Goal: Task Accomplishment & Management: Manage account settings

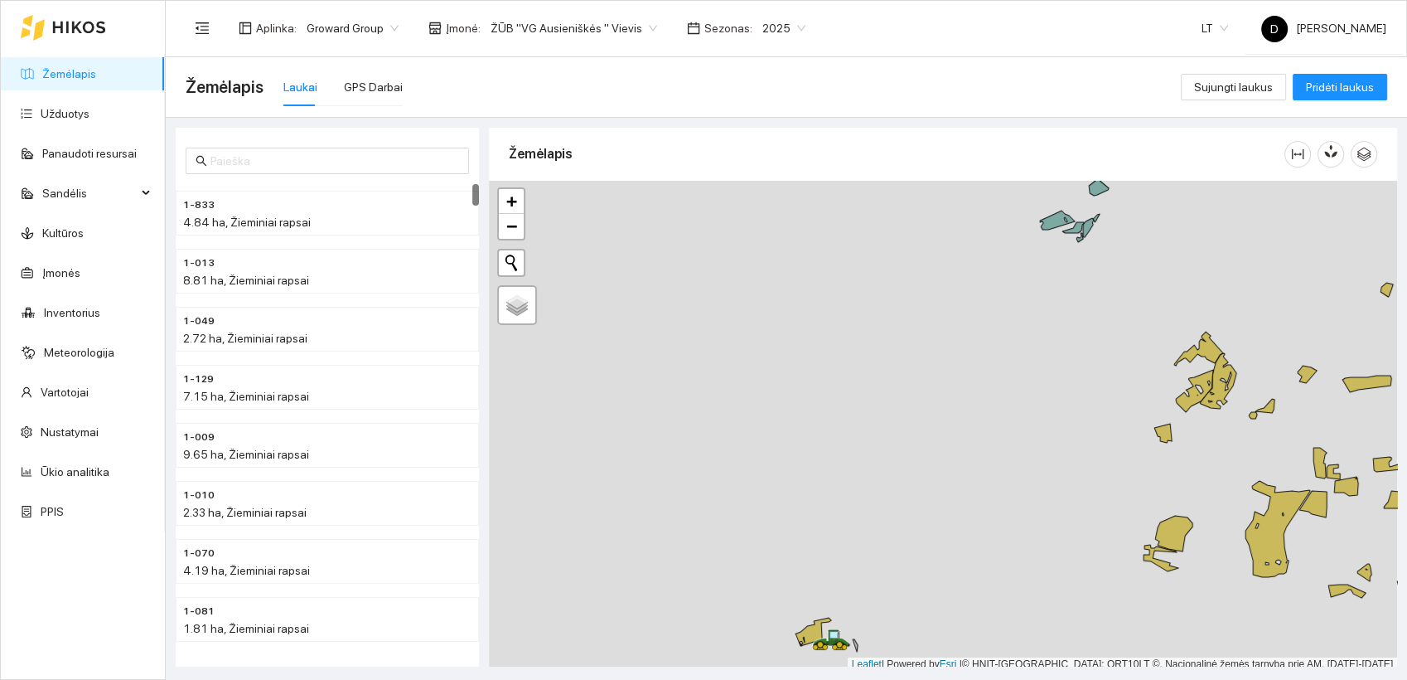
scroll to position [4, 0]
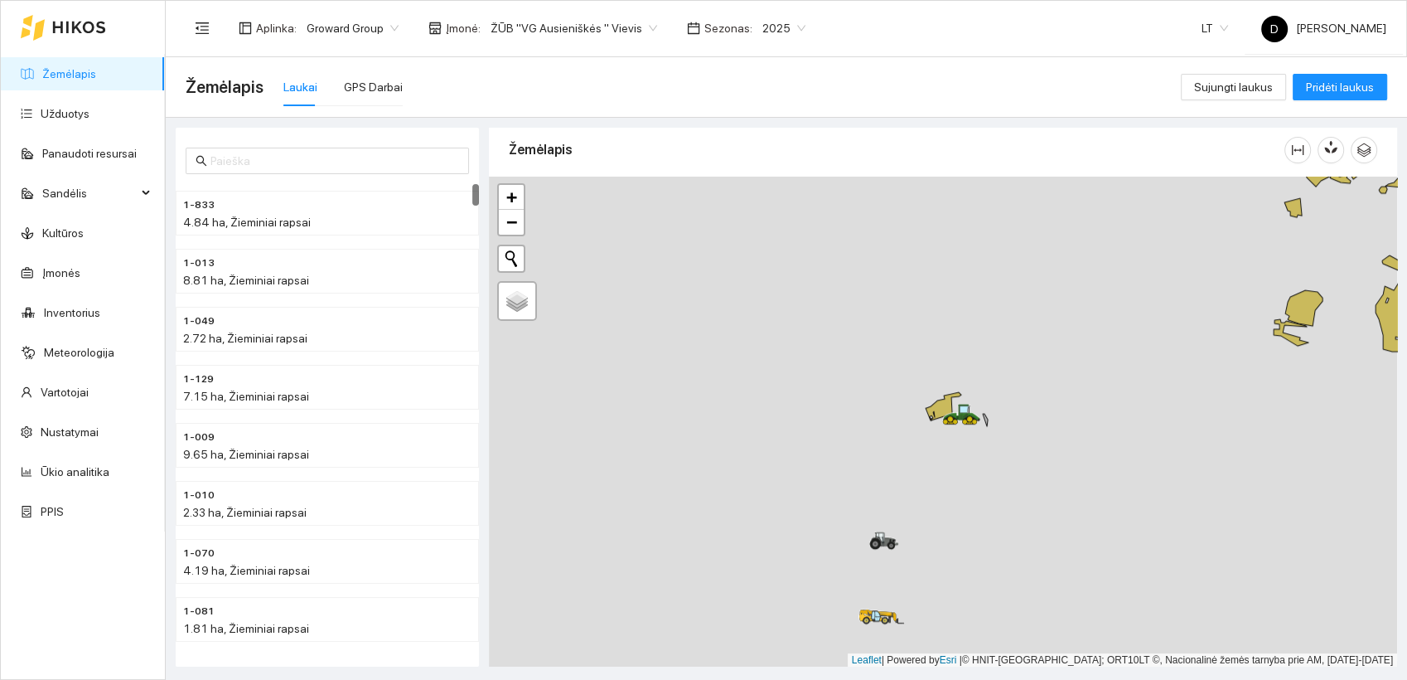
drag, startPoint x: 937, startPoint y: 501, endPoint x: 1062, endPoint y: 288, distance: 247.4
click at [1062, 288] on div at bounding box center [943, 422] width 908 height 491
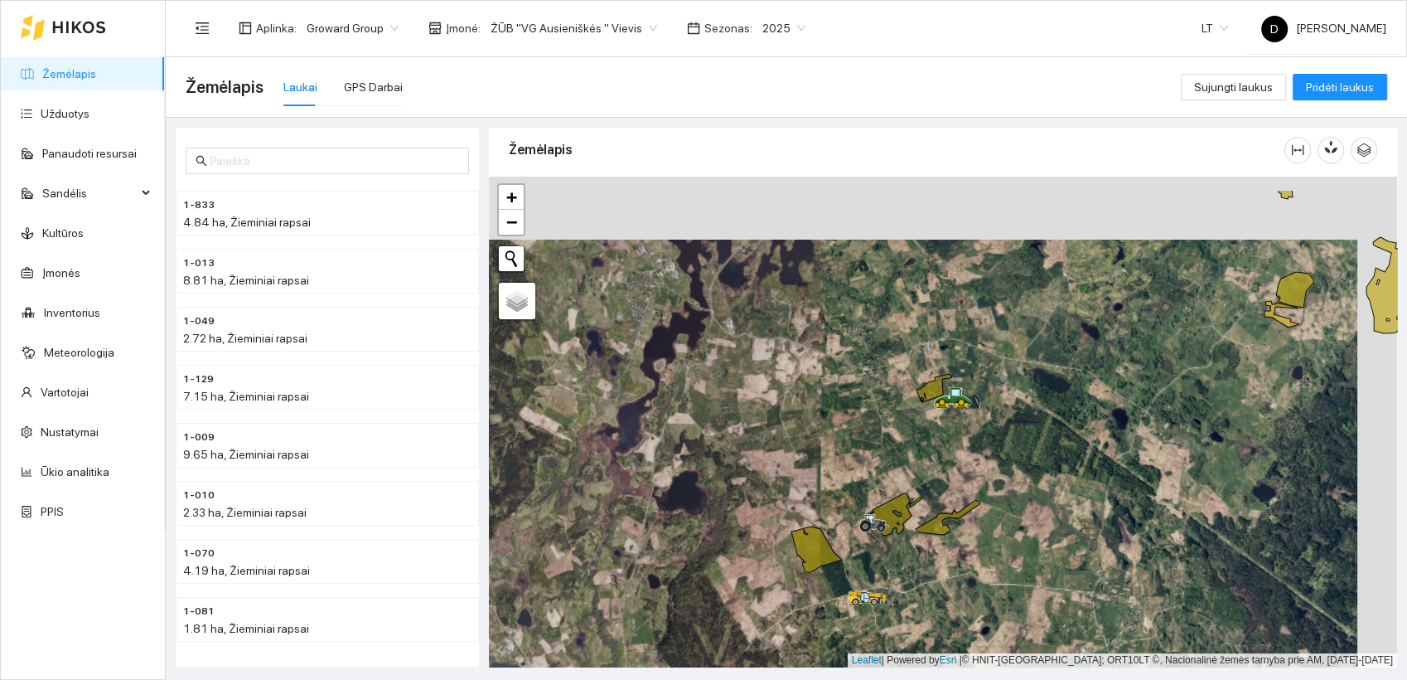
drag, startPoint x: 922, startPoint y: 382, endPoint x: 877, endPoint y: 439, distance: 72.6
click at [877, 441] on div at bounding box center [943, 422] width 908 height 491
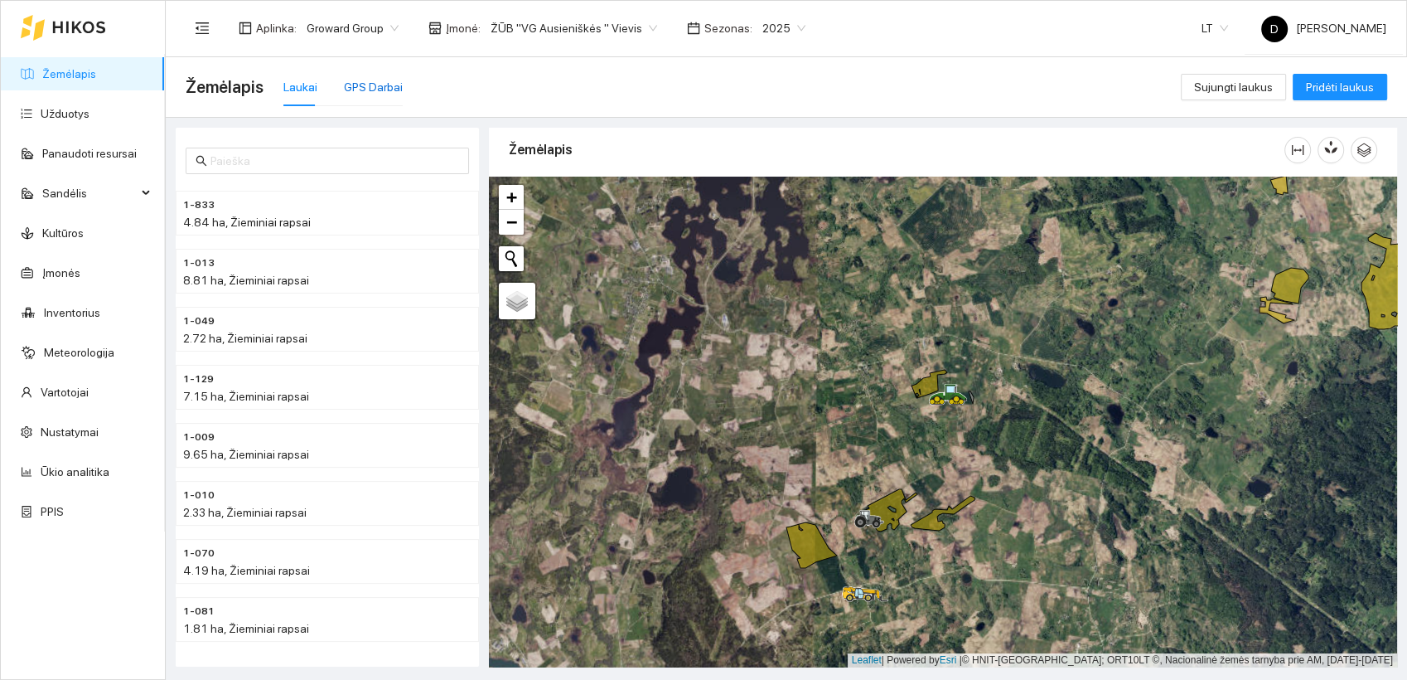
click at [384, 86] on div "GPS Darbai" at bounding box center [373, 87] width 59 height 18
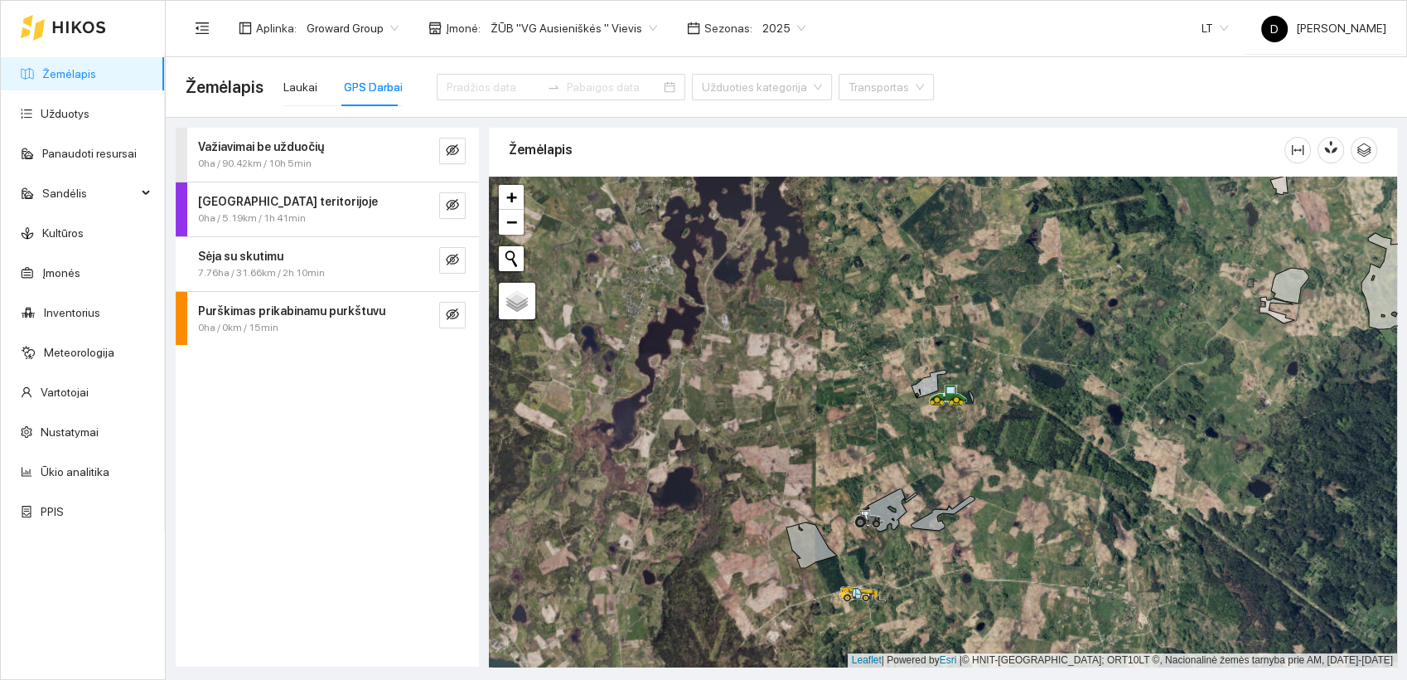
click at [253, 252] on strong "Sėja su skutimu" at bounding box center [240, 255] width 85 height 13
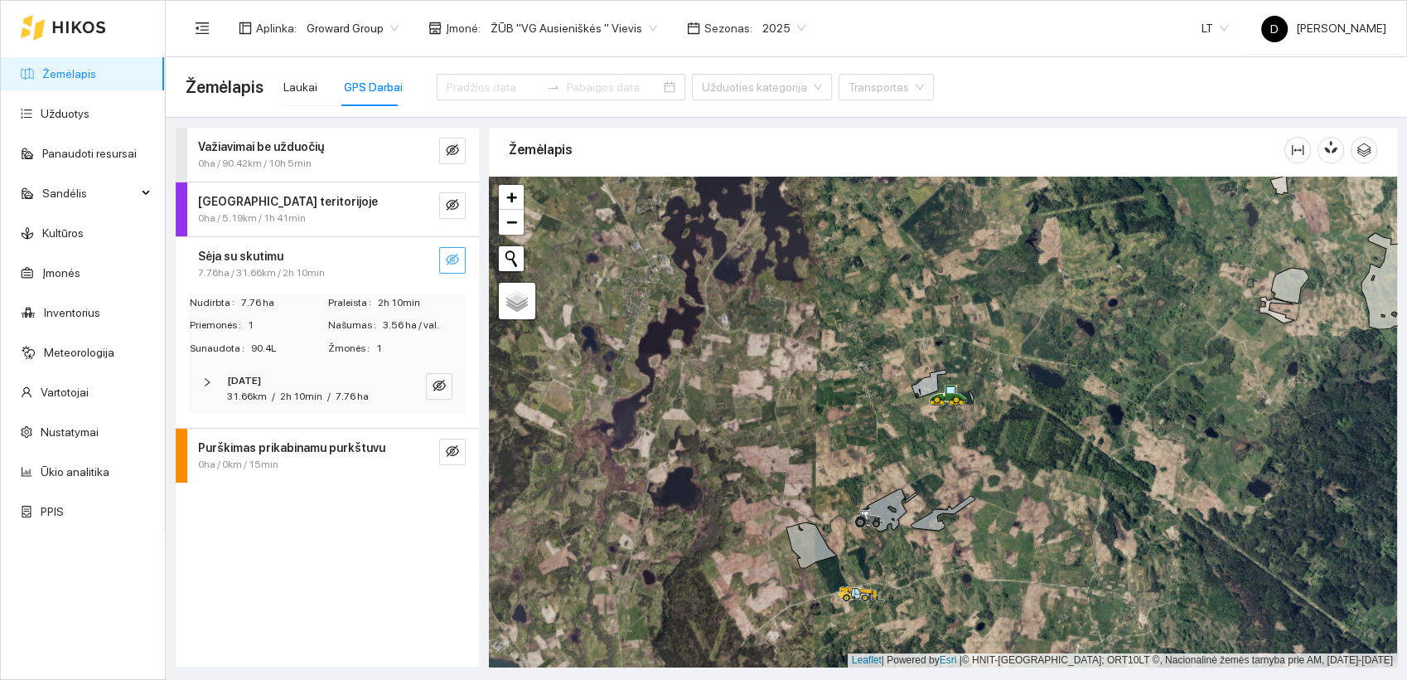
click at [458, 261] on icon "eye-invisible" at bounding box center [452, 259] width 13 height 13
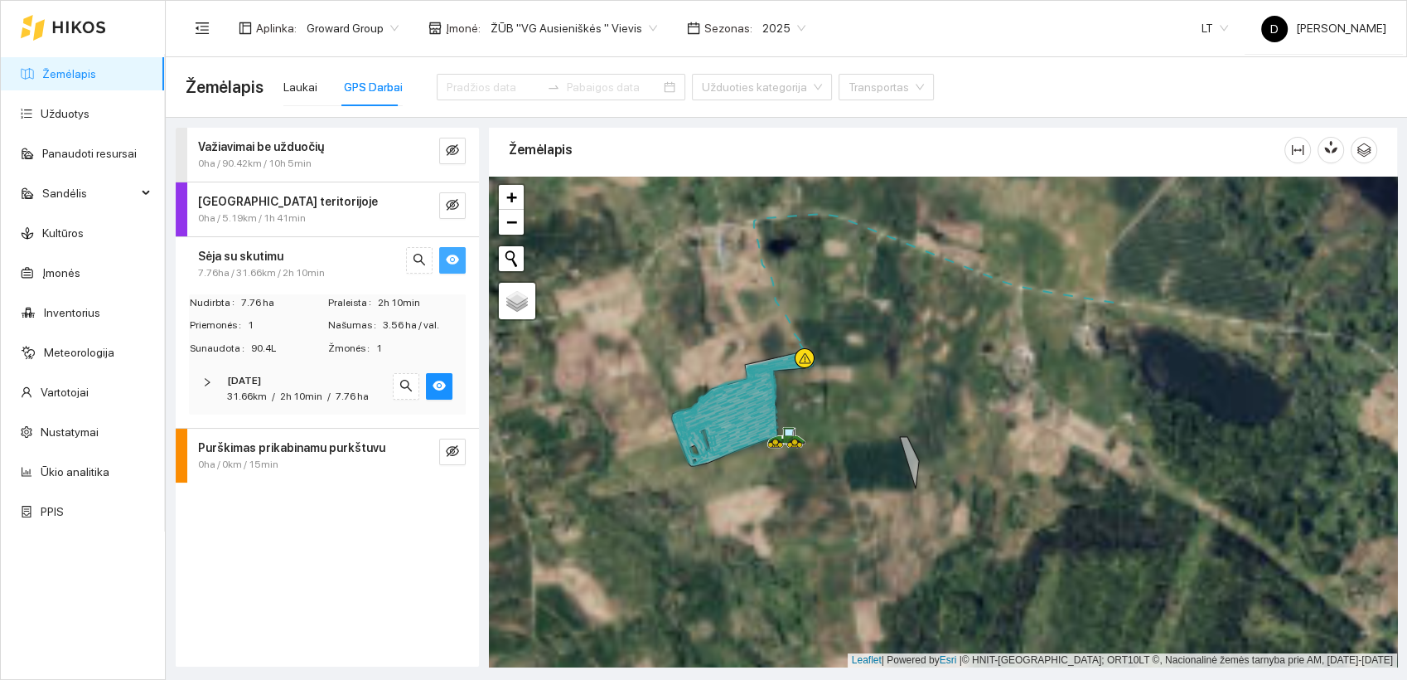
drag, startPoint x: 959, startPoint y: 370, endPoint x: 595, endPoint y: 389, distance: 364.4
click at [595, 389] on div at bounding box center [943, 422] width 908 height 491
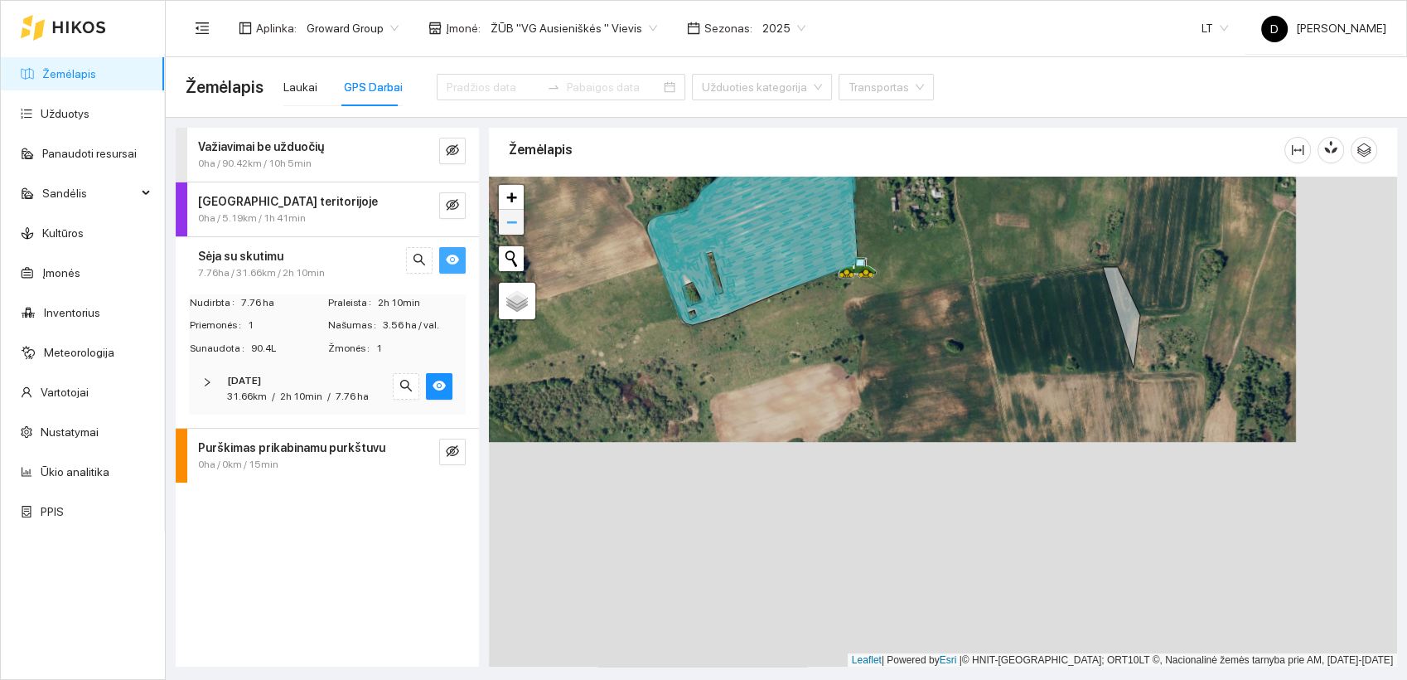
drag, startPoint x: 619, startPoint y: 454, endPoint x: 516, endPoint y: 225, distance: 251.1
click at [516, 225] on div at bounding box center [943, 422] width 908 height 491
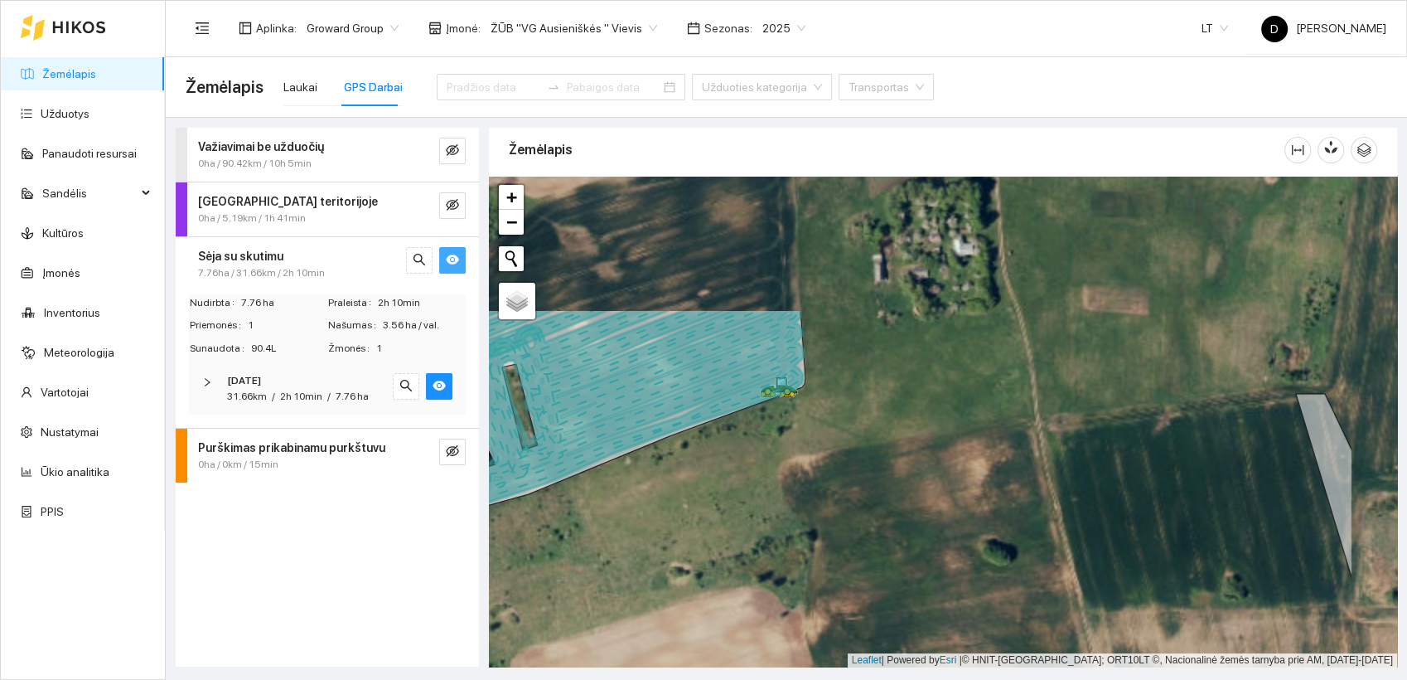
drag, startPoint x: 869, startPoint y: 275, endPoint x: 733, endPoint y: 458, distance: 228.6
click at [733, 458] on div at bounding box center [943, 422] width 908 height 491
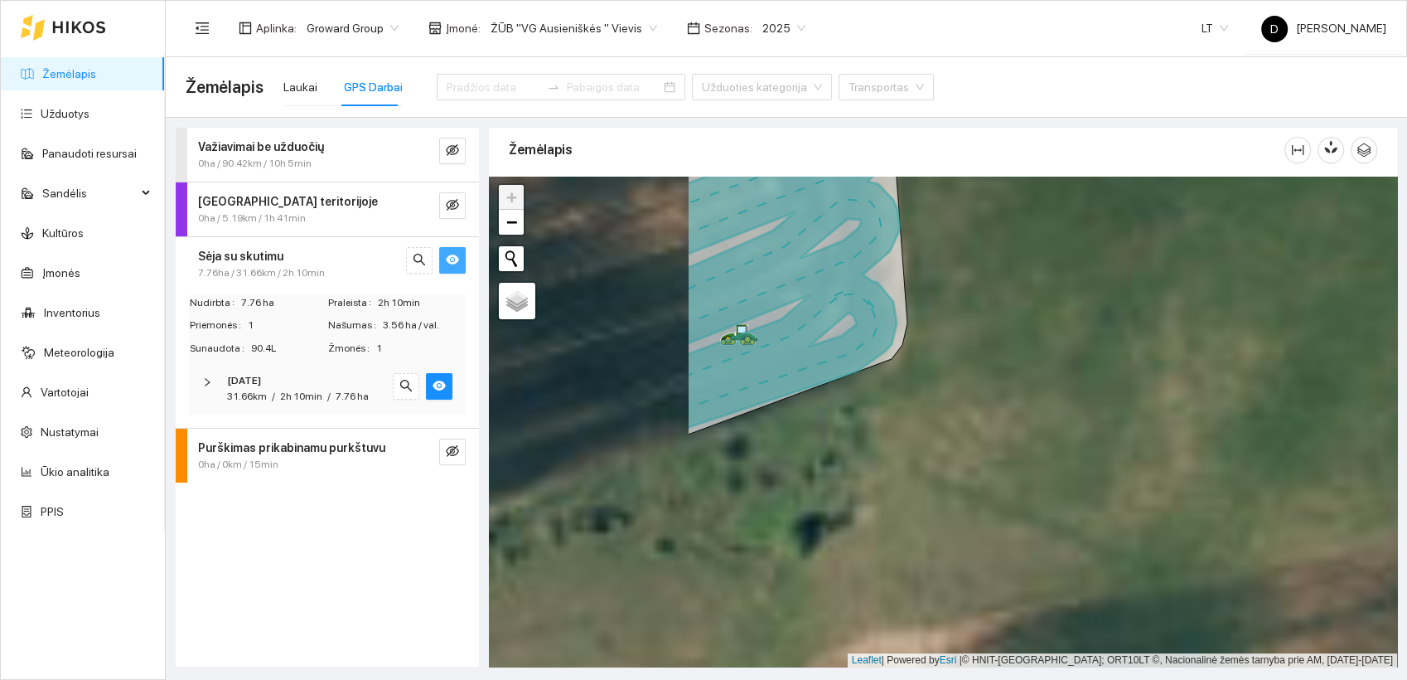
drag, startPoint x: 637, startPoint y: 403, endPoint x: 974, endPoint y: 409, distance: 336.6
click at [974, 409] on div at bounding box center [943, 422] width 908 height 491
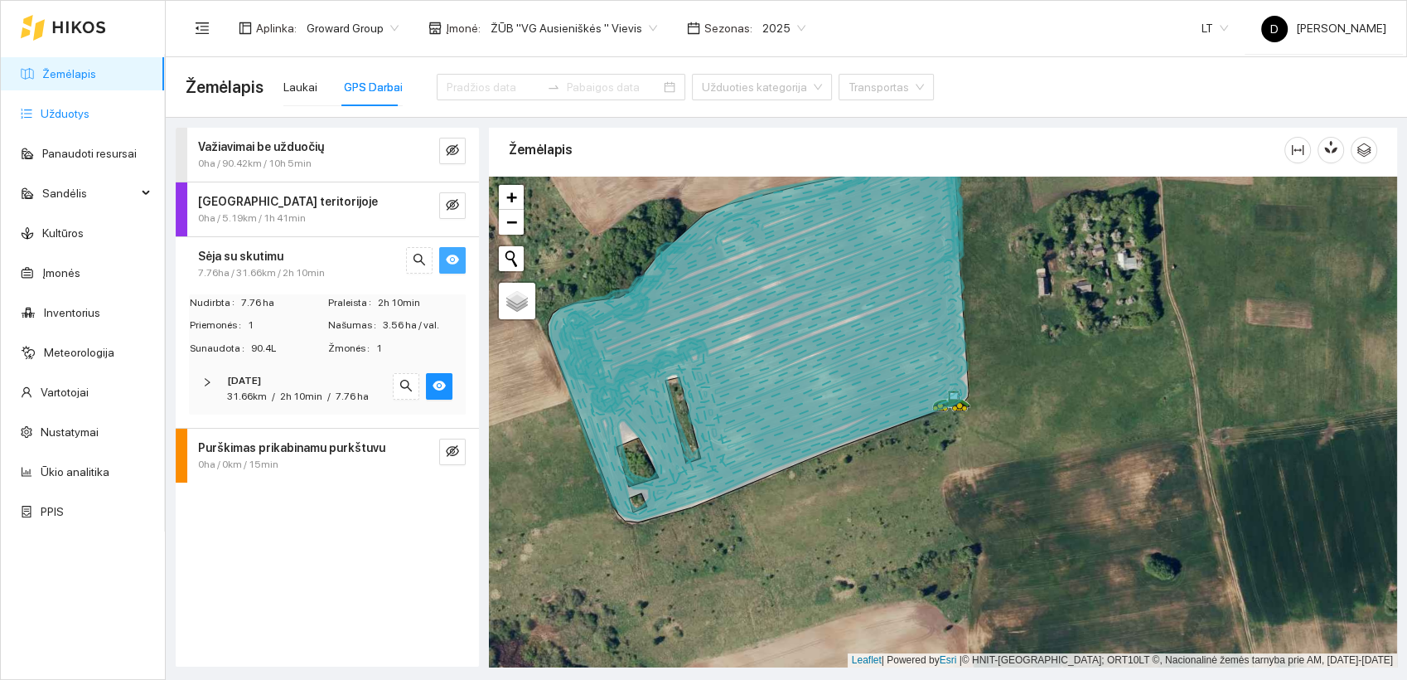
click at [56, 115] on link "Užduotys" at bounding box center [65, 113] width 49 height 13
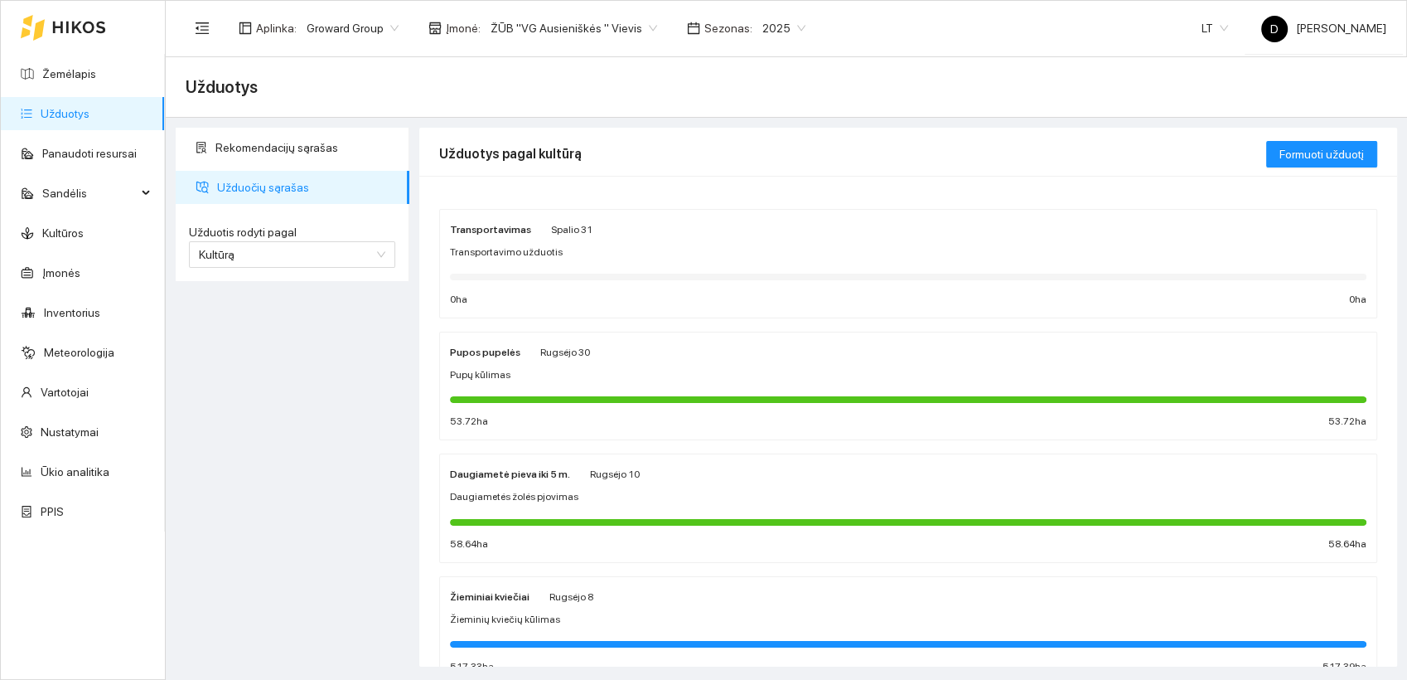
click at [511, 592] on strong "Žieminiai kviečiai" at bounding box center [490, 597] width 80 height 12
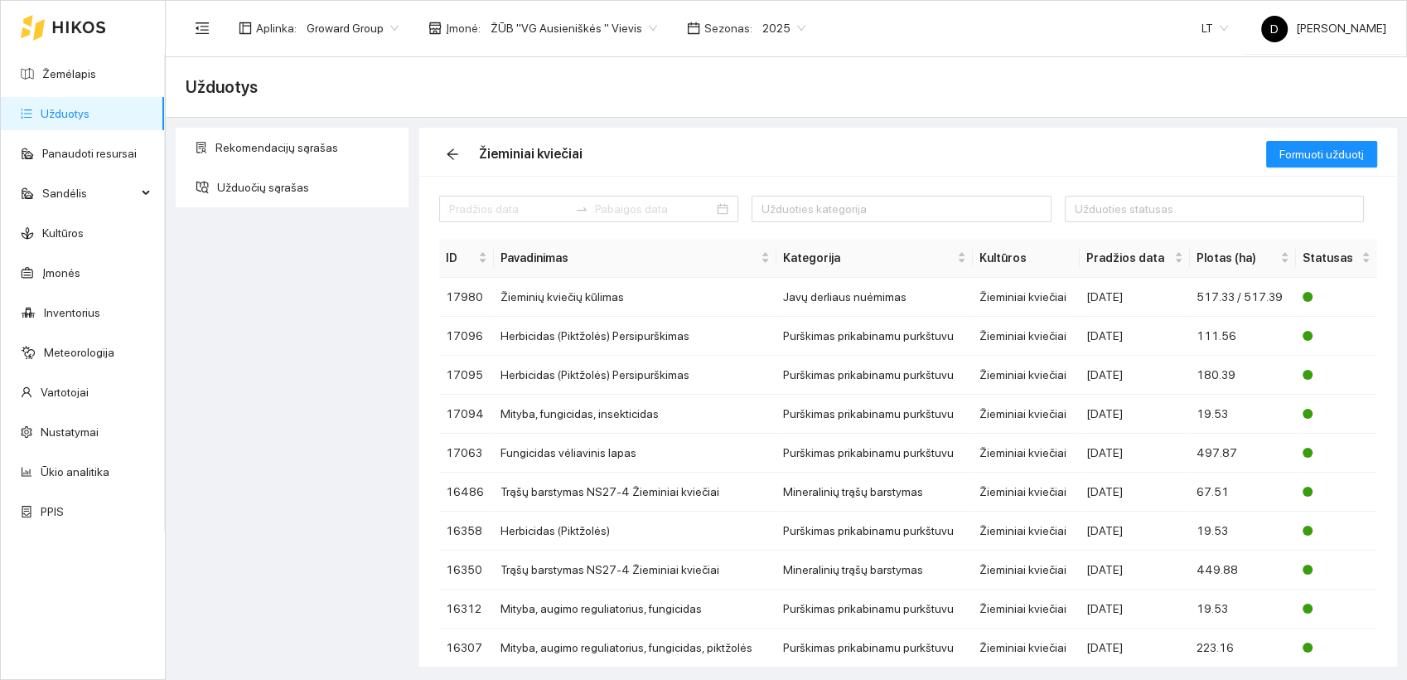
click at [769, 31] on span "2025" at bounding box center [784, 28] width 43 height 25
click at [758, 221] on div "2026" at bounding box center [764, 220] width 43 height 18
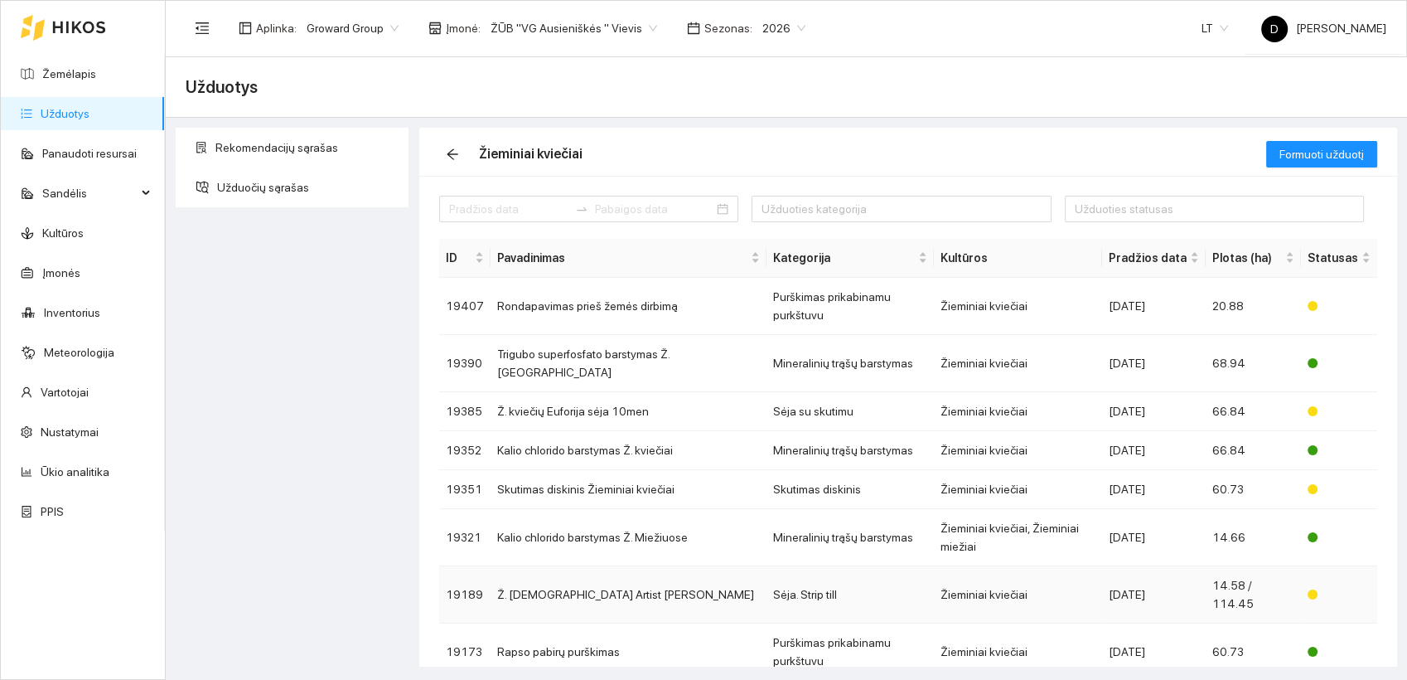
click at [578, 566] on td "Ž. [DEMOGRAPHIC_DATA] Artist [PERSON_NAME]" at bounding box center [629, 594] width 276 height 57
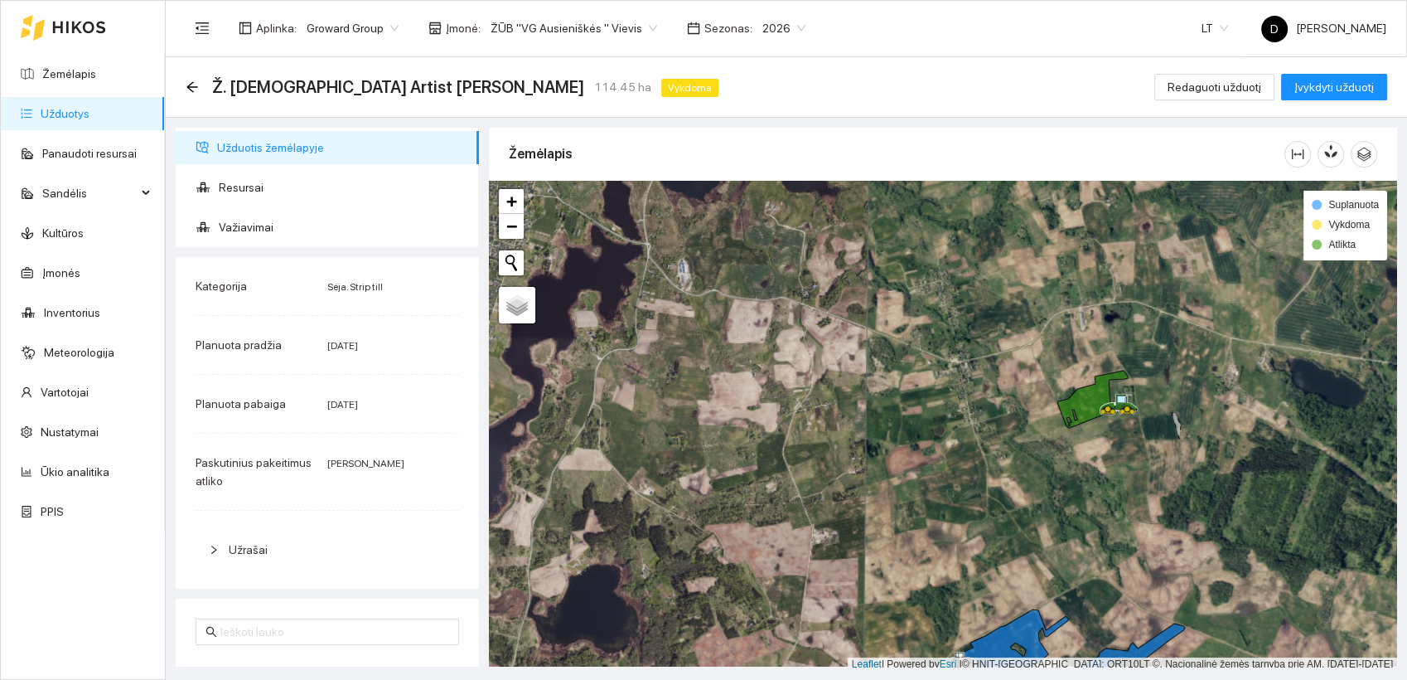
scroll to position [4, 0]
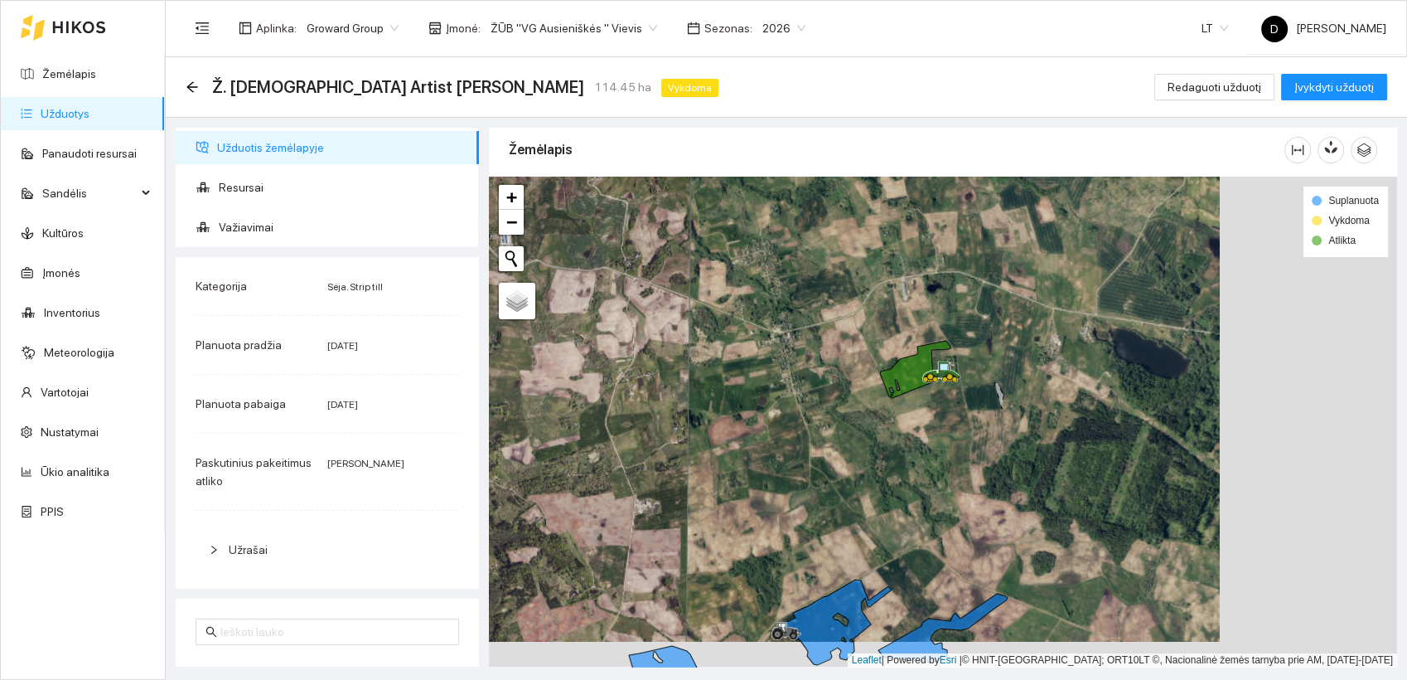
drag, startPoint x: 978, startPoint y: 414, endPoint x: 801, endPoint y: 389, distance: 179.2
click at [801, 389] on div at bounding box center [943, 422] width 908 height 491
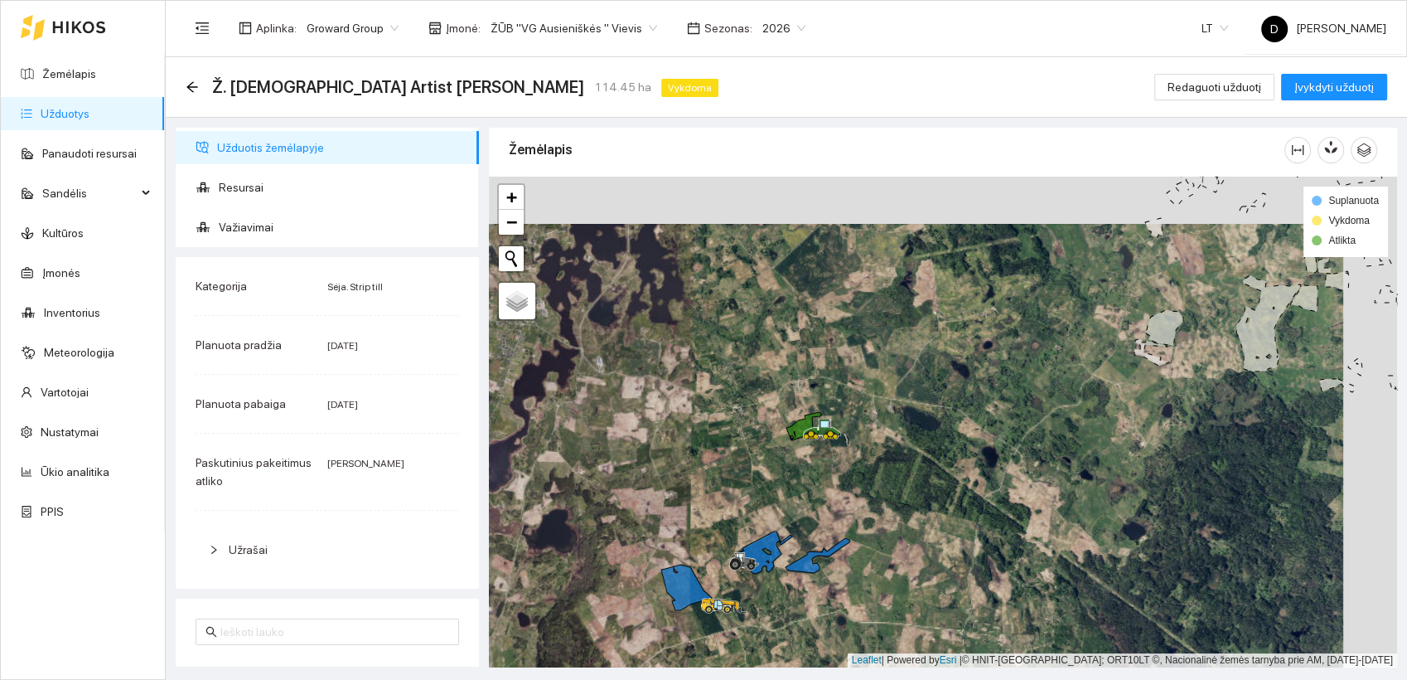
drag, startPoint x: 783, startPoint y: 424, endPoint x: 729, endPoint y: 471, distance: 71.7
click at [729, 471] on div at bounding box center [943, 422] width 908 height 491
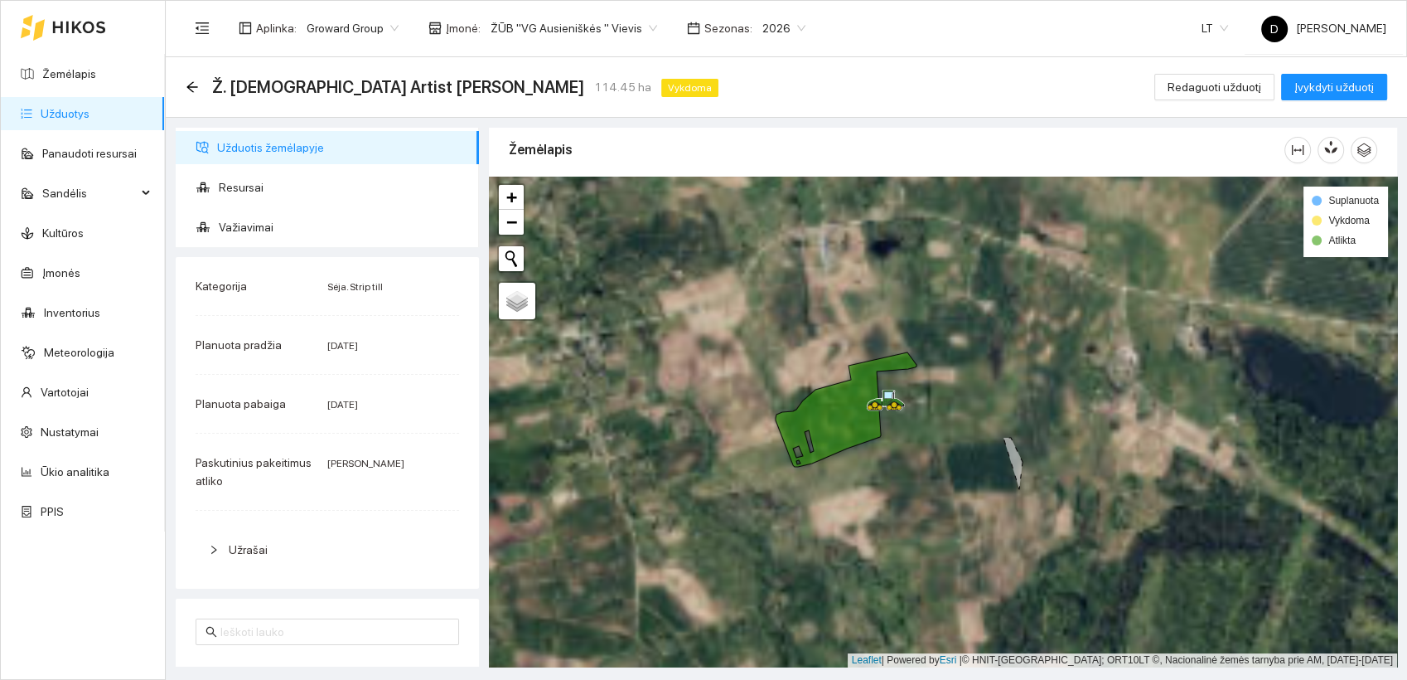
drag, startPoint x: 841, startPoint y: 391, endPoint x: 700, endPoint y: 467, distance: 159.8
click at [700, 467] on div at bounding box center [943, 422] width 908 height 491
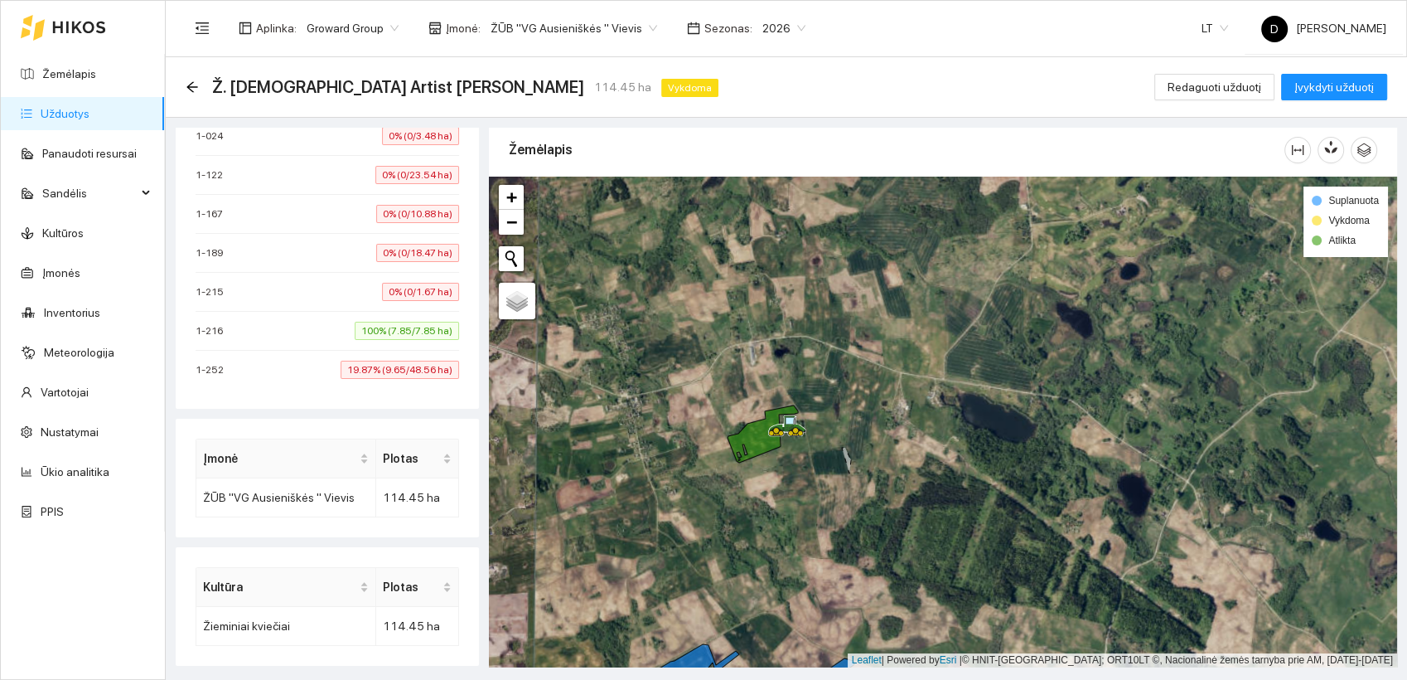
scroll to position [448, 0]
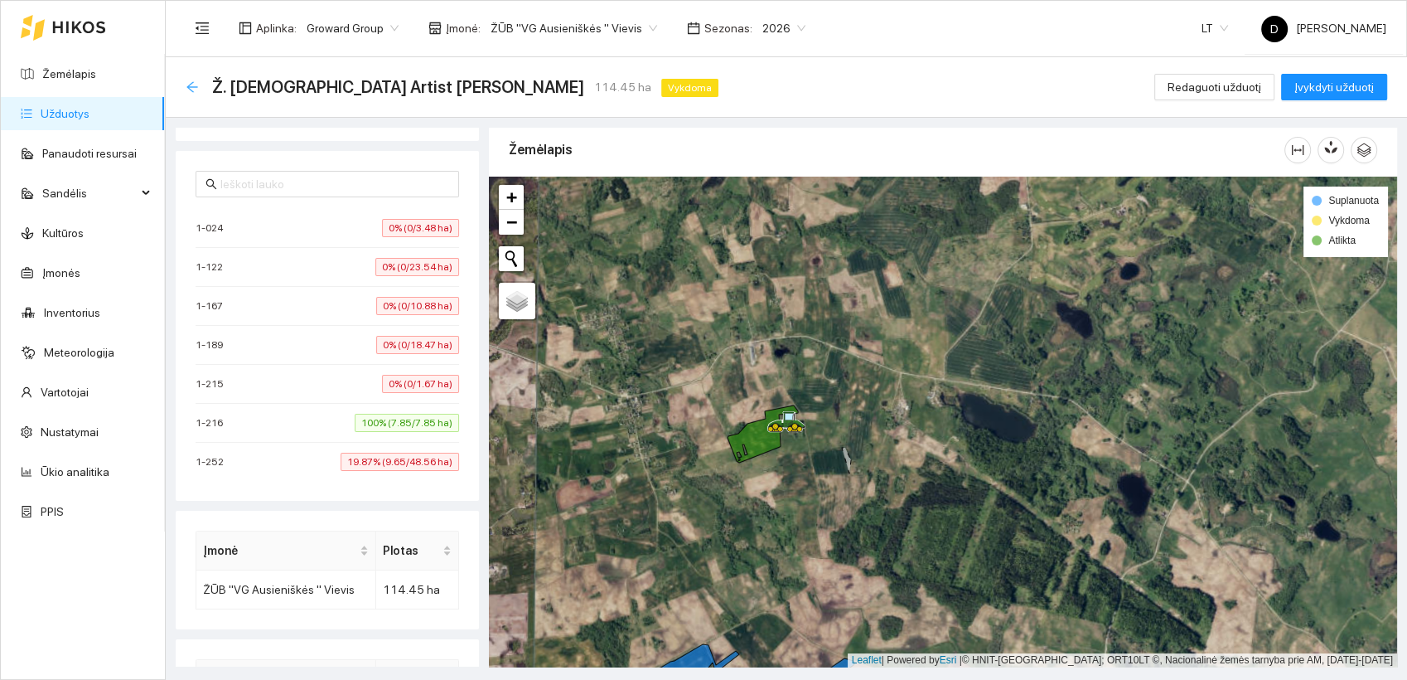
click at [193, 84] on icon "arrow-left" at bounding box center [192, 86] width 13 height 13
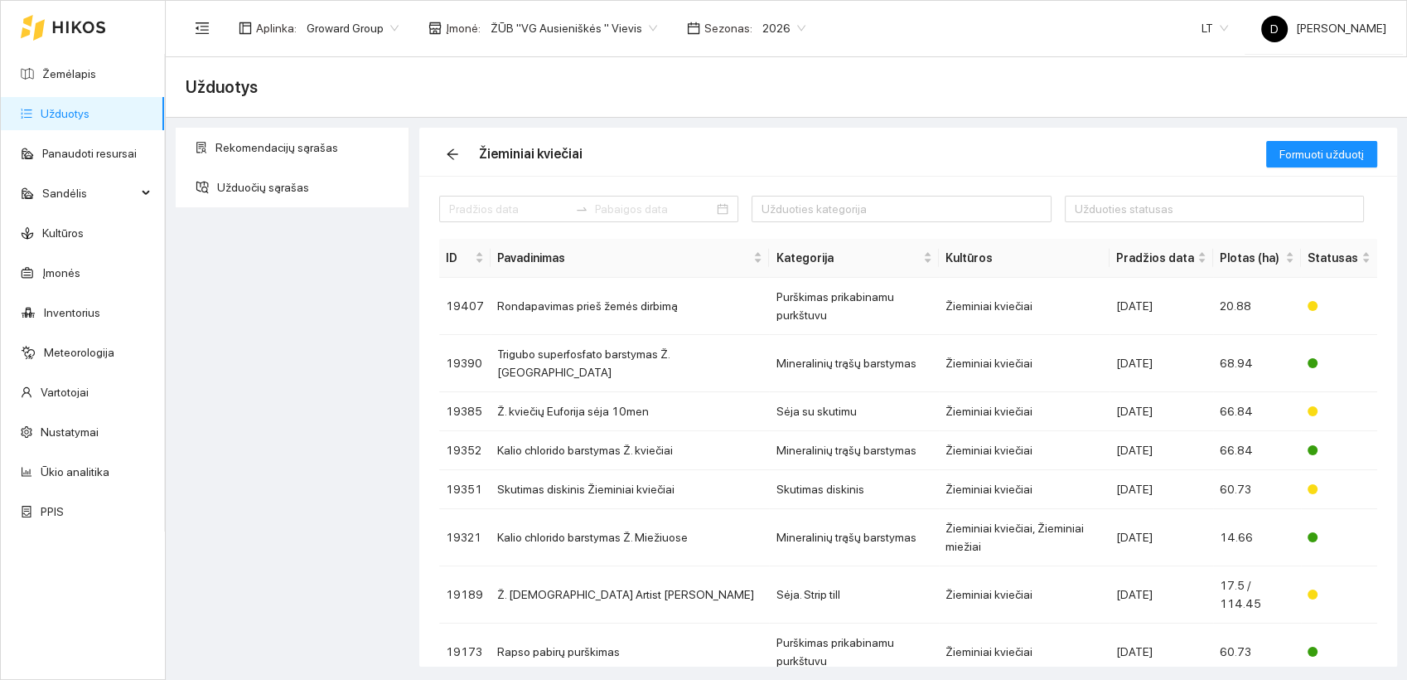
click at [61, 114] on link "Užduotys" at bounding box center [65, 113] width 49 height 13
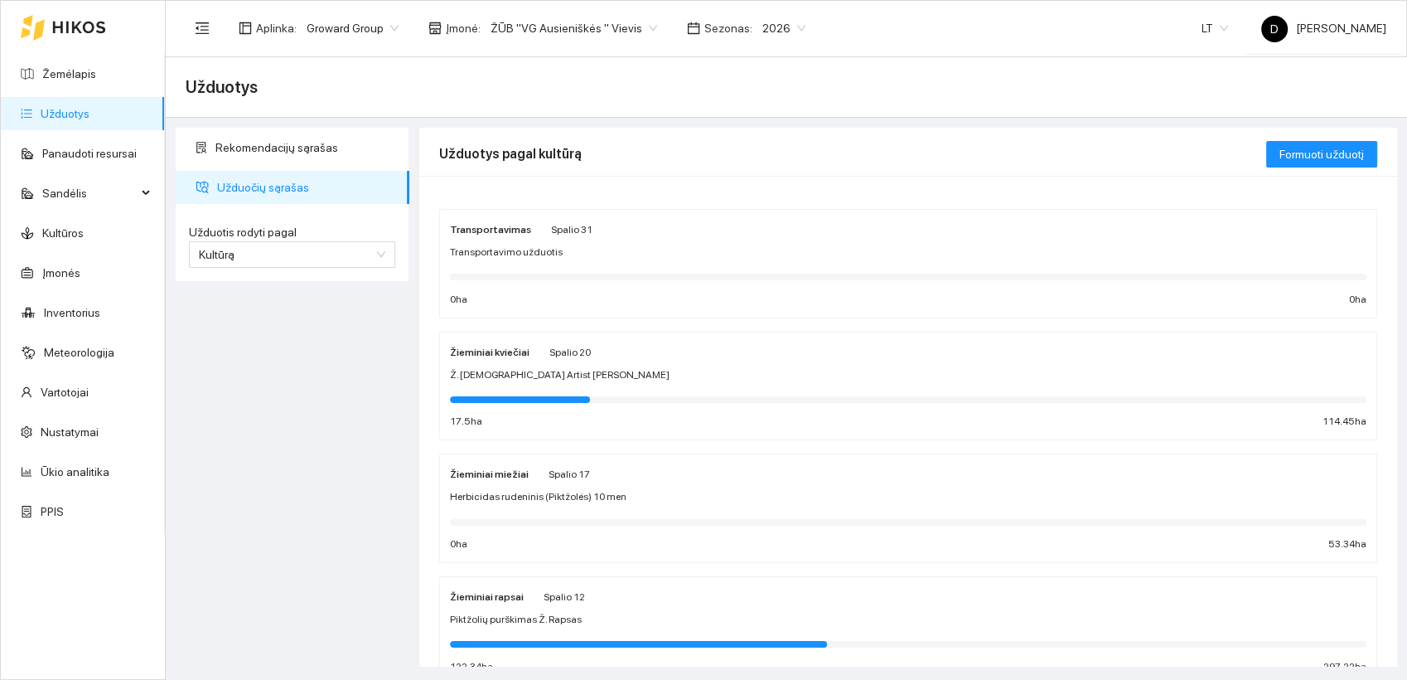
click at [509, 370] on span "Ž. [DEMOGRAPHIC_DATA] Artist [PERSON_NAME]" at bounding box center [560, 375] width 220 height 16
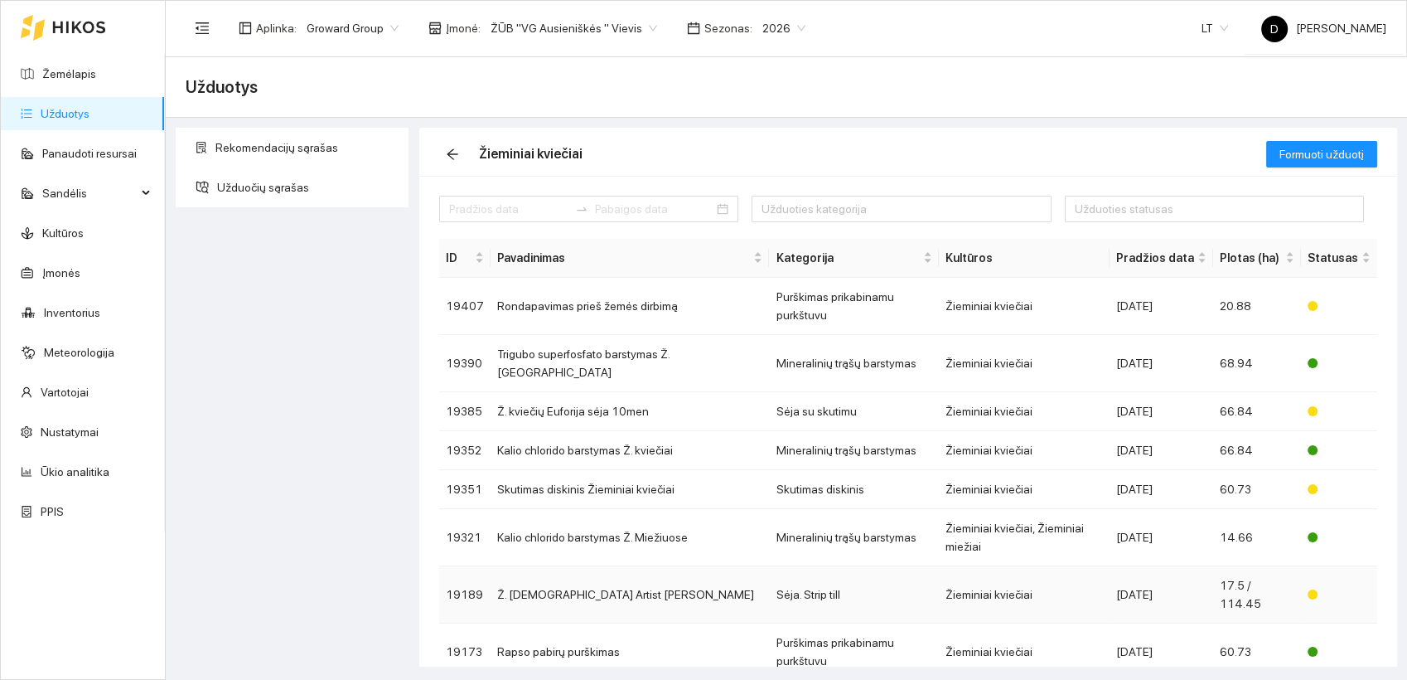
click at [554, 566] on td "Ž. [DEMOGRAPHIC_DATA] Artist [PERSON_NAME]" at bounding box center [630, 594] width 278 height 57
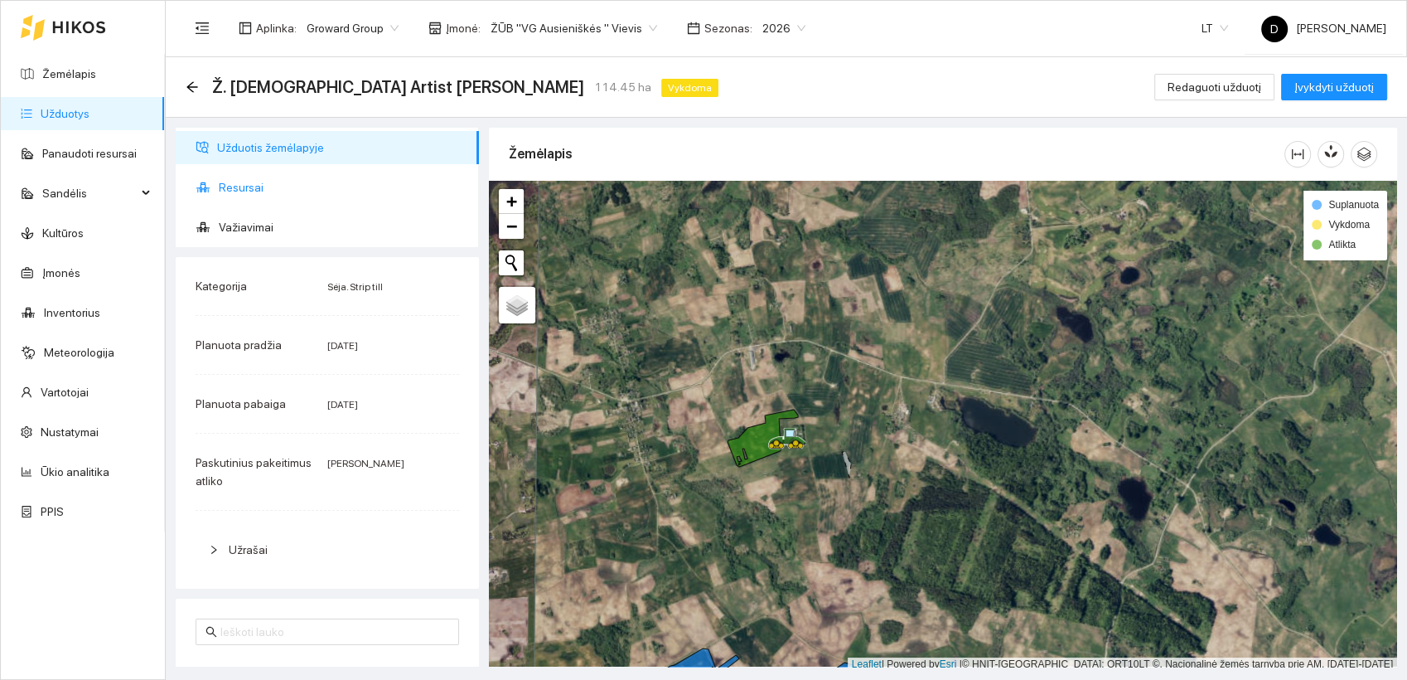
click at [244, 188] on span "Resursai" at bounding box center [342, 187] width 247 height 33
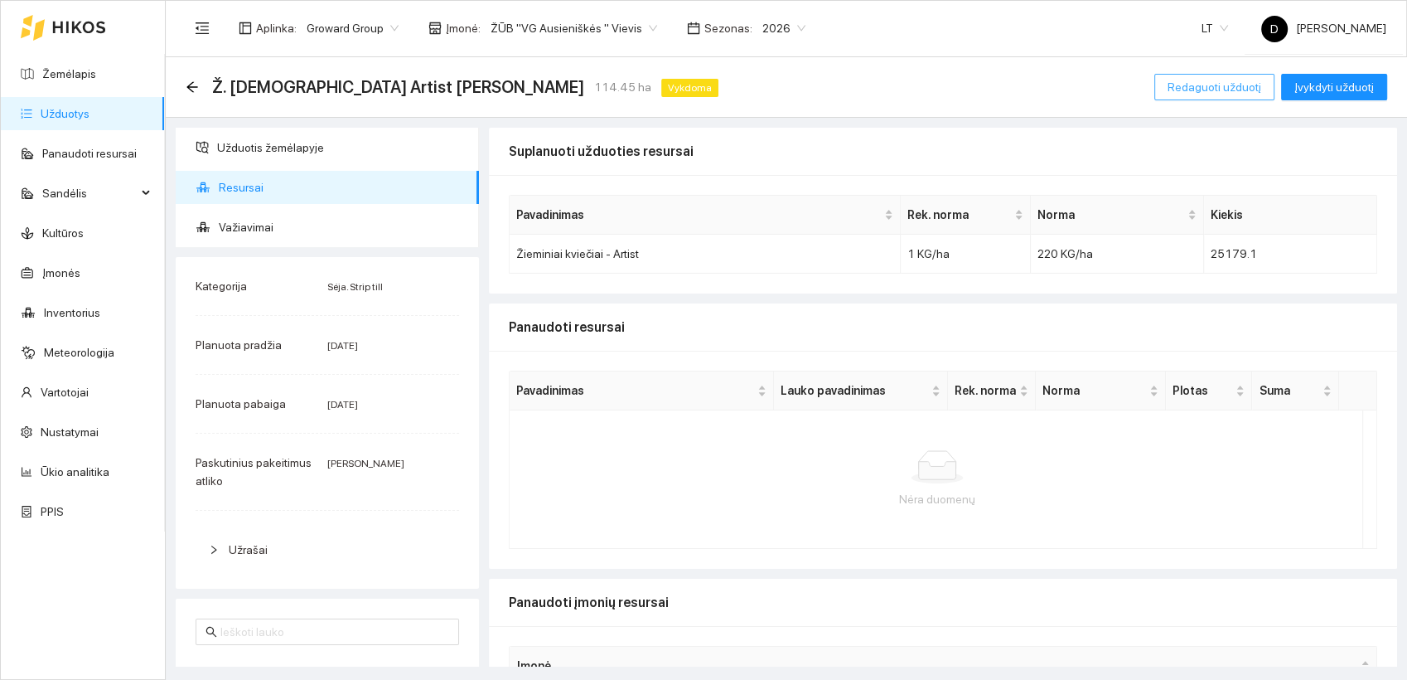
click at [1213, 93] on span "Redaguoti užduotį" at bounding box center [1215, 87] width 94 height 18
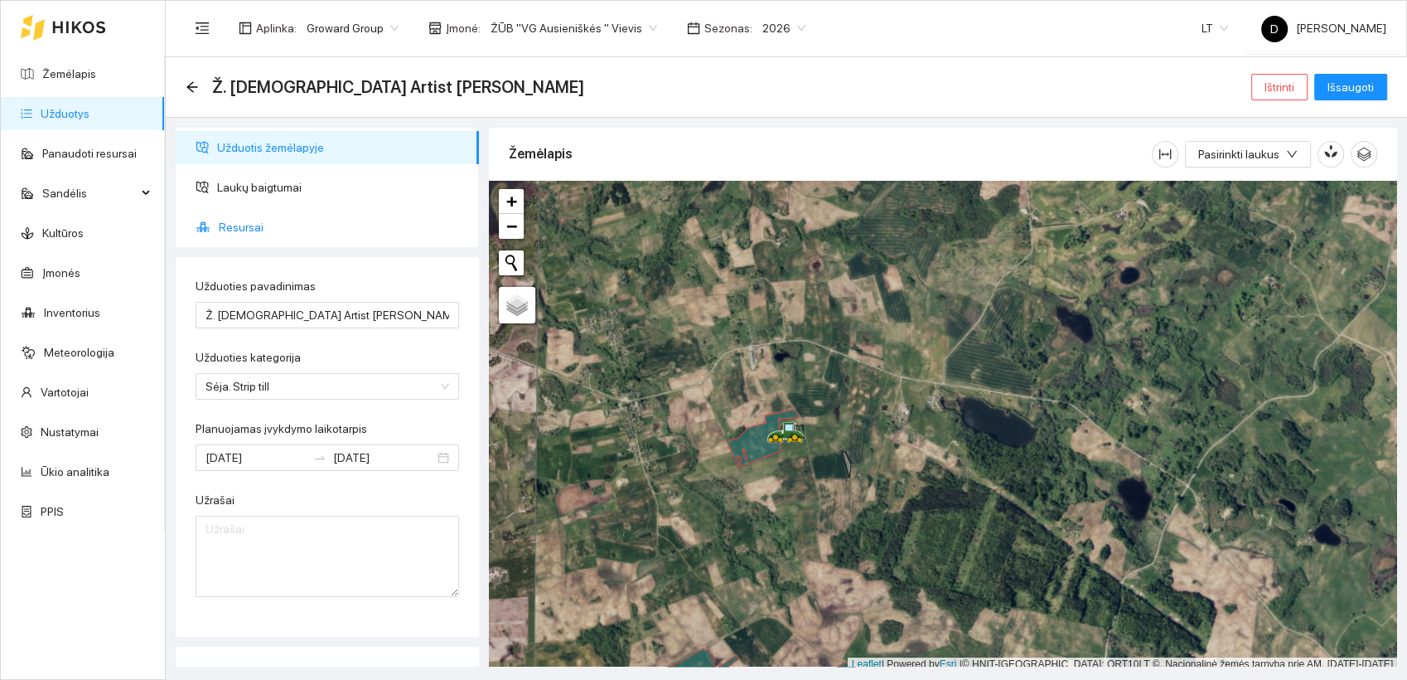
click at [251, 225] on span "Resursai" at bounding box center [342, 227] width 247 height 33
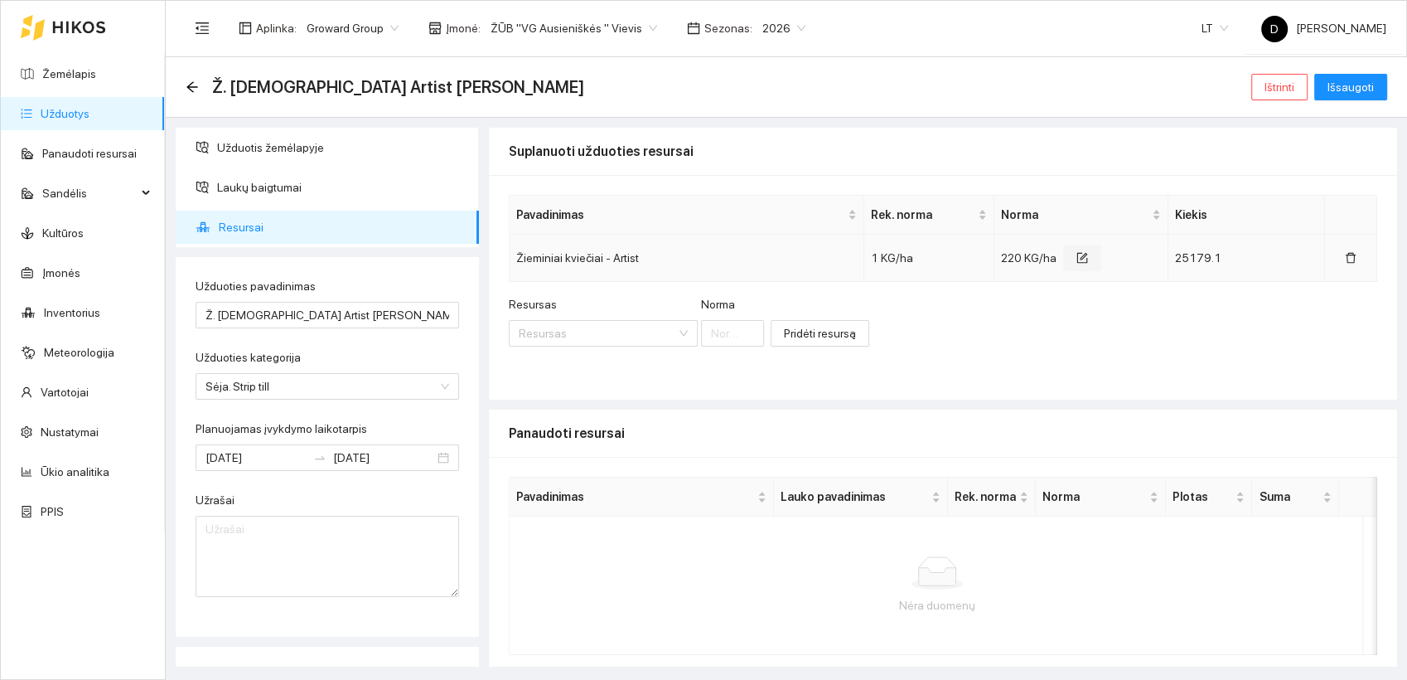
click at [1077, 254] on icon "form" at bounding box center [1083, 258] width 12 height 12
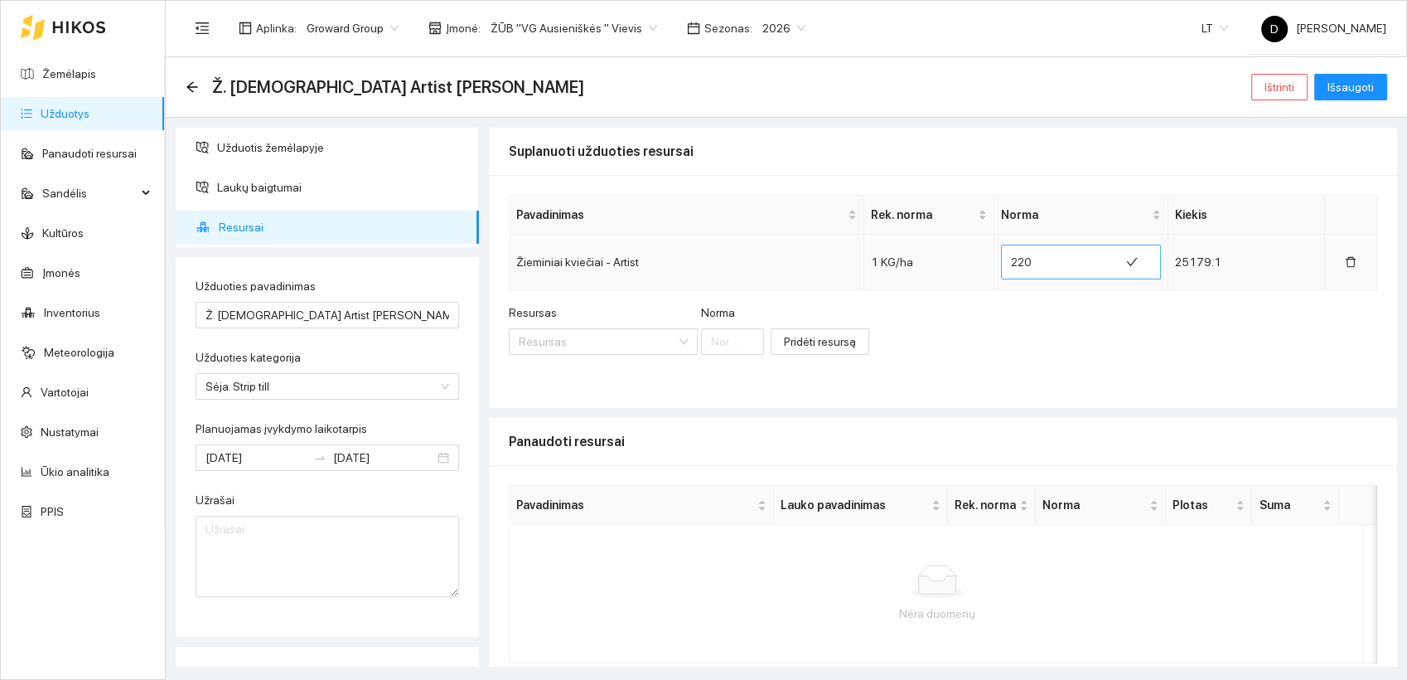
click at [1012, 260] on input "220" at bounding box center [1060, 262] width 98 height 27
type input "240"
click at [1111, 262] on icon "check" at bounding box center [1117, 262] width 12 height 12
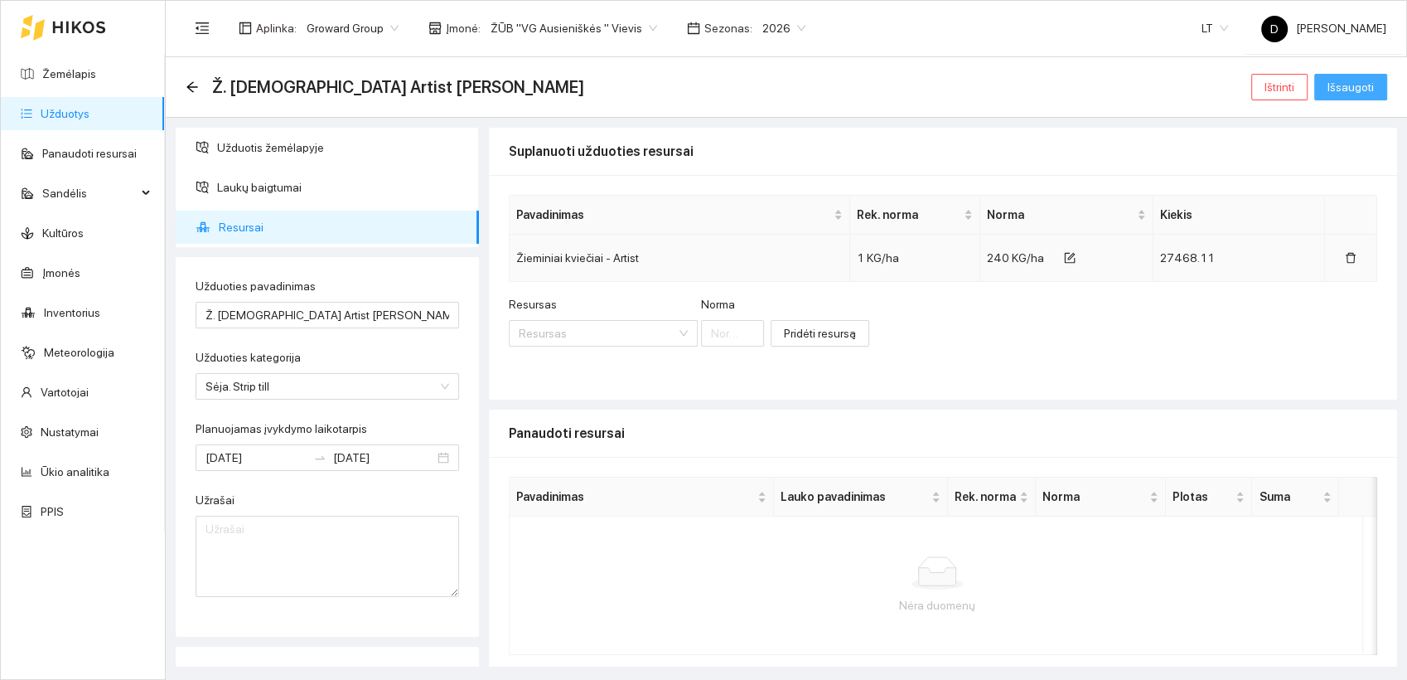
click at [1358, 85] on span "Išsaugoti" at bounding box center [1351, 87] width 46 height 18
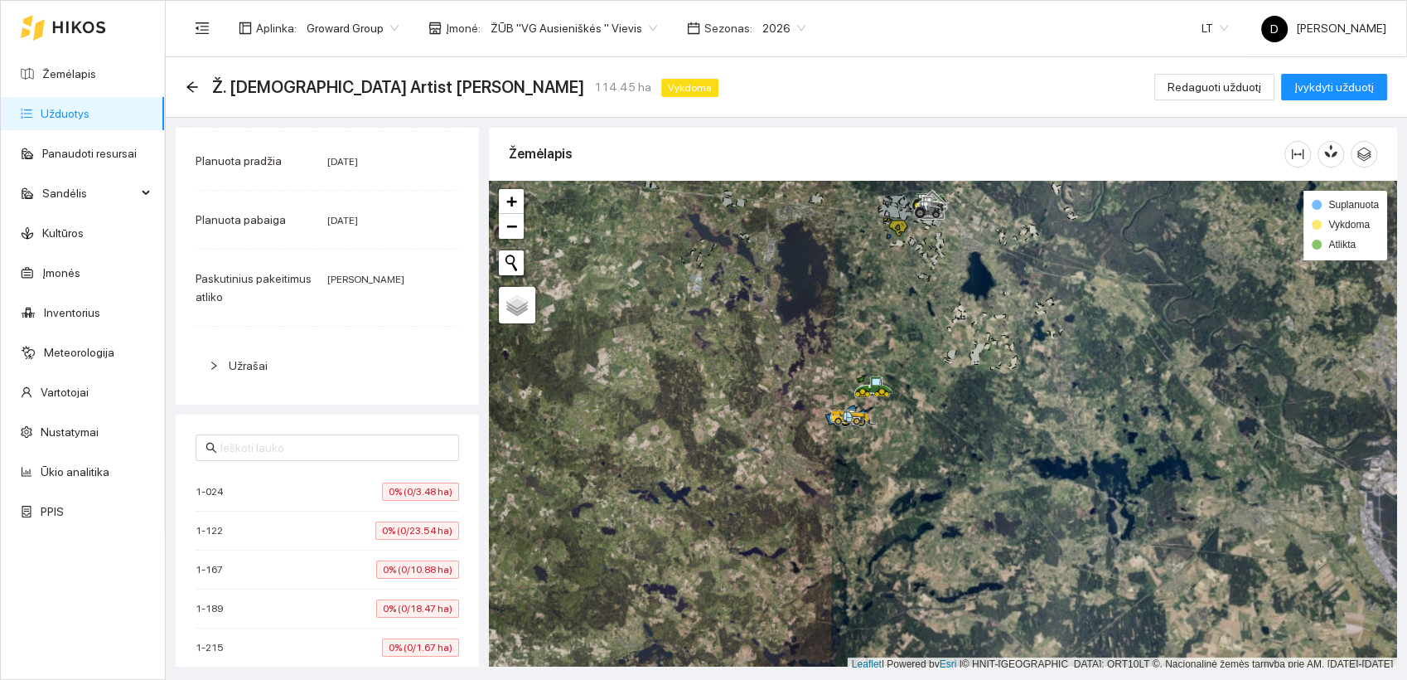
scroll to position [4, 0]
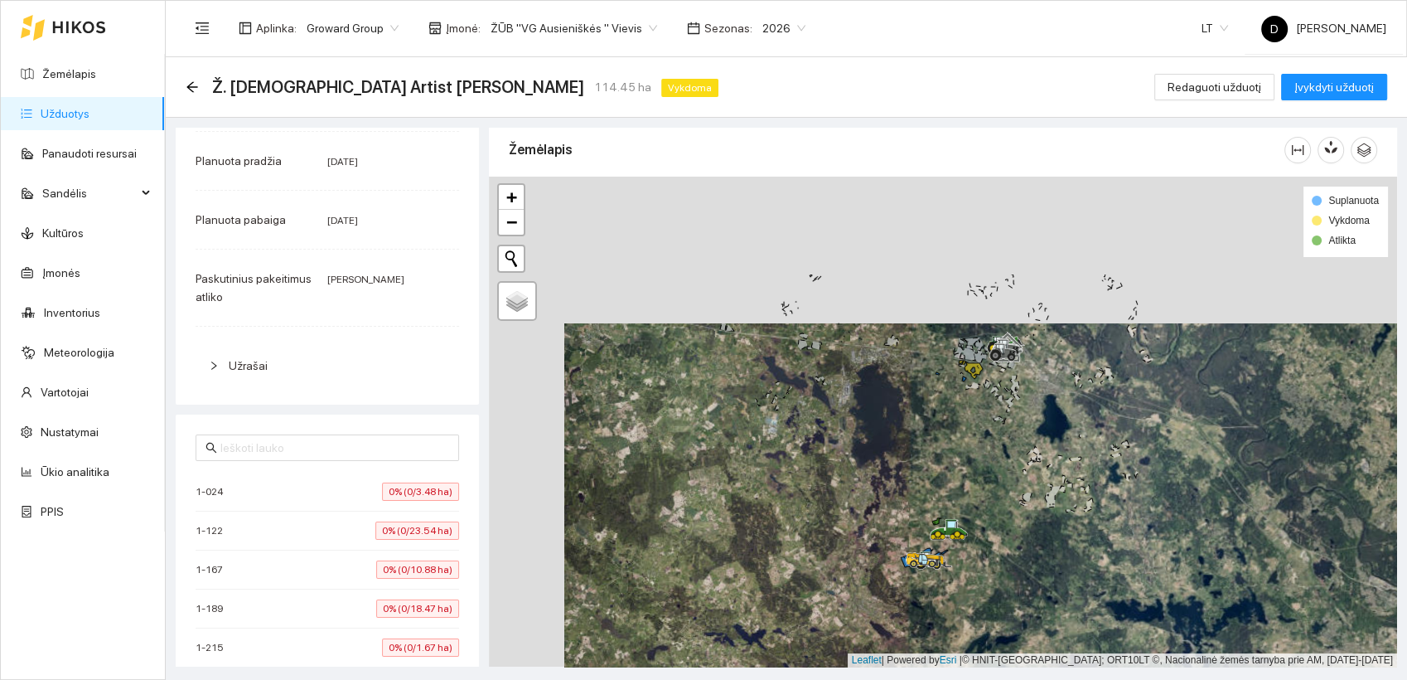
drag, startPoint x: 737, startPoint y: 339, endPoint x: 821, endPoint y: 501, distance: 182.8
click at [821, 501] on div at bounding box center [943, 422] width 908 height 491
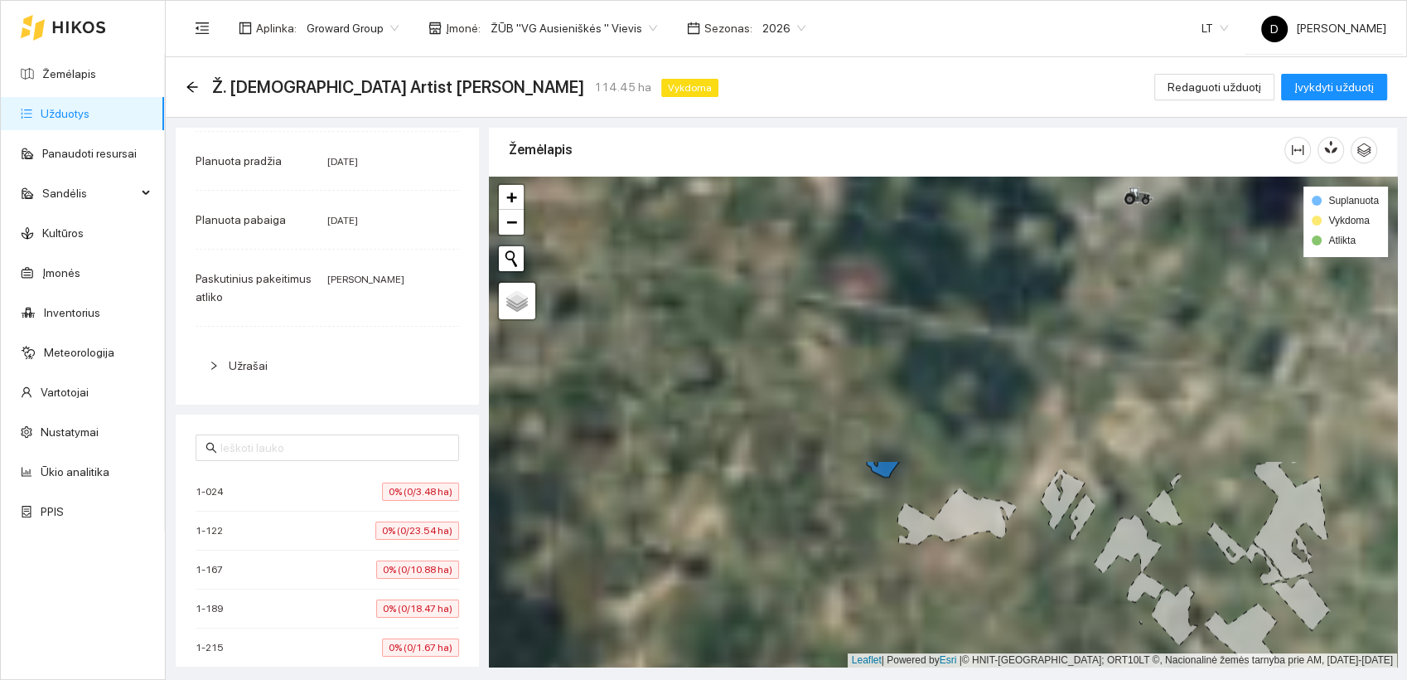
drag, startPoint x: 949, startPoint y: 303, endPoint x: 825, endPoint y: 637, distance: 356.4
click at [825, 637] on div at bounding box center [943, 422] width 908 height 491
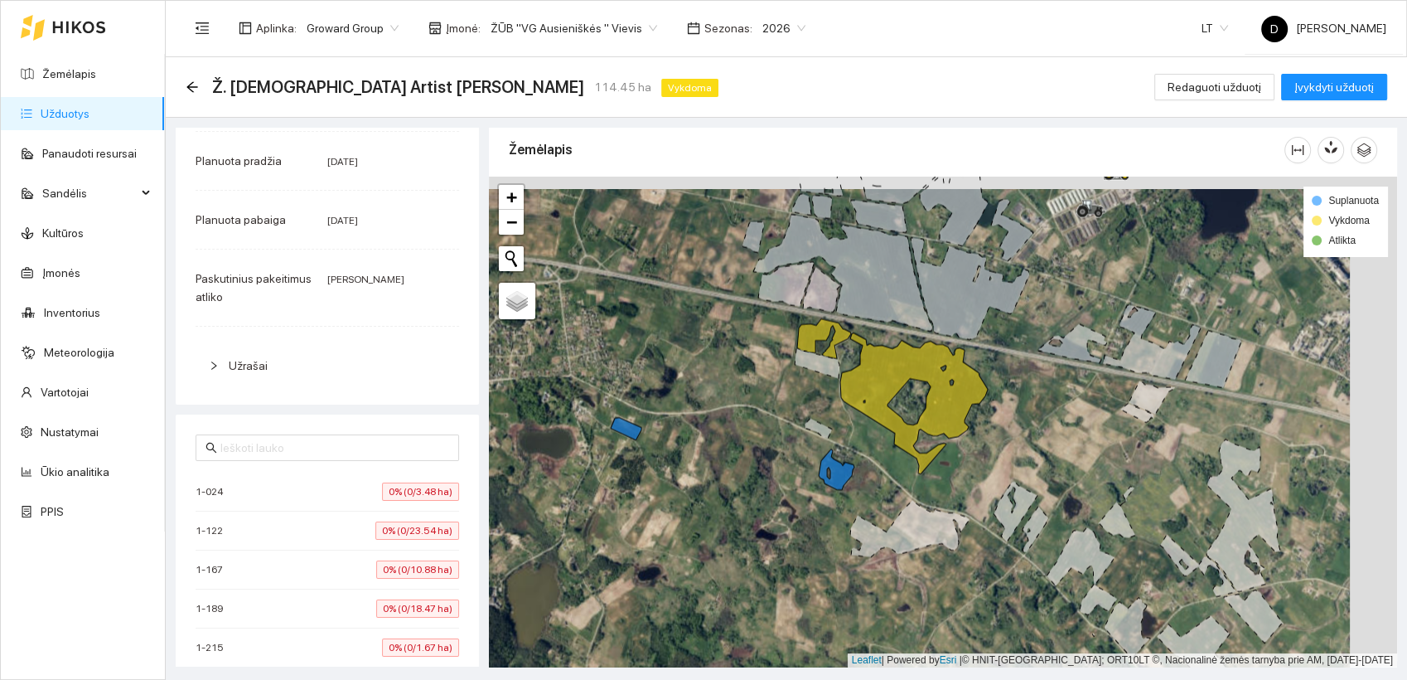
drag, startPoint x: 729, startPoint y: 404, endPoint x: 716, endPoint y: 408, distance: 13.7
click at [716, 408] on div at bounding box center [943, 422] width 908 height 491
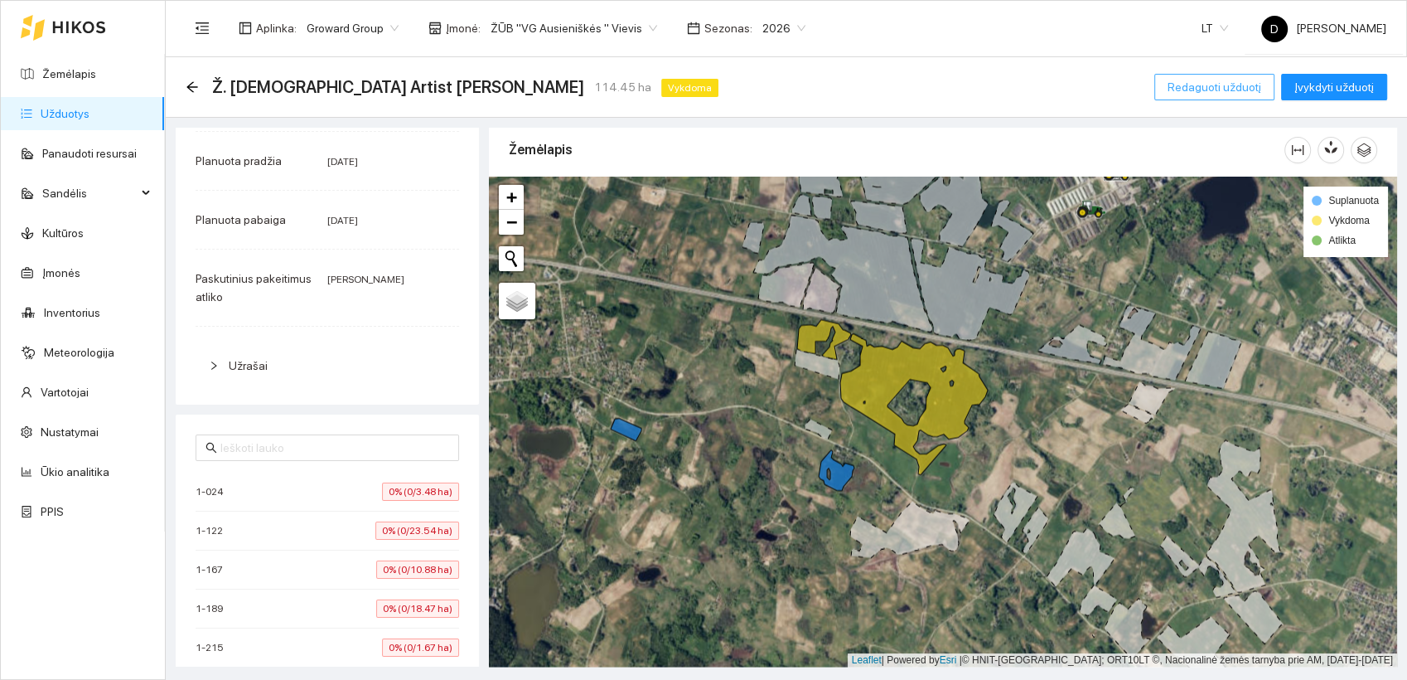
click at [1218, 90] on span "Redaguoti užduotį" at bounding box center [1215, 87] width 94 height 18
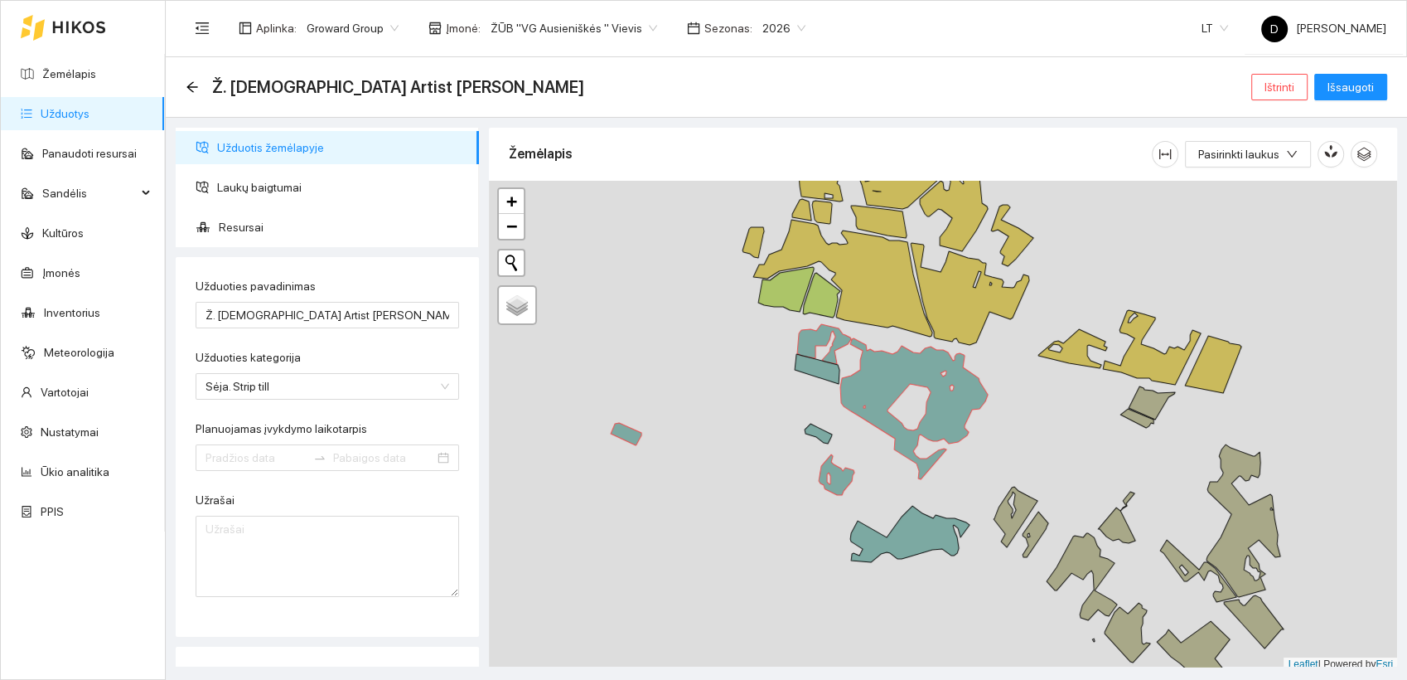
type input "[DATE]"
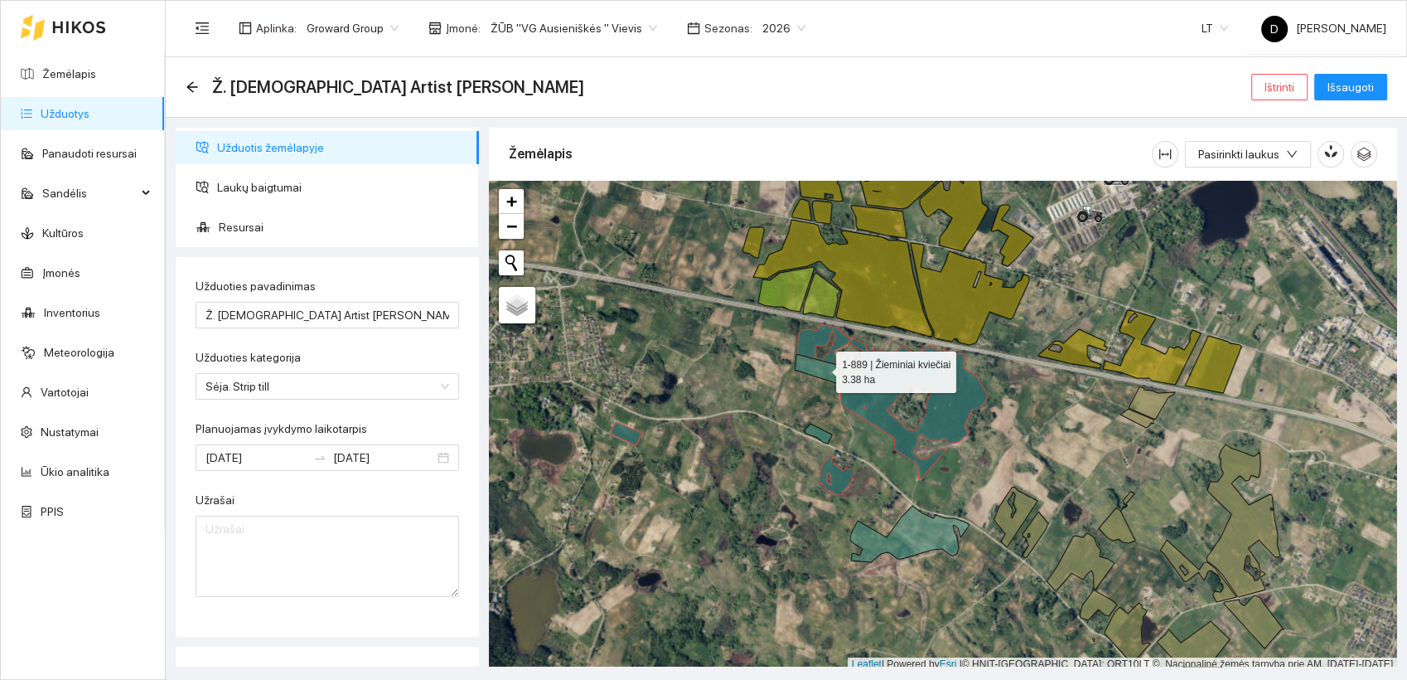
scroll to position [4, 0]
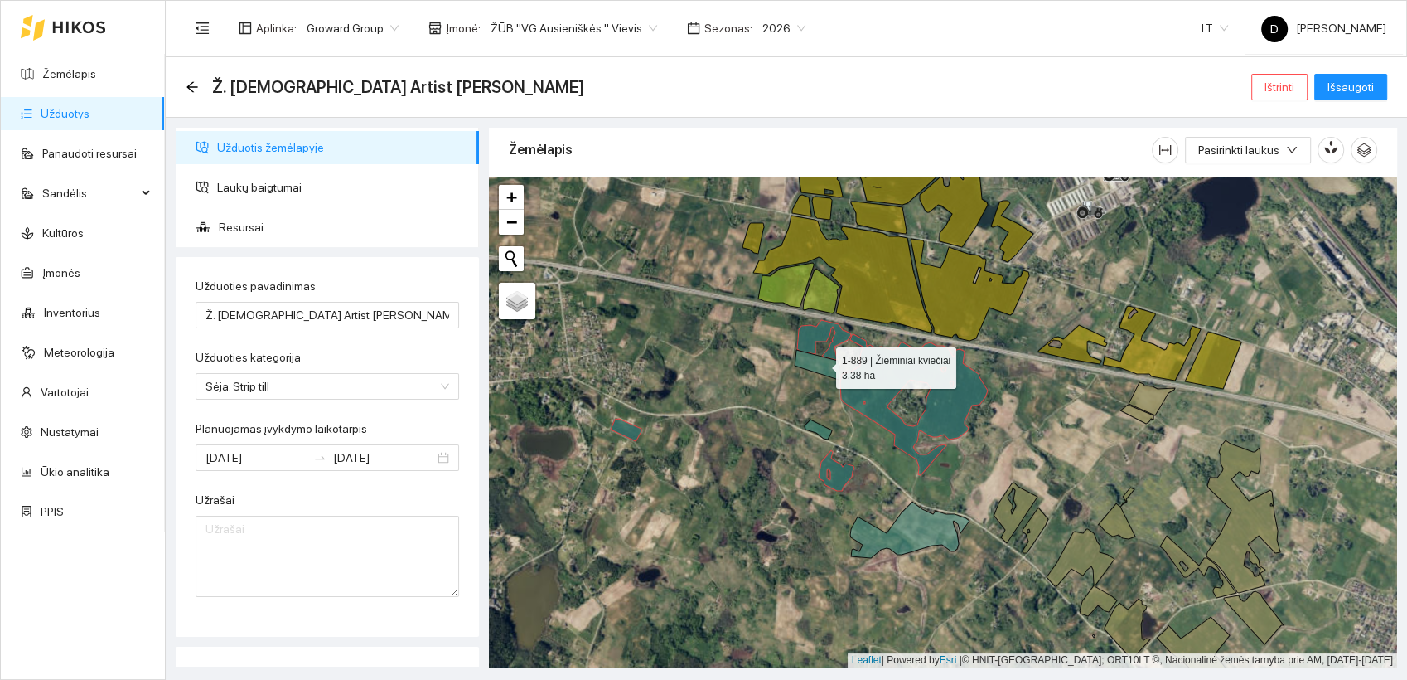
click at [821, 368] on icon at bounding box center [817, 365] width 45 height 30
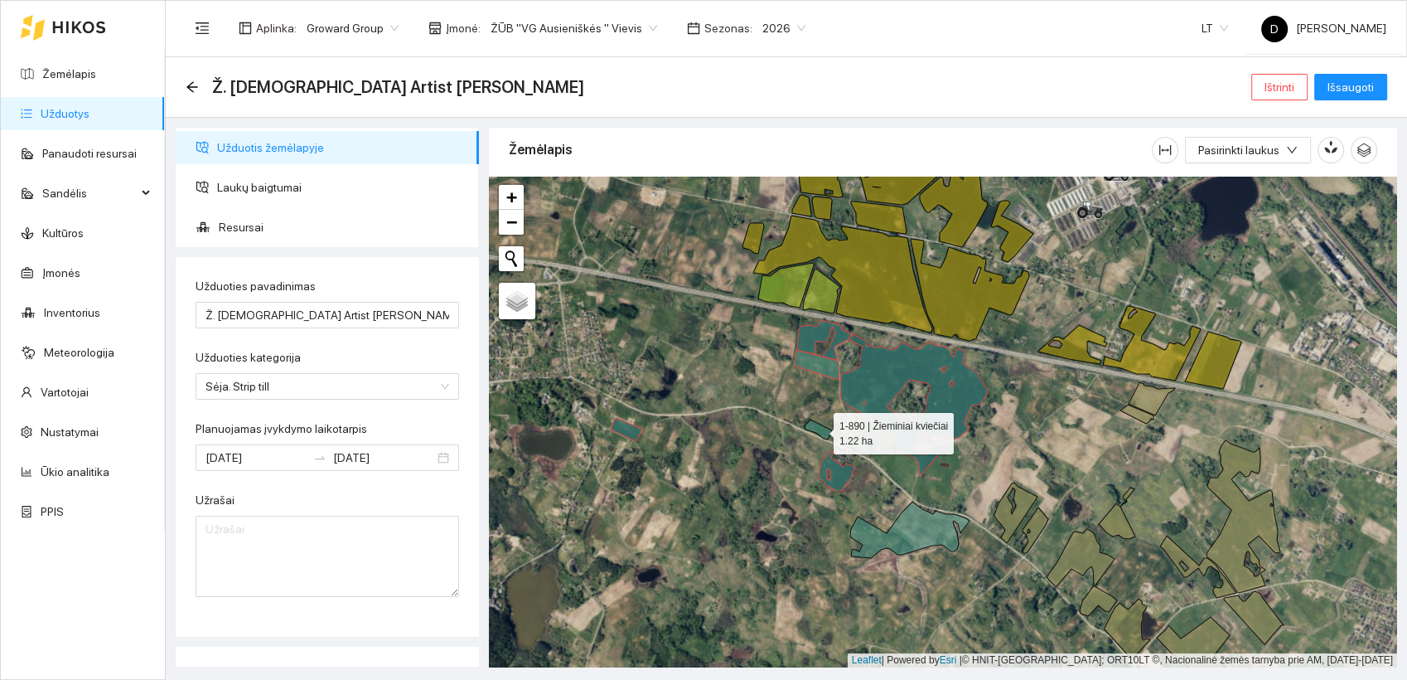
click at [822, 428] on icon at bounding box center [818, 429] width 27 height 20
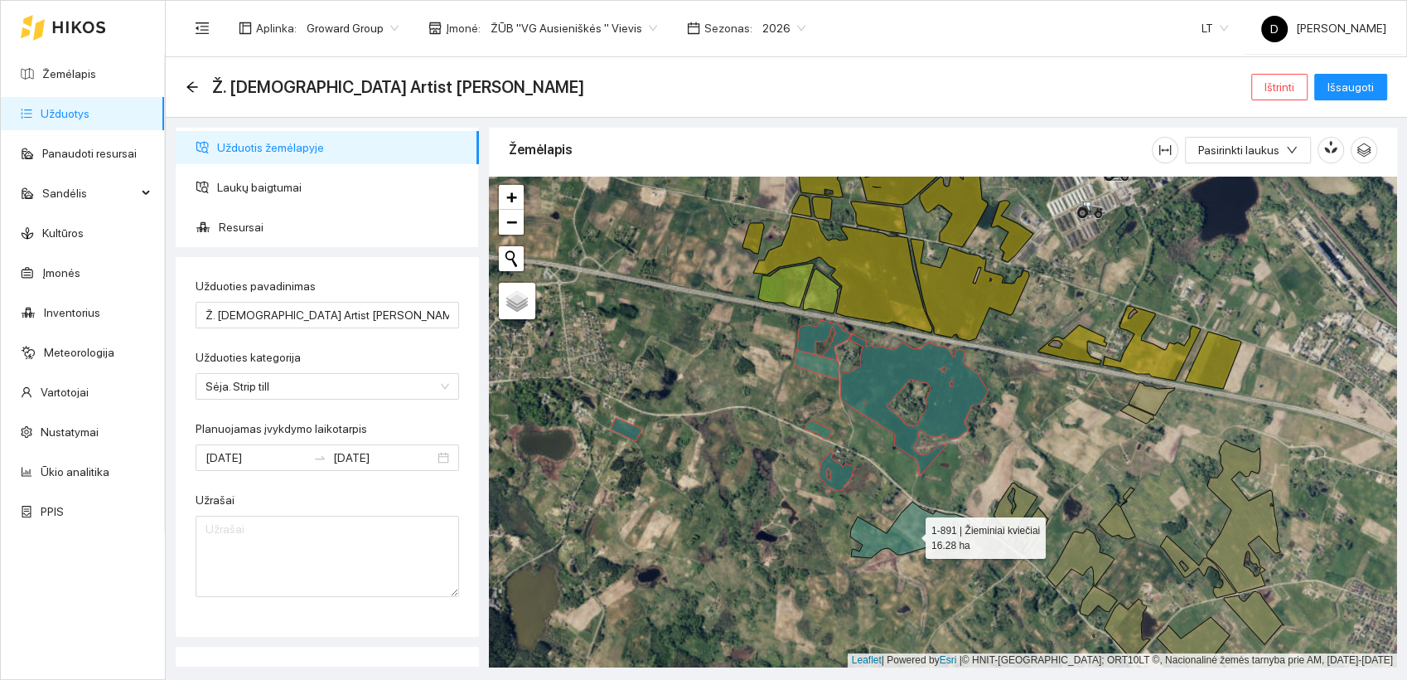
click at [911, 534] on icon at bounding box center [909, 529] width 119 height 56
click at [1352, 82] on span "Išsaugoti" at bounding box center [1351, 87] width 46 height 18
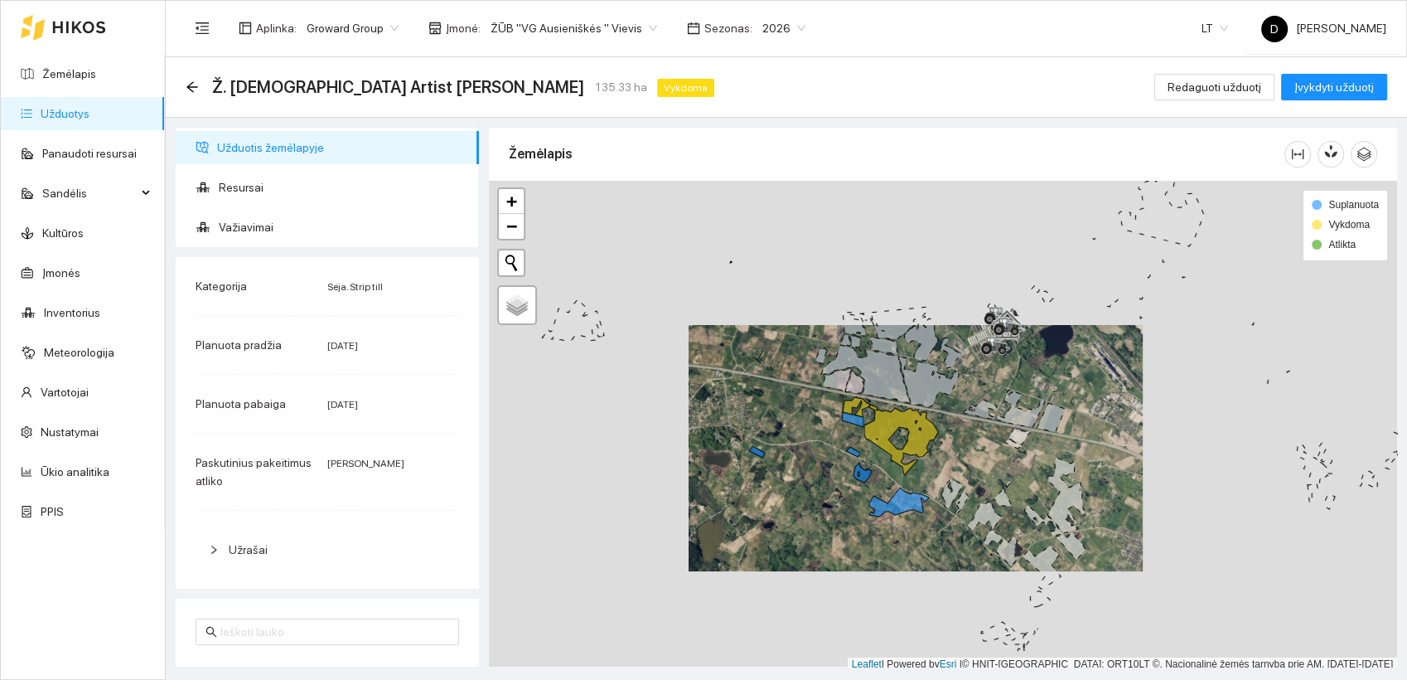
scroll to position [4, 0]
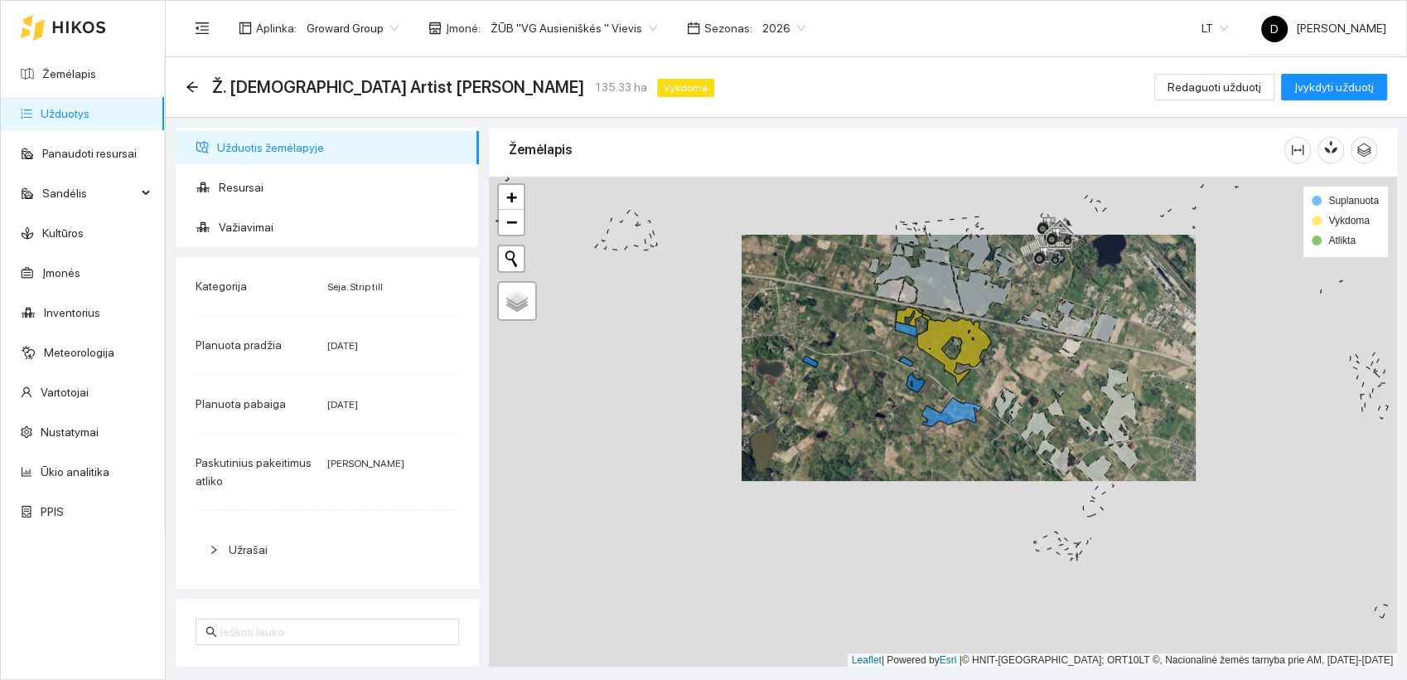
drag, startPoint x: 879, startPoint y: 516, endPoint x: 934, endPoint y: 432, distance: 101.1
click at [934, 432] on div at bounding box center [943, 422] width 908 height 491
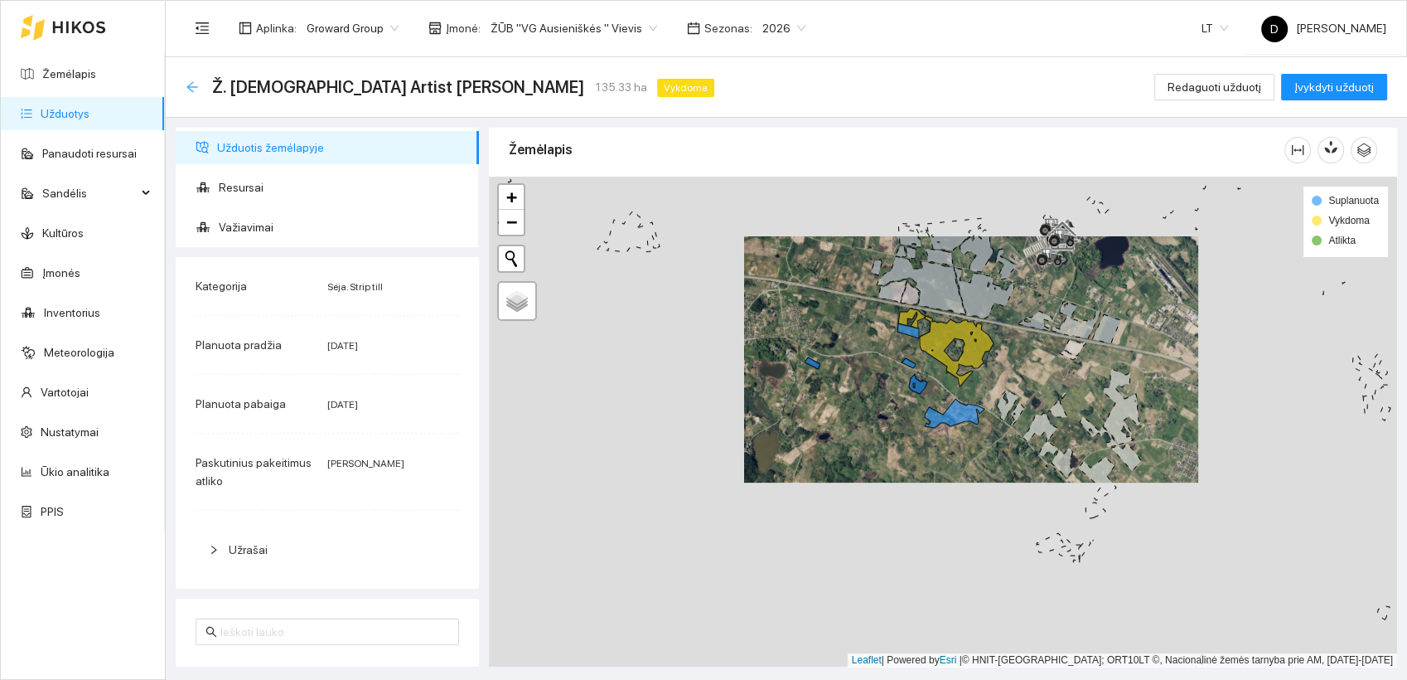
click at [196, 85] on icon "arrow-left" at bounding box center [192, 86] width 13 height 13
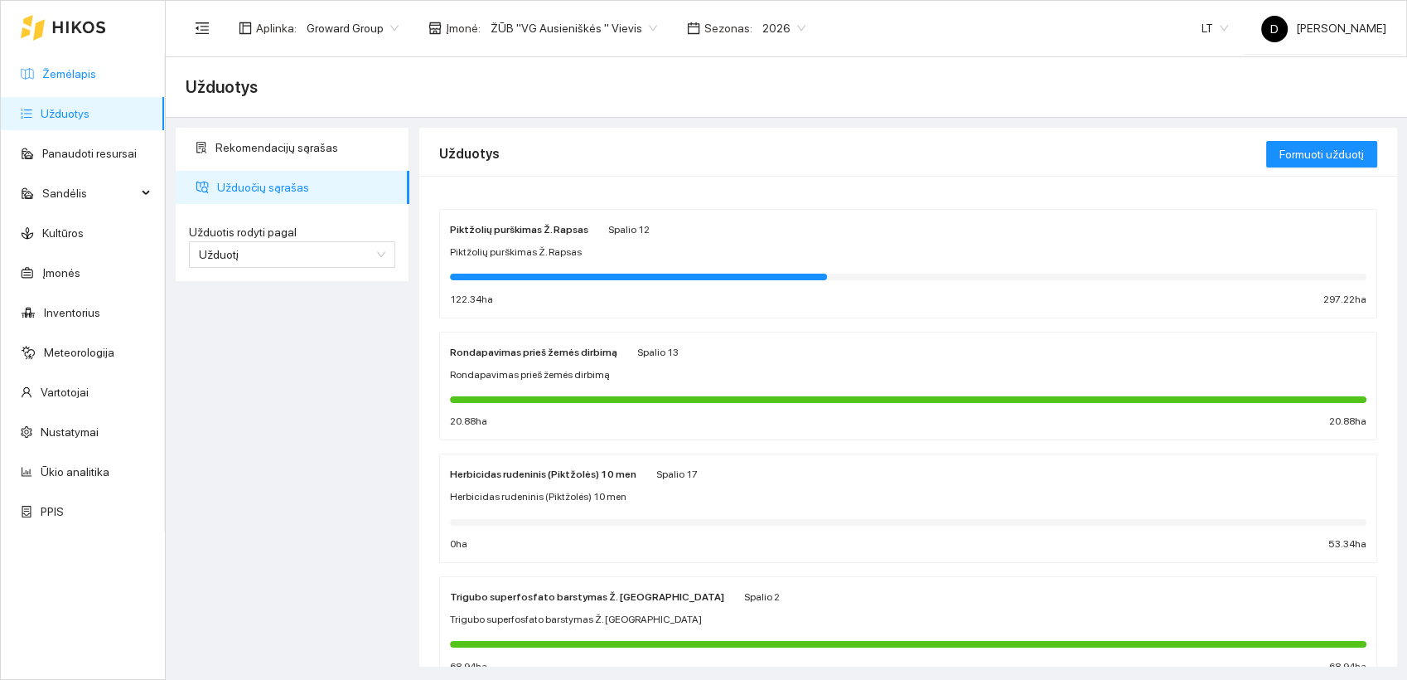
click at [74, 70] on link "Žemėlapis" at bounding box center [69, 73] width 54 height 13
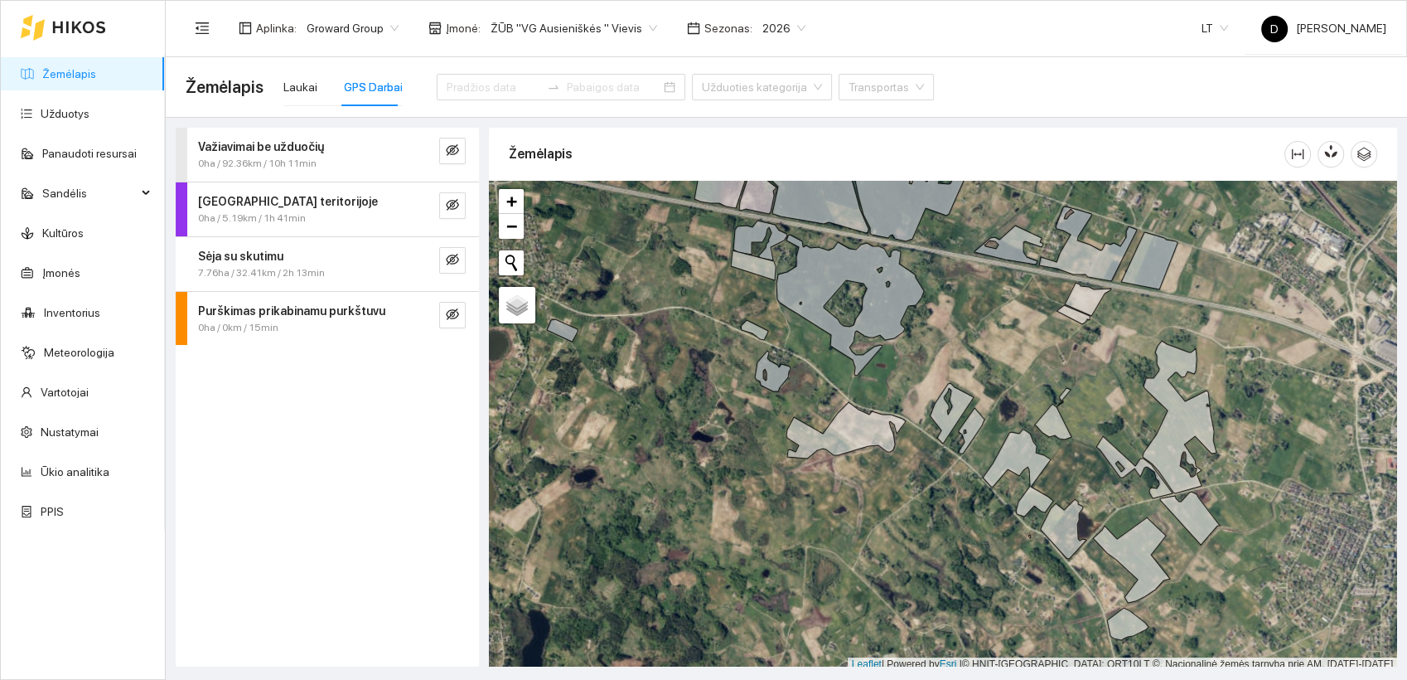
scroll to position [4, 0]
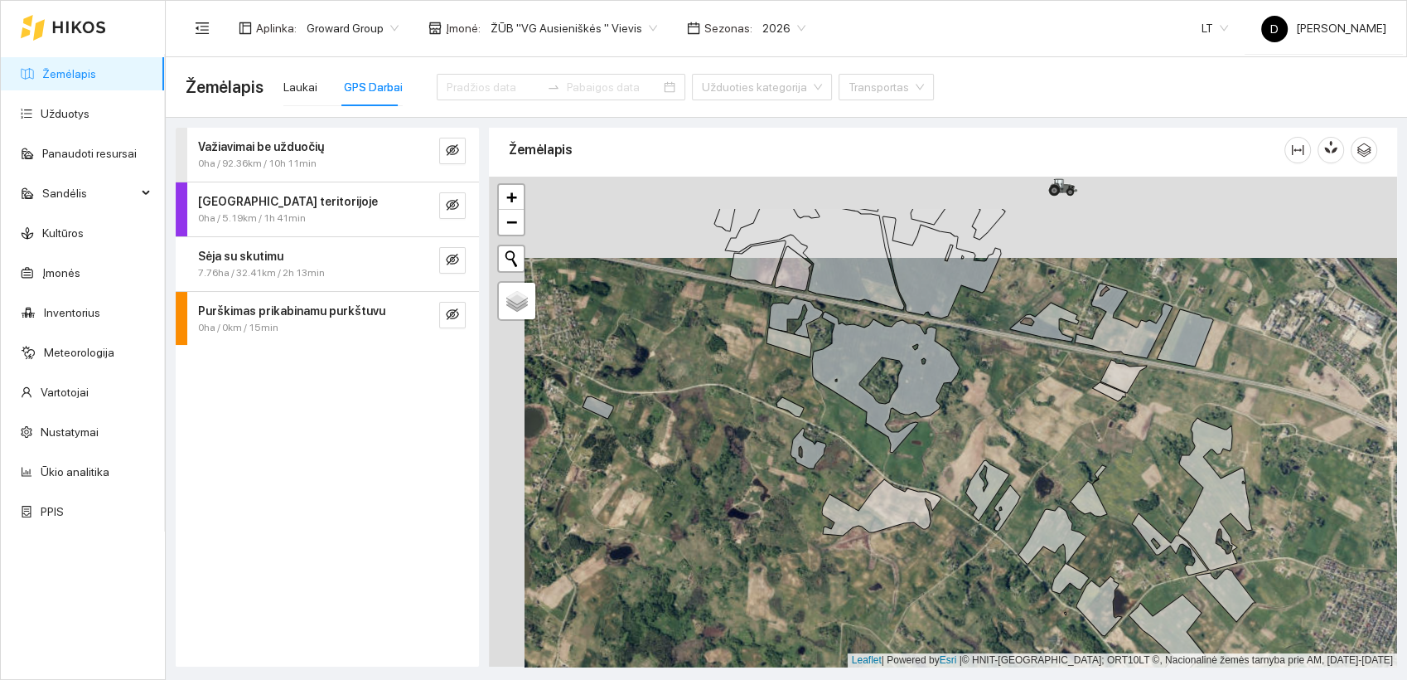
drag, startPoint x: 867, startPoint y: 380, endPoint x: 903, endPoint y: 461, distance: 88.7
click at [903, 461] on div at bounding box center [943, 422] width 908 height 491
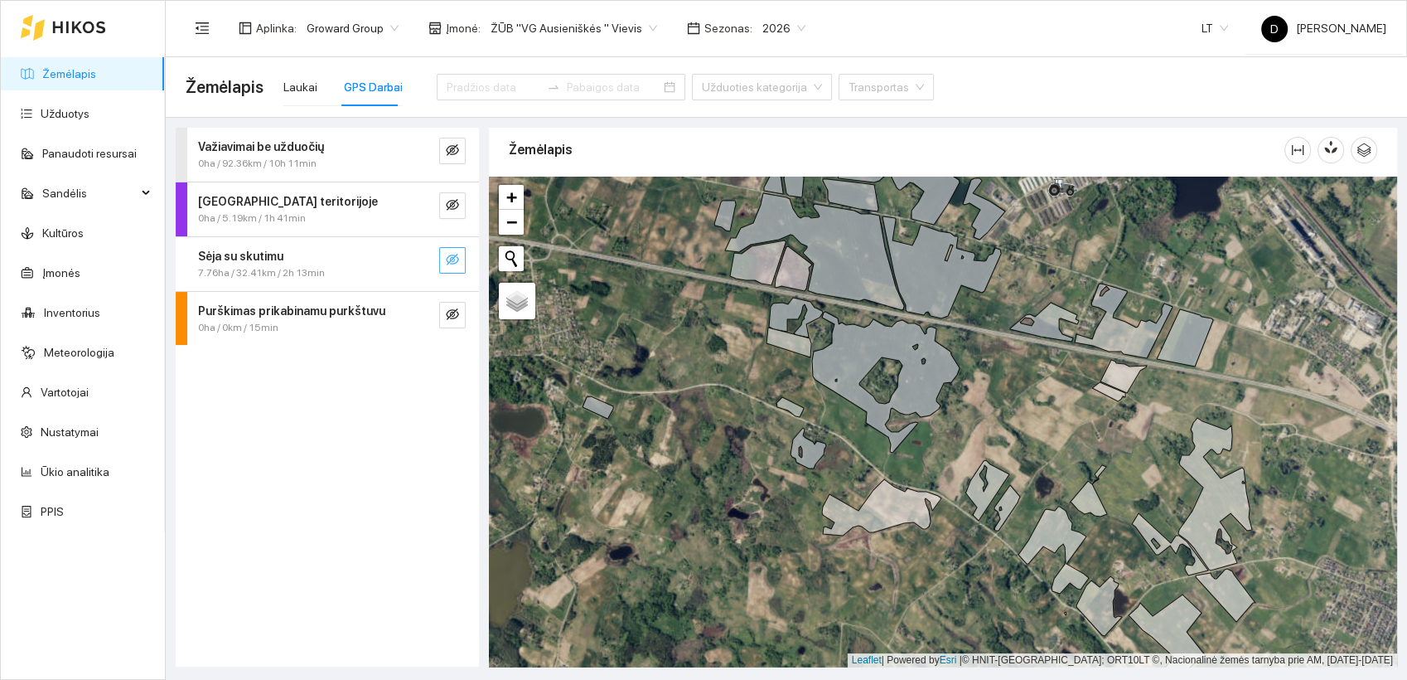
click at [451, 259] on icon "eye-invisible" at bounding box center [452, 259] width 13 height 13
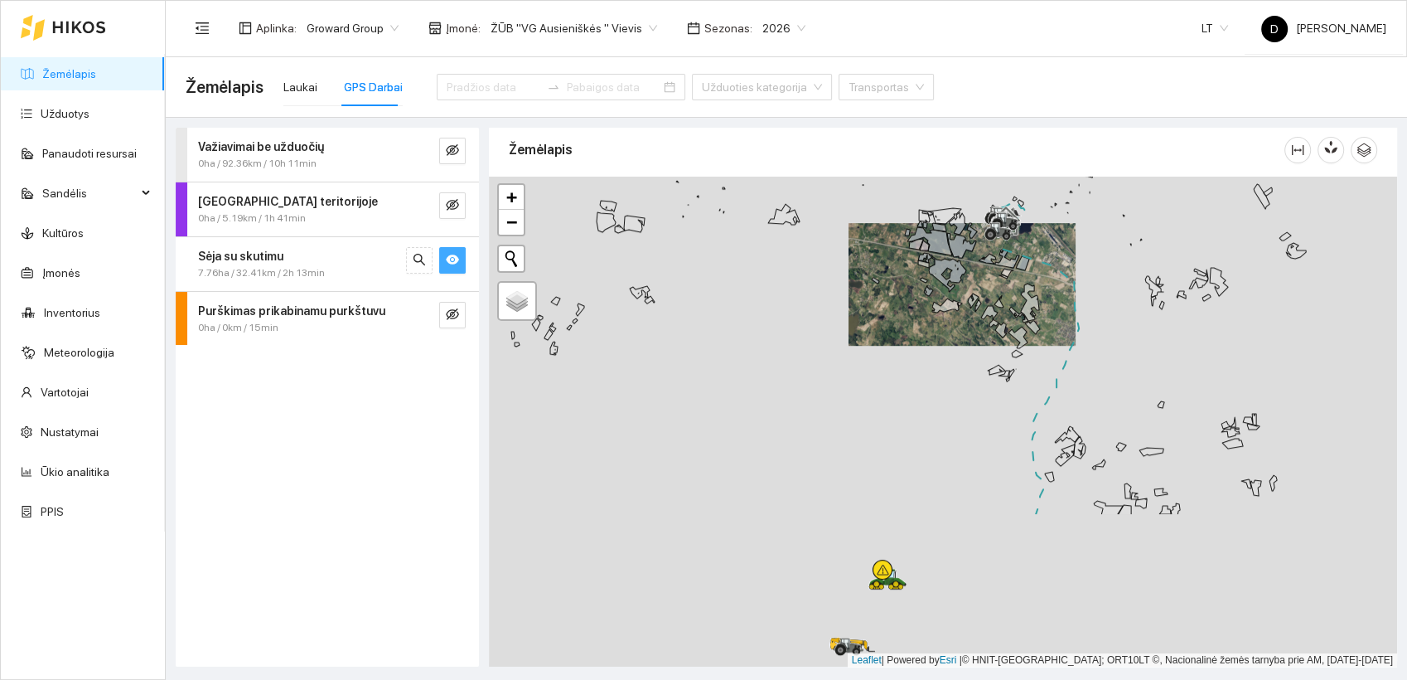
drag, startPoint x: 1060, startPoint y: 579, endPoint x: 902, endPoint y: 196, distance: 414.4
click at [908, 231] on div at bounding box center [943, 422] width 908 height 491
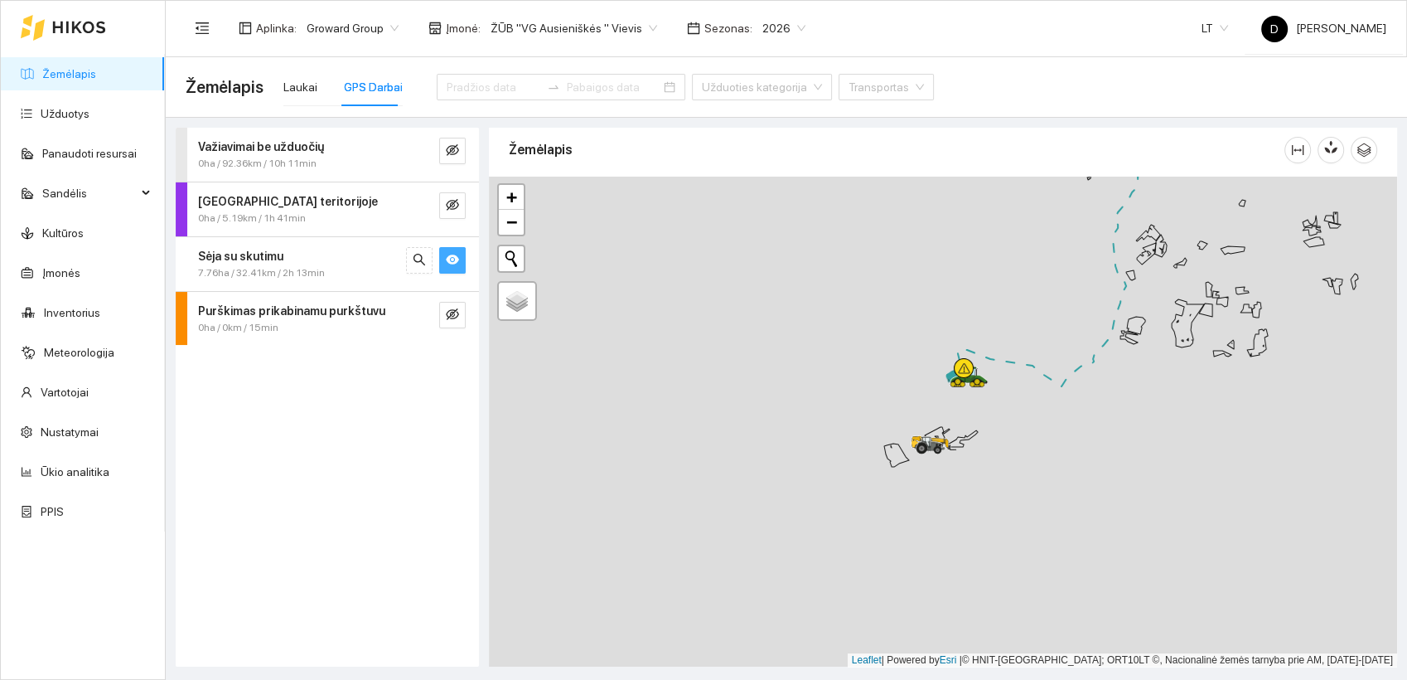
drag, startPoint x: 840, startPoint y: 529, endPoint x: 964, endPoint y: 559, distance: 127.1
click at [965, 559] on div at bounding box center [943, 422] width 908 height 491
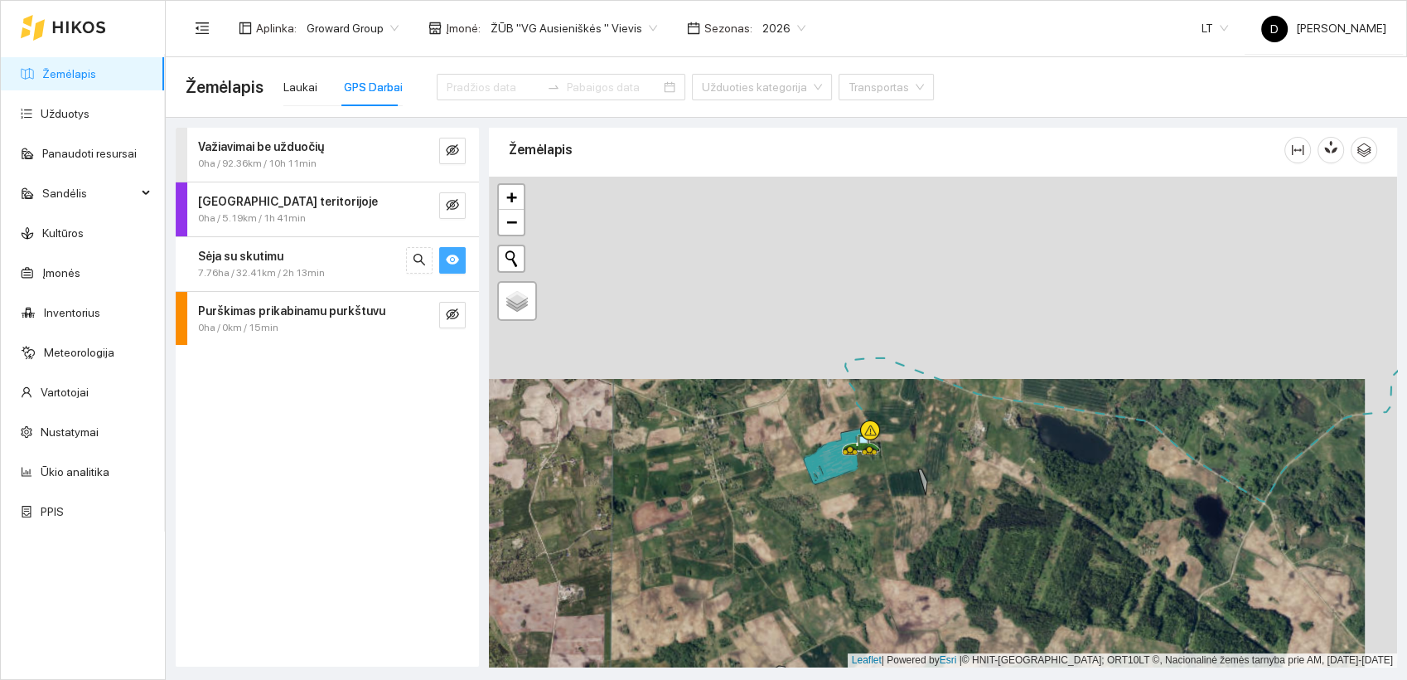
drag, startPoint x: 921, startPoint y: 312, endPoint x: 890, endPoint y: 520, distance: 209.5
click at [889, 520] on div at bounding box center [943, 422] width 908 height 491
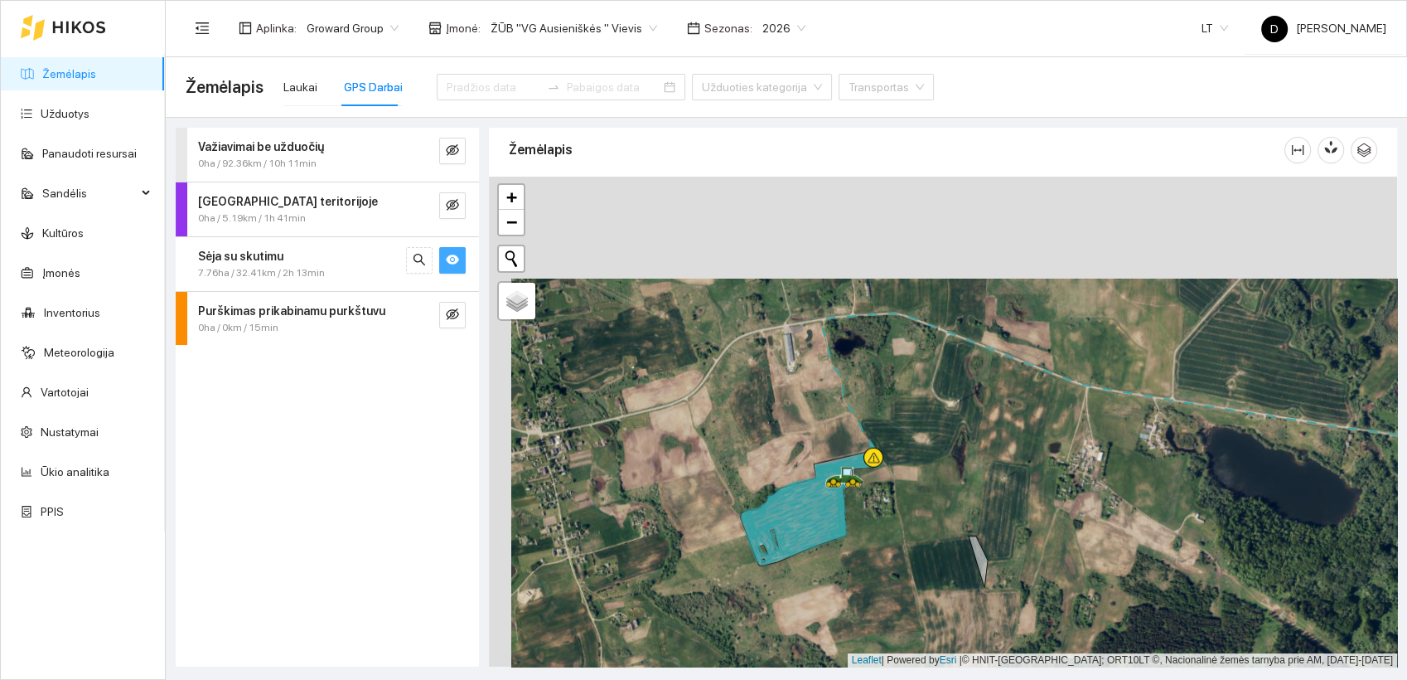
drag, startPoint x: 873, startPoint y: 448, endPoint x: 913, endPoint y: 593, distance: 151.2
click at [913, 593] on div at bounding box center [943, 422] width 908 height 491
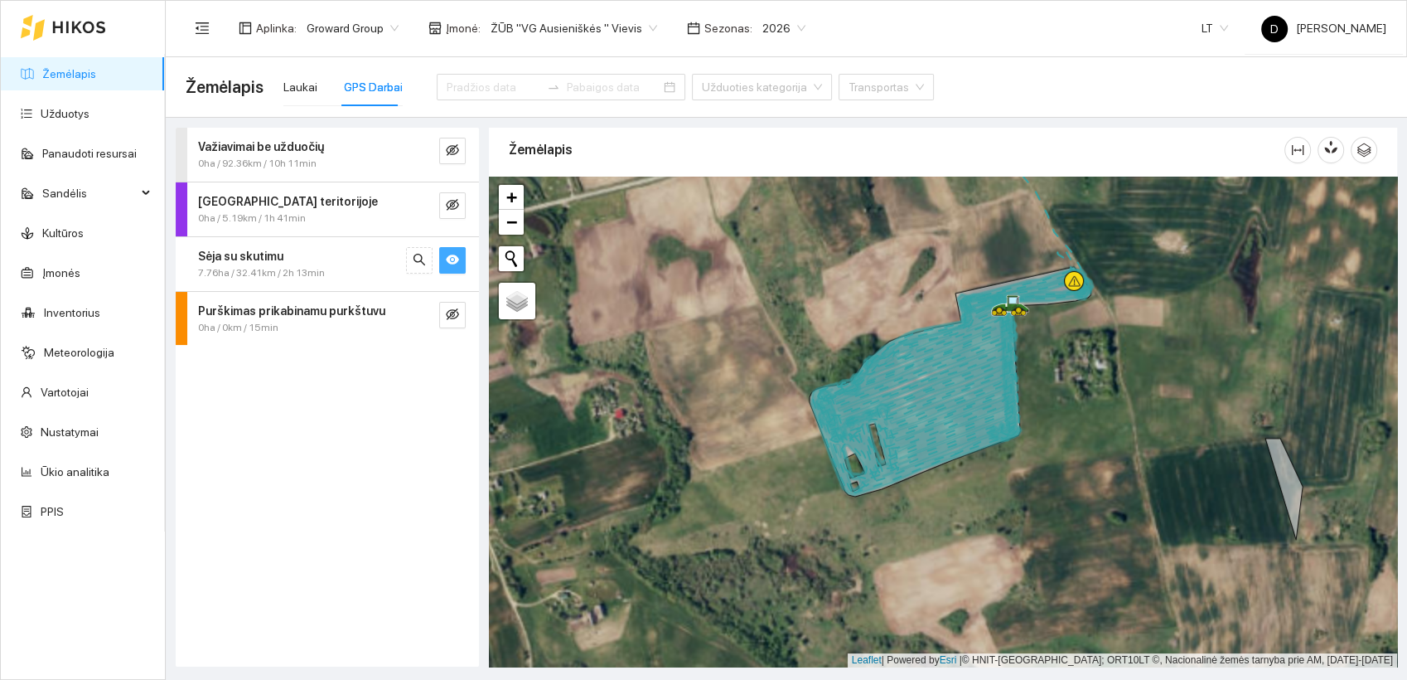
drag, startPoint x: 902, startPoint y: 567, endPoint x: 1101, endPoint y: 414, distance: 250.7
click at [1101, 414] on div at bounding box center [943, 422] width 908 height 491
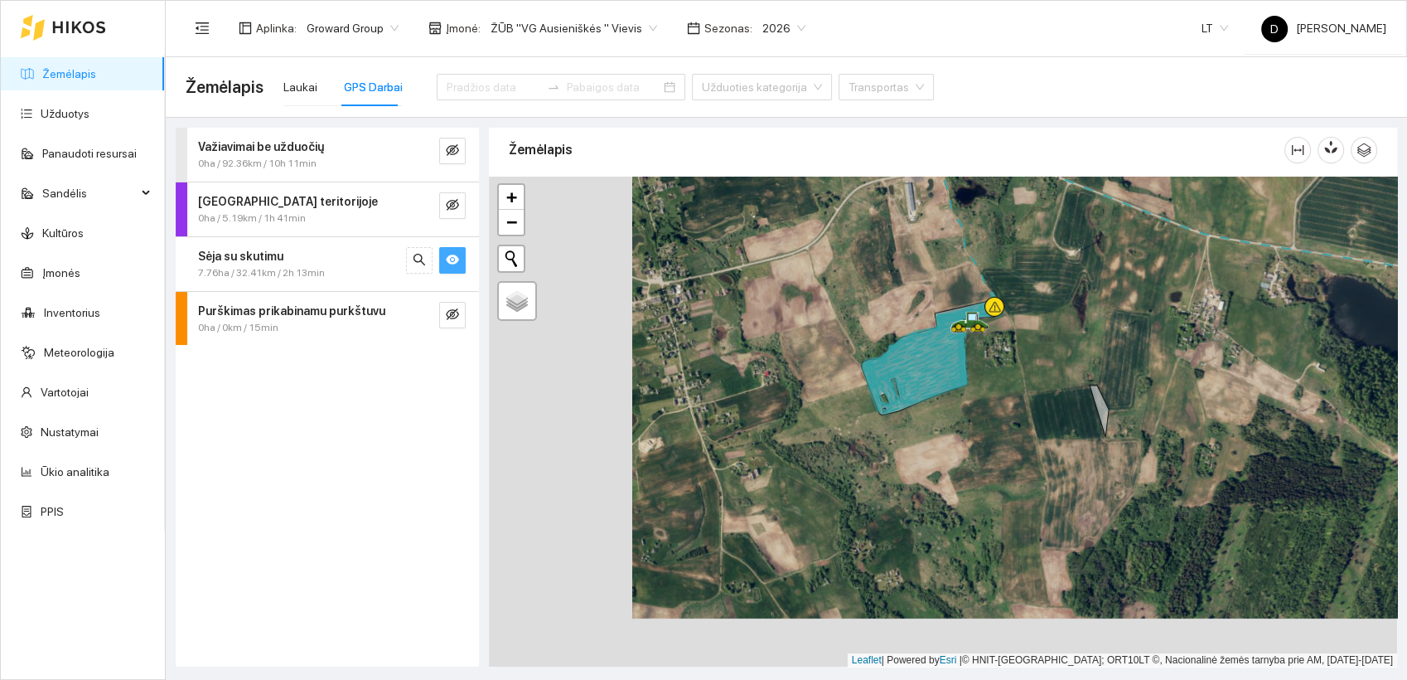
drag, startPoint x: 1004, startPoint y: 565, endPoint x: 948, endPoint y: 515, distance: 75.1
click at [951, 521] on div at bounding box center [943, 422] width 908 height 491
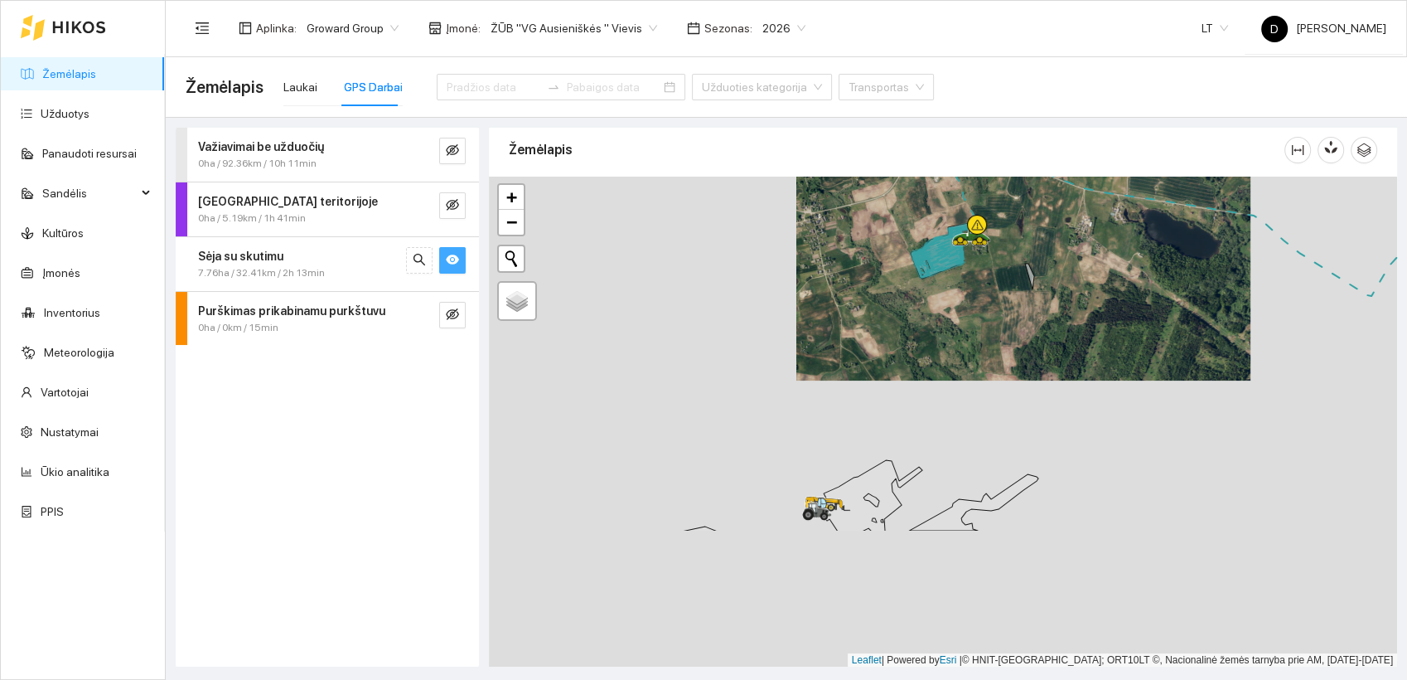
drag, startPoint x: 883, startPoint y: 534, endPoint x: 915, endPoint y: 355, distance: 181.9
click at [915, 356] on div at bounding box center [943, 422] width 908 height 491
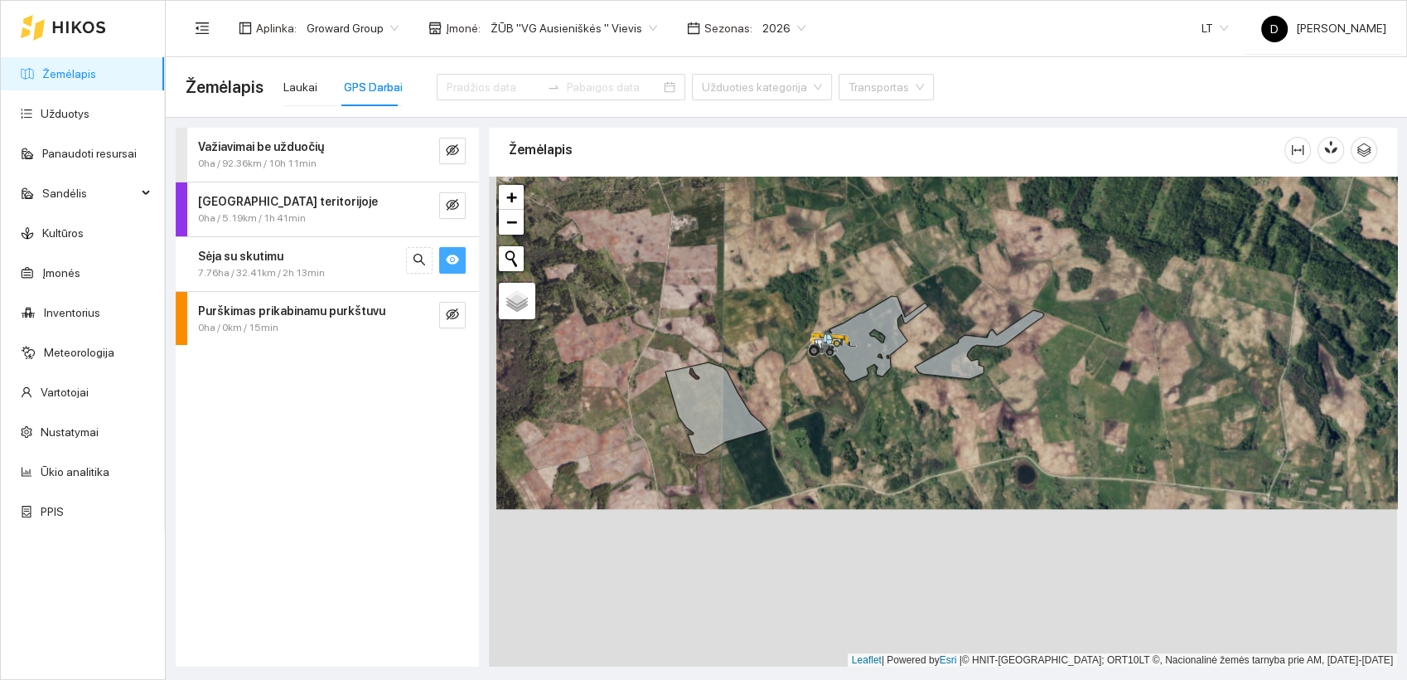
drag, startPoint x: 863, startPoint y: 592, endPoint x: 870, endPoint y: 433, distance: 158.5
click at [870, 433] on div at bounding box center [943, 422] width 908 height 491
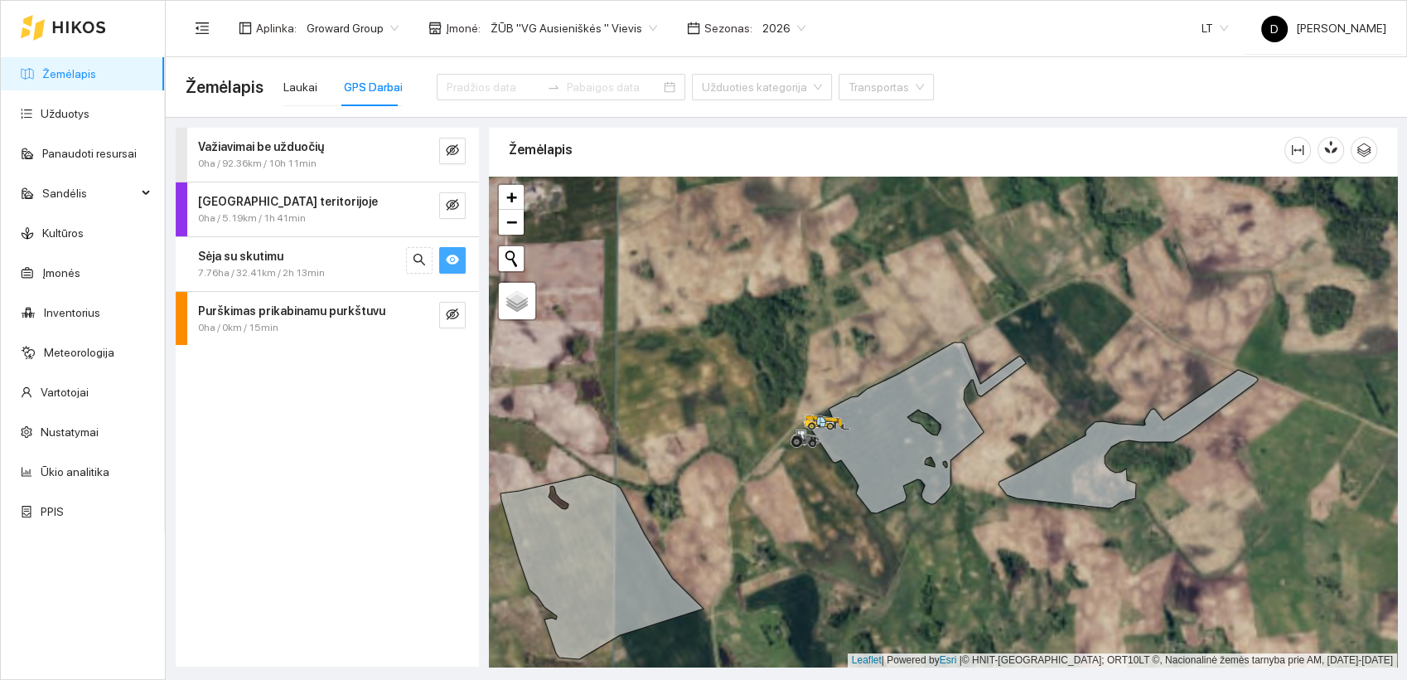
drag, startPoint x: 812, startPoint y: 364, endPoint x: 852, endPoint y: 547, distance: 187.4
click at [852, 547] on div at bounding box center [943, 422] width 908 height 491
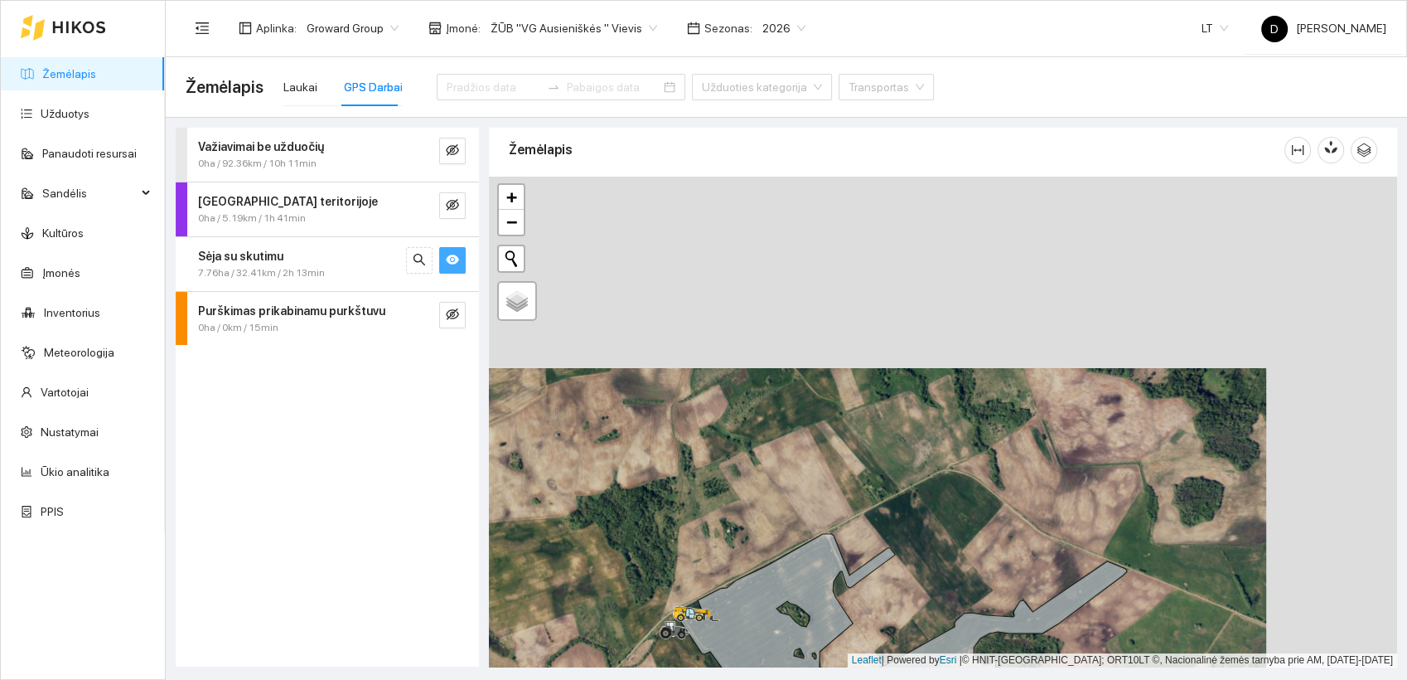
drag, startPoint x: 1057, startPoint y: 326, endPoint x: 908, endPoint y: 540, distance: 261.0
click at [908, 540] on div at bounding box center [943, 422] width 908 height 491
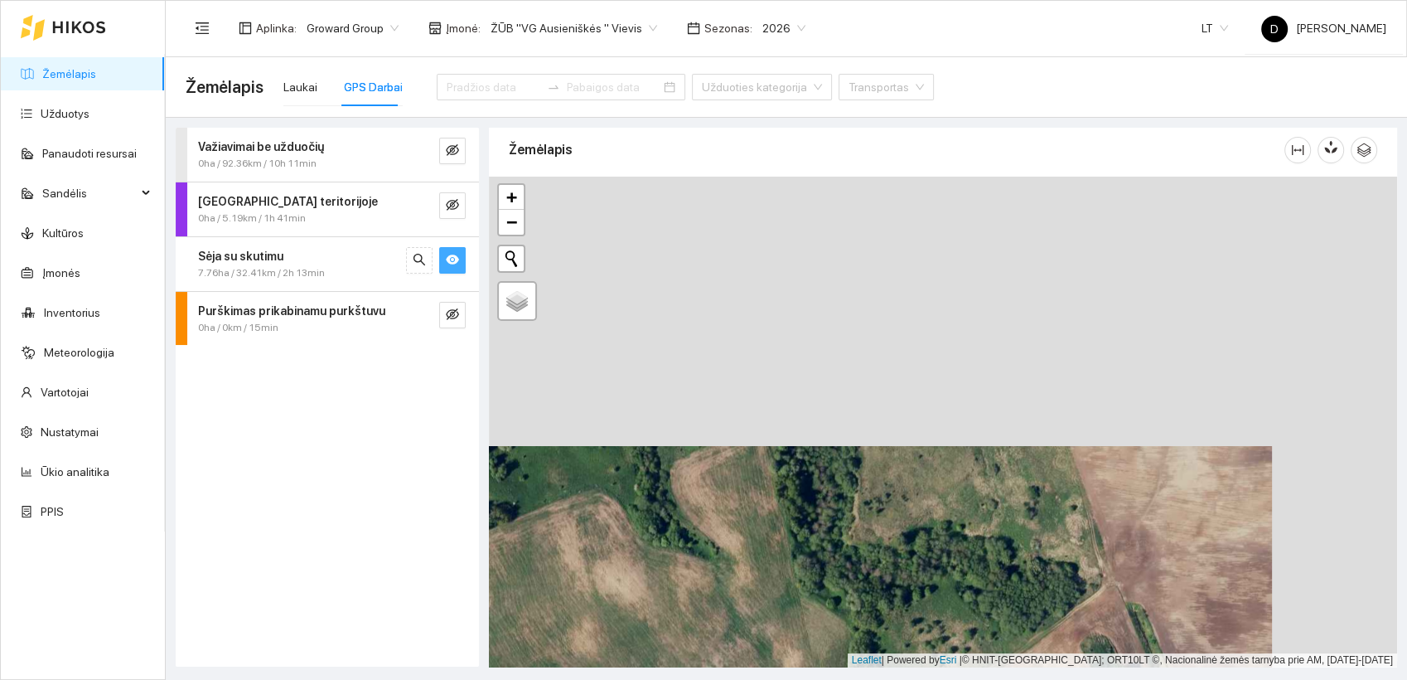
drag, startPoint x: 1201, startPoint y: 337, endPoint x: 1068, endPoint y: 618, distance: 310.7
click at [1068, 618] on div at bounding box center [943, 422] width 908 height 491
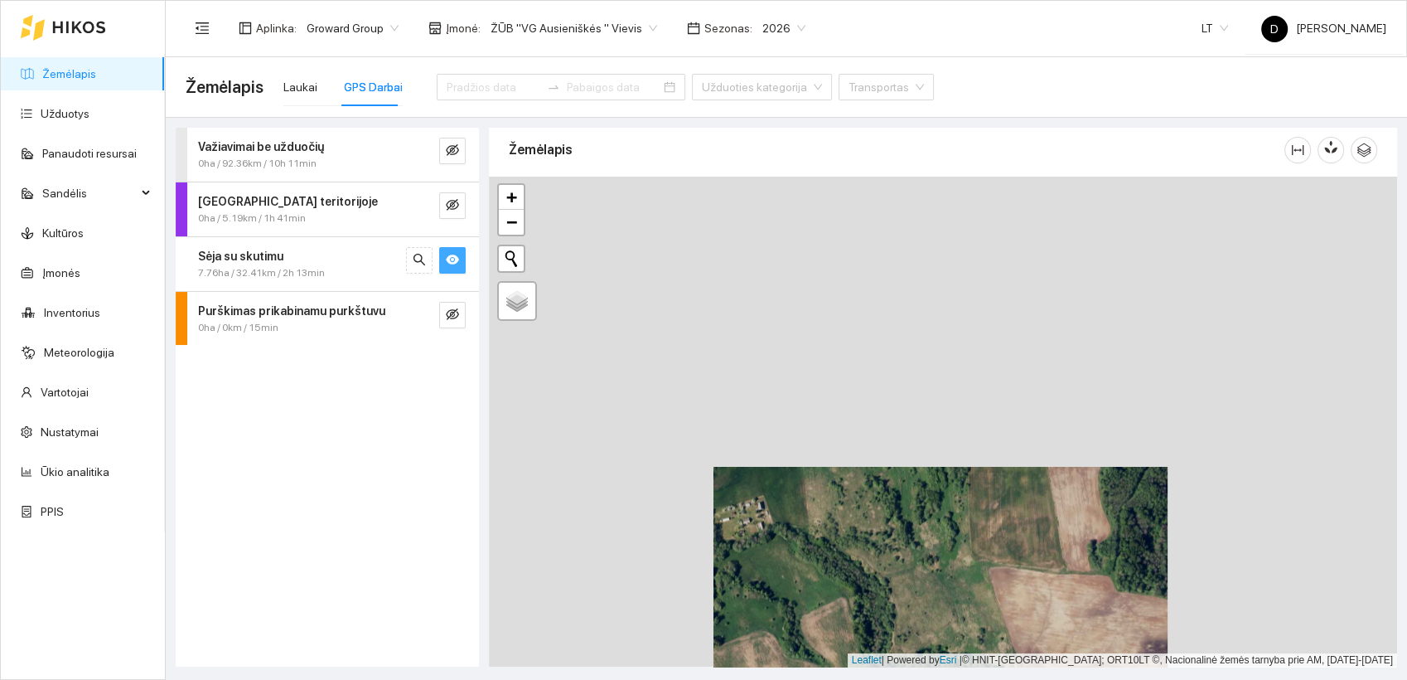
drag, startPoint x: 995, startPoint y: 442, endPoint x: 941, endPoint y: 601, distance: 168.0
click at [941, 601] on div at bounding box center [943, 422] width 908 height 491
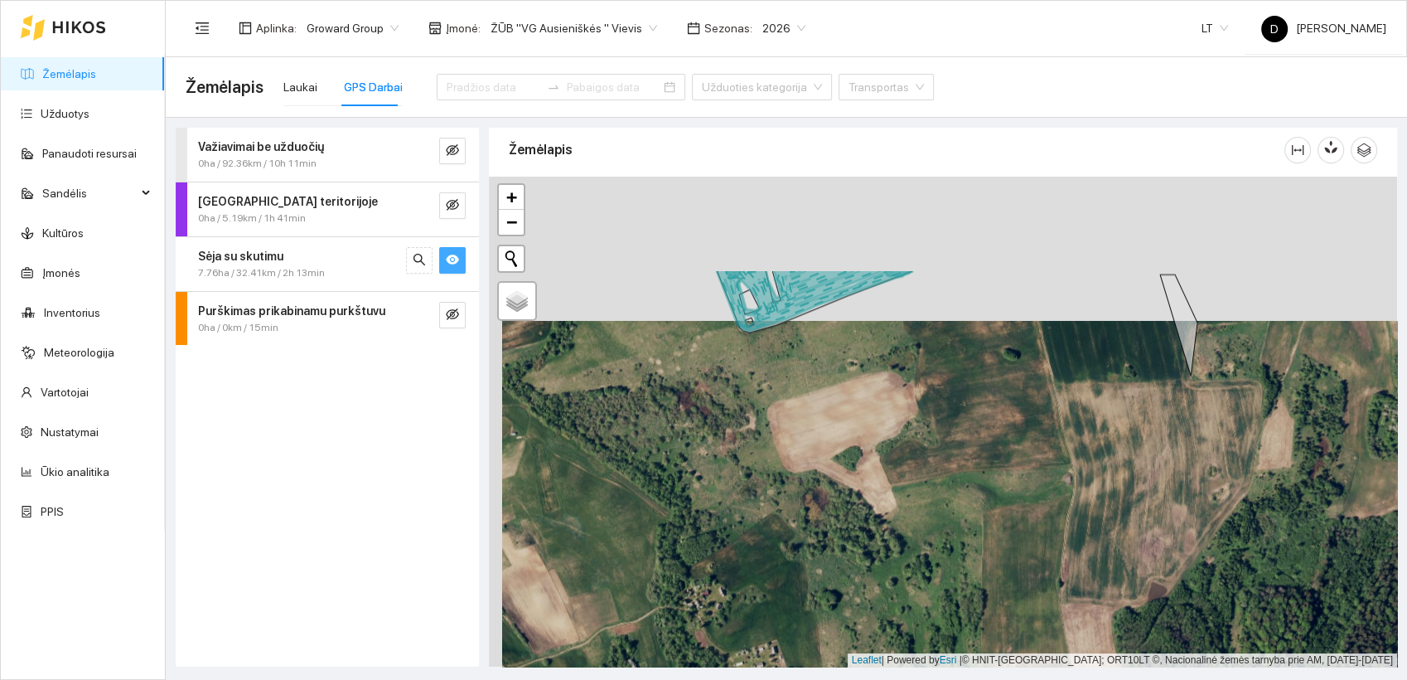
drag, startPoint x: 1013, startPoint y: 294, endPoint x: 1029, endPoint y: 463, distance: 169.9
click at [1029, 463] on div at bounding box center [943, 422] width 908 height 491
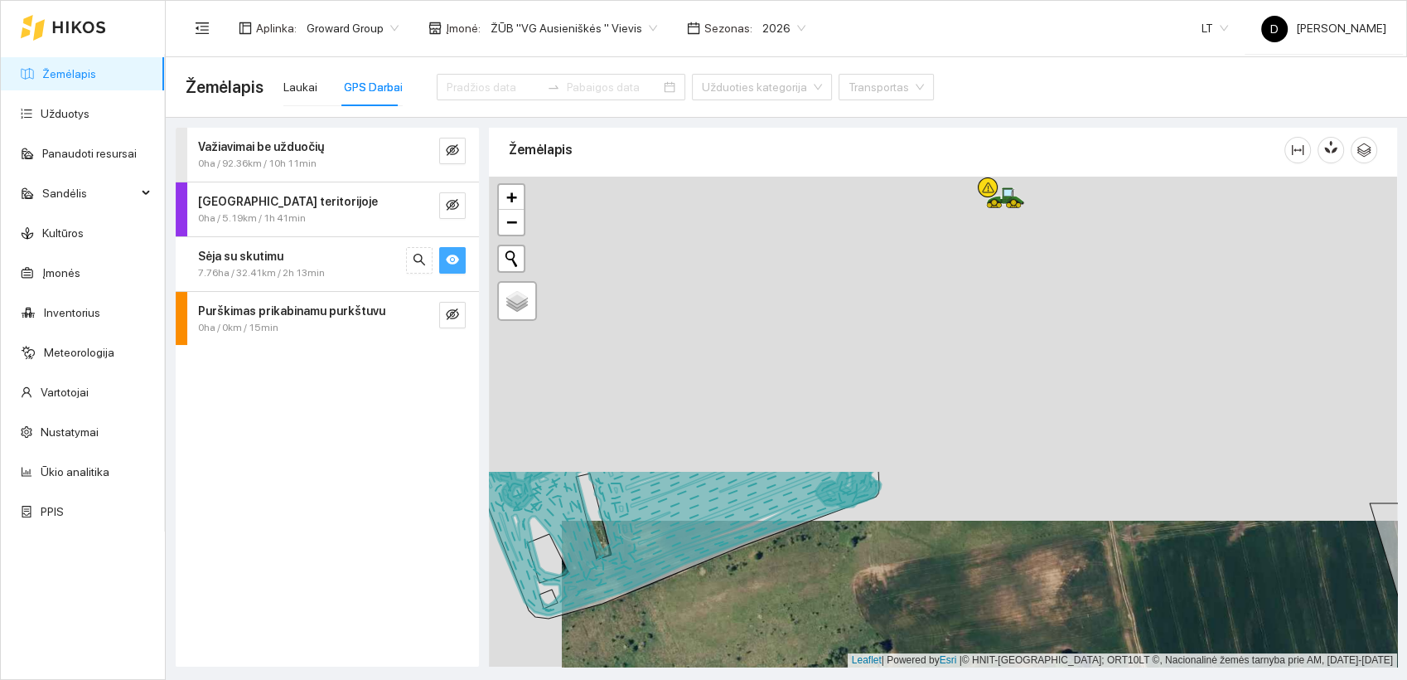
drag, startPoint x: 803, startPoint y: 303, endPoint x: 884, endPoint y: 660, distance: 366.4
click at [884, 660] on div at bounding box center [943, 422] width 908 height 491
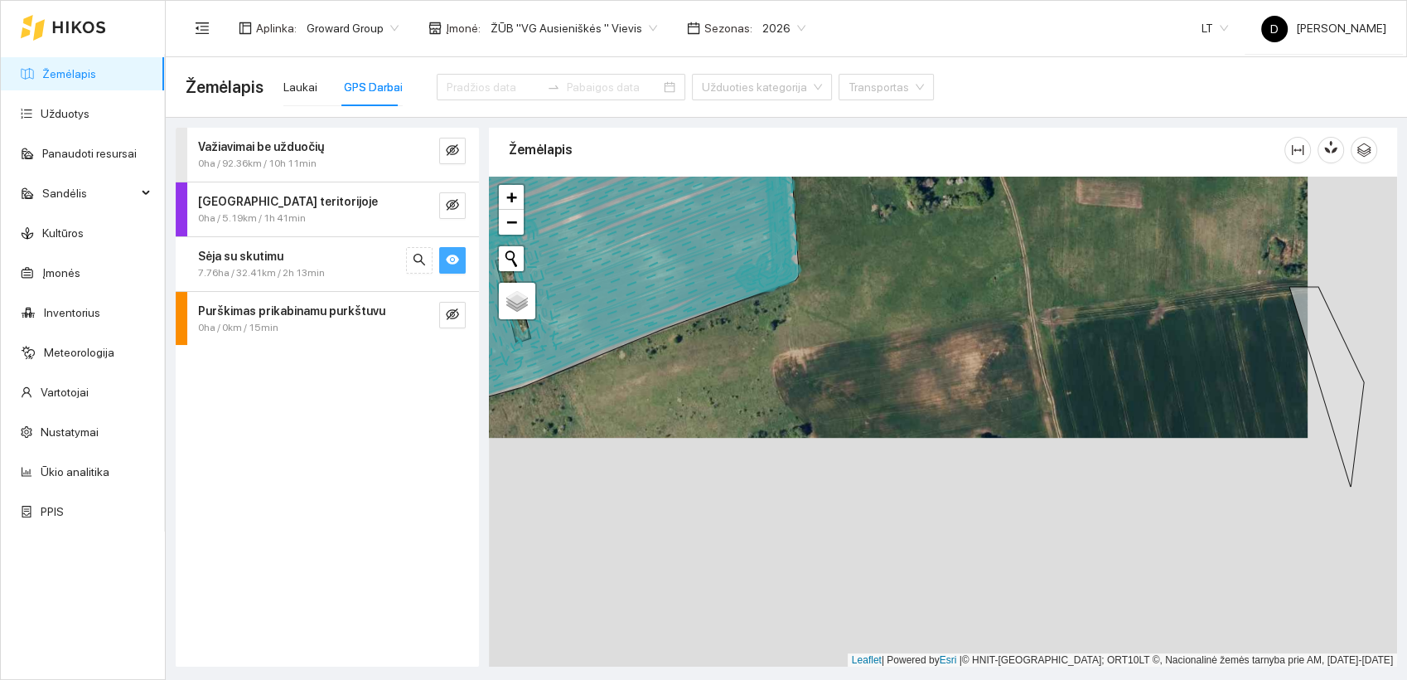
drag, startPoint x: 1083, startPoint y: 521, endPoint x: 979, endPoint y: 235, distance: 304.4
click at [979, 235] on div at bounding box center [943, 422] width 908 height 491
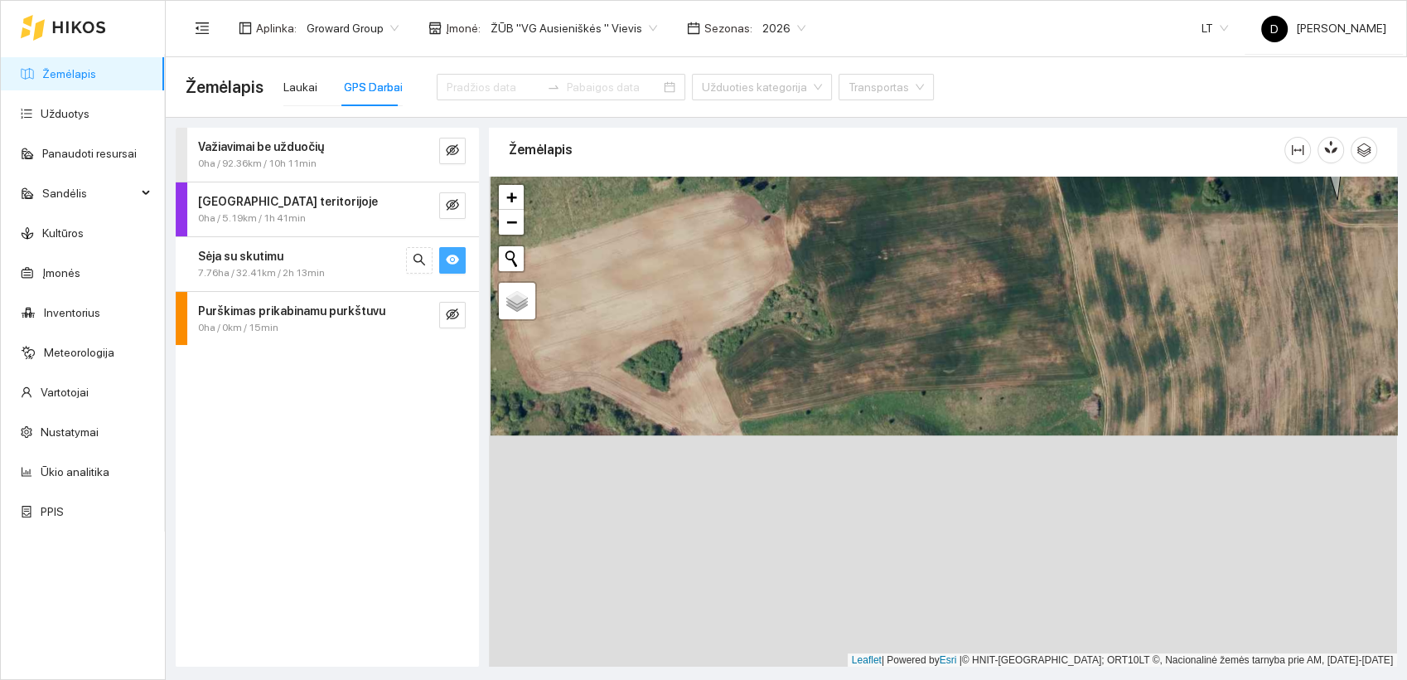
drag, startPoint x: 1046, startPoint y: 521, endPoint x: 1044, endPoint y: 249, distance: 271.0
click at [1044, 249] on div at bounding box center [943, 422] width 908 height 491
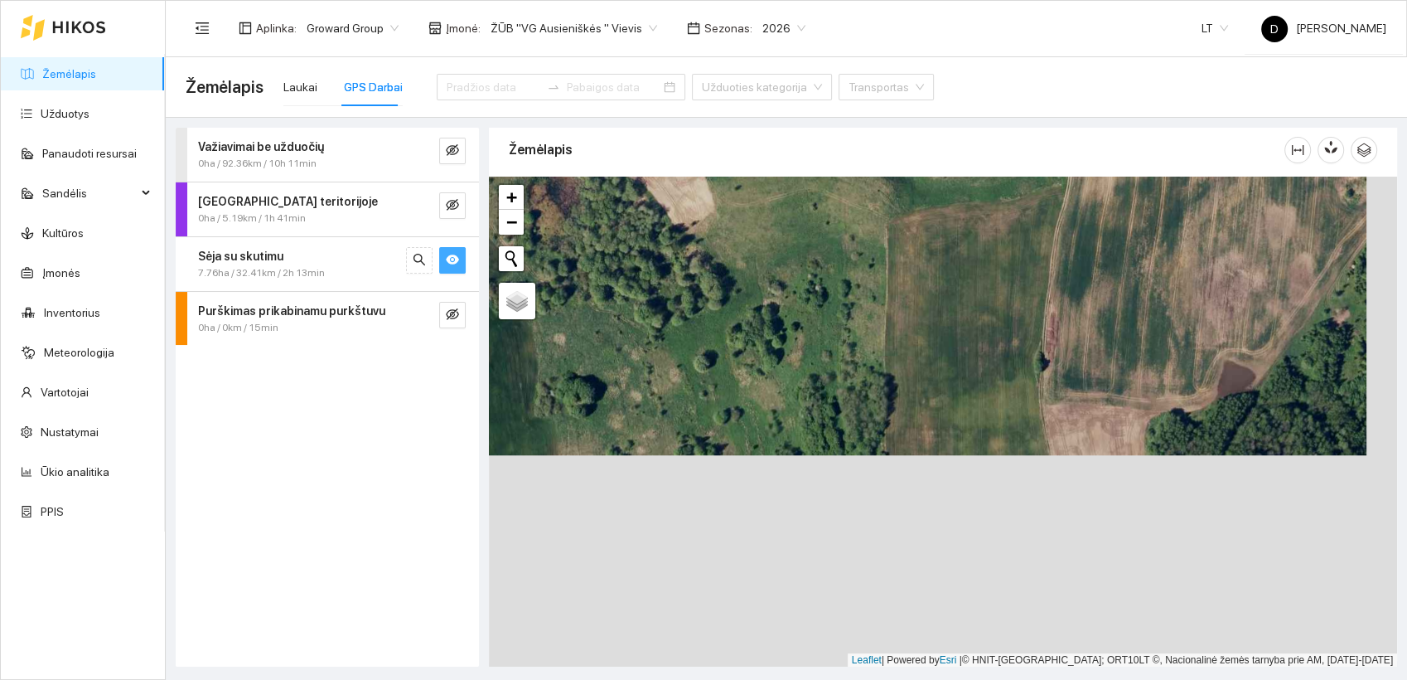
drag, startPoint x: 1058, startPoint y: 554, endPoint x: 1024, endPoint y: 332, distance: 224.8
click at [1024, 332] on div at bounding box center [943, 422] width 908 height 491
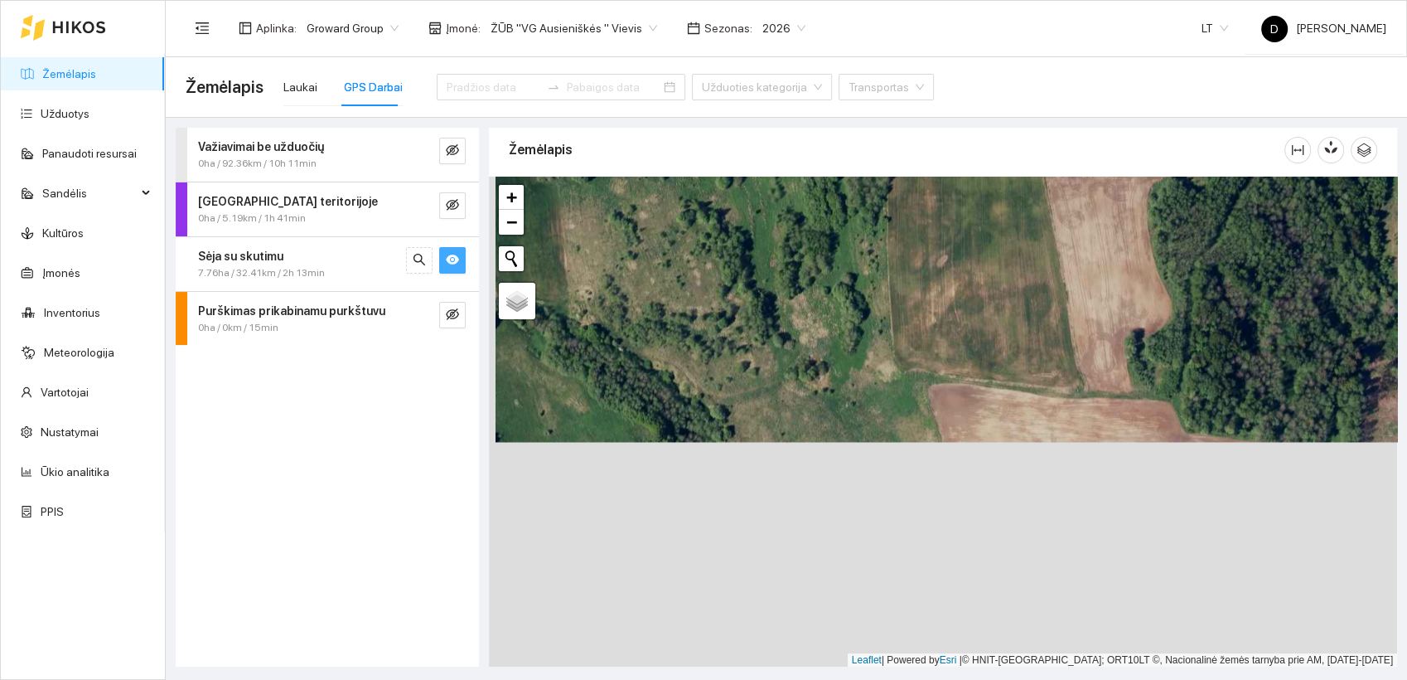
drag, startPoint x: 1007, startPoint y: 487, endPoint x: 1014, endPoint y: 262, distance: 225.5
click at [1014, 262] on div at bounding box center [943, 422] width 908 height 491
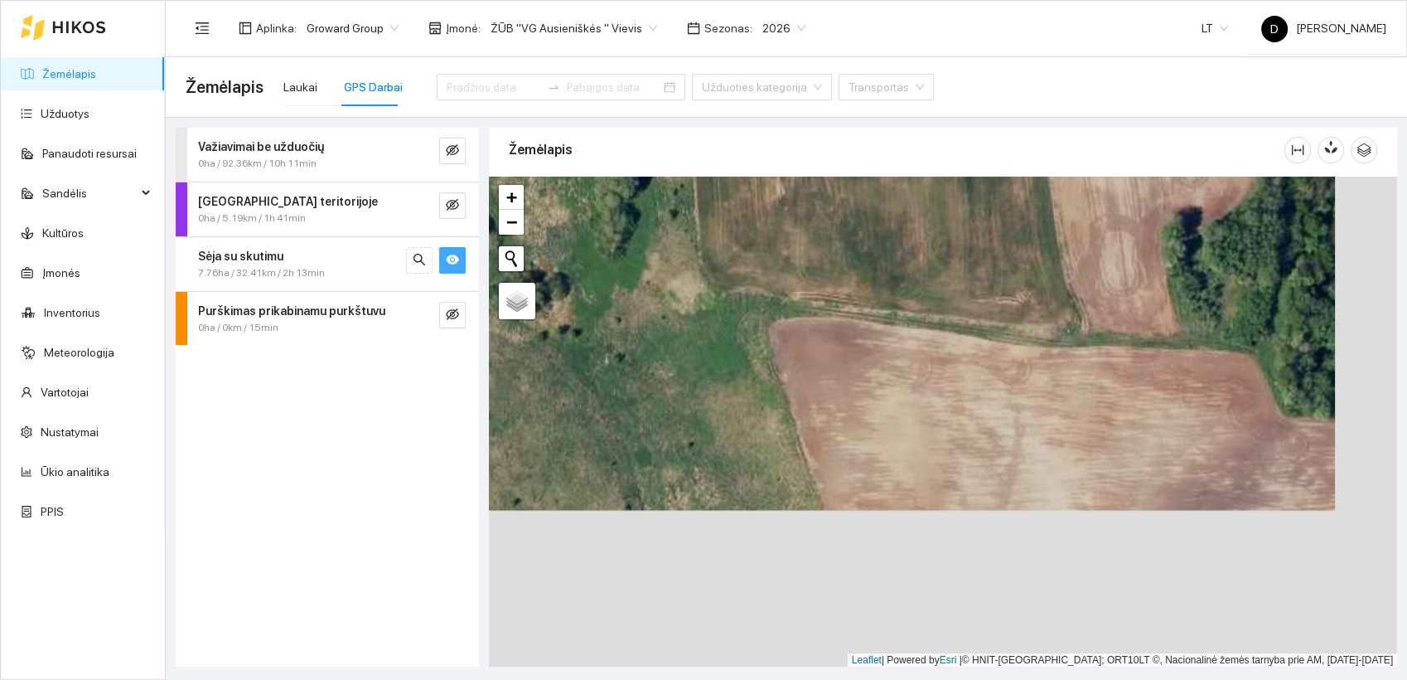
drag, startPoint x: 1017, startPoint y: 450, endPoint x: 948, endPoint y: 270, distance: 192.6
click at [948, 270] on div at bounding box center [943, 422] width 908 height 491
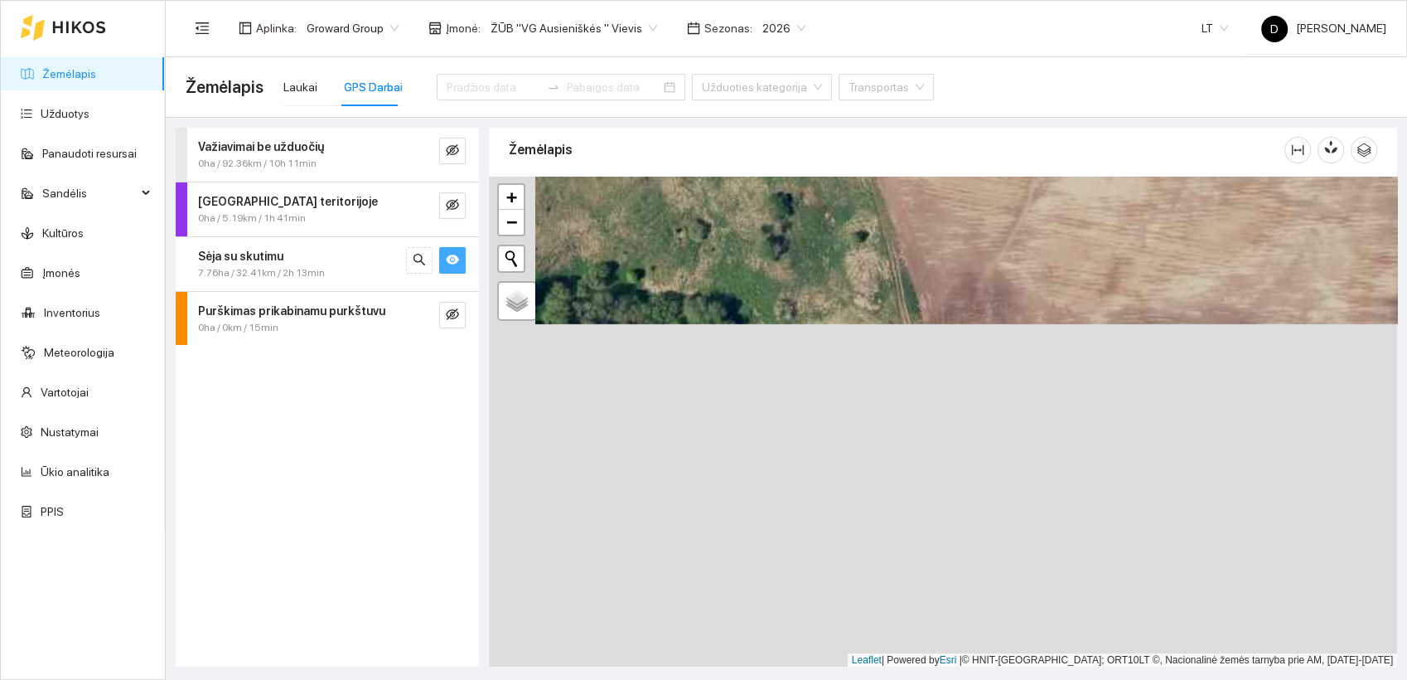
drag, startPoint x: 822, startPoint y: 564, endPoint x: 869, endPoint y: 217, distance: 349.6
click at [869, 217] on div at bounding box center [943, 422] width 908 height 491
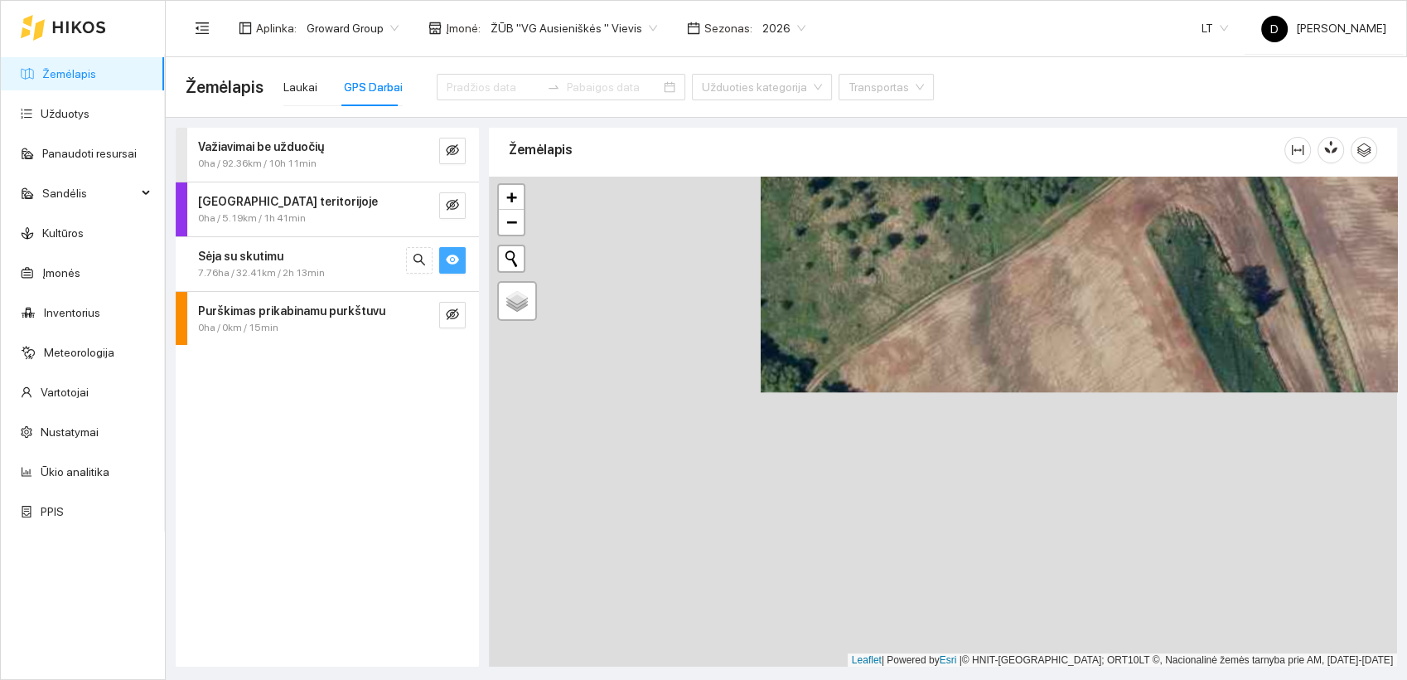
drag, startPoint x: 789, startPoint y: 458, endPoint x: 1067, endPoint y: 172, distance: 398.0
click at [1067, 172] on div "Žemėlapis" at bounding box center [943, 392] width 908 height 539
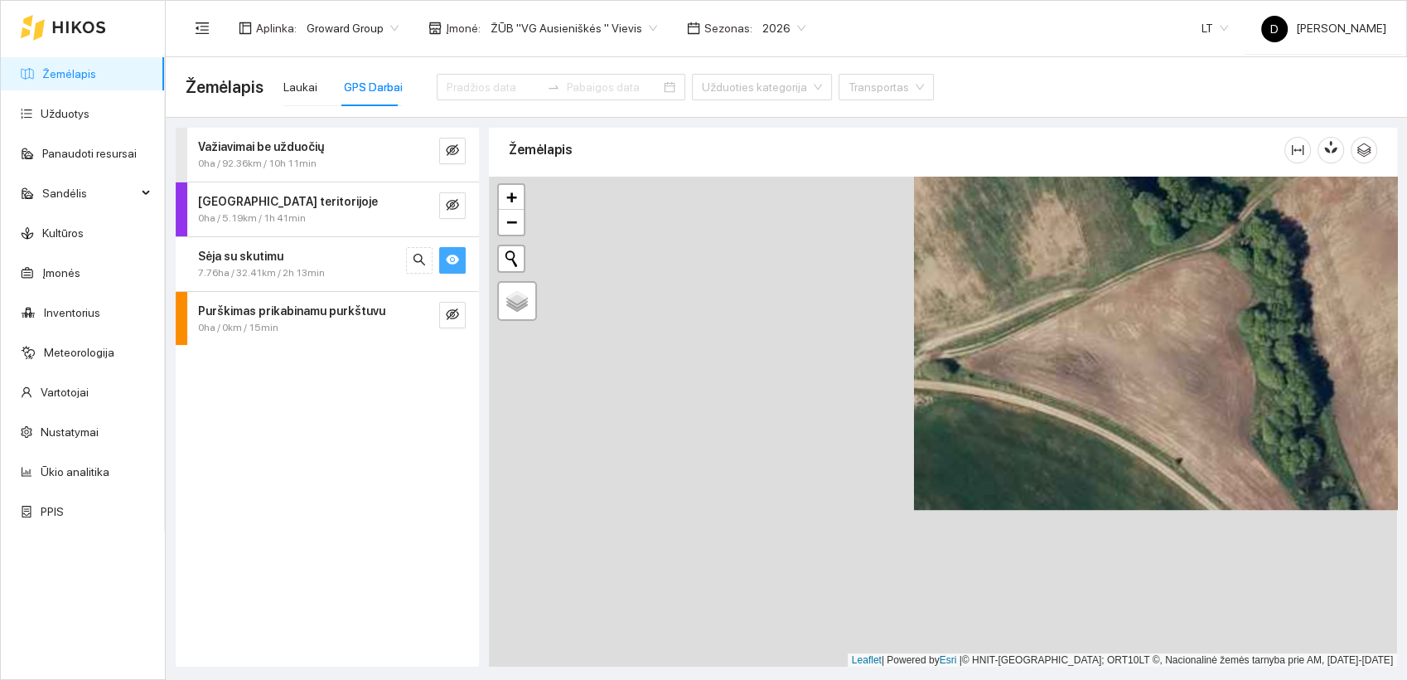
drag, startPoint x: 603, startPoint y: 507, endPoint x: 1003, endPoint y: 344, distance: 432.4
click at [1001, 345] on div at bounding box center [943, 422] width 908 height 491
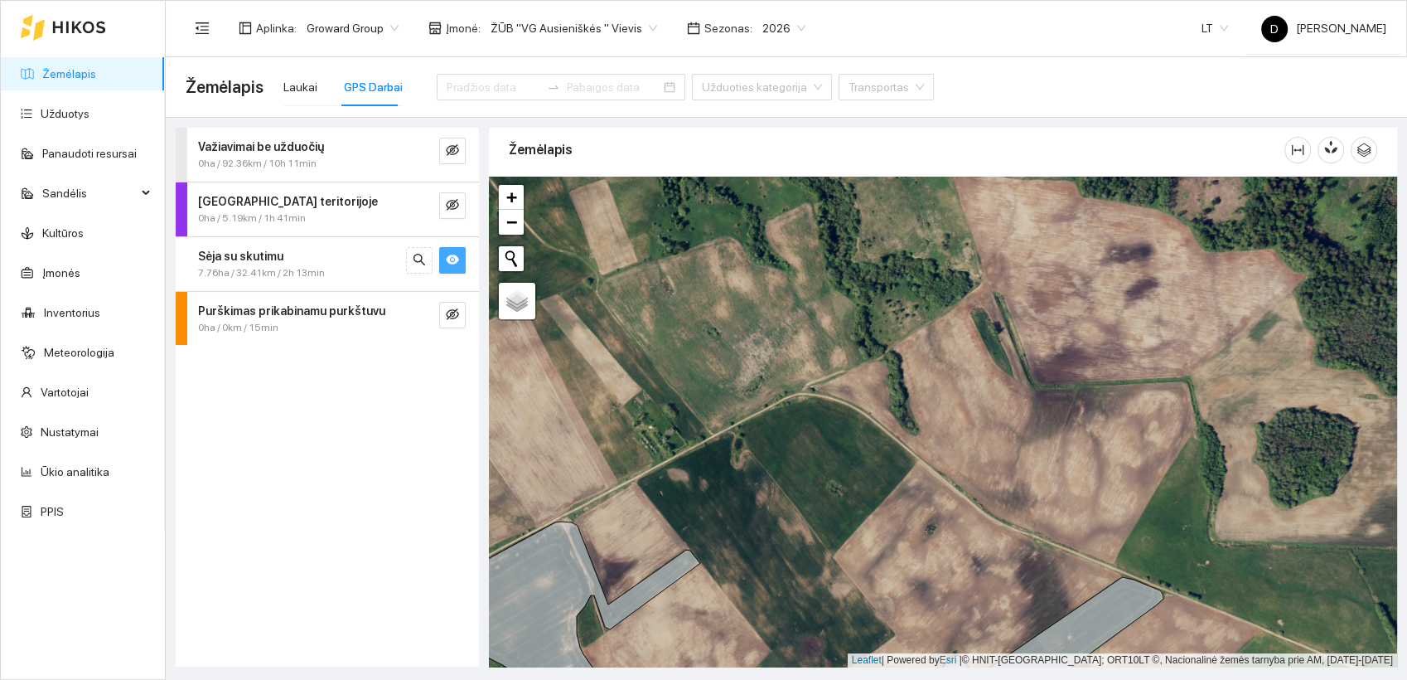
drag, startPoint x: 358, startPoint y: 538, endPoint x: 364, endPoint y: 547, distance: 10.8
click at [364, 547] on div "Važiavimai be užduočių 0ha / 92.36km / 10h 11min [GEOGRAPHIC_DATA] teritorijoje…" at bounding box center [327, 397] width 303 height 539
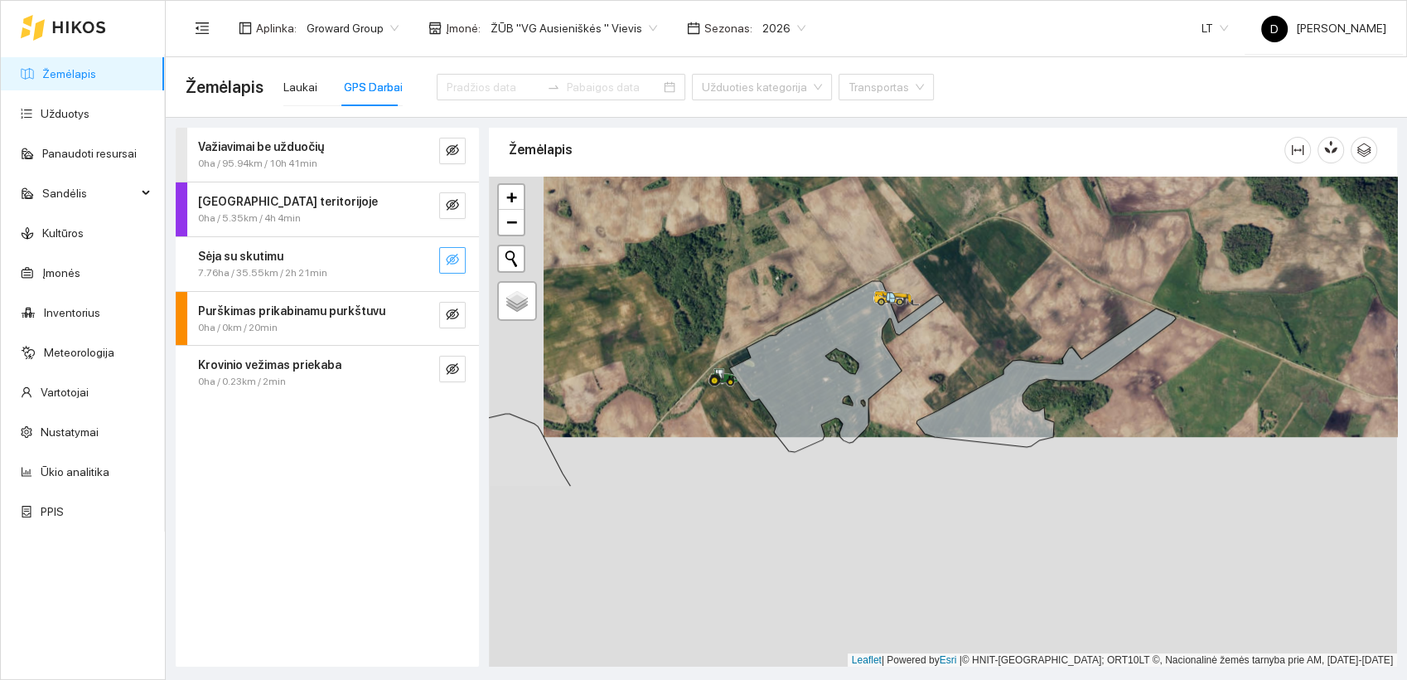
drag, startPoint x: 908, startPoint y: 588, endPoint x: 962, endPoint y: 357, distance: 237.4
click at [962, 357] on div at bounding box center [943, 422] width 908 height 491
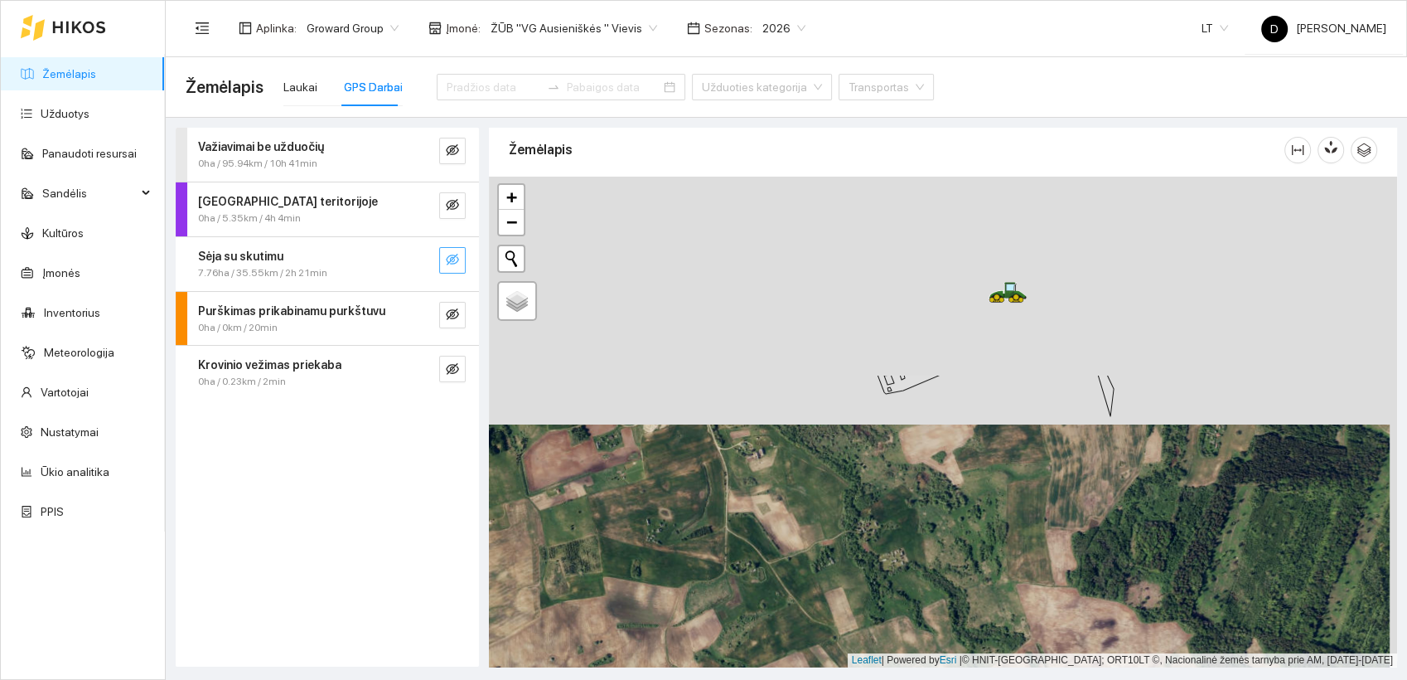
drag, startPoint x: 976, startPoint y: 375, endPoint x: 971, endPoint y: 618, distance: 243.7
click at [967, 622] on div at bounding box center [943, 422] width 908 height 491
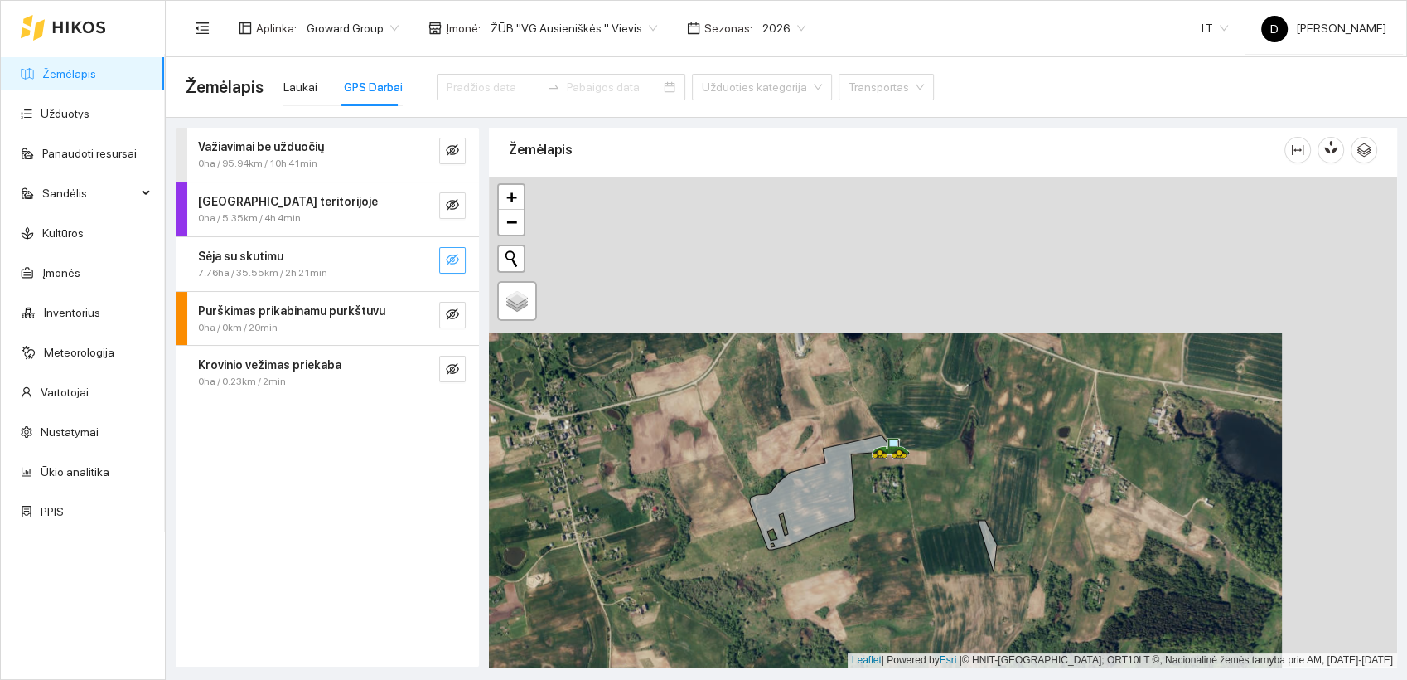
drag, startPoint x: 1015, startPoint y: 345, endPoint x: 900, endPoint y: 501, distance: 193.8
click at [900, 501] on div at bounding box center [943, 422] width 908 height 491
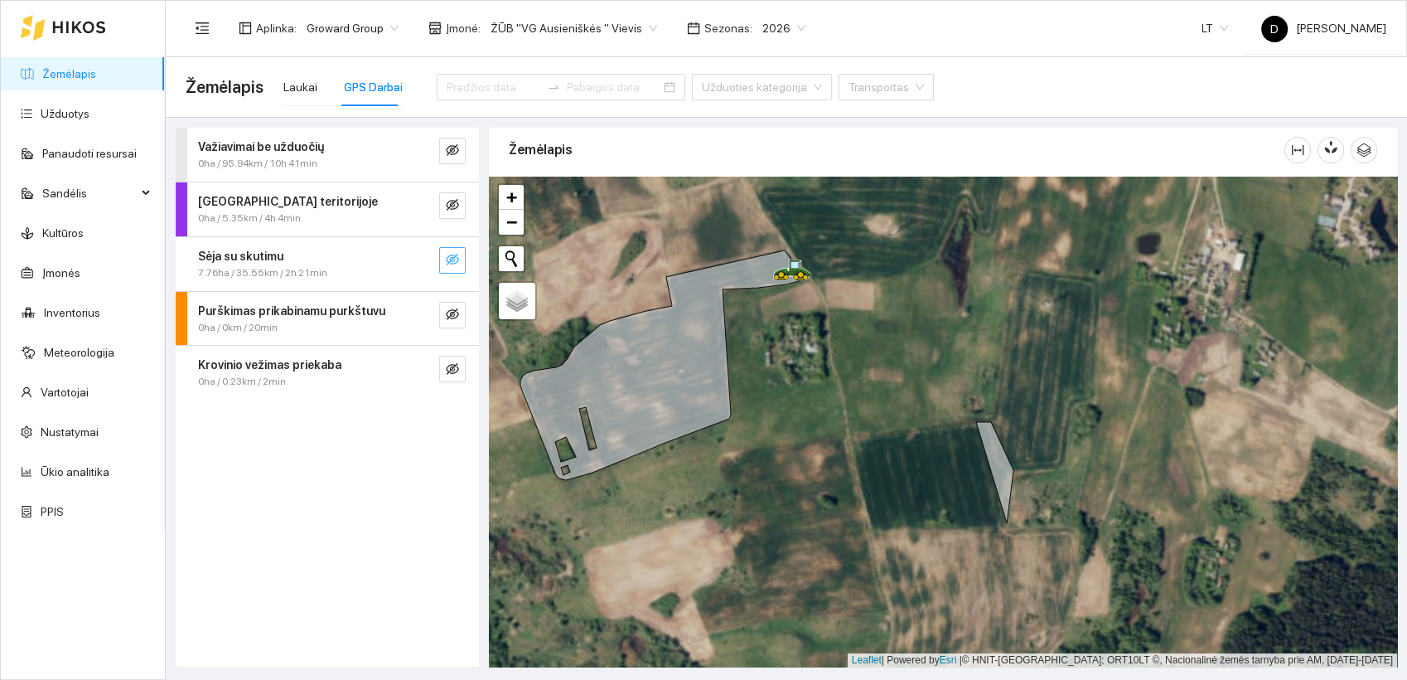
drag, startPoint x: 935, startPoint y: 492, endPoint x: 892, endPoint y: 421, distance: 82.6
click at [892, 421] on div at bounding box center [943, 422] width 908 height 491
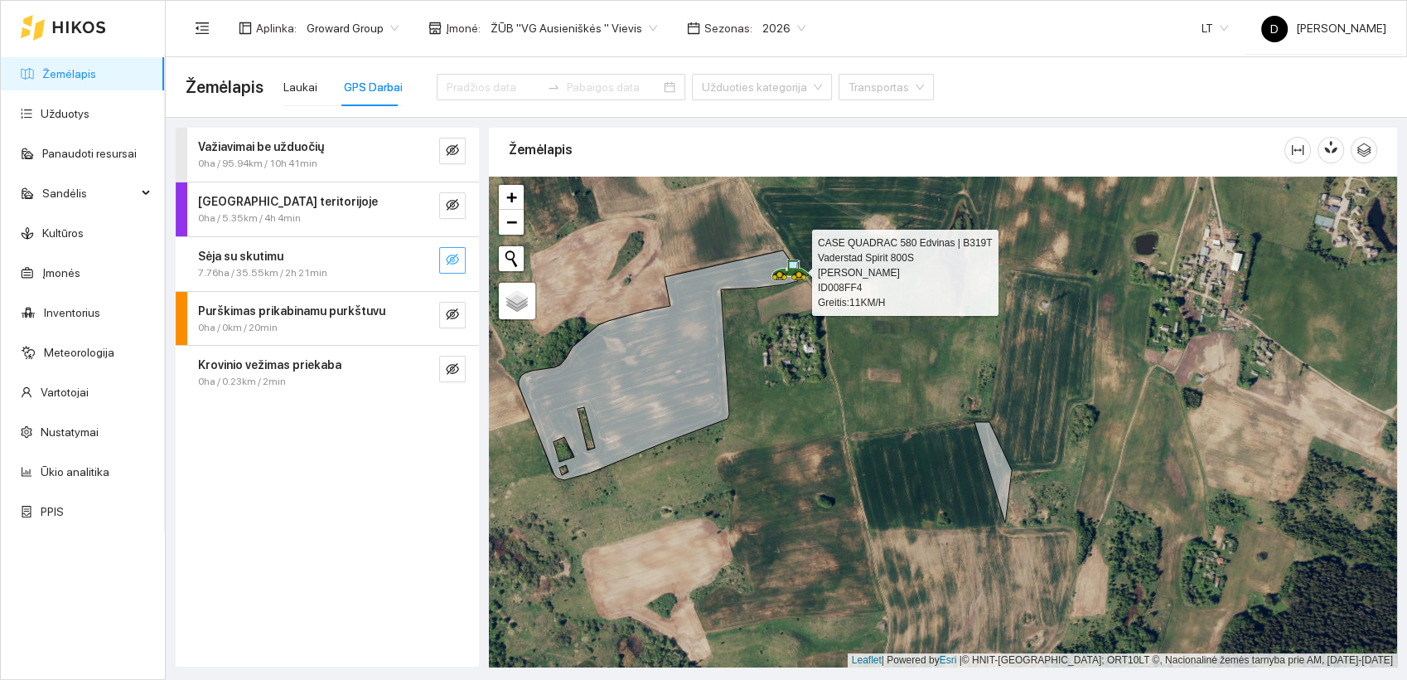
click at [796, 267] on icon at bounding box center [793, 265] width 8 height 7
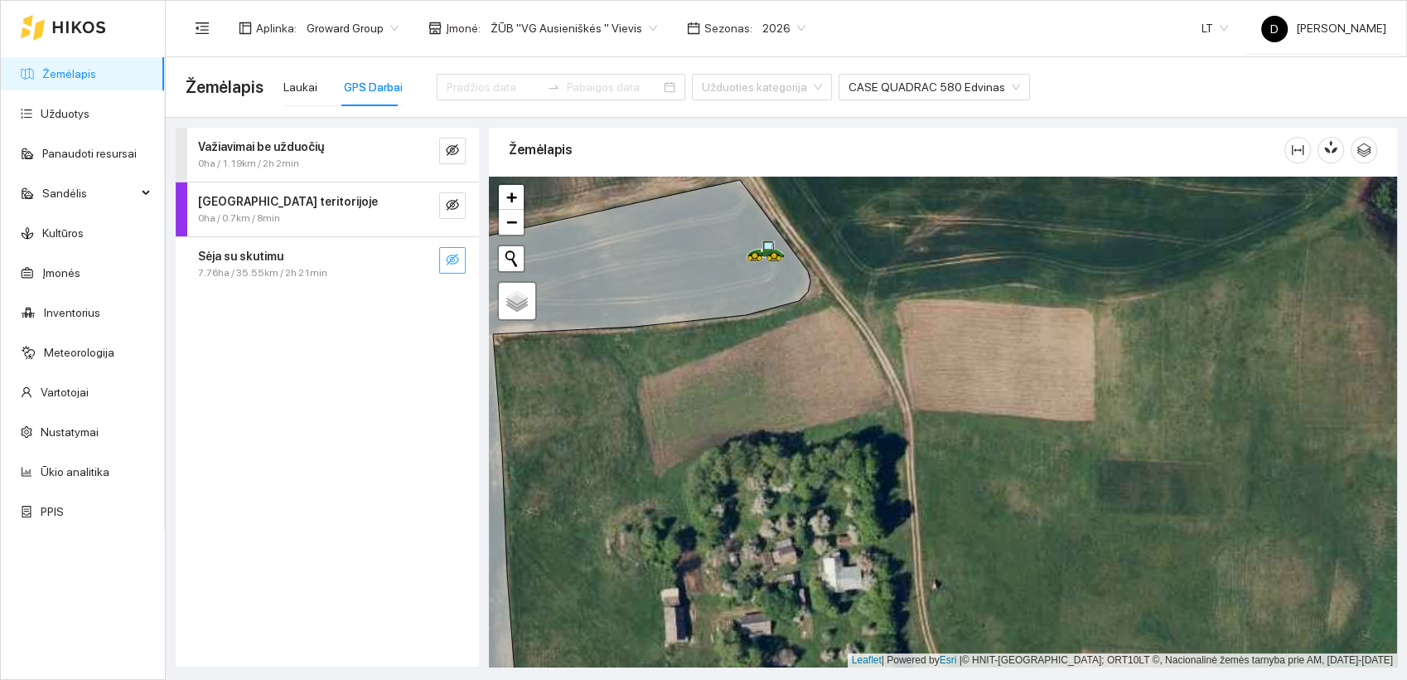
click at [893, 260] on div at bounding box center [943, 422] width 908 height 491
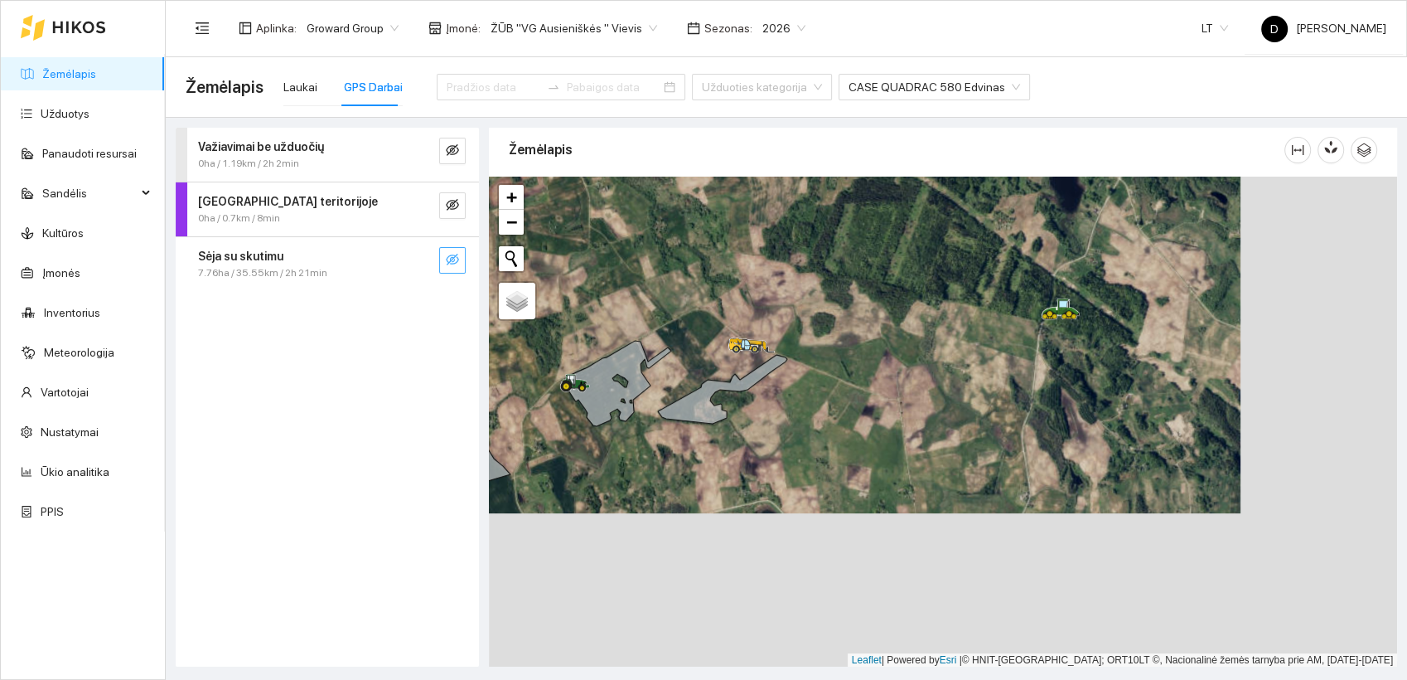
drag, startPoint x: 1045, startPoint y: 475, endPoint x: 889, endPoint y: 321, distance: 219.8
click at [889, 321] on div at bounding box center [943, 422] width 908 height 491
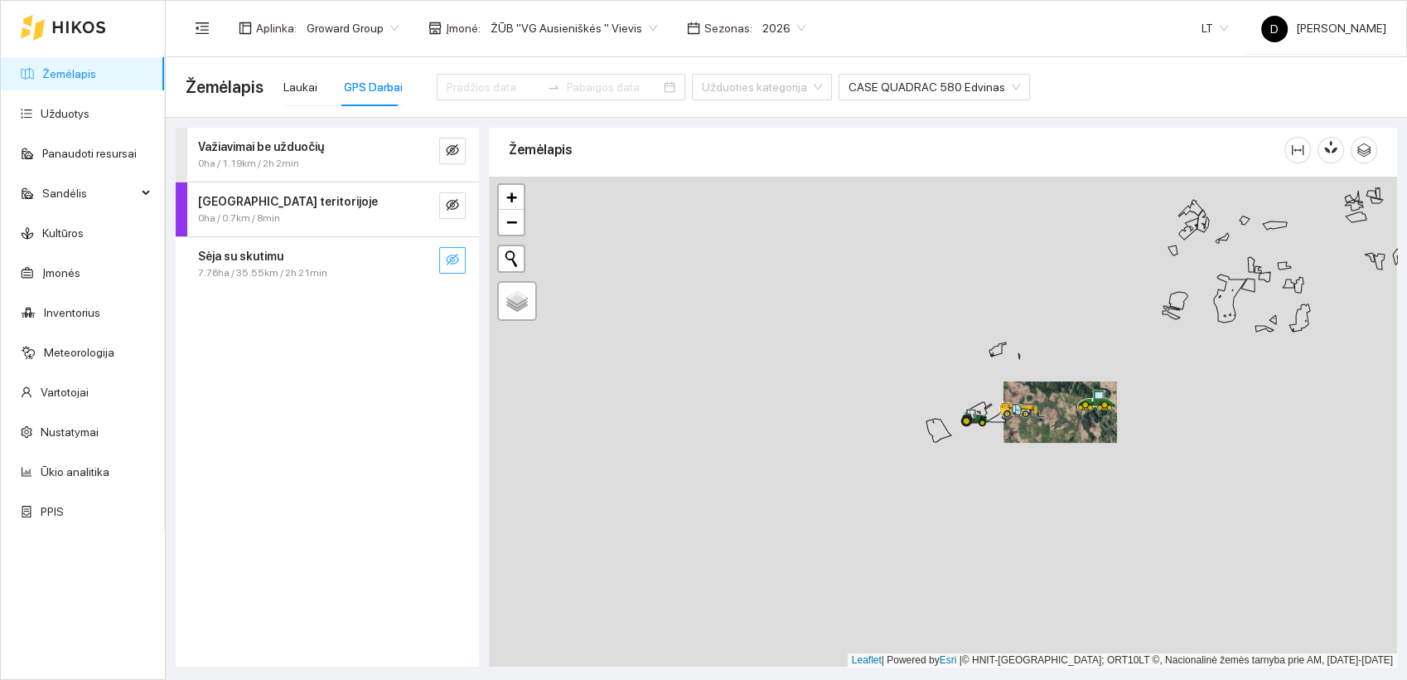
drag, startPoint x: 899, startPoint y: 316, endPoint x: 1029, endPoint y: 375, distance: 143.2
click at [1029, 375] on div at bounding box center [943, 422] width 908 height 491
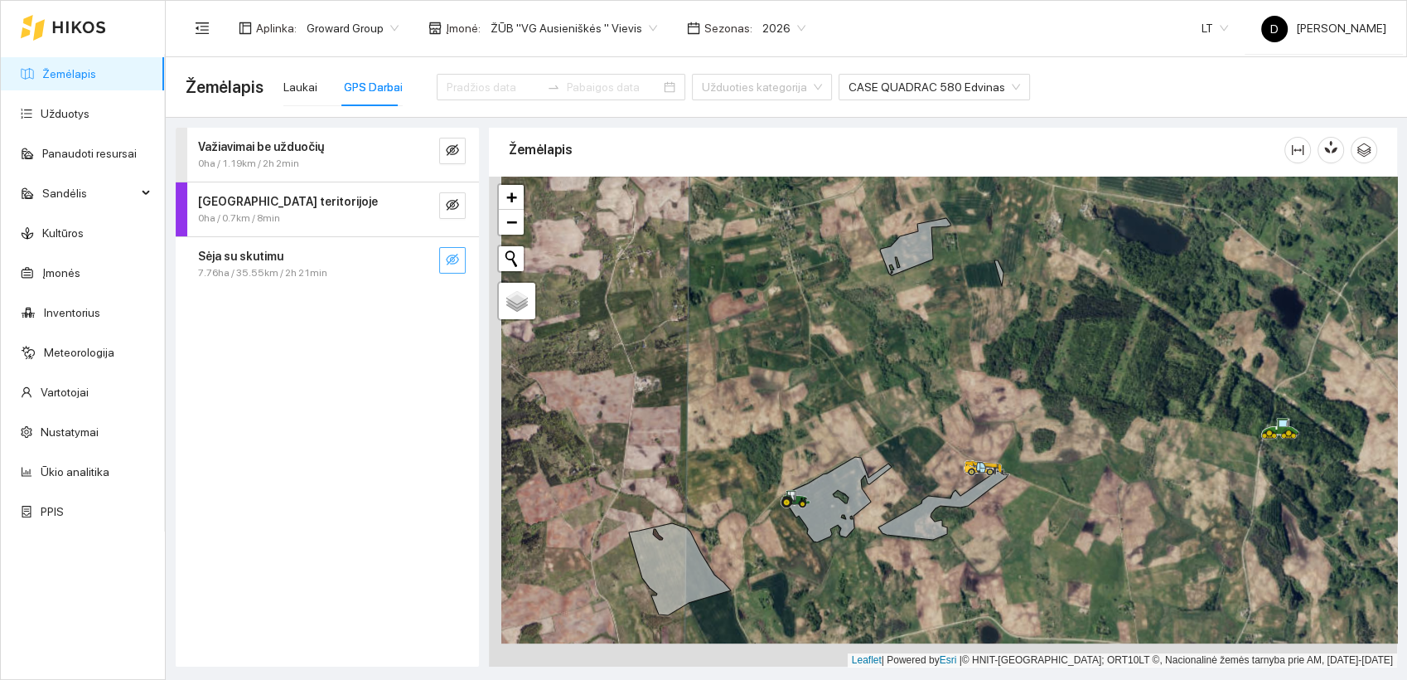
drag, startPoint x: 915, startPoint y: 399, endPoint x: 902, endPoint y: 250, distance: 149.0
click at [928, 372] on div at bounding box center [943, 422] width 908 height 491
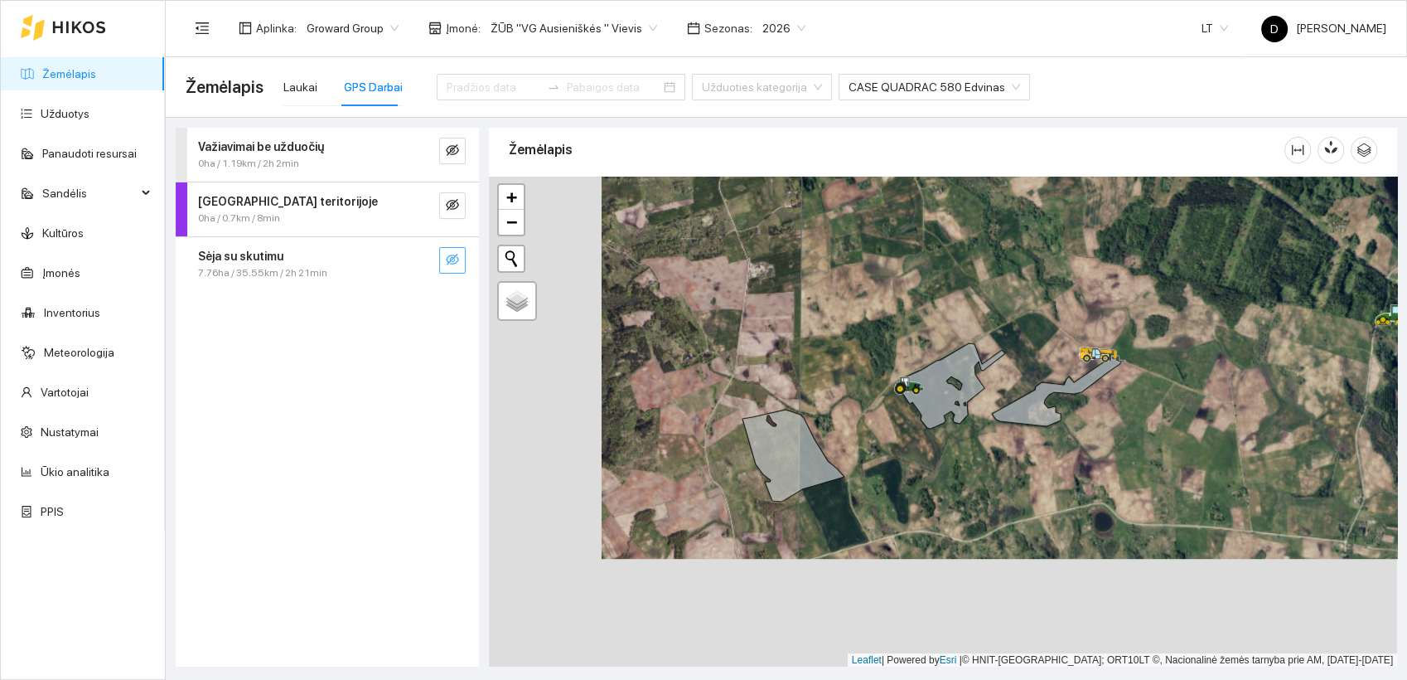
drag, startPoint x: 763, startPoint y: 409, endPoint x: 874, endPoint y: 295, distance: 158.9
click at [875, 294] on div at bounding box center [943, 422] width 908 height 491
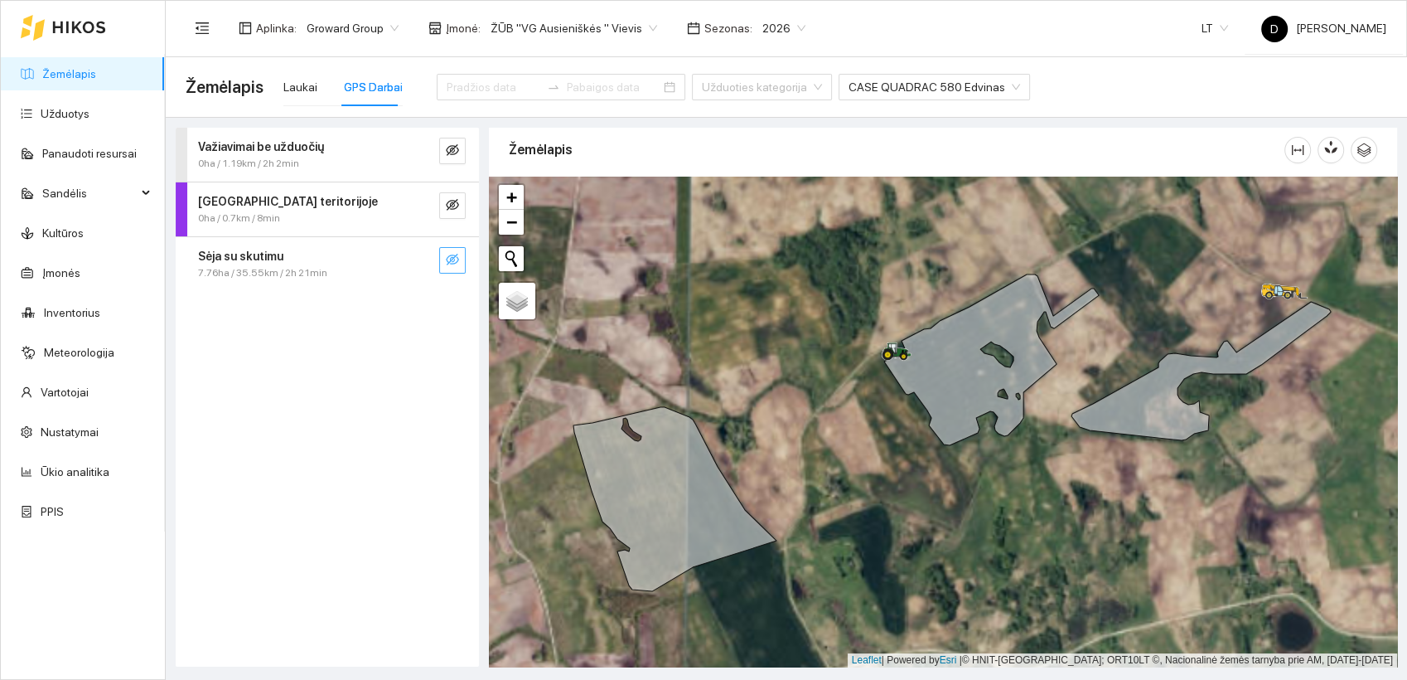
drag, startPoint x: 837, startPoint y: 428, endPoint x: 771, endPoint y: 372, distance: 86.5
click at [771, 372] on div at bounding box center [943, 422] width 908 height 491
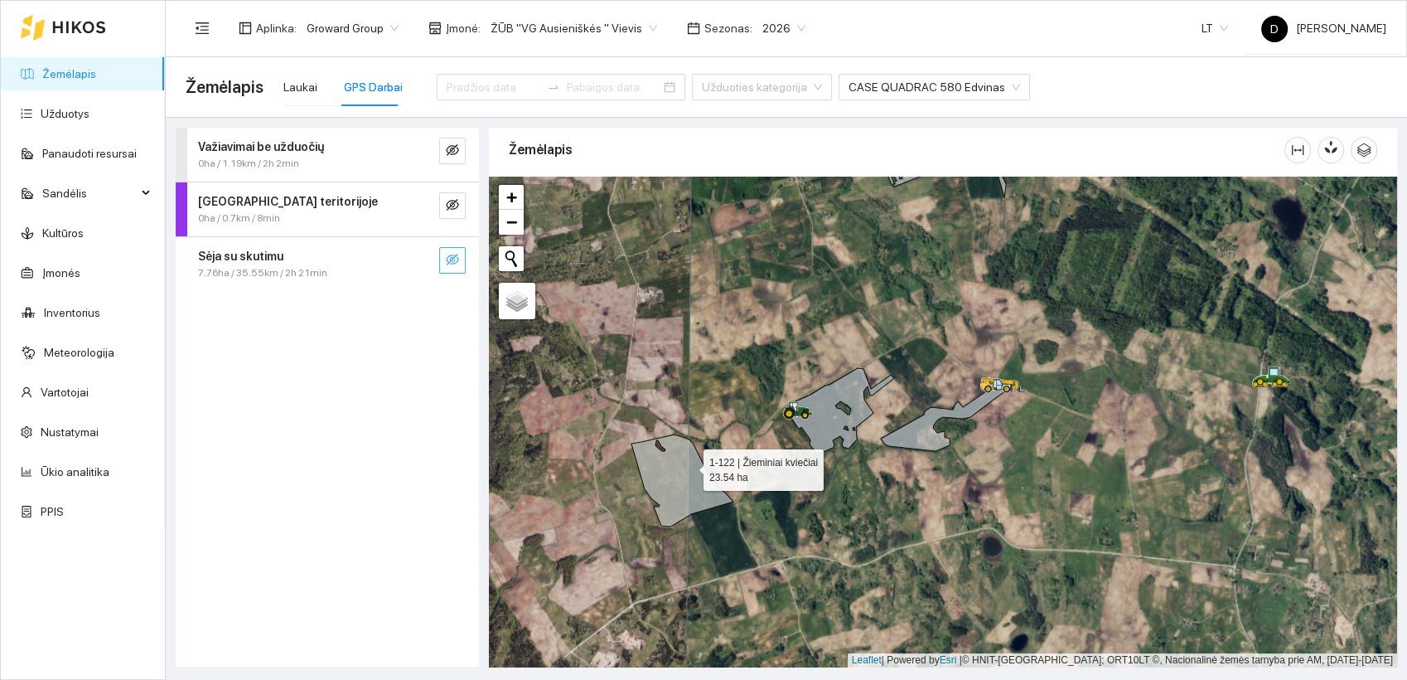
click at [690, 467] on icon at bounding box center [683, 480] width 102 height 92
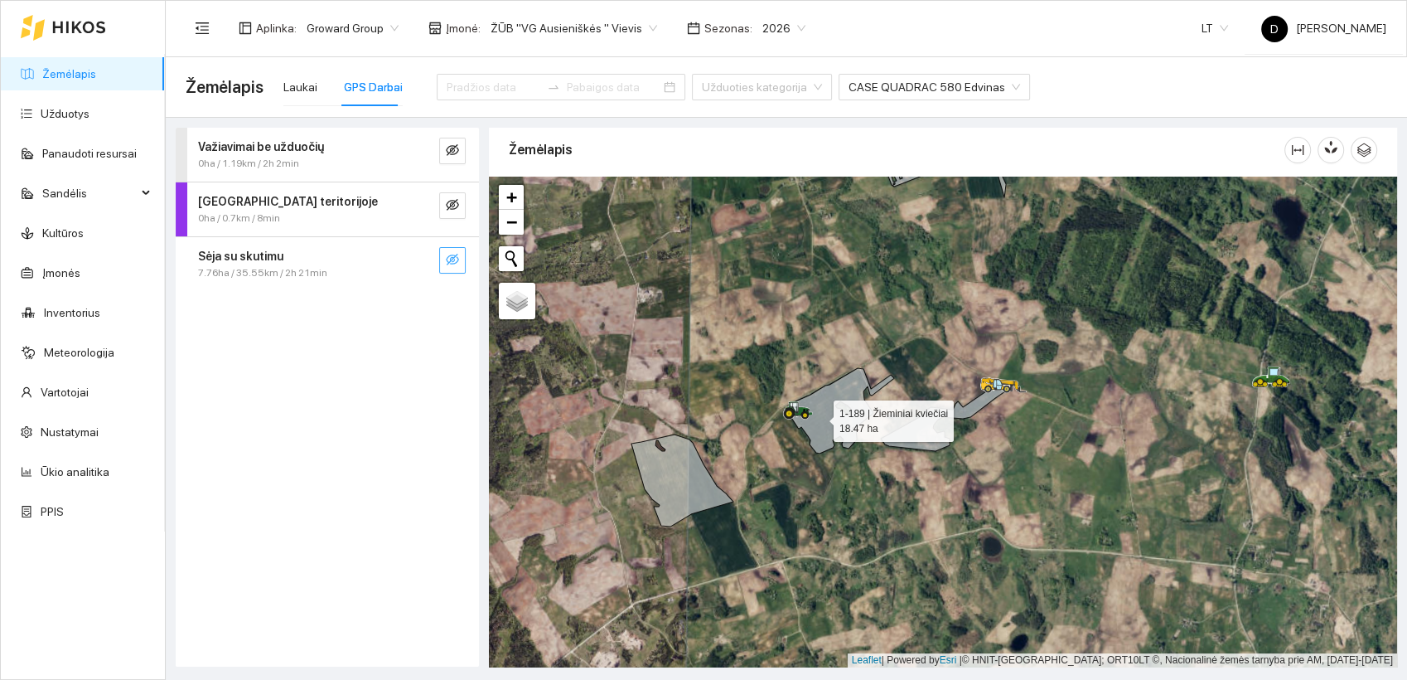
click at [819, 417] on icon at bounding box center [840, 410] width 107 height 85
click at [314, 87] on div "Laukai GPS Darbai" at bounding box center [342, 87] width 119 height 38
click at [300, 90] on div "Laukai" at bounding box center [300, 87] width 34 height 18
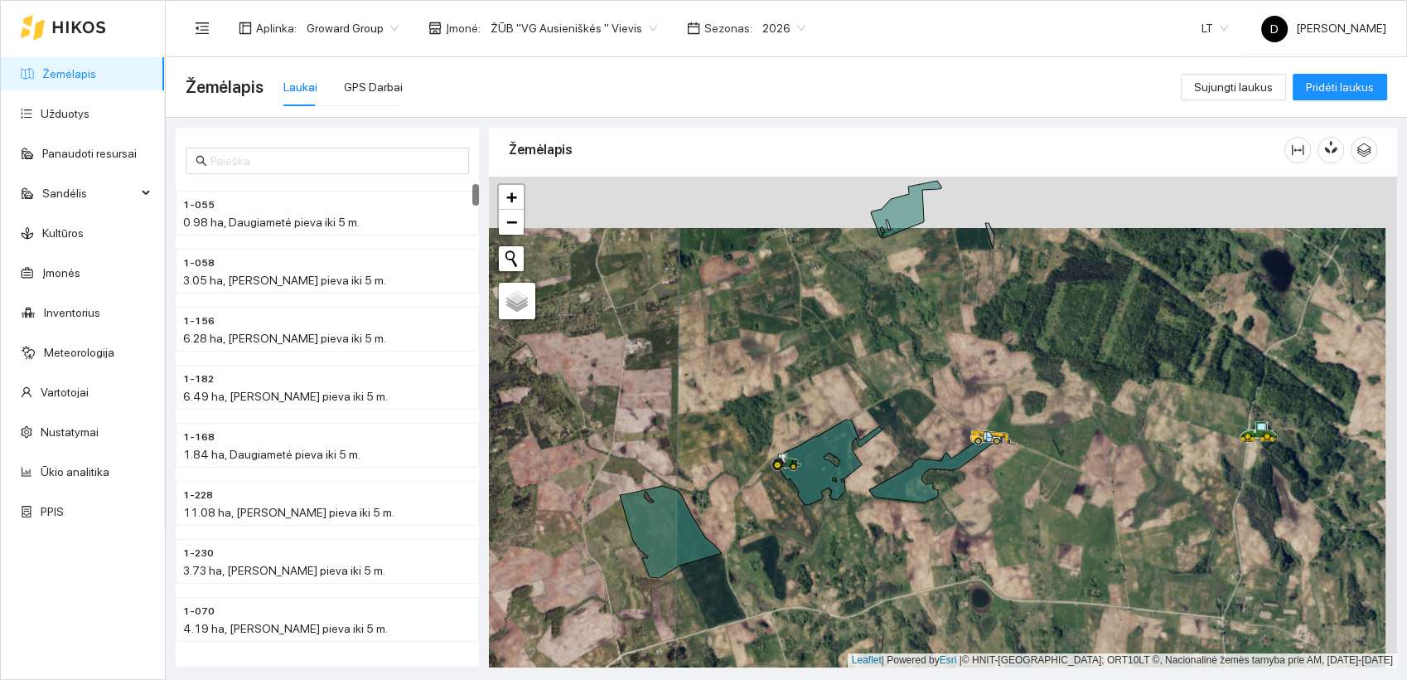
drag, startPoint x: 601, startPoint y: 323, endPoint x: 584, endPoint y: 372, distance: 51.6
click at [585, 372] on div at bounding box center [943, 422] width 908 height 491
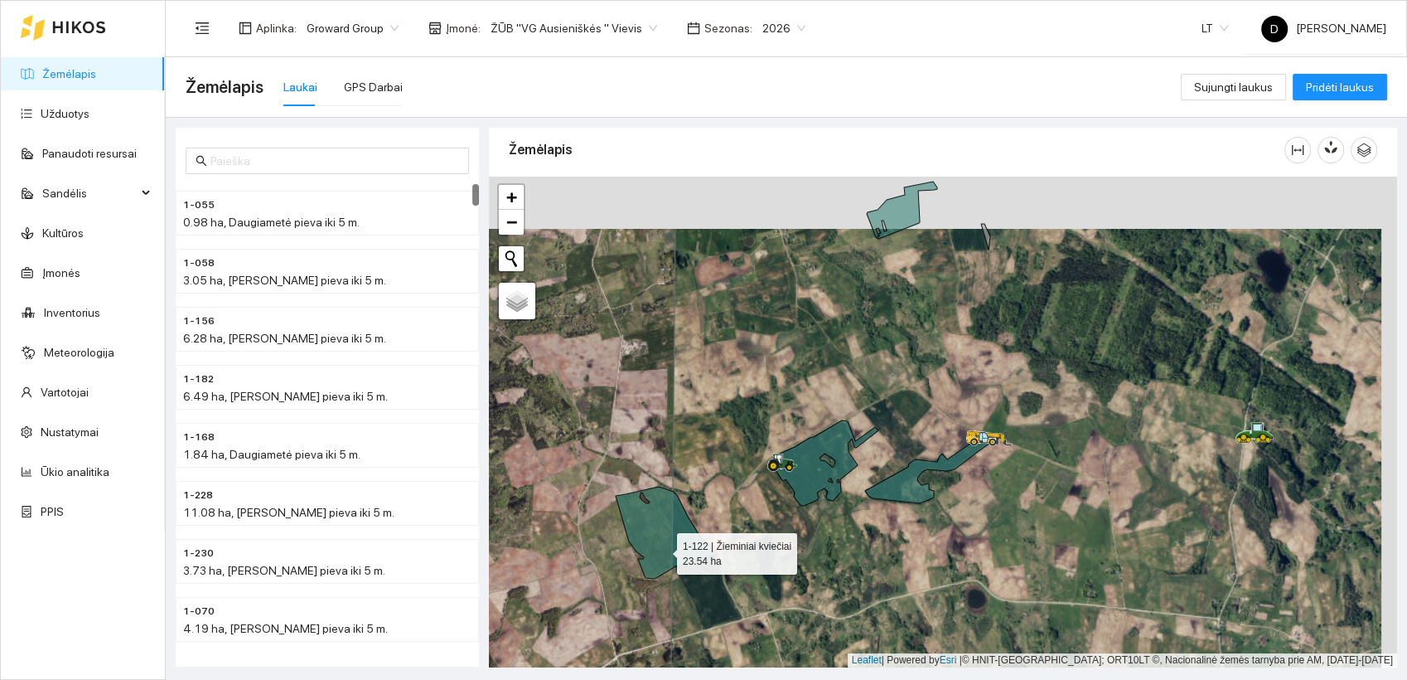
click at [662, 550] on icon at bounding box center [667, 533] width 102 height 92
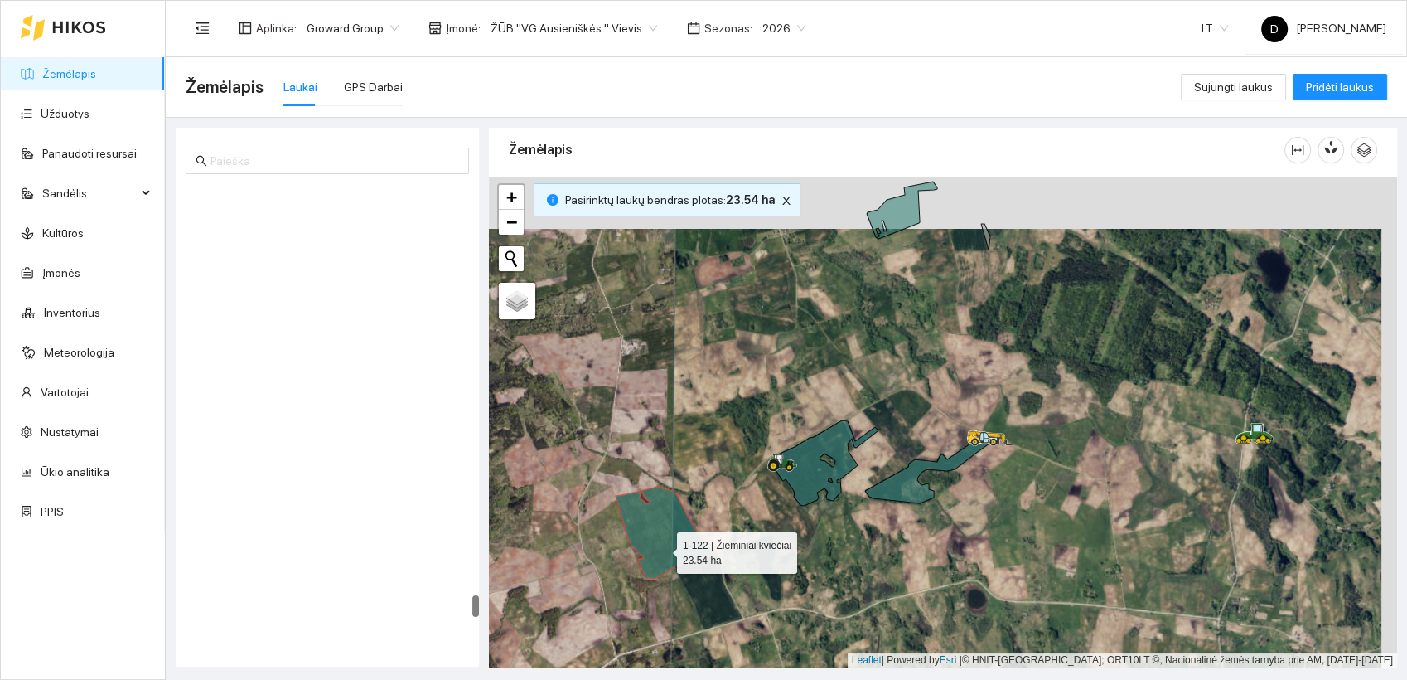
scroll to position [8622, 0]
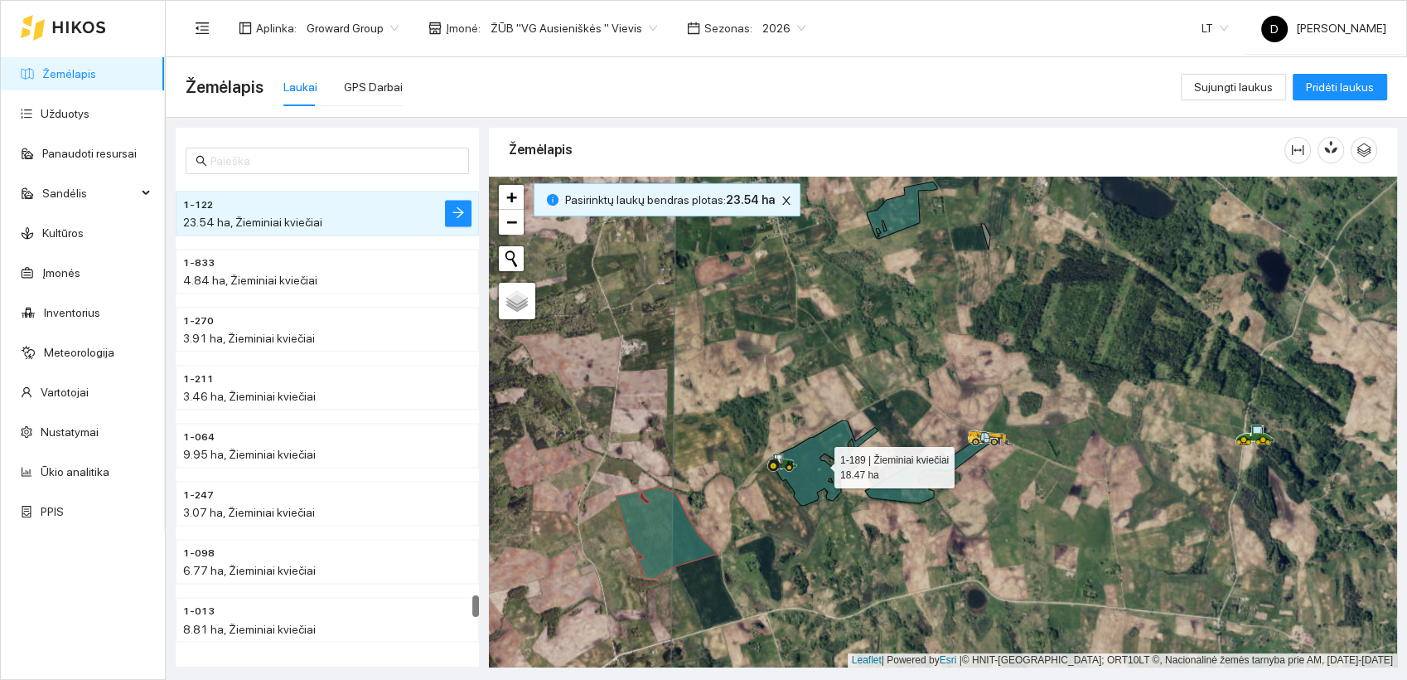
click at [822, 480] on icon at bounding box center [825, 462] width 107 height 85
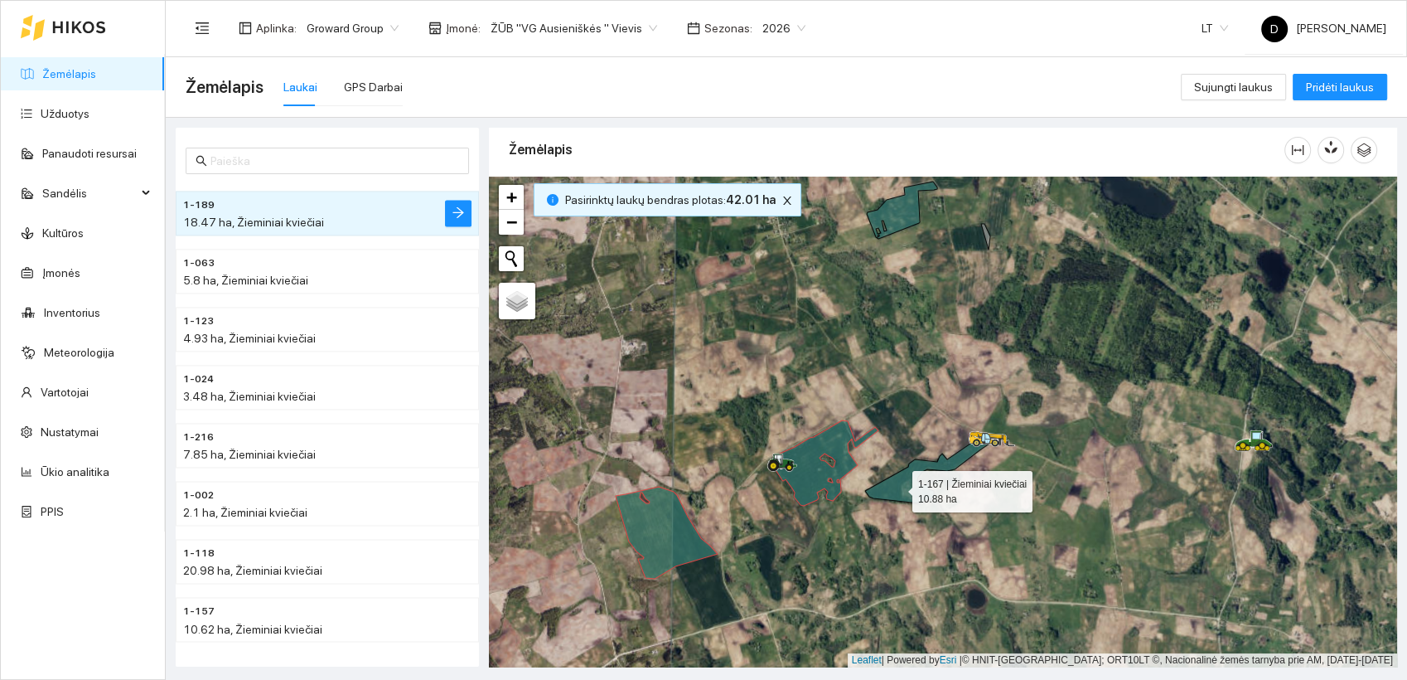
click at [898, 487] on icon at bounding box center [929, 468] width 129 height 69
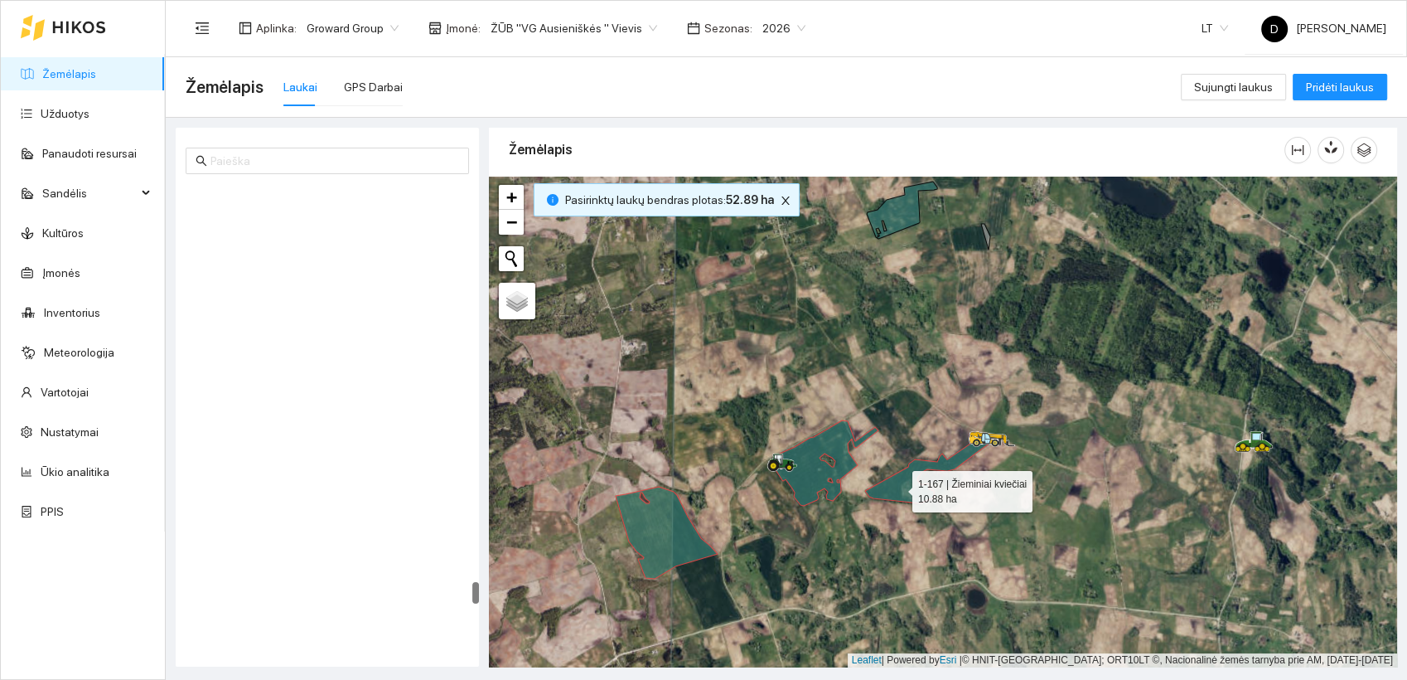
scroll to position [8332, 0]
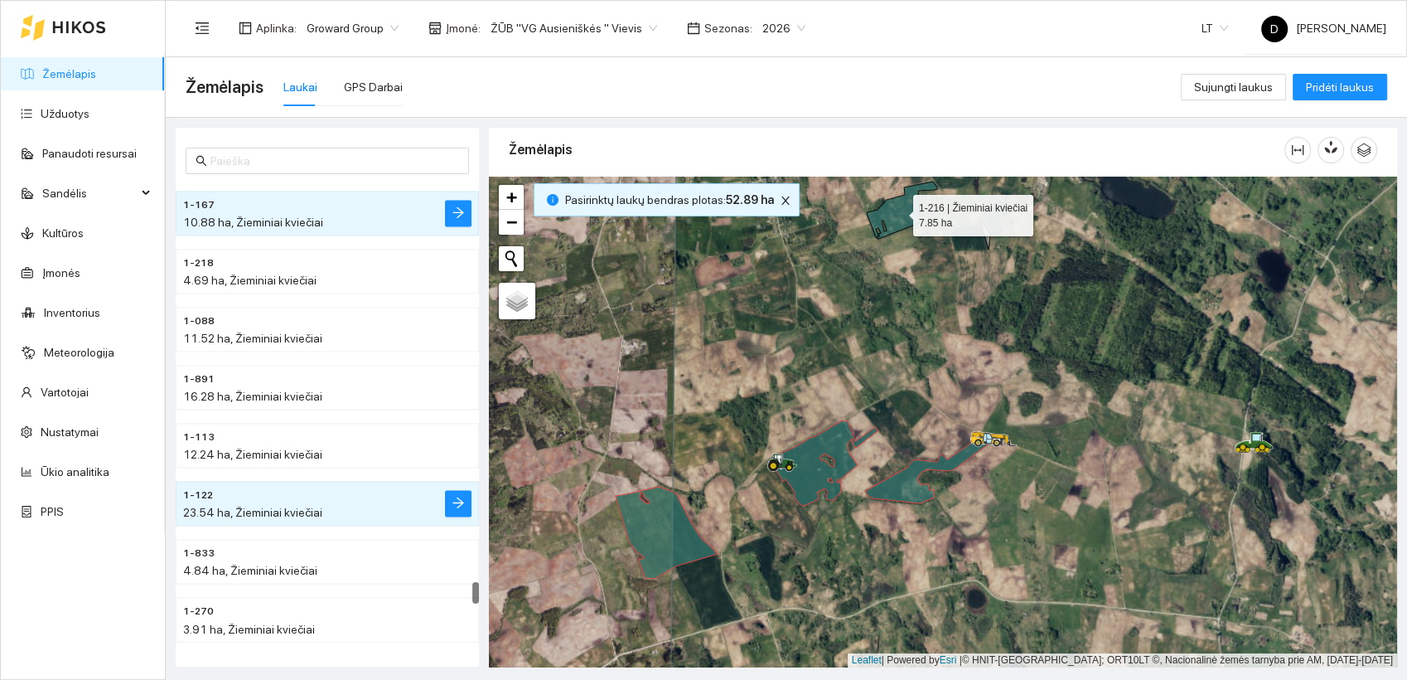
click at [906, 217] on icon at bounding box center [902, 210] width 70 height 57
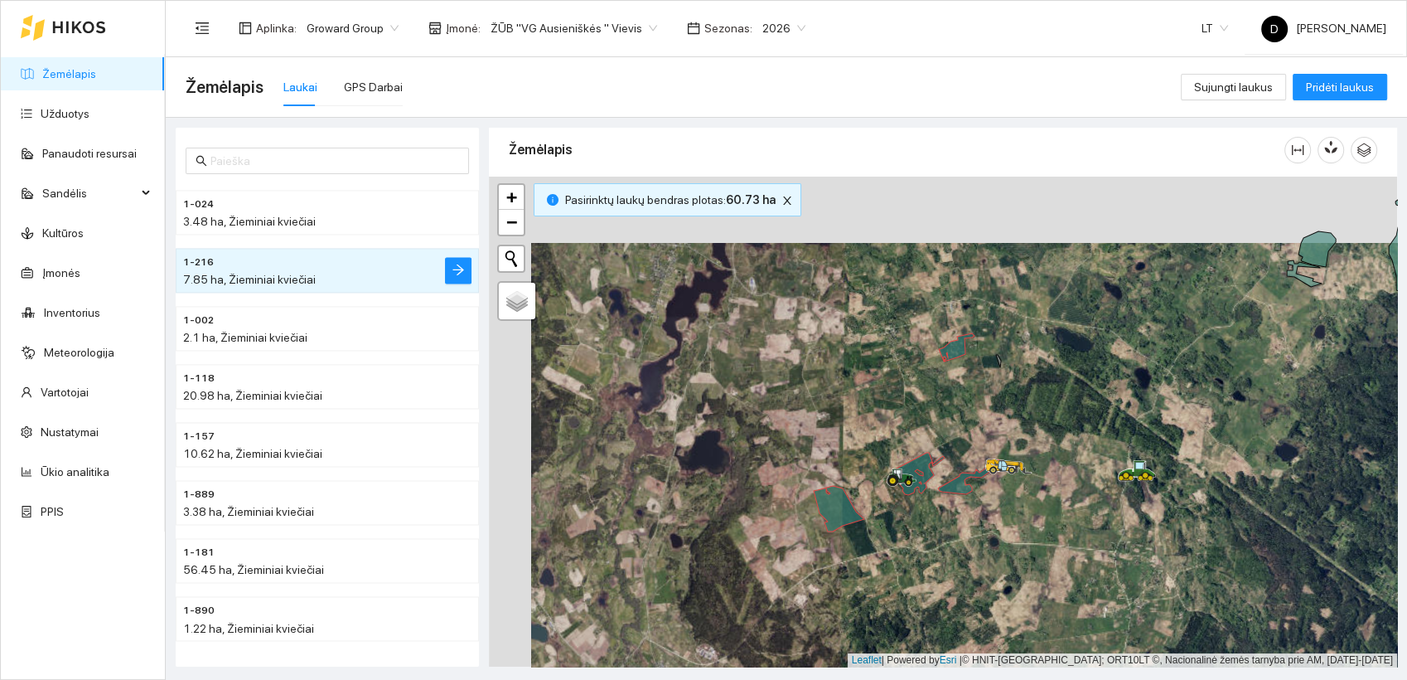
drag, startPoint x: 859, startPoint y: 348, endPoint x: 902, endPoint y: 428, distance: 90.5
click at [902, 428] on div at bounding box center [943, 422] width 908 height 491
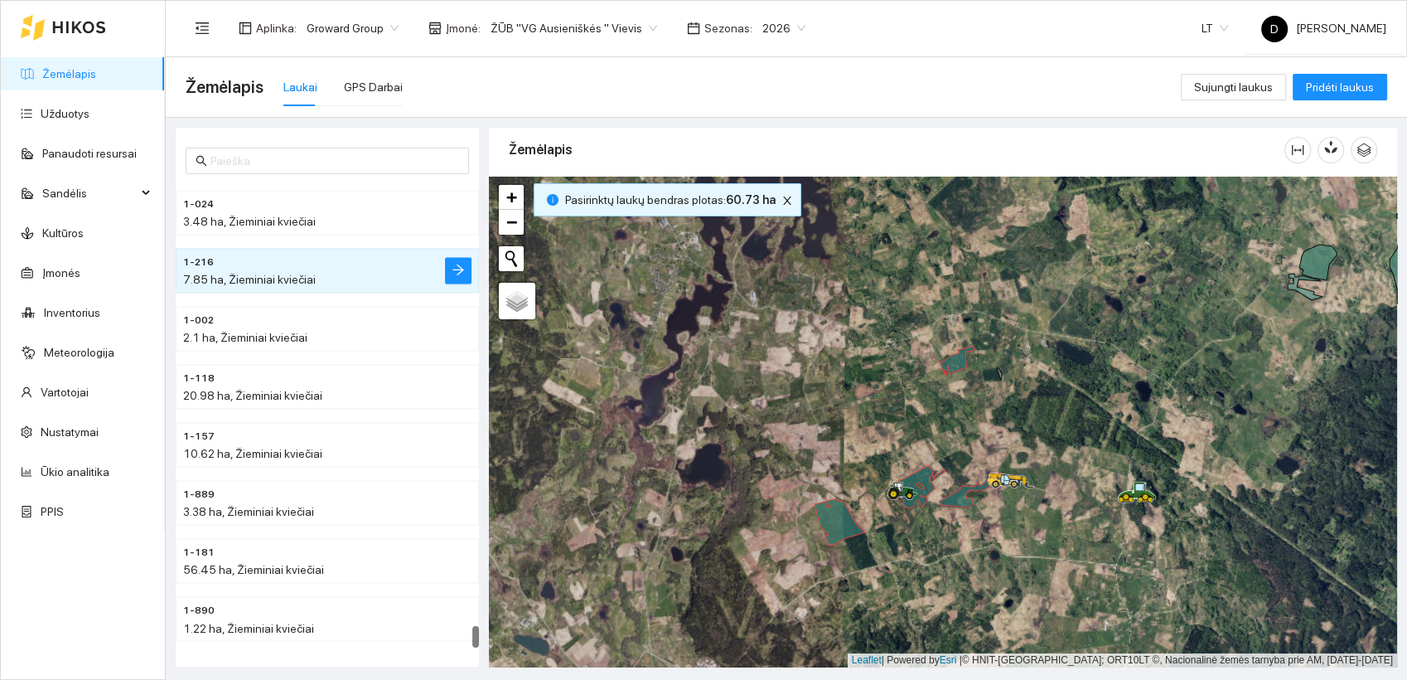
click at [530, 83] on div "Žemėlapis Laukai GPS Darbai" at bounding box center [683, 87] width 995 height 53
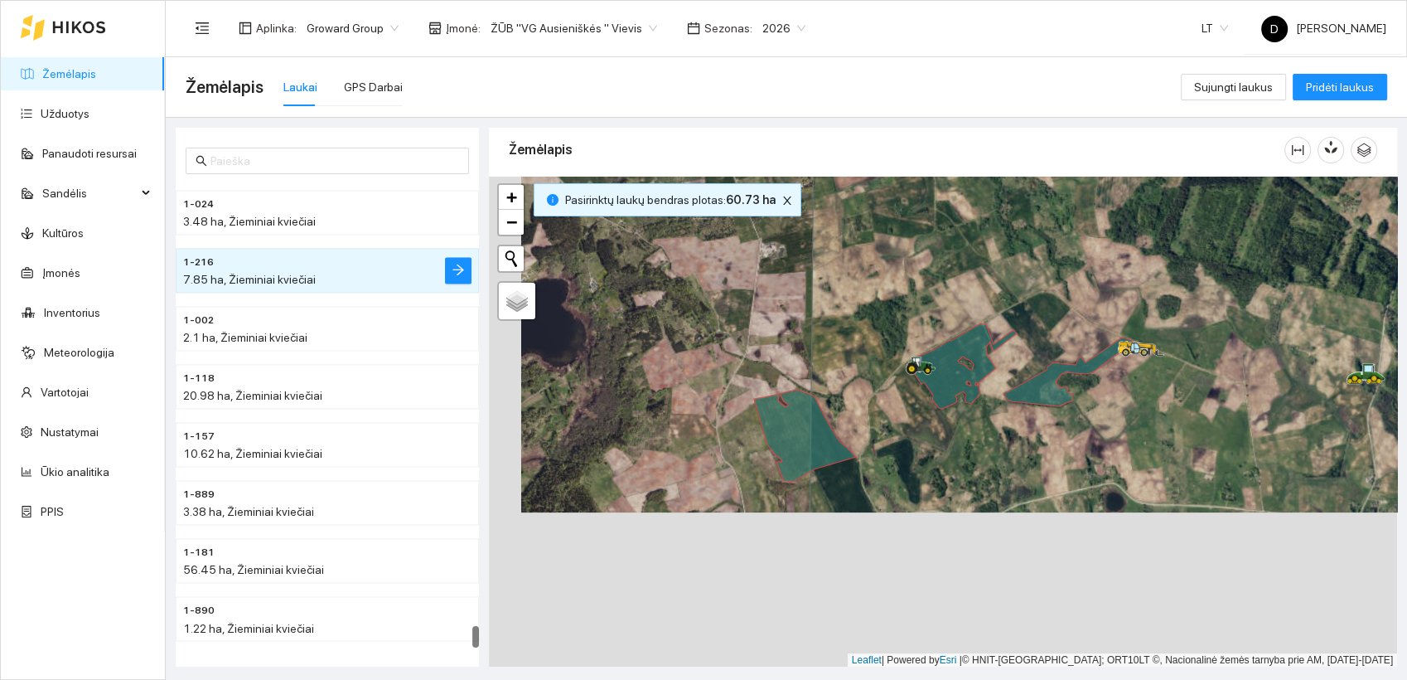
drag, startPoint x: 857, startPoint y: 467, endPoint x: 889, endPoint y: 303, distance: 166.3
click at [889, 303] on div at bounding box center [943, 422] width 908 height 491
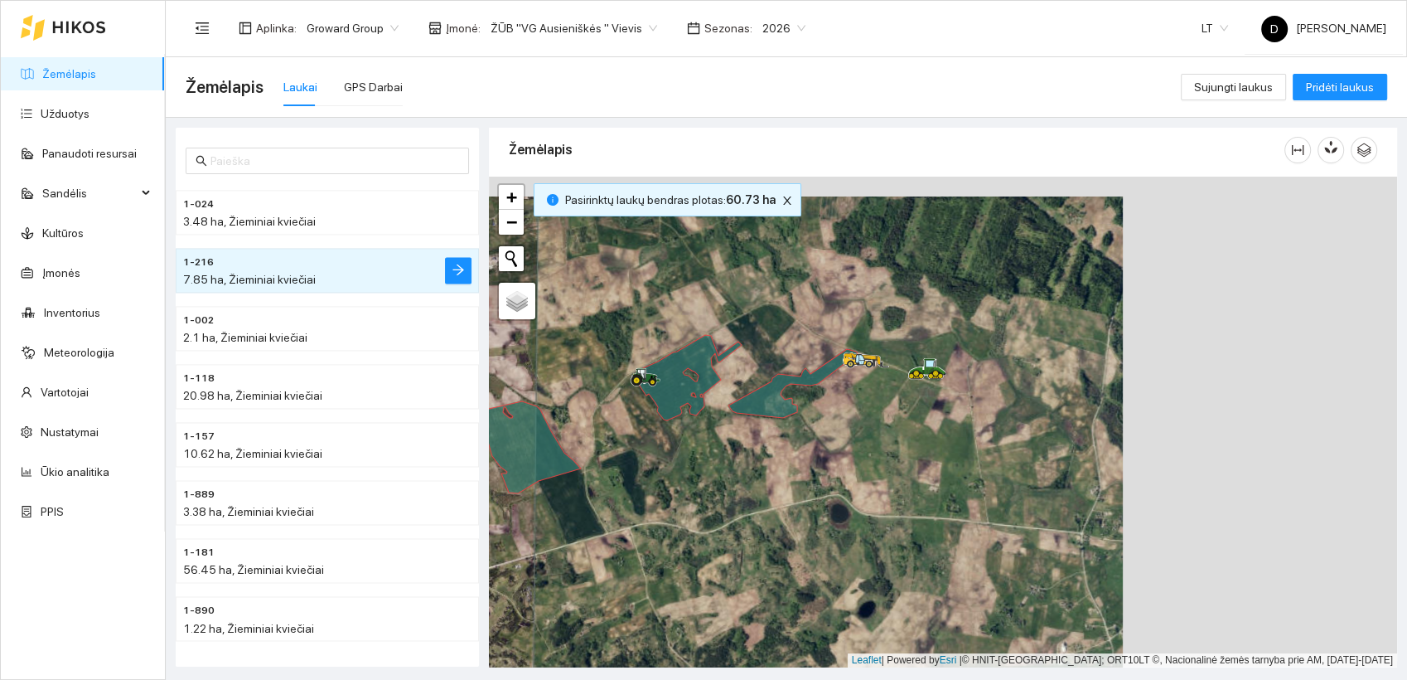
drag, startPoint x: 1188, startPoint y: 444, endPoint x: 913, endPoint y: 464, distance: 275.1
click at [913, 464] on div at bounding box center [943, 422] width 908 height 491
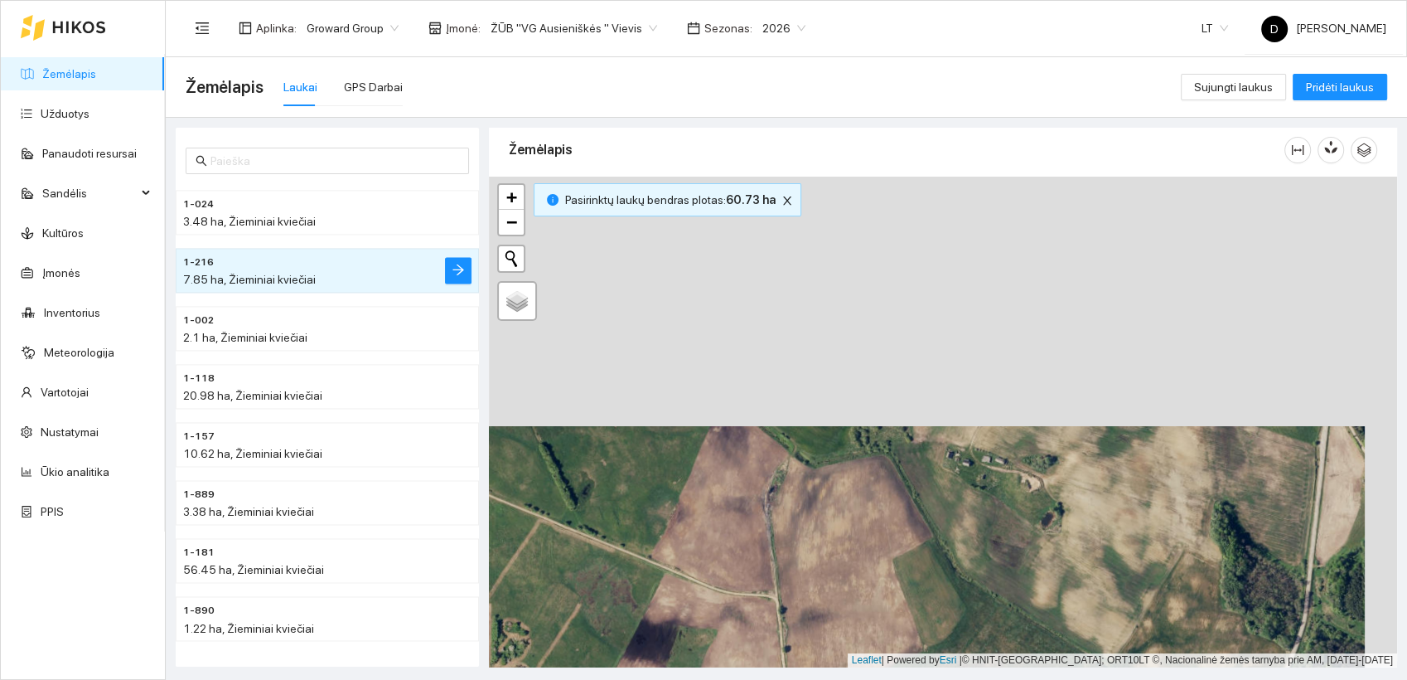
drag, startPoint x: 959, startPoint y: 313, endPoint x: 928, endPoint y: 583, distance: 271.1
click at [928, 583] on div at bounding box center [943, 422] width 908 height 491
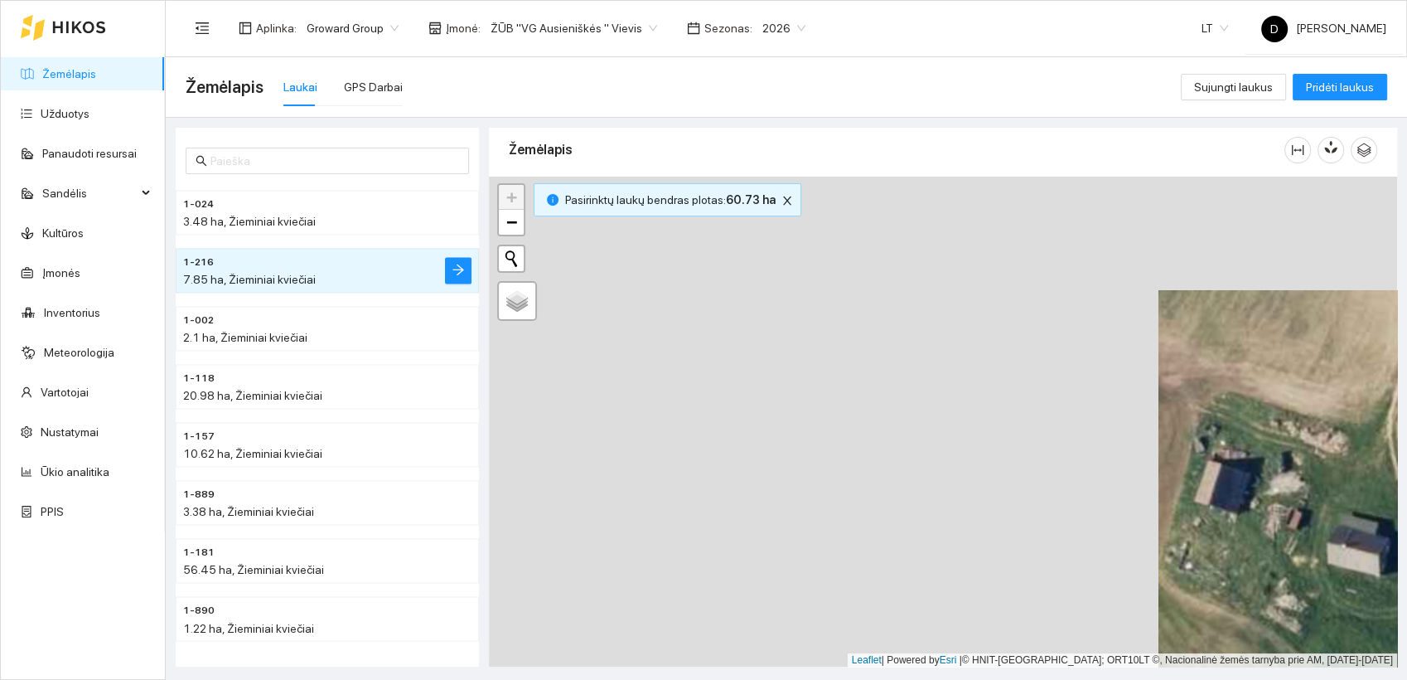
drag, startPoint x: 712, startPoint y: 390, endPoint x: 1380, endPoint y: 504, distance: 677.6
click at [1380, 504] on div at bounding box center [943, 422] width 908 height 491
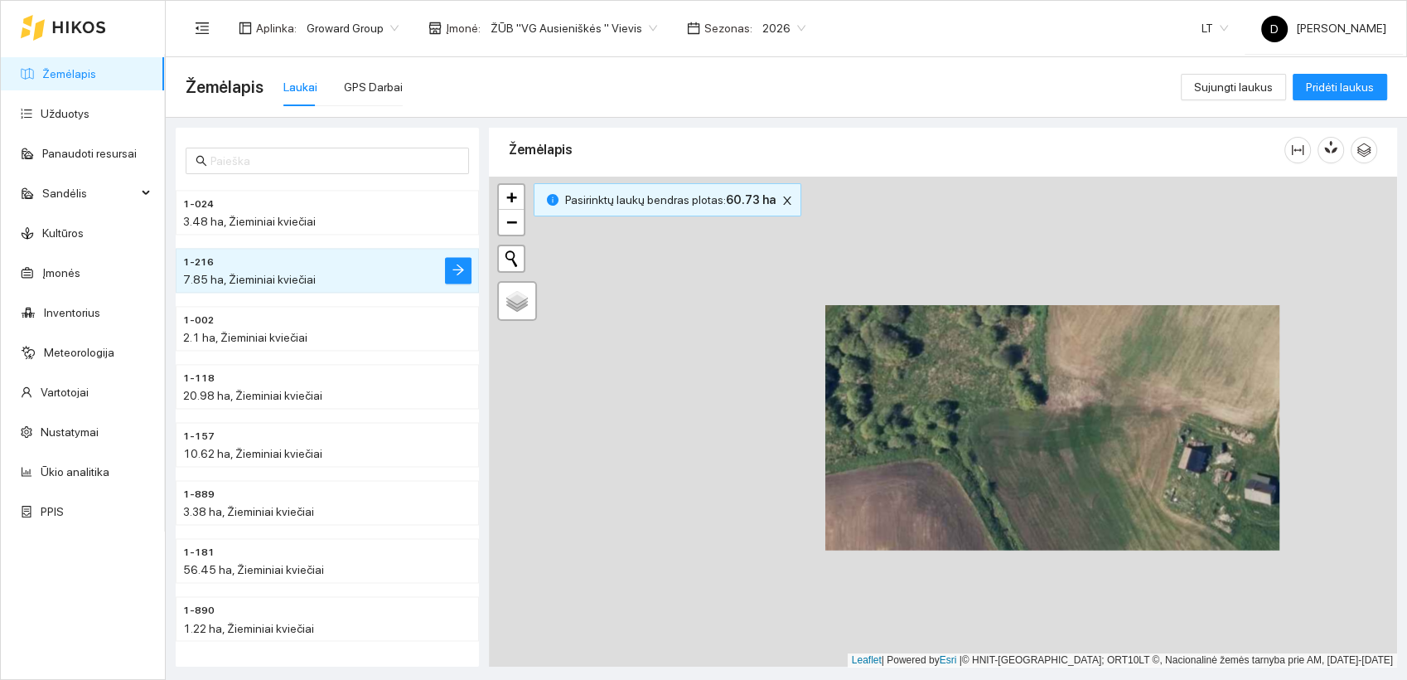
drag, startPoint x: 875, startPoint y: 492, endPoint x: 1167, endPoint y: 399, distance: 306.2
click at [1167, 399] on div at bounding box center [943, 422] width 908 height 491
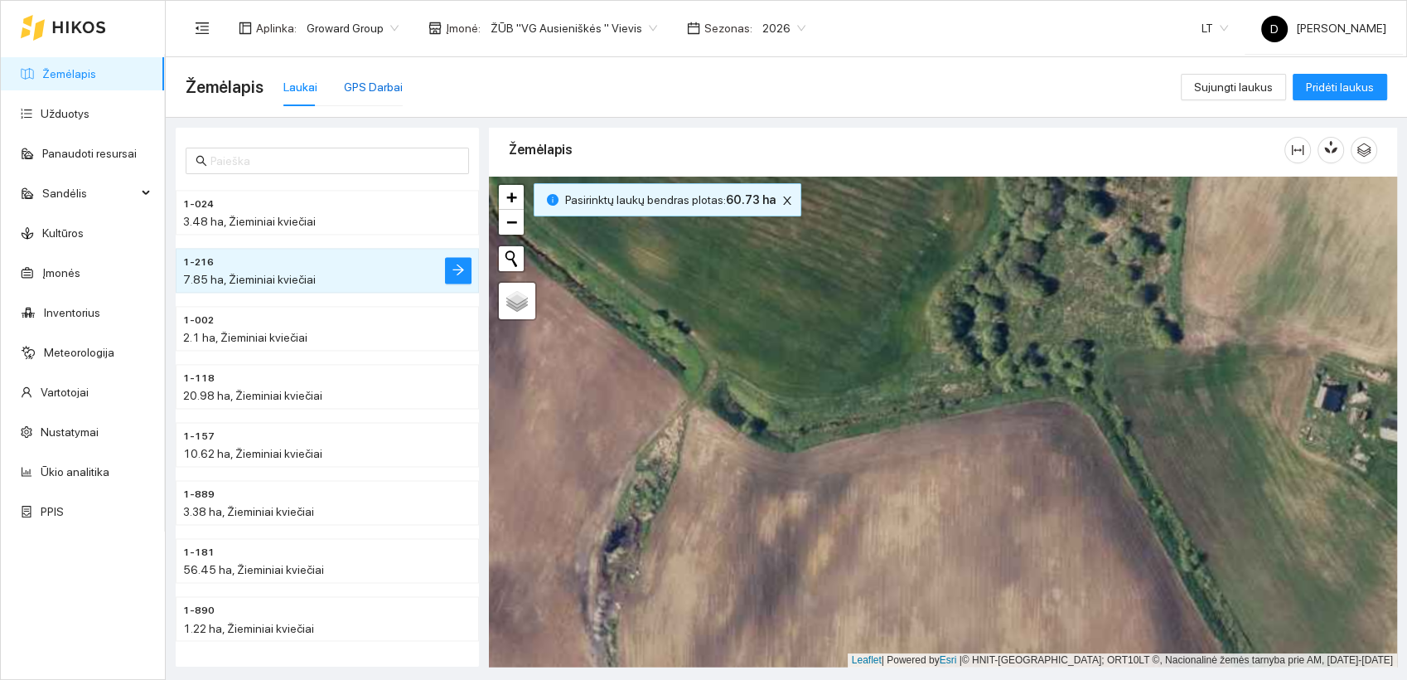
click at [381, 87] on div "GPS Darbai" at bounding box center [373, 87] width 59 height 18
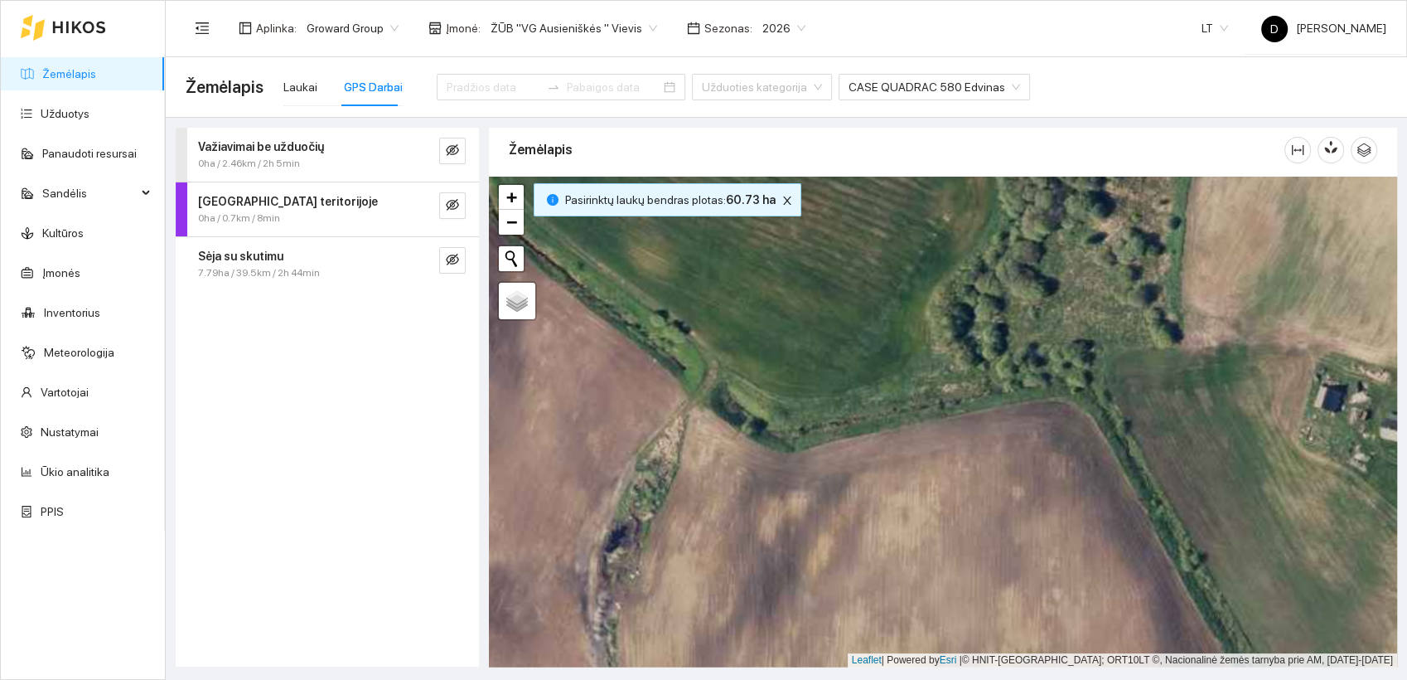
click at [330, 156] on div "0ha / 2.46km / 2h 5min" at bounding box center [299, 164] width 203 height 16
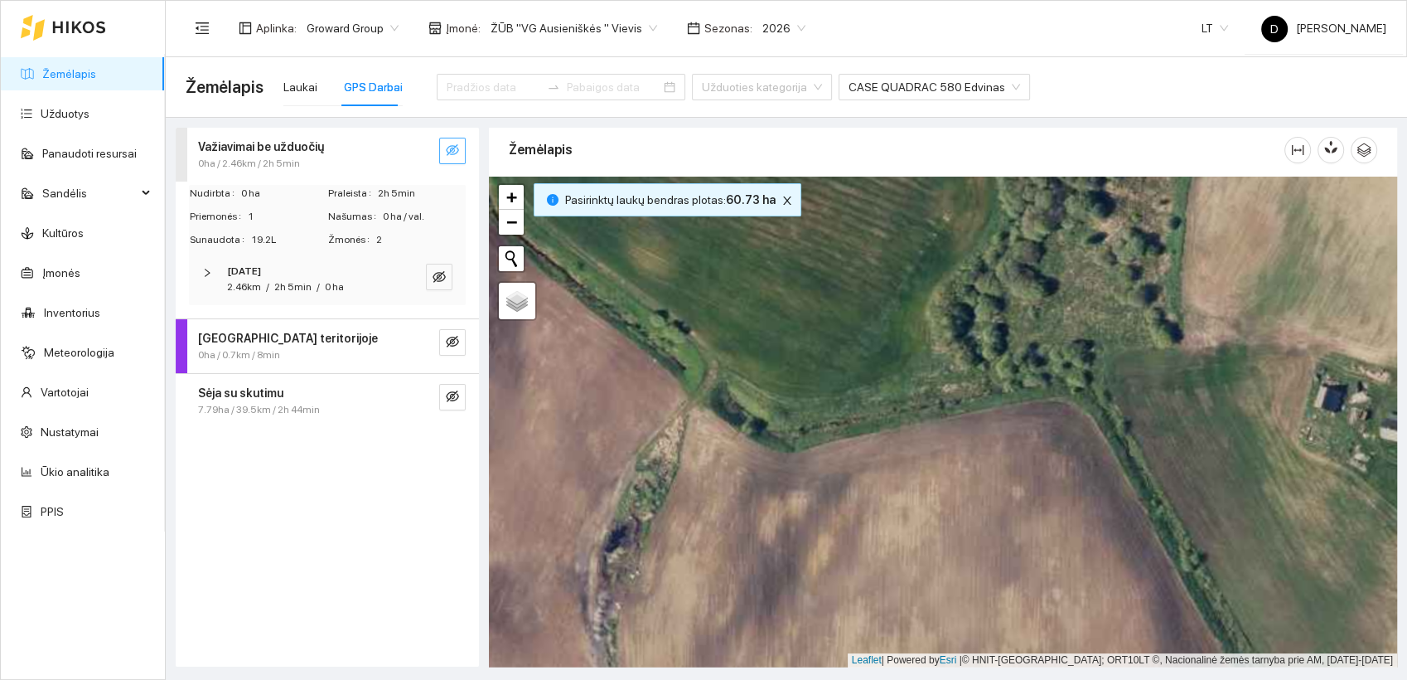
click at [448, 153] on icon "eye-invisible" at bounding box center [452, 150] width 13 height 12
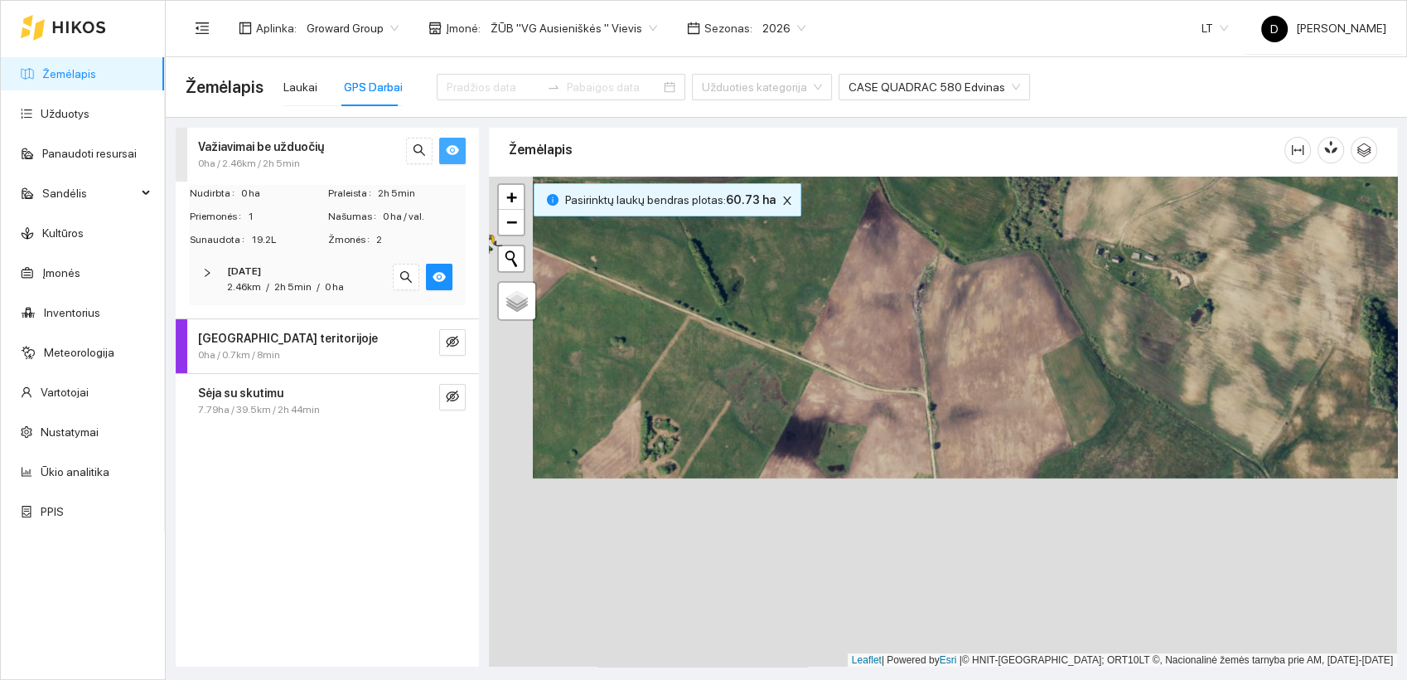
drag, startPoint x: 984, startPoint y: 528, endPoint x: 1027, endPoint y: 335, distance: 197.9
click at [1028, 335] on div at bounding box center [943, 422] width 908 height 491
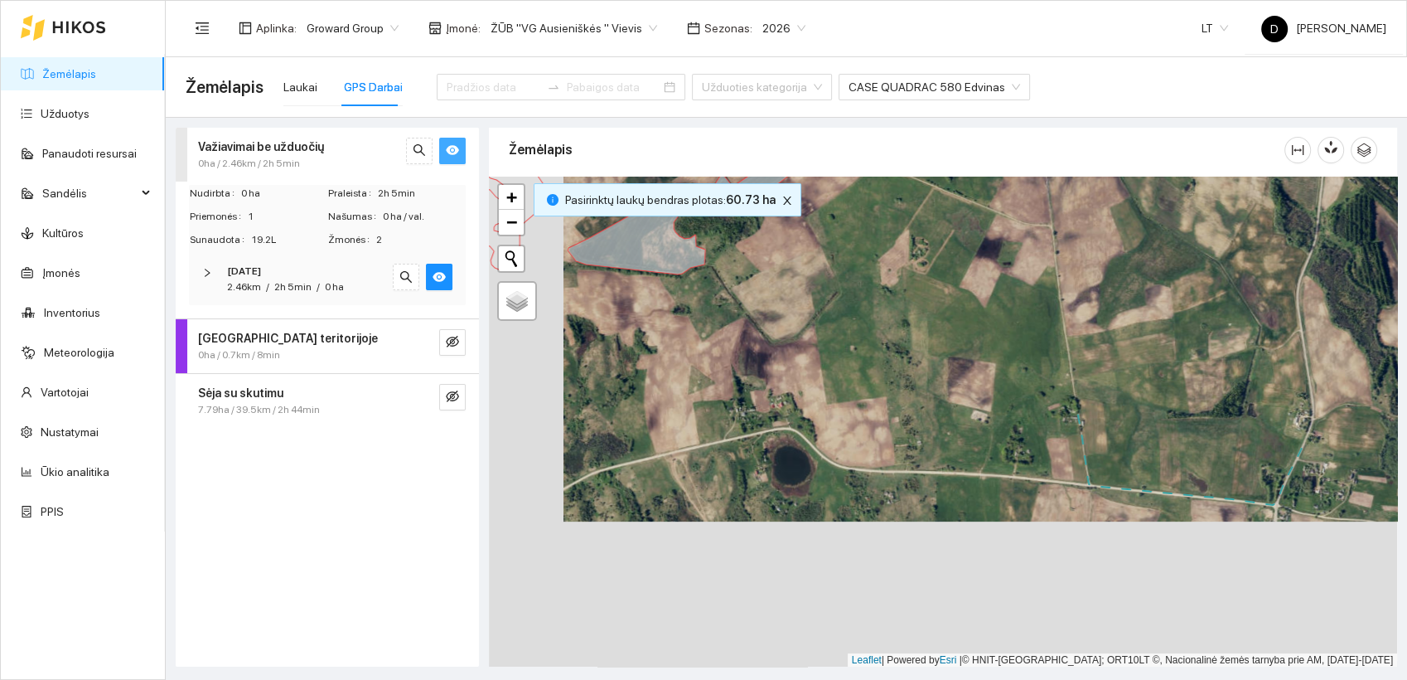
drag, startPoint x: 1078, startPoint y: 593, endPoint x: 1154, endPoint y: 448, distance: 163.5
click at [1154, 448] on div at bounding box center [943, 422] width 908 height 491
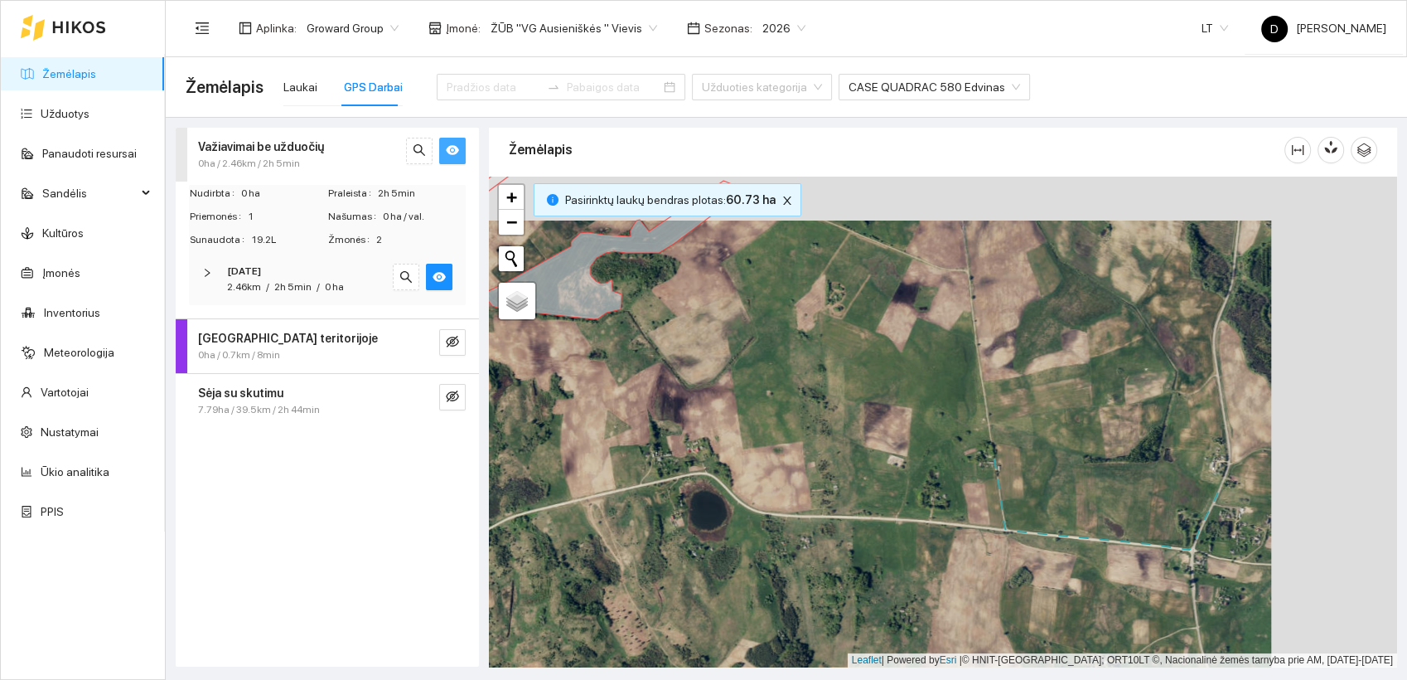
drag, startPoint x: 1041, startPoint y: 408, endPoint x: 862, endPoint y: 461, distance: 186.7
click at [864, 463] on div at bounding box center [943, 422] width 908 height 491
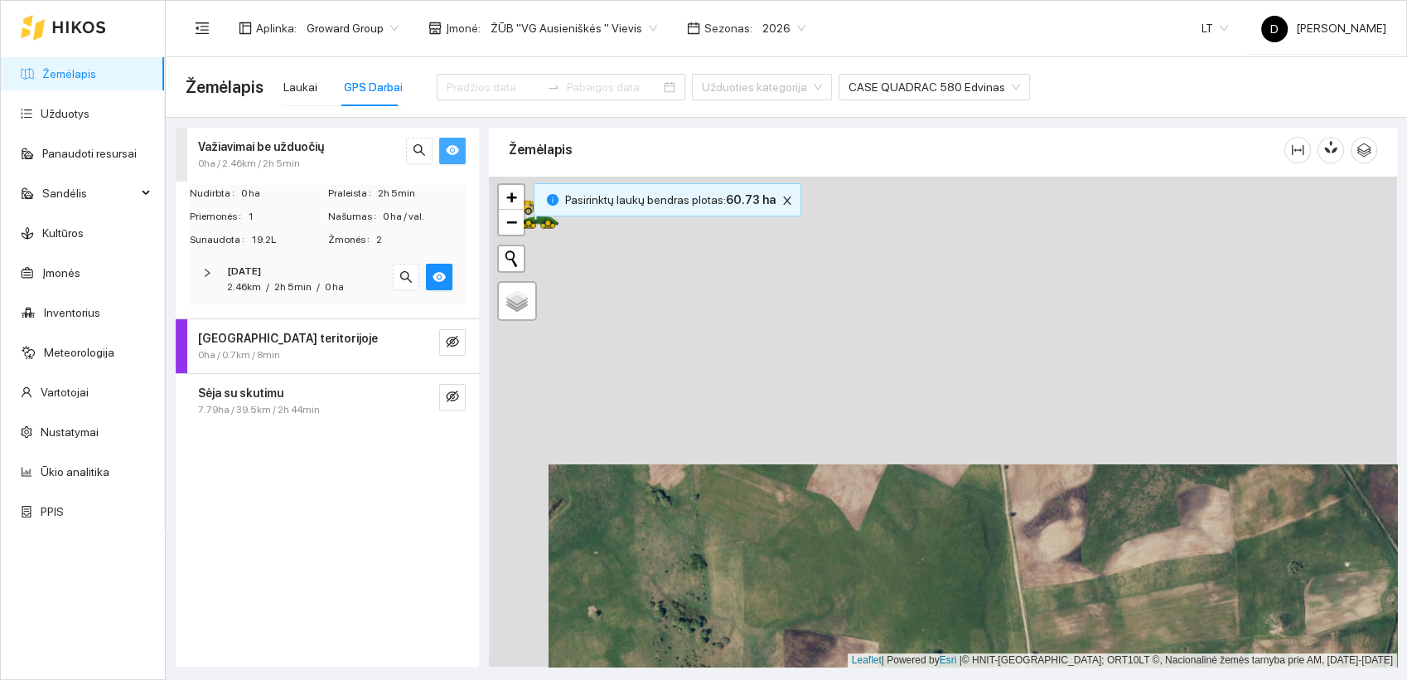
drag, startPoint x: 932, startPoint y: 332, endPoint x: 990, endPoint y: 628, distance: 302.5
click at [990, 628] on div at bounding box center [943, 422] width 908 height 491
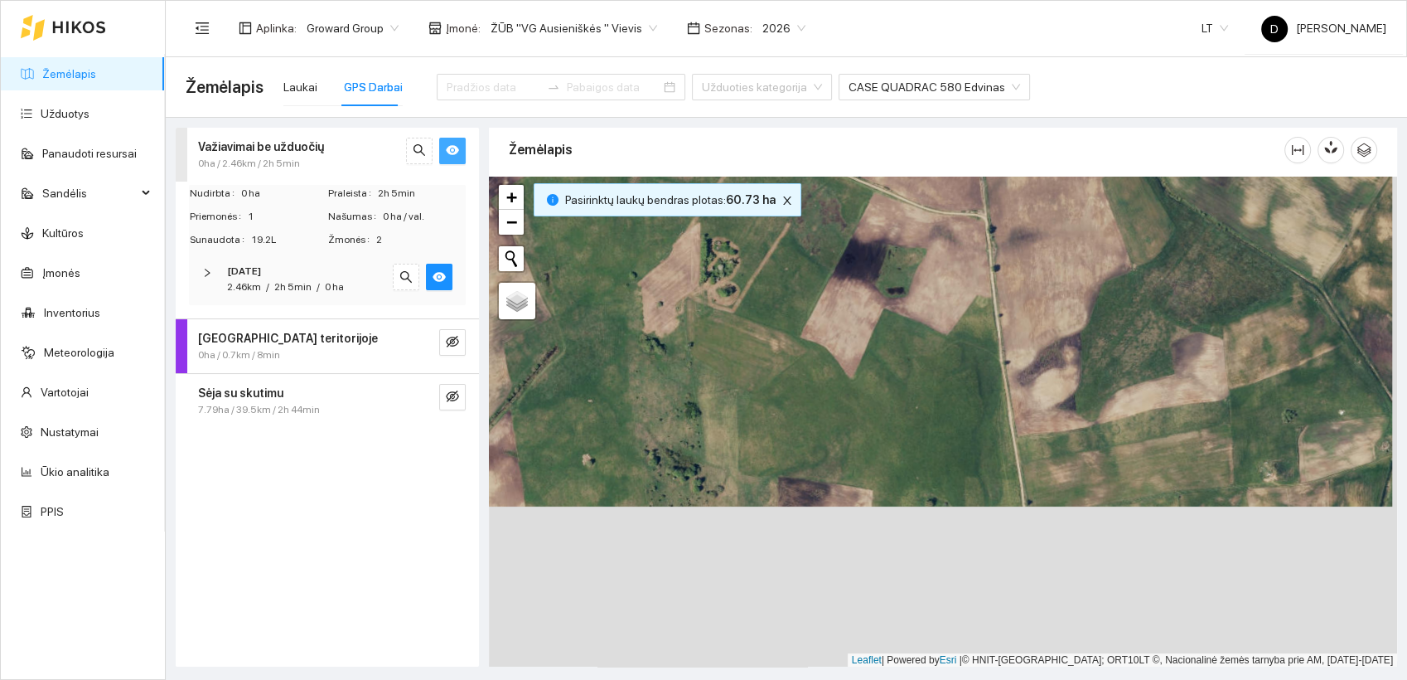
drag, startPoint x: 861, startPoint y: 418, endPoint x: 855, endPoint y: 249, distance: 169.2
click at [855, 249] on div at bounding box center [943, 422] width 908 height 491
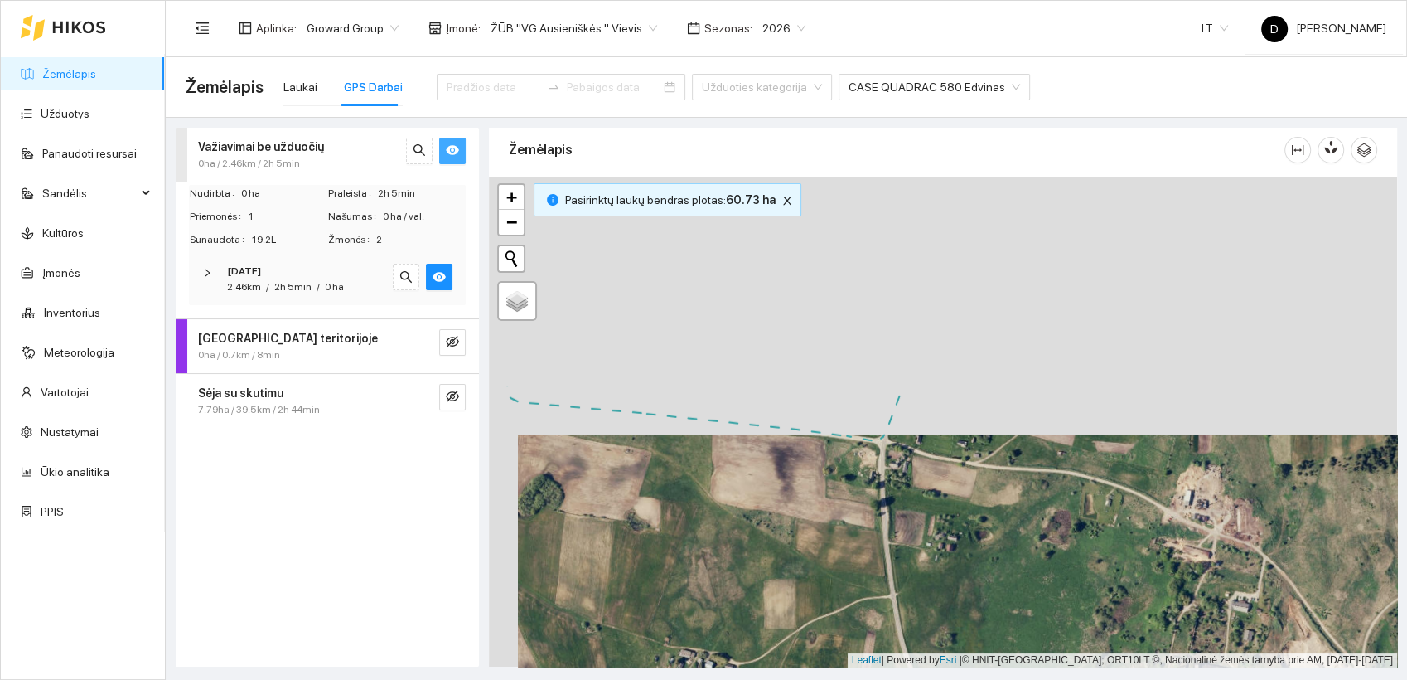
drag, startPoint x: 982, startPoint y: 342, endPoint x: 1000, endPoint y: 661, distance: 319.6
click at [1001, 664] on div at bounding box center [943, 422] width 908 height 491
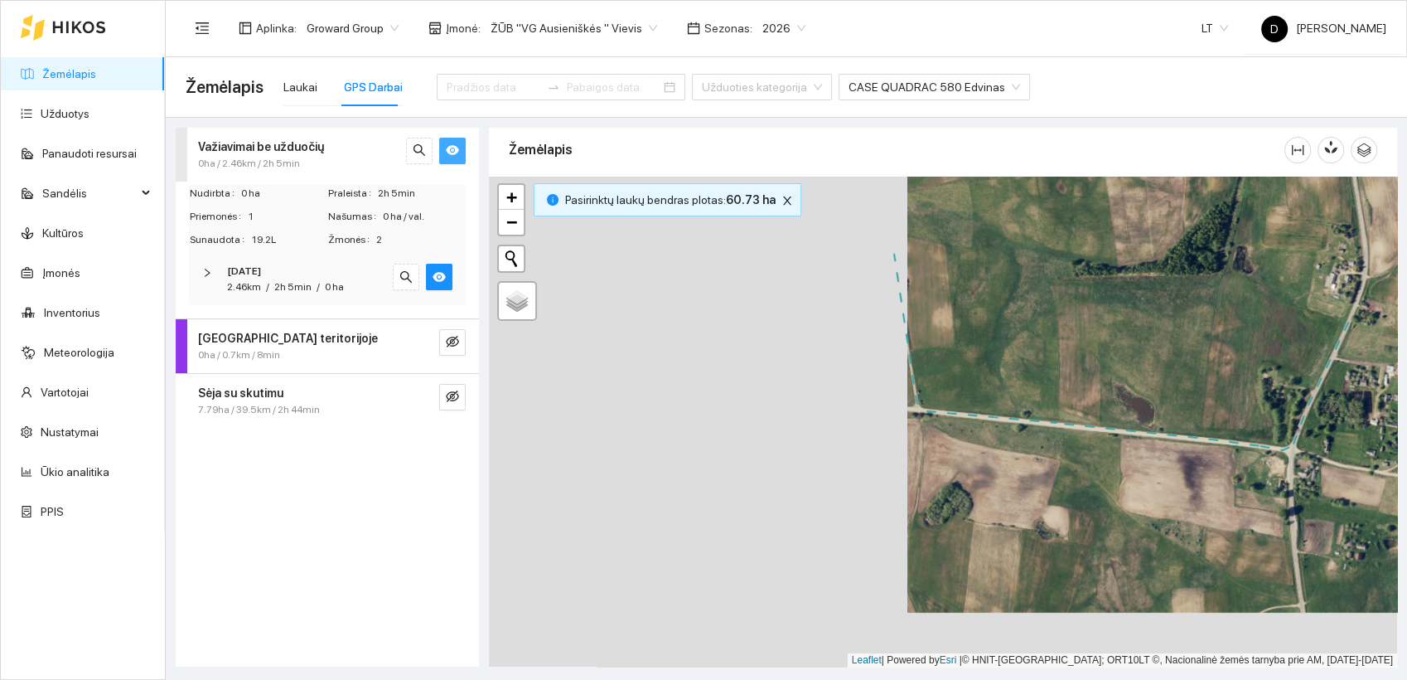
drag, startPoint x: 985, startPoint y: 467, endPoint x: 1410, endPoint y: 430, distance: 426.8
click at [1407, 430] on html "Žemėlapis Užduotys Panaudoti resursai Sandėlis Kultūros Įmonės Inventorius Mete…" at bounding box center [703, 340] width 1407 height 680
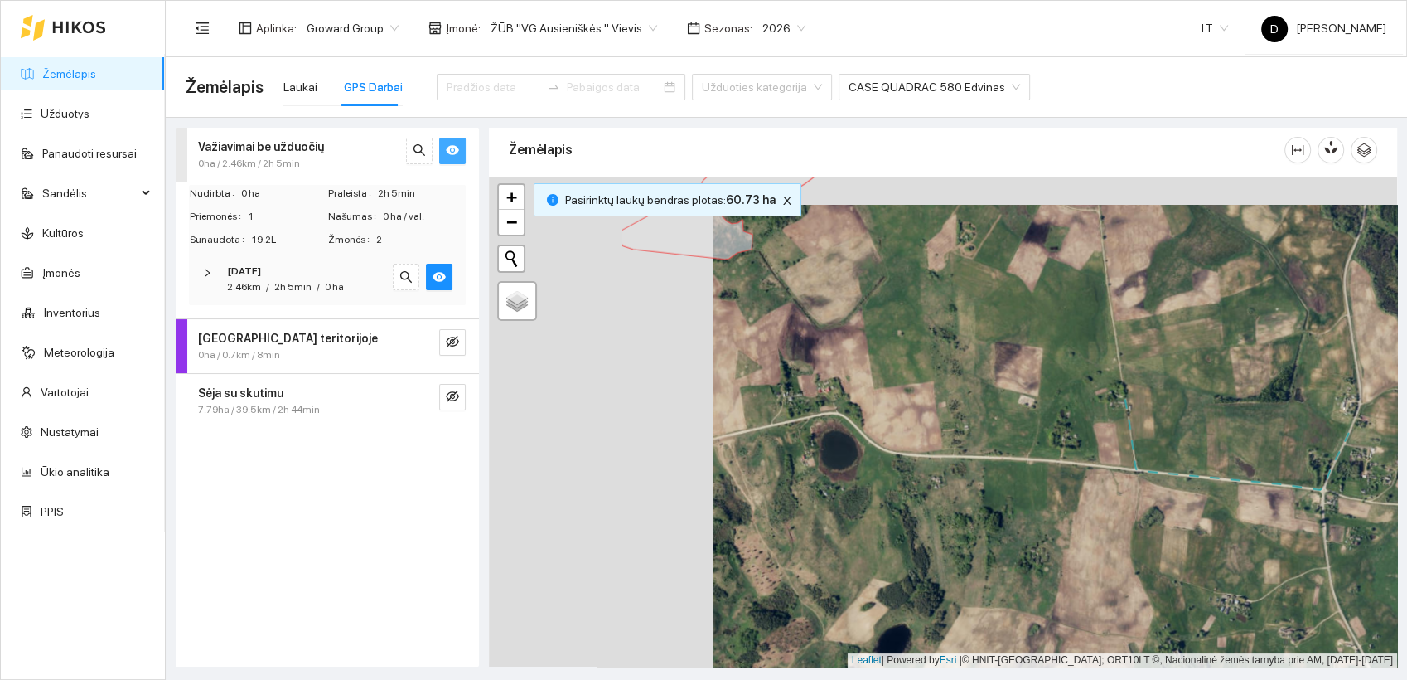
drag, startPoint x: 829, startPoint y: 490, endPoint x: 1054, endPoint y: 519, distance: 227.3
click at [1054, 519] on div at bounding box center [943, 422] width 908 height 491
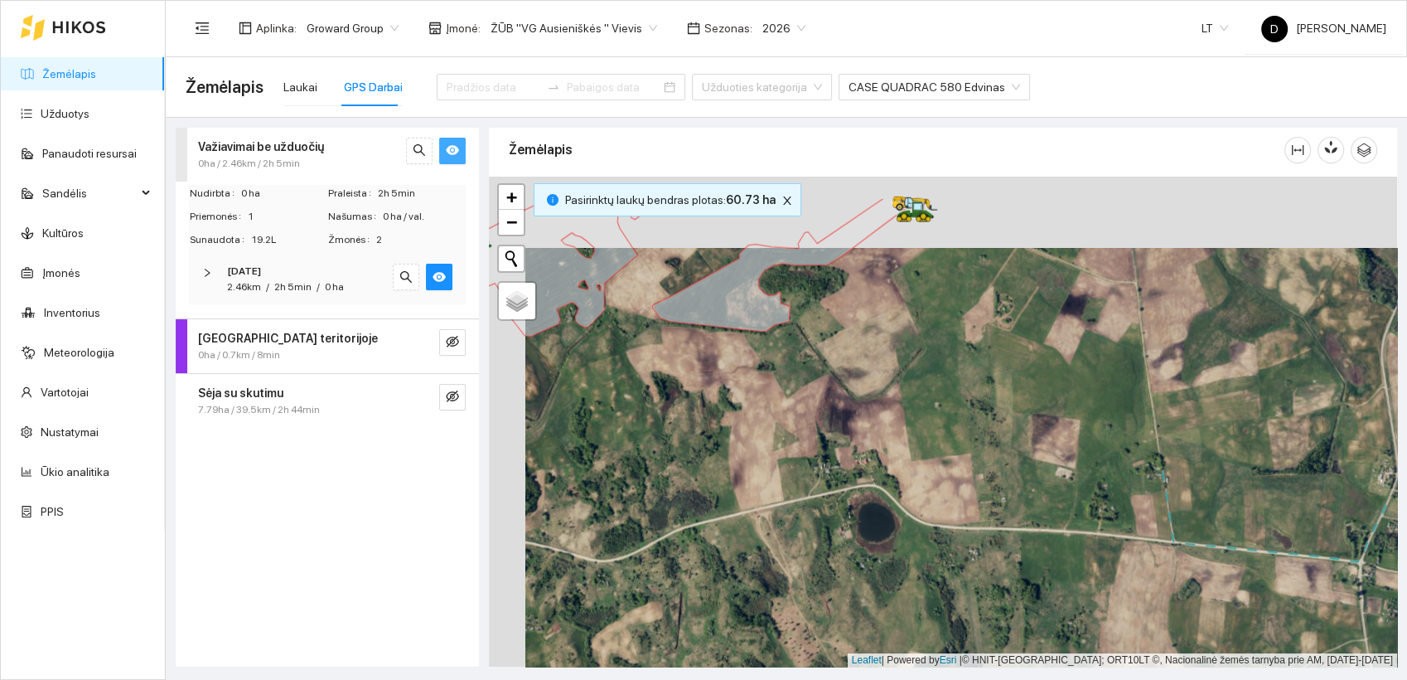
drag, startPoint x: 675, startPoint y: 529, endPoint x: 734, endPoint y: 642, distance: 127.5
click at [734, 642] on div at bounding box center [943, 422] width 908 height 491
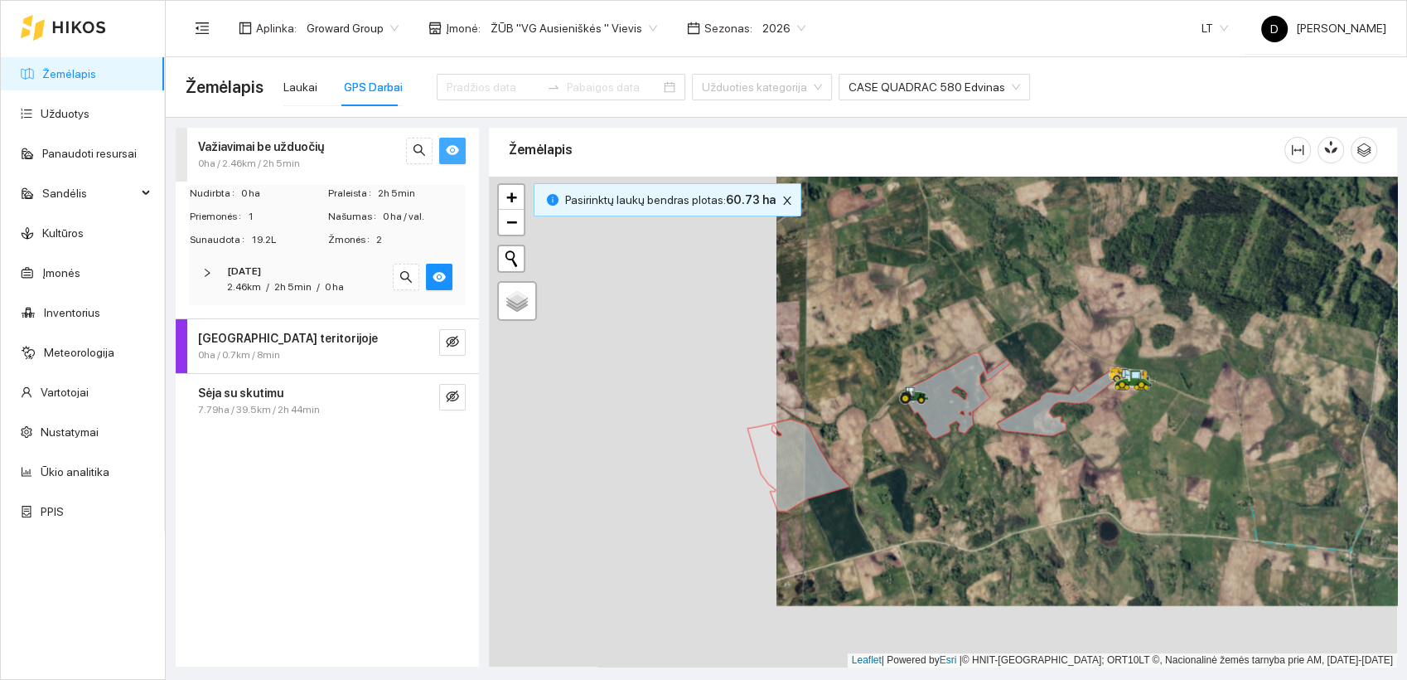
drag, startPoint x: 849, startPoint y: 487, endPoint x: 1072, endPoint y: 444, distance: 227.1
click at [1072, 444] on div at bounding box center [943, 422] width 908 height 491
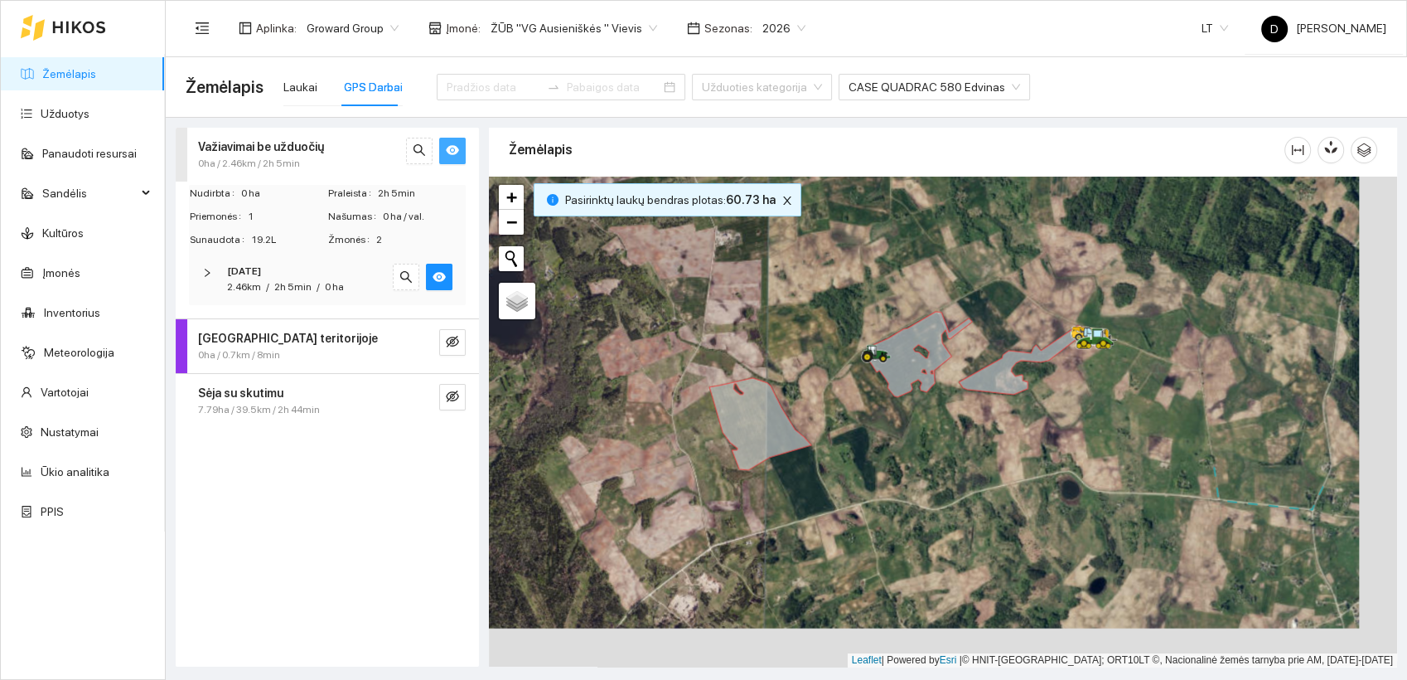
drag, startPoint x: 1045, startPoint y: 469, endPoint x: 1007, endPoint y: 431, distance: 53.9
click at [1007, 431] on div at bounding box center [943, 422] width 908 height 491
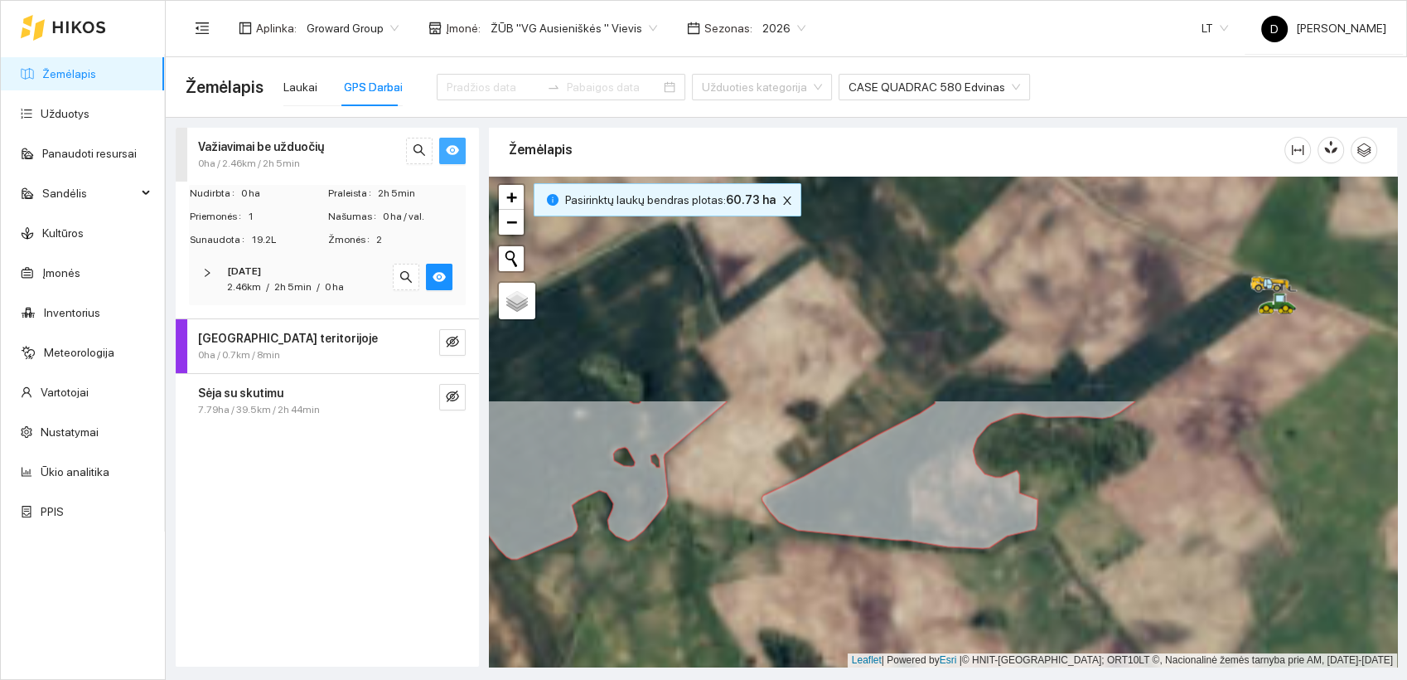
drag, startPoint x: 1003, startPoint y: 342, endPoint x: 946, endPoint y: 618, distance: 281.9
click at [946, 618] on div at bounding box center [943, 422] width 908 height 491
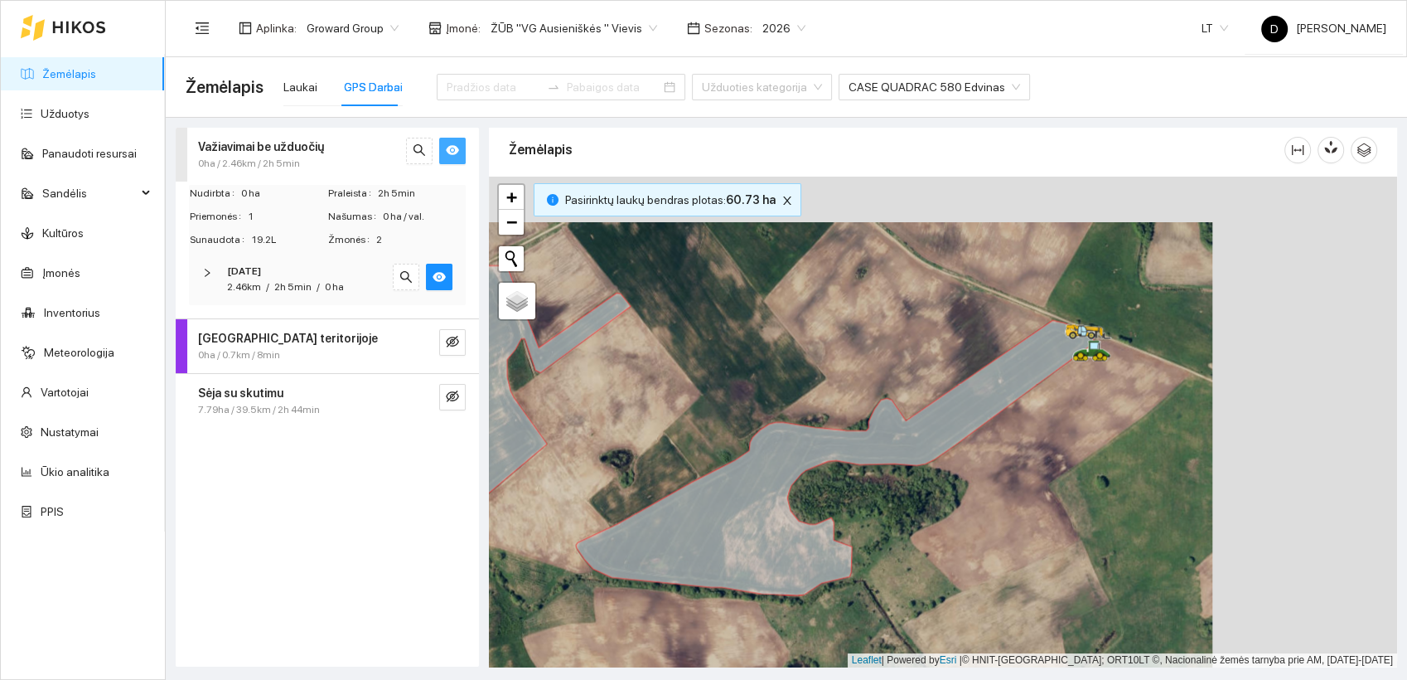
drag, startPoint x: 1252, startPoint y: 393, endPoint x: 1034, endPoint y: 432, distance: 221.4
click at [1034, 433] on div at bounding box center [943, 422] width 908 height 491
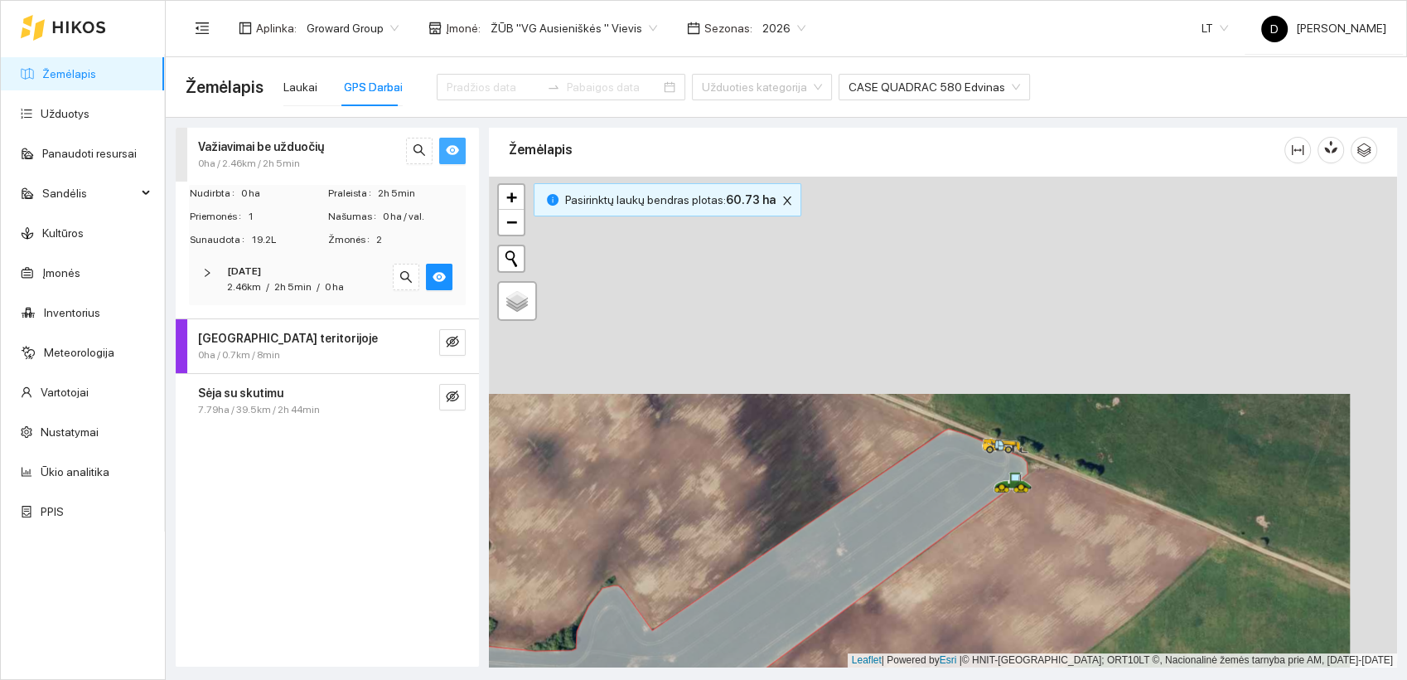
drag, startPoint x: 1067, startPoint y: 317, endPoint x: 1019, endPoint y: 534, distance: 222.2
click at [1019, 534] on div at bounding box center [943, 422] width 908 height 491
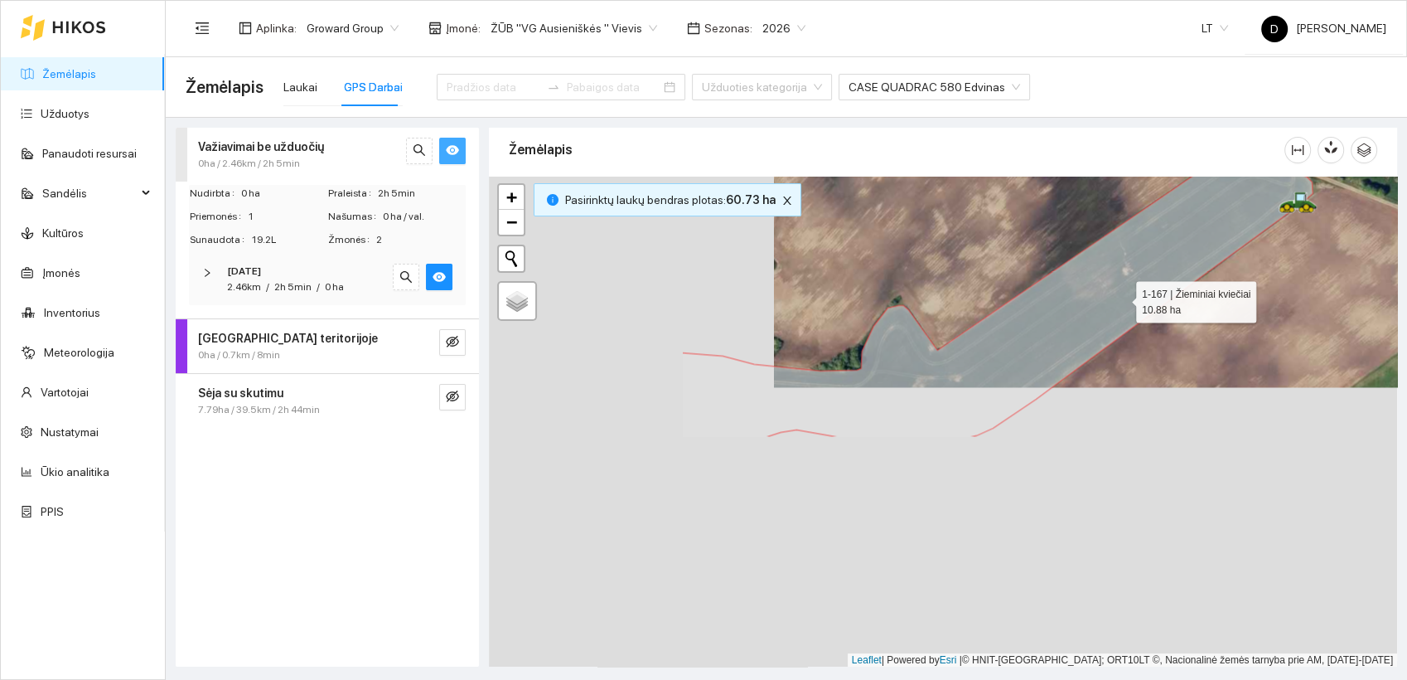
drag, startPoint x: 835, startPoint y: 580, endPoint x: 1123, endPoint y: 297, distance: 403.8
click at [1123, 297] on icon at bounding box center [997, 292] width 631 height 288
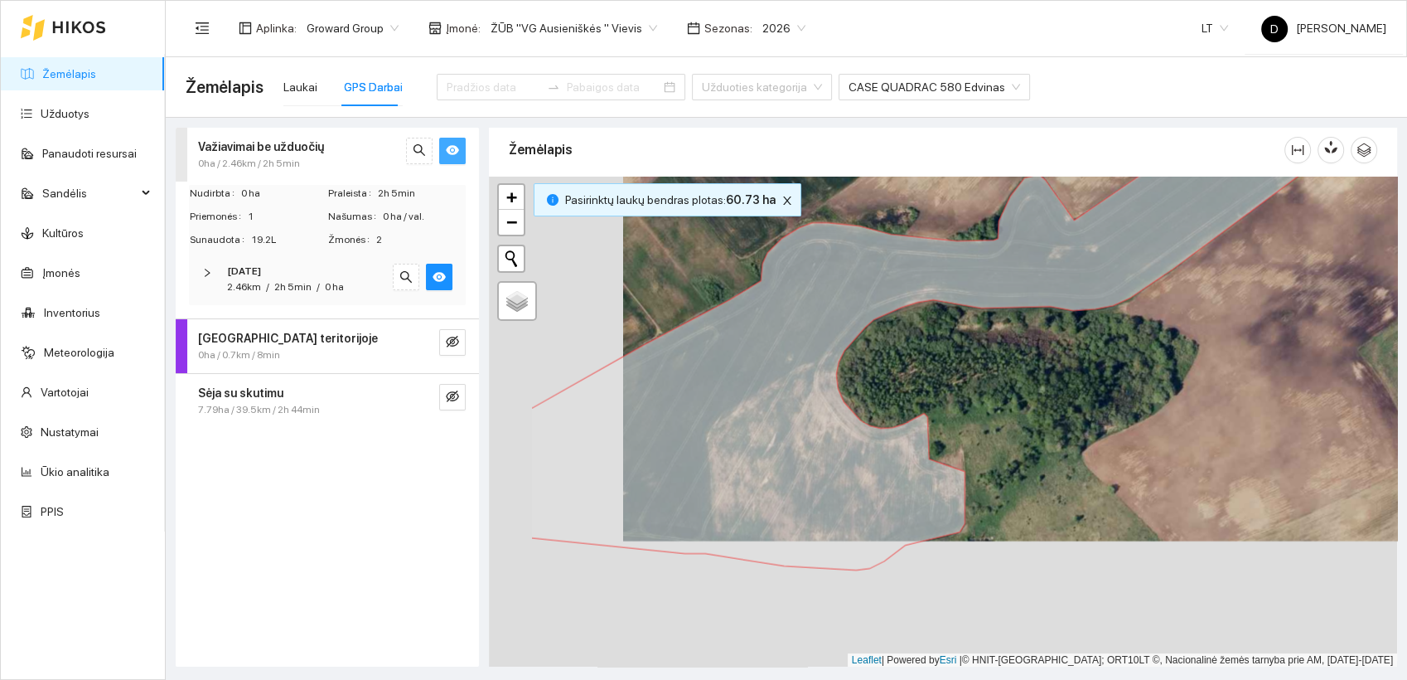
drag, startPoint x: 900, startPoint y: 494, endPoint x: 1054, endPoint y: 359, distance: 205.0
click at [1054, 359] on div at bounding box center [943, 422] width 908 height 491
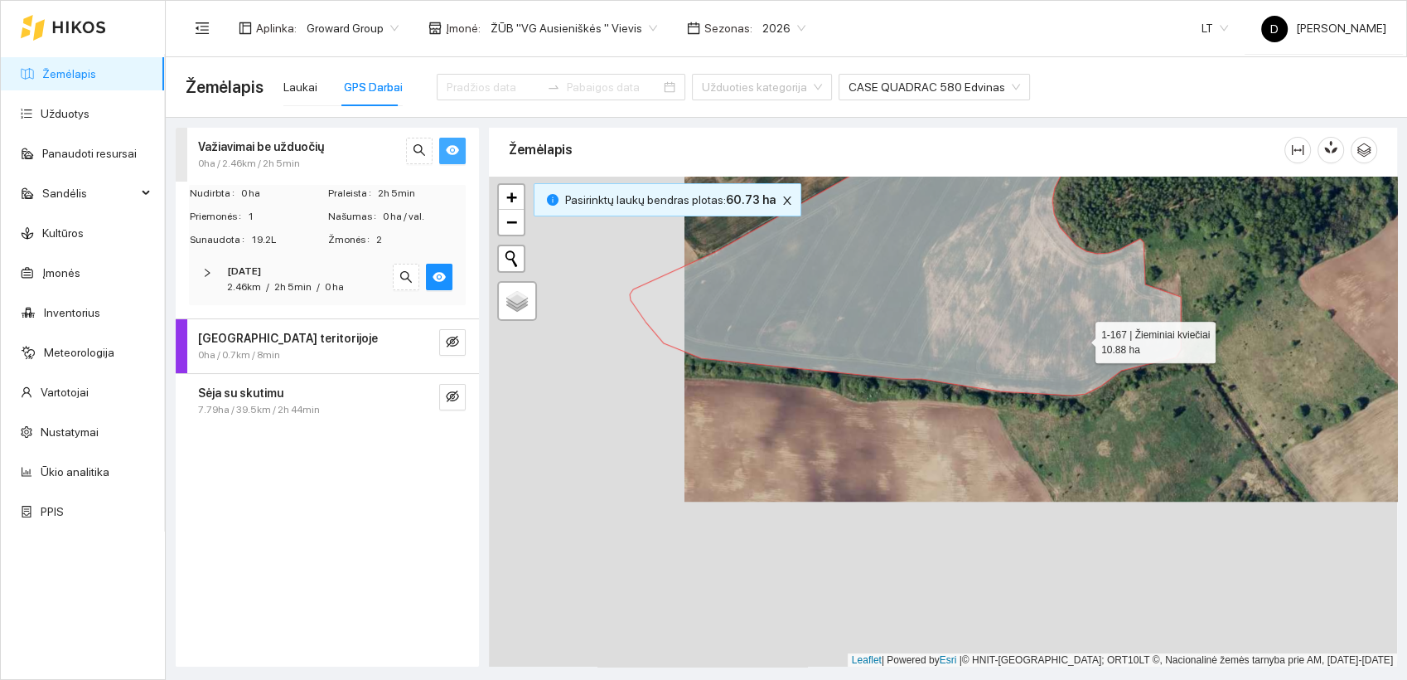
drag, startPoint x: 885, startPoint y: 506, endPoint x: 1082, endPoint y: 339, distance: 257.6
click at [1082, 339] on icon at bounding box center [1100, 178] width 940 height 434
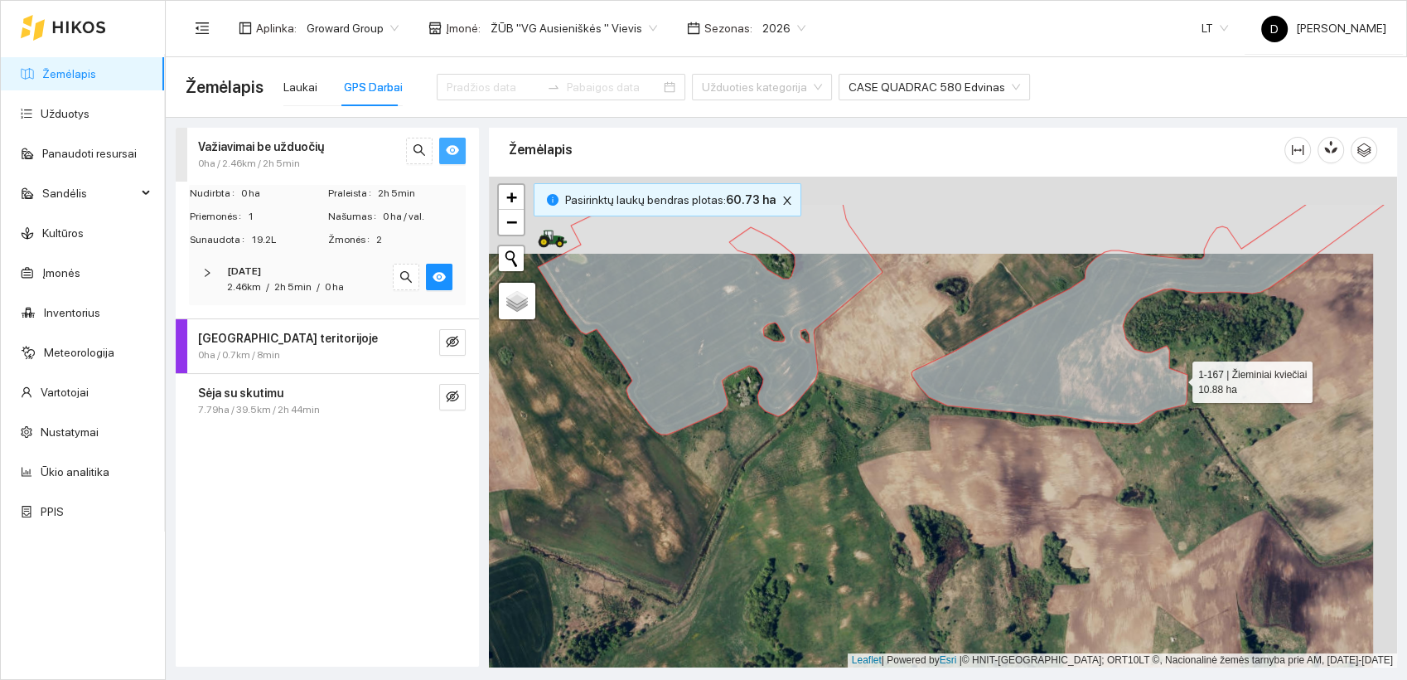
drag, startPoint x: 1201, startPoint y: 297, endPoint x: 1178, endPoint y: 377, distance: 83.7
click at [1178, 377] on icon at bounding box center [1148, 314] width 473 height 220
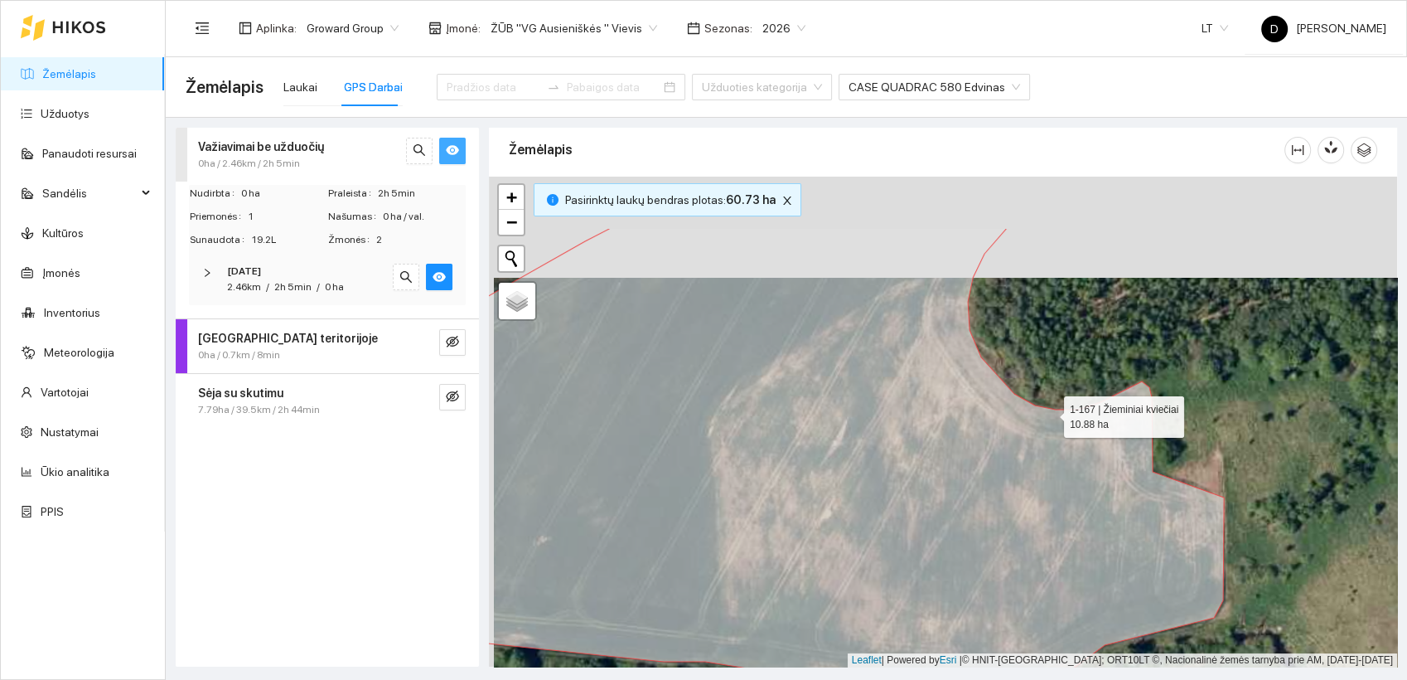
drag, startPoint x: 1044, startPoint y: 312, endPoint x: 1049, endPoint y: 412, distance: 100.4
click at [1049, 412] on icon at bounding box center [813, 461] width 822 height 467
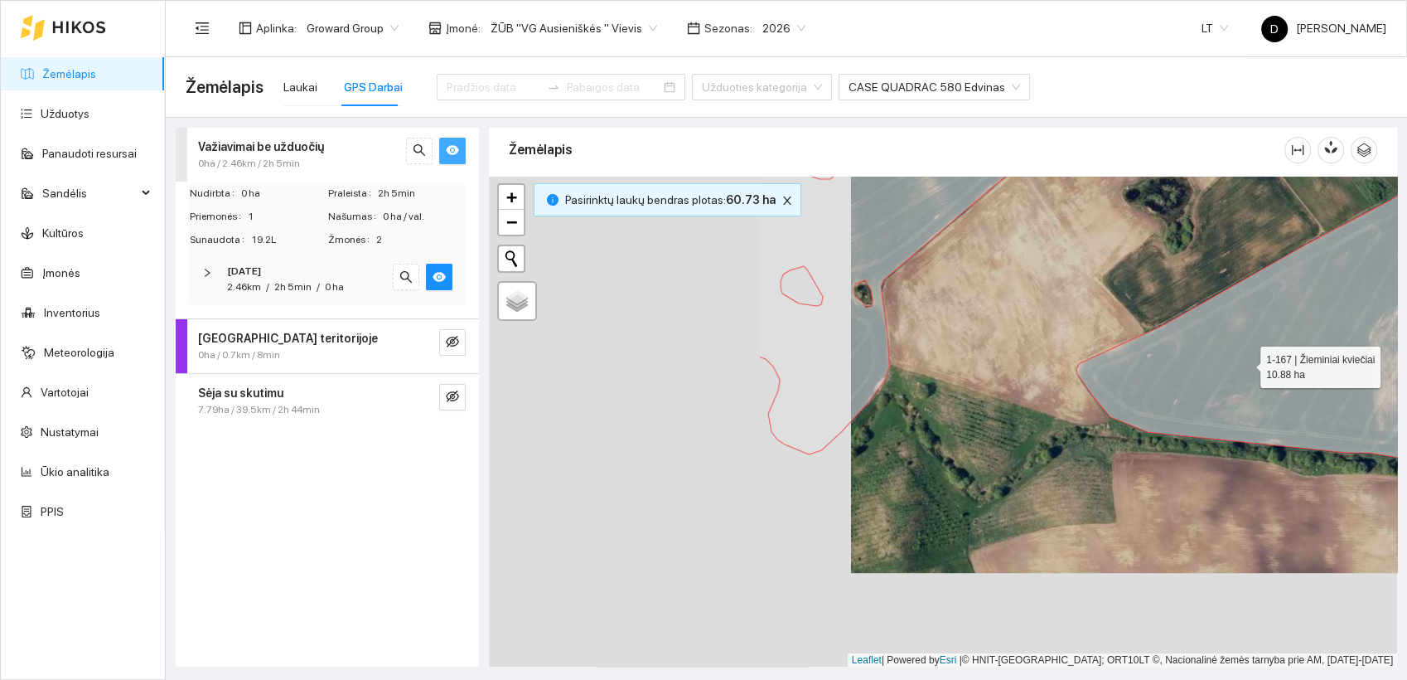
drag, startPoint x: 883, startPoint y: 457, endPoint x: 1245, endPoint y: 362, distance: 374.3
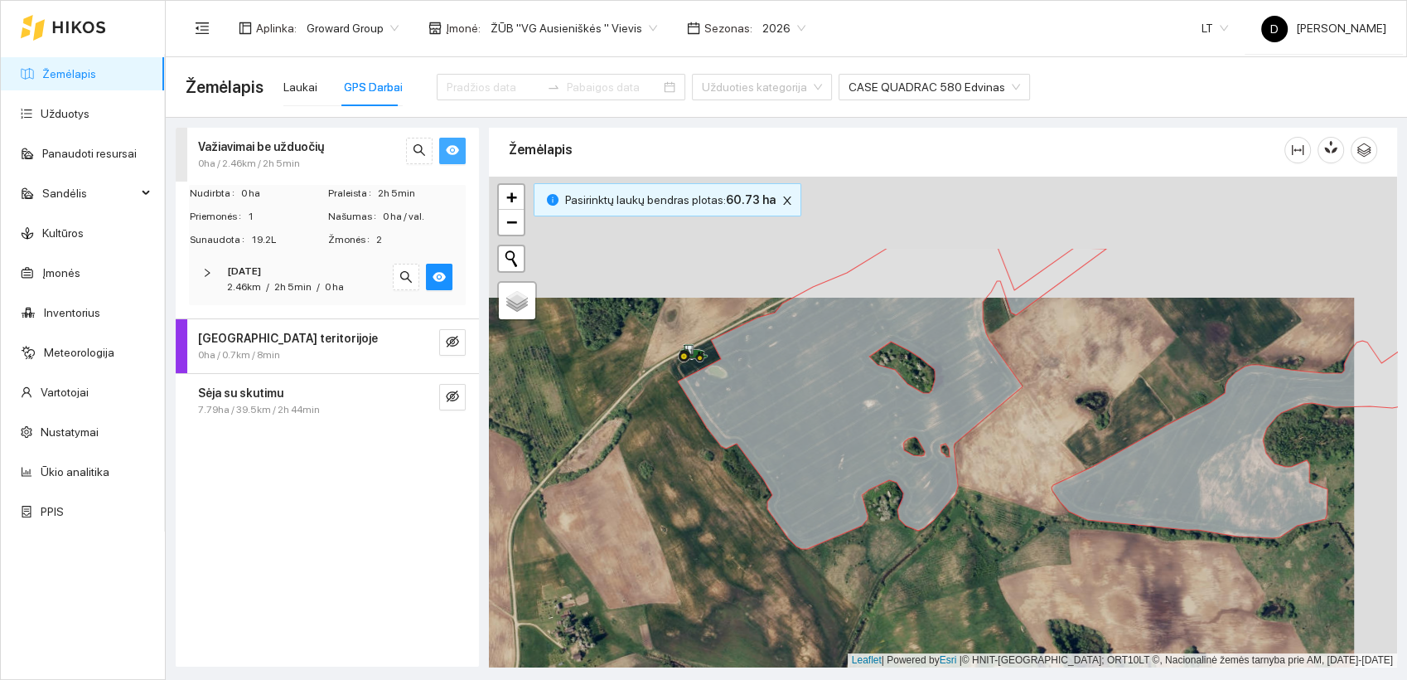
drag, startPoint x: 1073, startPoint y: 341, endPoint x: 1030, endPoint y: 463, distance: 129.2
click at [1030, 463] on div at bounding box center [943, 422] width 908 height 491
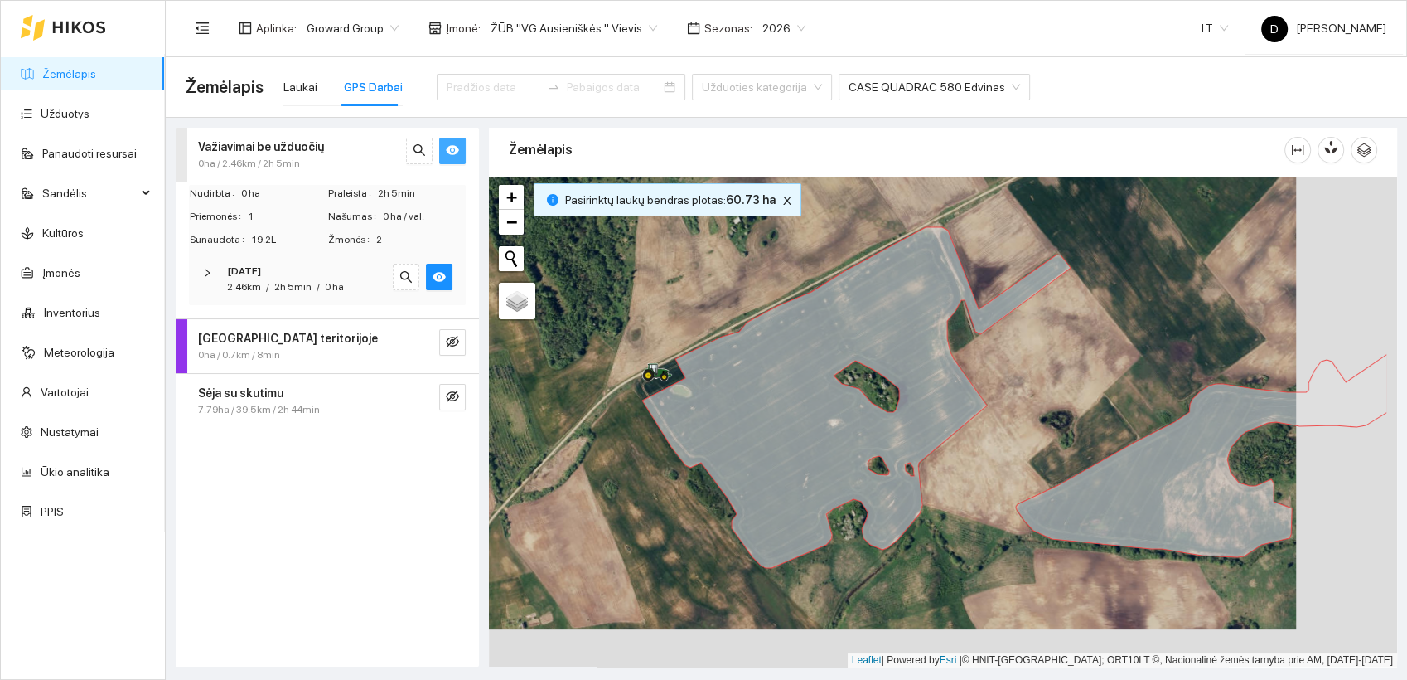
drag, startPoint x: 1078, startPoint y: 527, endPoint x: 975, endPoint y: 456, distance: 125.8
click at [976, 489] on div at bounding box center [943, 422] width 908 height 491
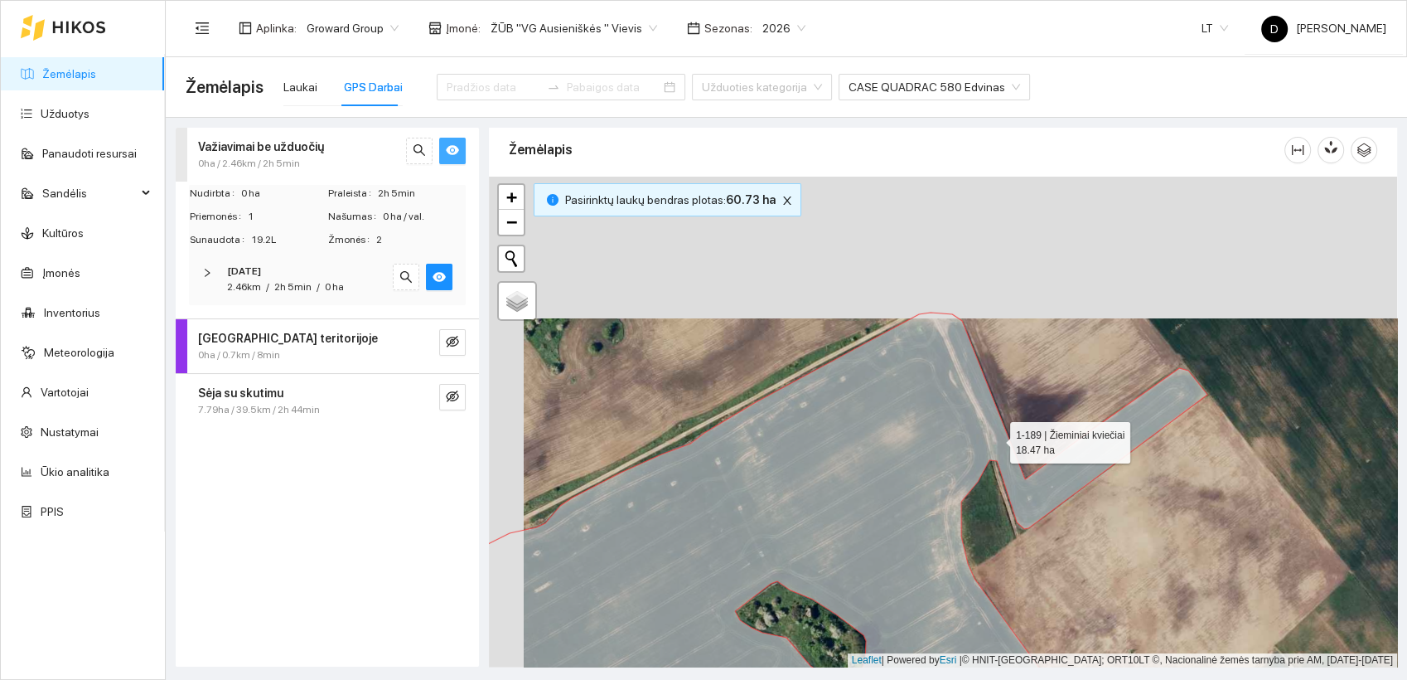
drag, startPoint x: 961, startPoint y: 295, endPoint x: 995, endPoint y: 437, distance: 145.9
click at [995, 437] on icon at bounding box center [820, 585] width 776 height 546
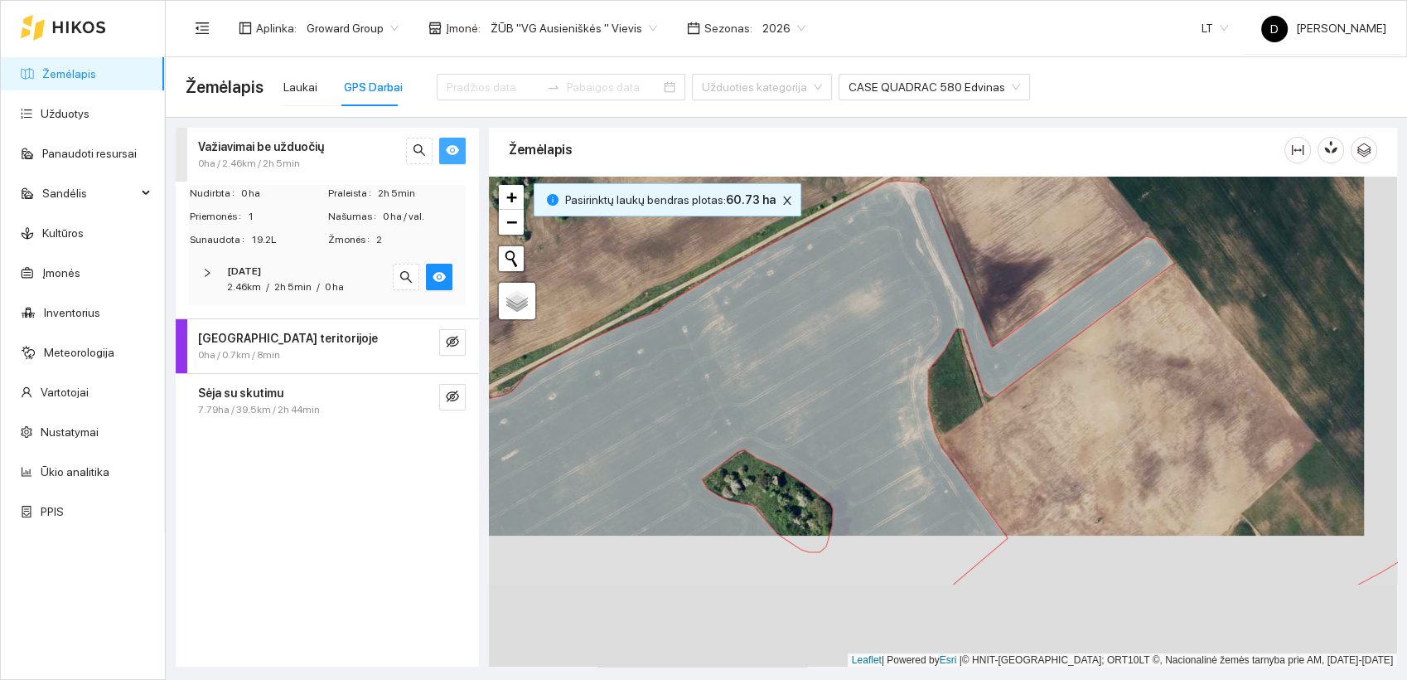
drag, startPoint x: 1057, startPoint y: 465, endPoint x: 1024, endPoint y: 332, distance: 136.7
click at [1024, 332] on icon at bounding box center [769, 383] width 811 height 404
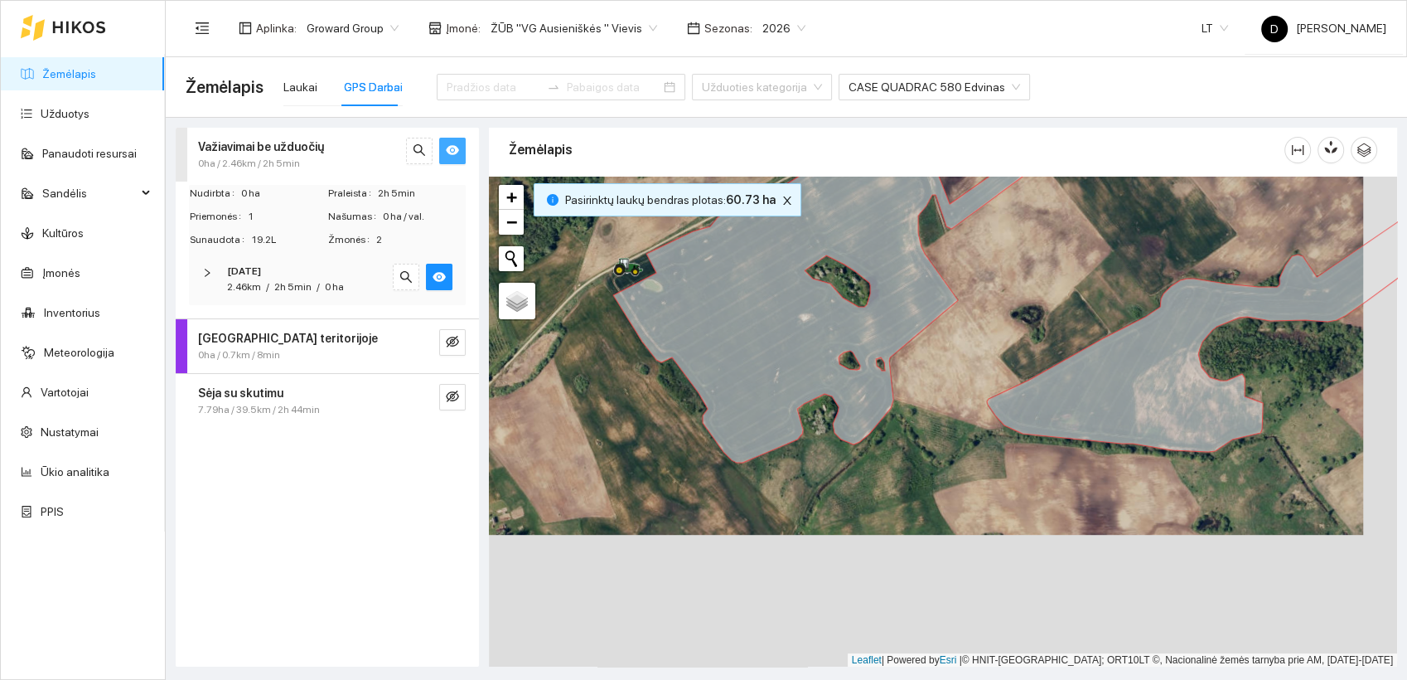
drag, startPoint x: 943, startPoint y: 475, endPoint x: 910, endPoint y: 375, distance: 105.6
click at [910, 375] on div at bounding box center [943, 422] width 908 height 491
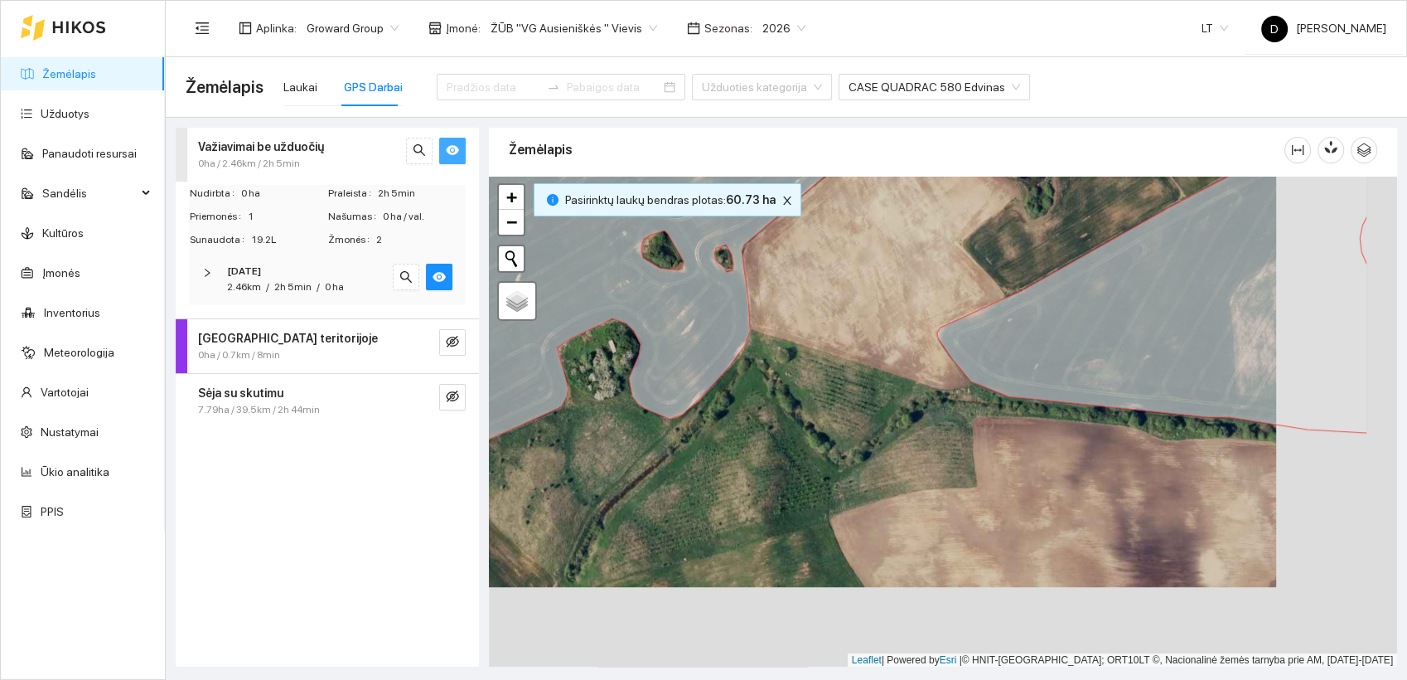
drag, startPoint x: 987, startPoint y: 434, endPoint x: 866, endPoint y: 354, distance: 145.3
click at [866, 354] on div at bounding box center [943, 422] width 908 height 491
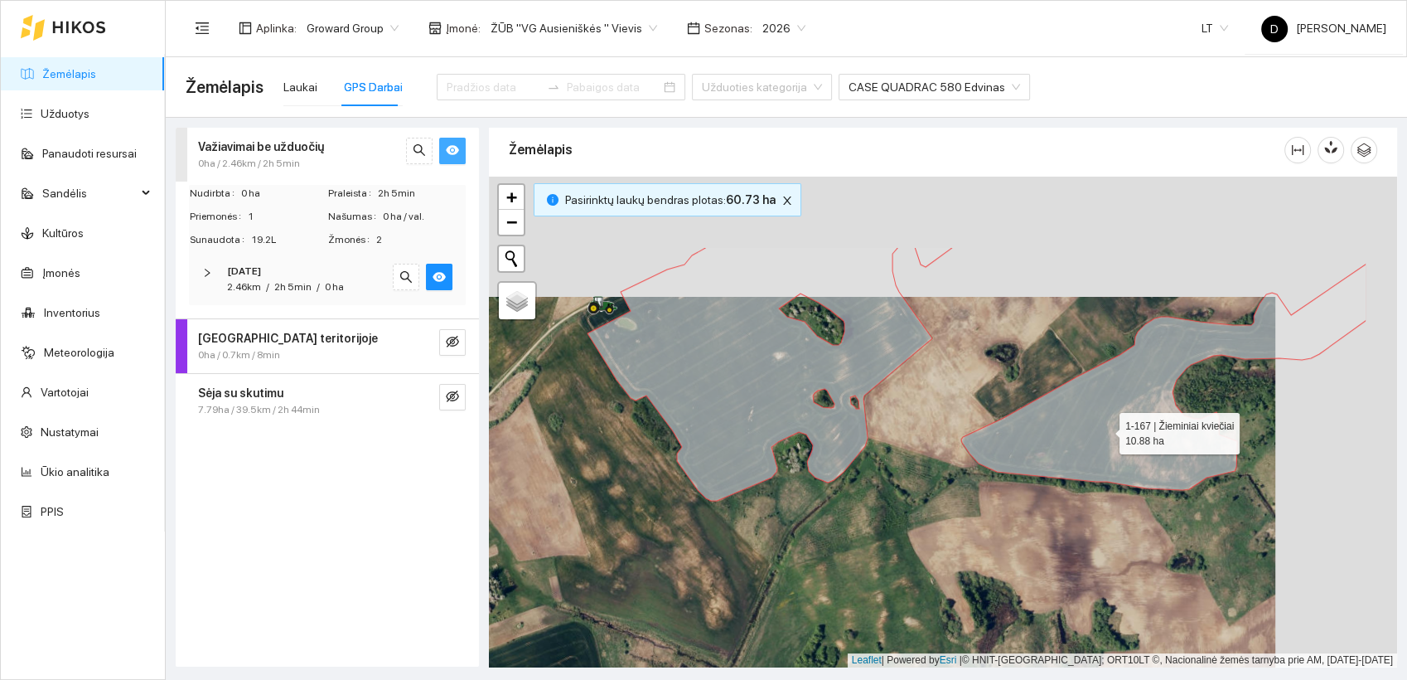
drag, startPoint x: 1228, startPoint y: 304, endPoint x: 1103, endPoint y: 432, distance: 178.2
click at [1103, 432] on icon at bounding box center [1163, 377] width 405 height 226
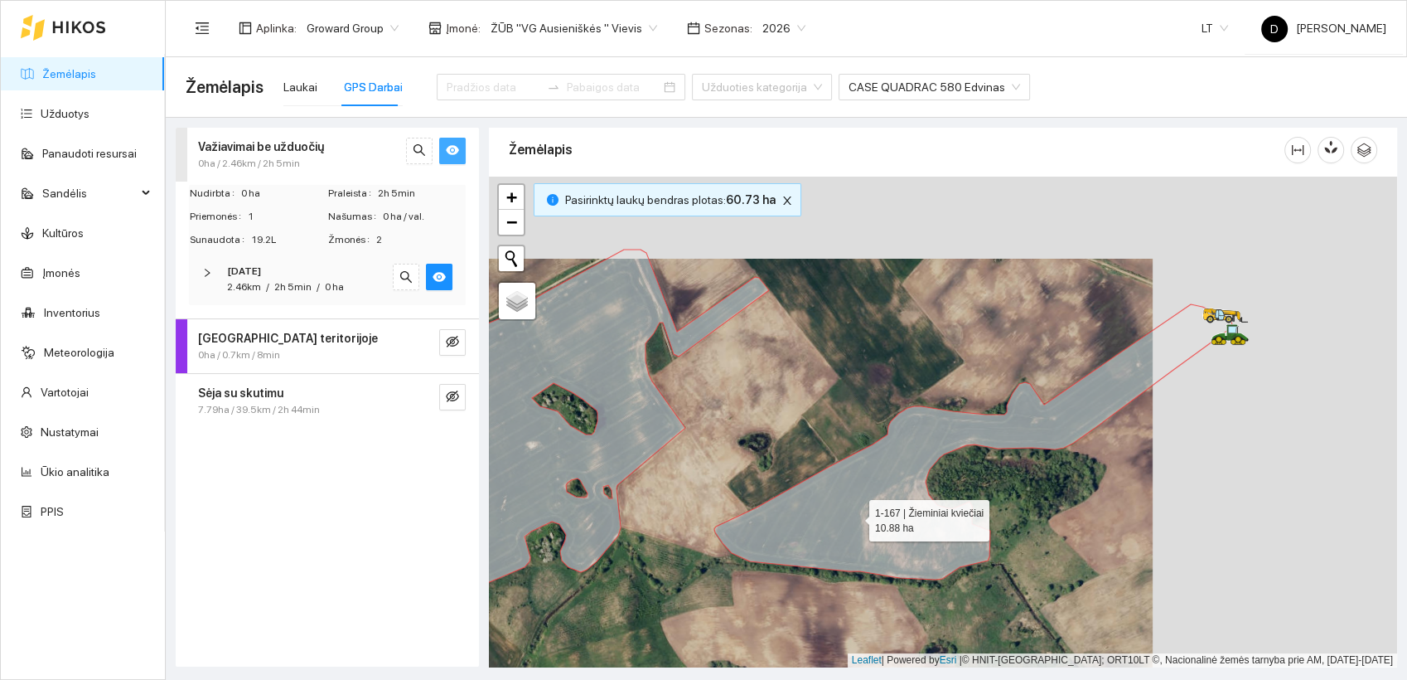
drag, startPoint x: 1100, startPoint y: 434, endPoint x: 853, endPoint y: 514, distance: 259.5
click at [853, 514] on icon at bounding box center [973, 441] width 518 height 275
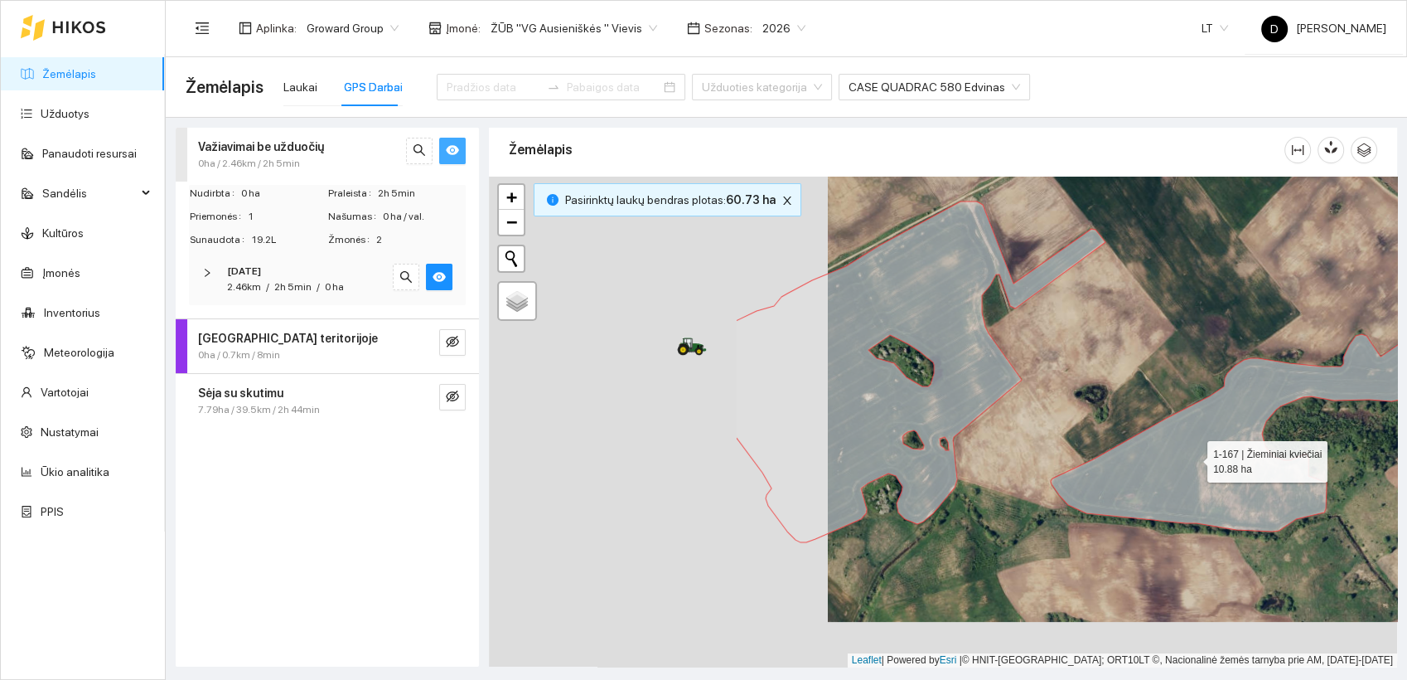
drag, startPoint x: 852, startPoint y: 504, endPoint x: 1193, endPoint y: 454, distance: 344.3
click at [1193, 454] on icon at bounding box center [1310, 393] width 518 height 275
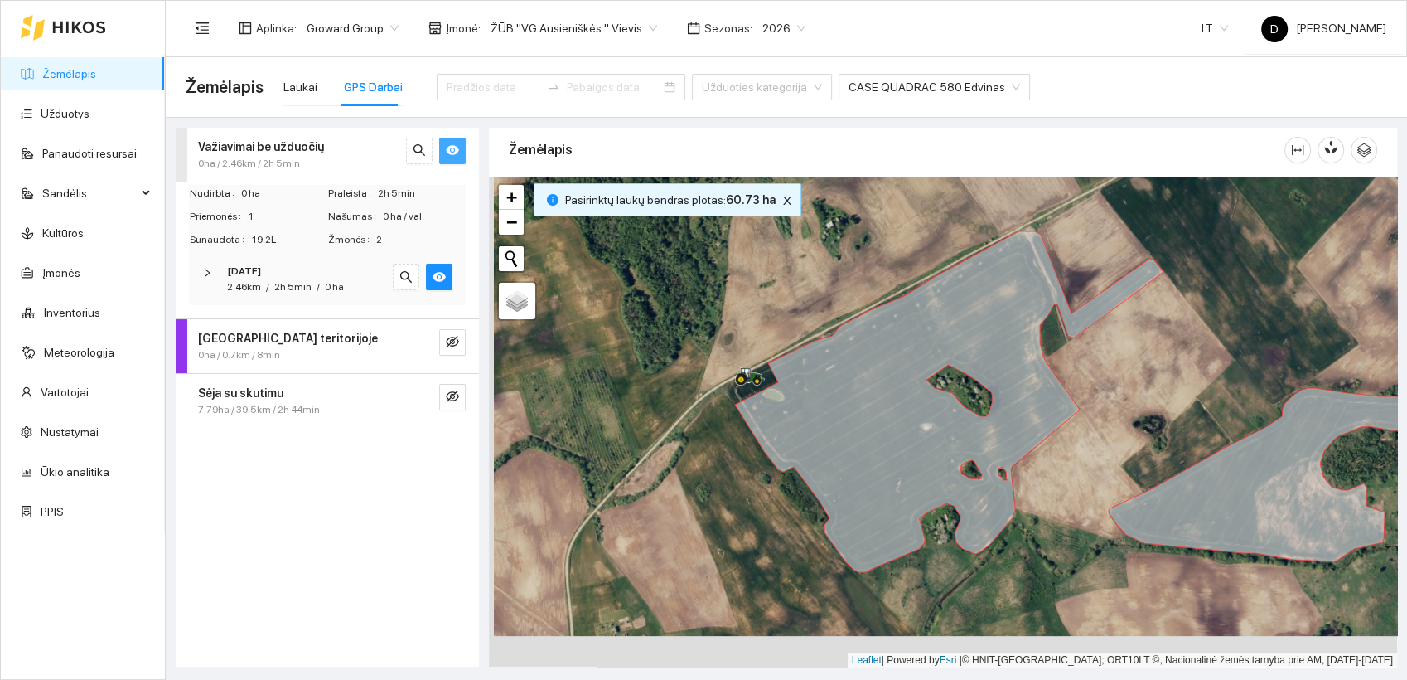
drag, startPoint x: 1154, startPoint y: 418, endPoint x: 1159, endPoint y: 386, distance: 31.9
click at [1159, 386] on div at bounding box center [943, 422] width 908 height 491
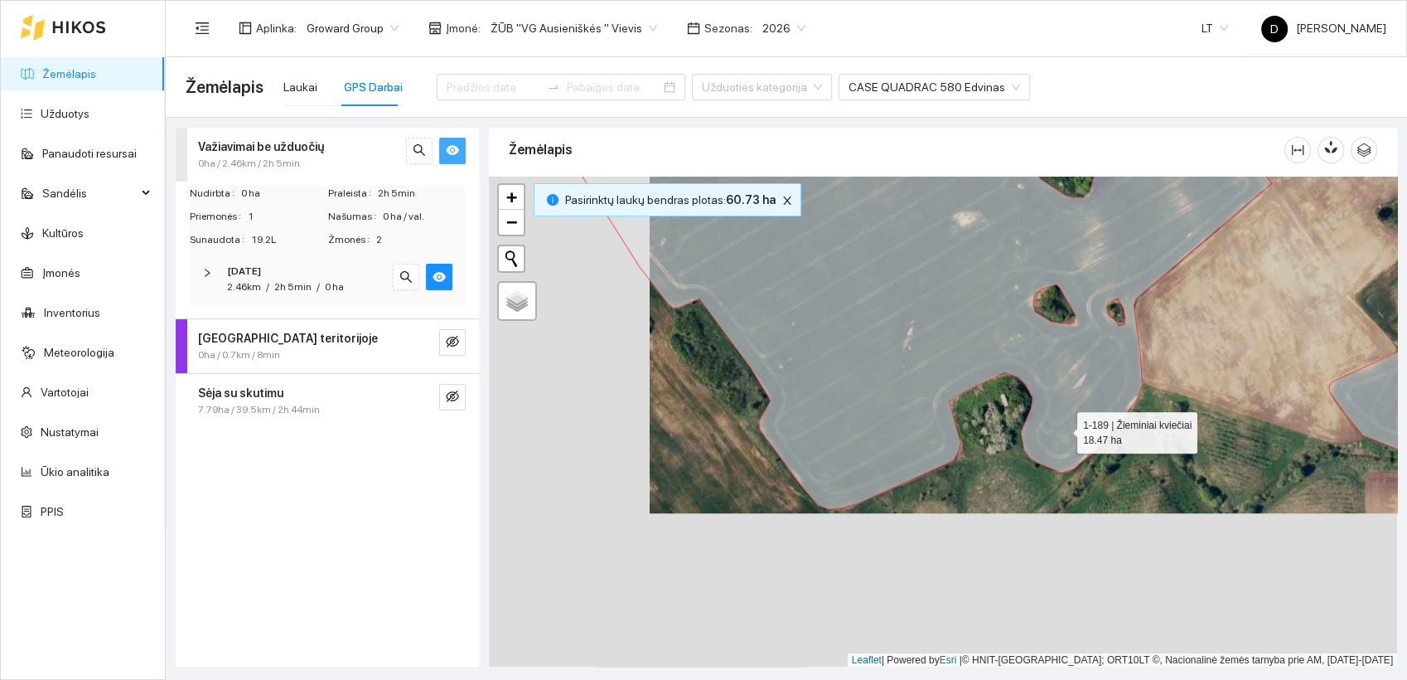
drag, startPoint x: 931, startPoint y: 538, endPoint x: 1062, endPoint y: 429, distance: 170.6
click at [1062, 429] on icon at bounding box center [966, 241] width 770 height 536
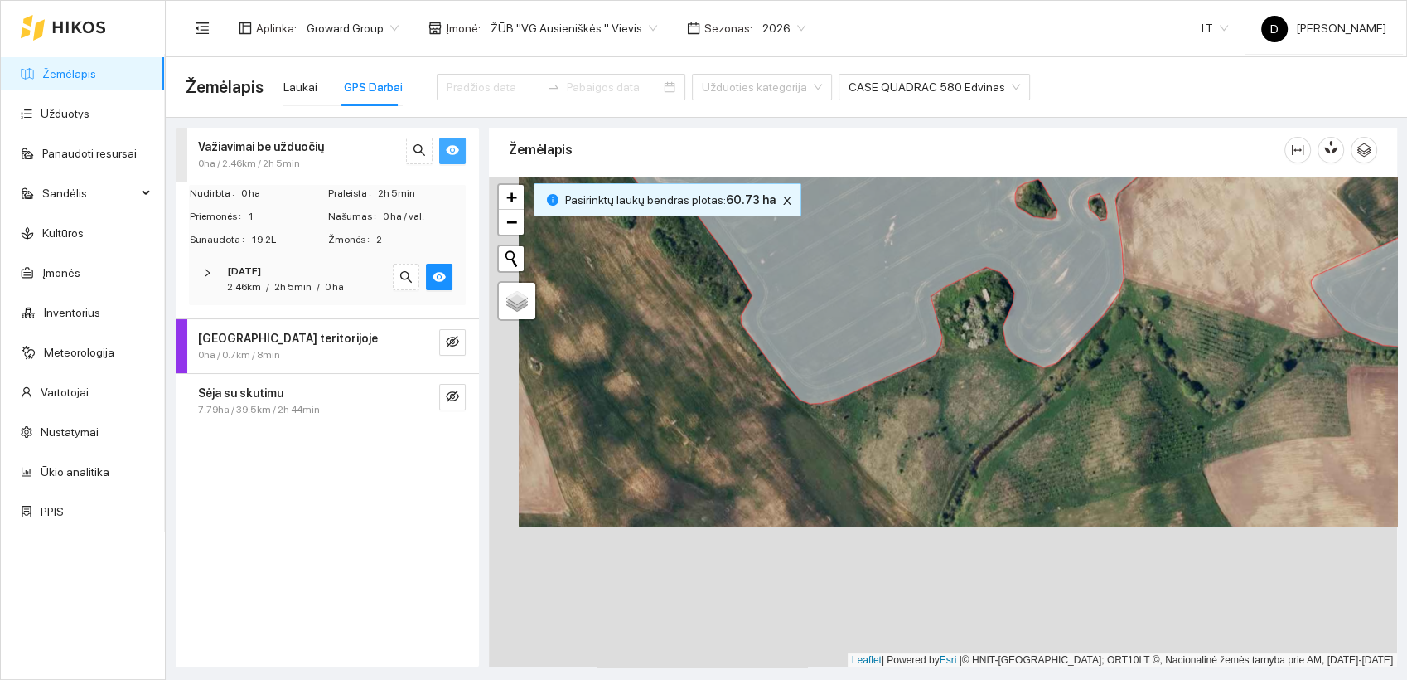
drag, startPoint x: 942, startPoint y: 543, endPoint x: 972, endPoint y: 401, distance: 144.8
click at [972, 401] on div at bounding box center [943, 422] width 908 height 491
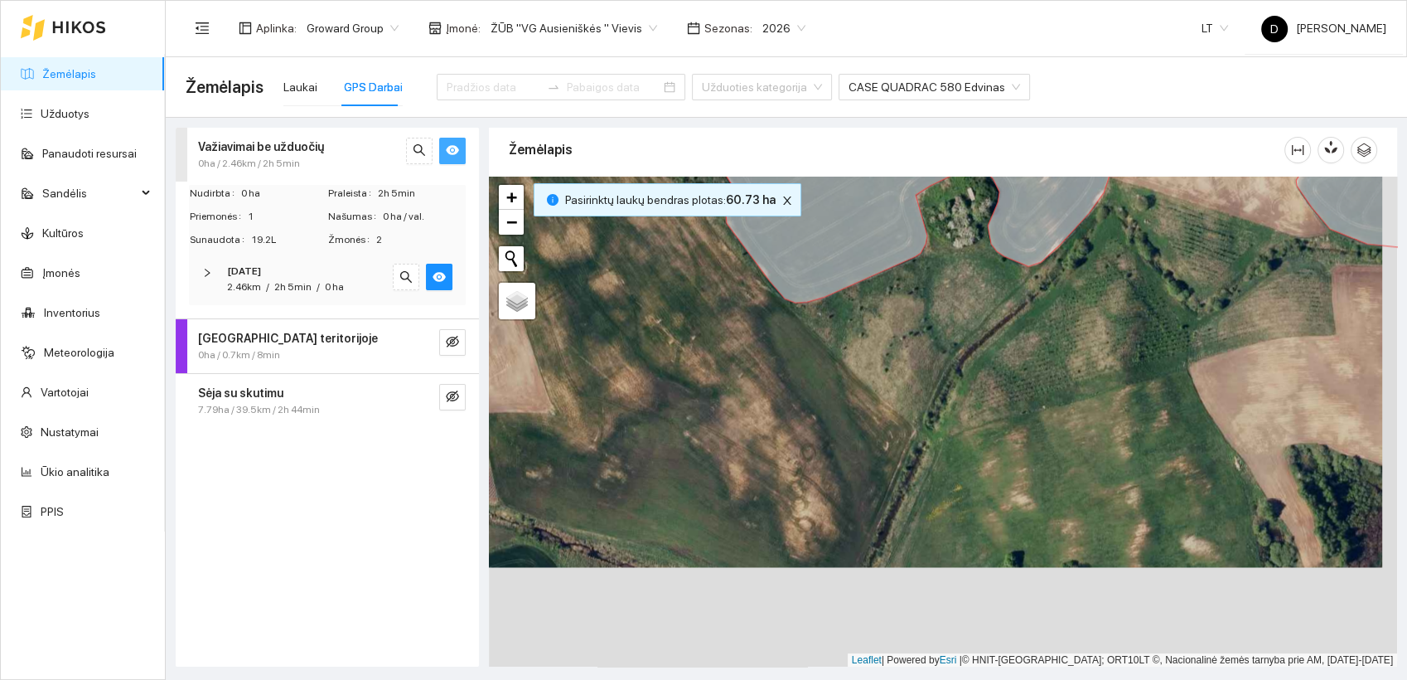
drag, startPoint x: 869, startPoint y: 484, endPoint x: 854, endPoint y: 384, distance: 101.4
click at [854, 384] on div at bounding box center [943, 422] width 908 height 491
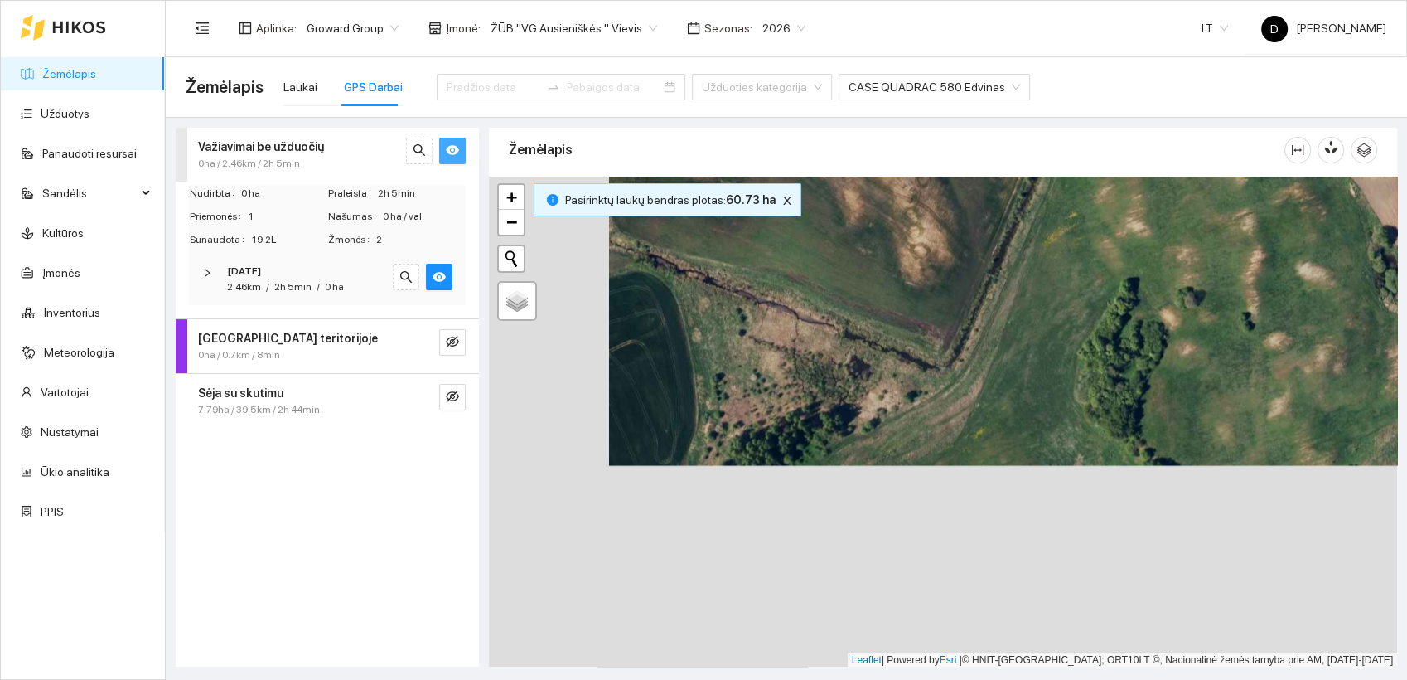
drag, startPoint x: 839, startPoint y: 576, endPoint x: 959, endPoint y: 374, distance: 235.3
click at [959, 374] on div at bounding box center [943, 422] width 908 height 491
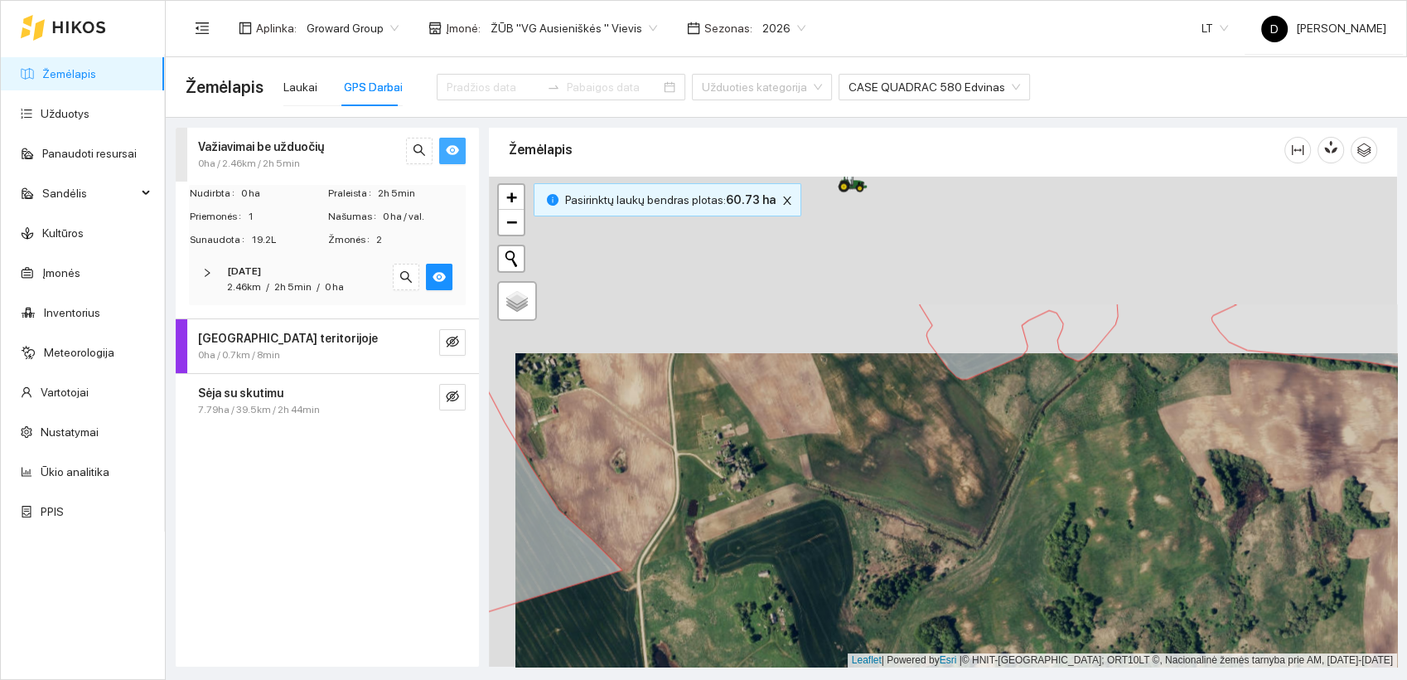
drag, startPoint x: 959, startPoint y: 319, endPoint x: 986, endPoint y: 510, distance: 192.6
click at [986, 510] on div at bounding box center [943, 422] width 908 height 491
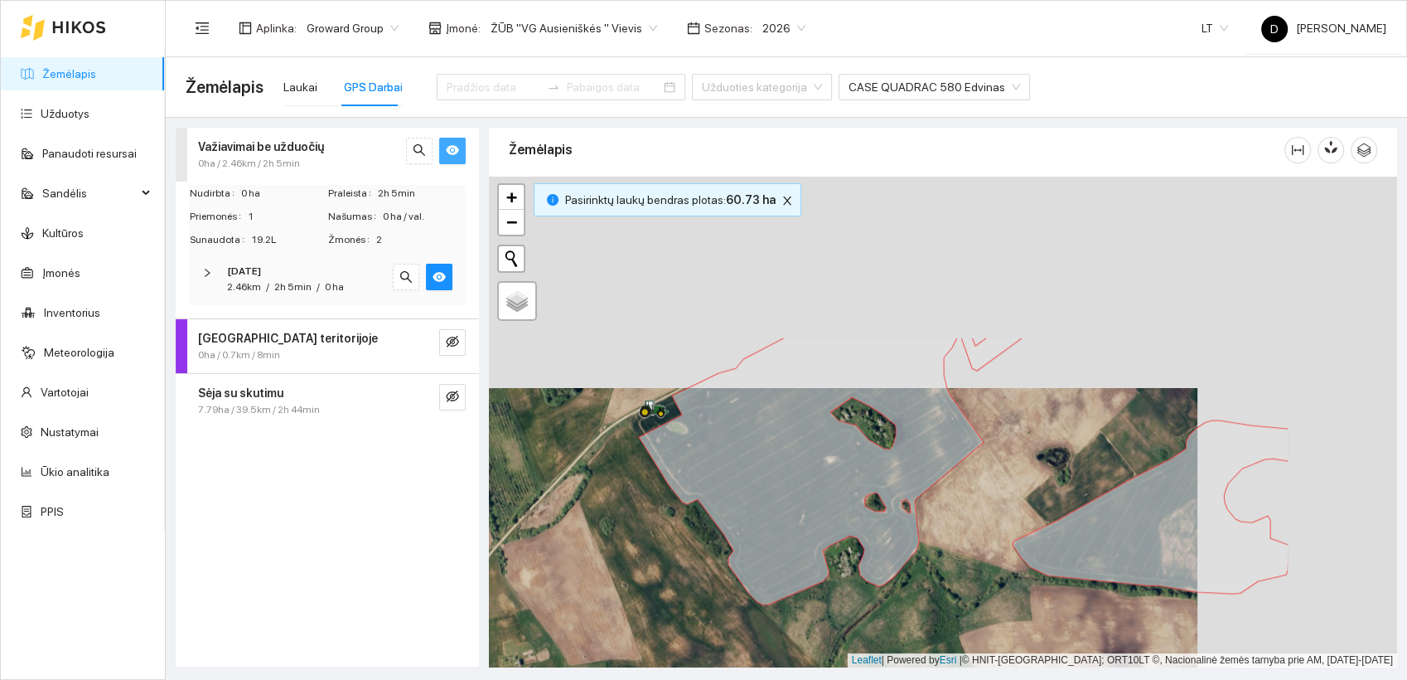
drag, startPoint x: 855, startPoint y: 328, endPoint x: 656, endPoint y: 540, distance: 290.8
click at [656, 540] on div at bounding box center [943, 422] width 908 height 491
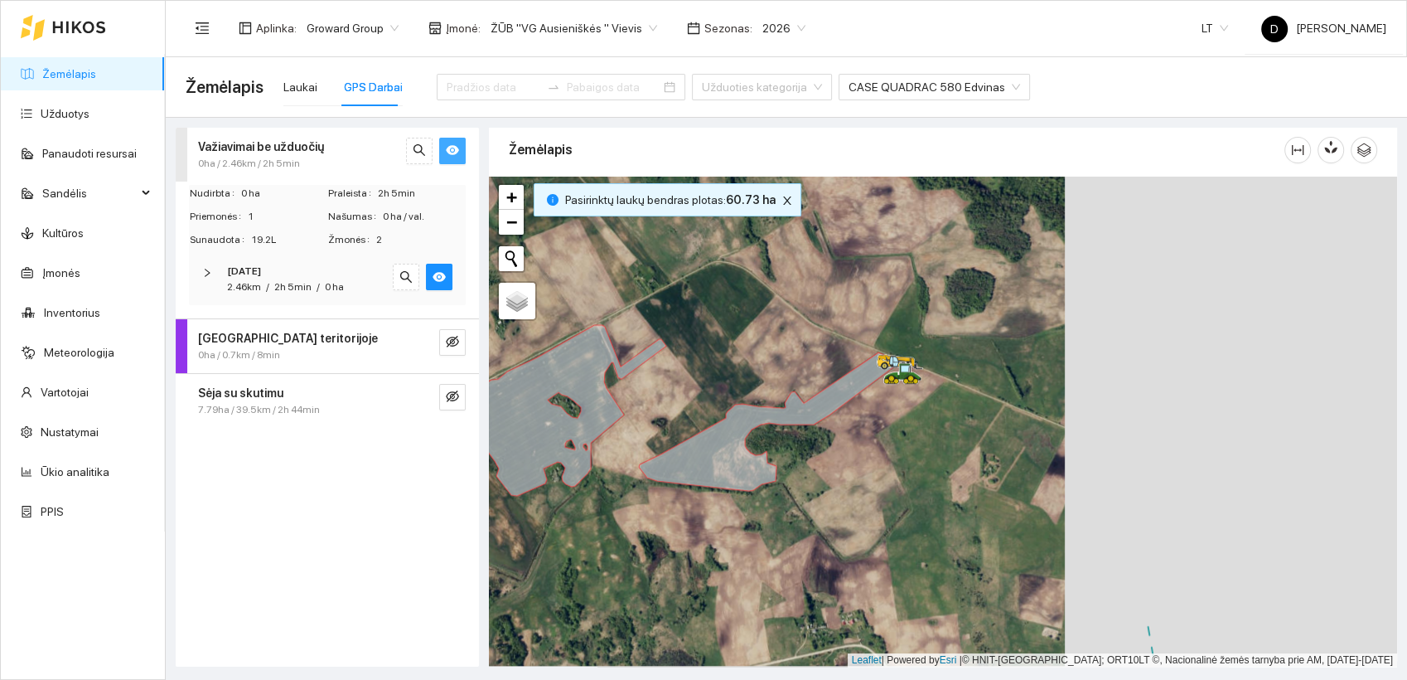
drag, startPoint x: 1010, startPoint y: 343, endPoint x: 676, endPoint y: 338, distance: 334.9
click at [676, 338] on div at bounding box center [943, 422] width 908 height 491
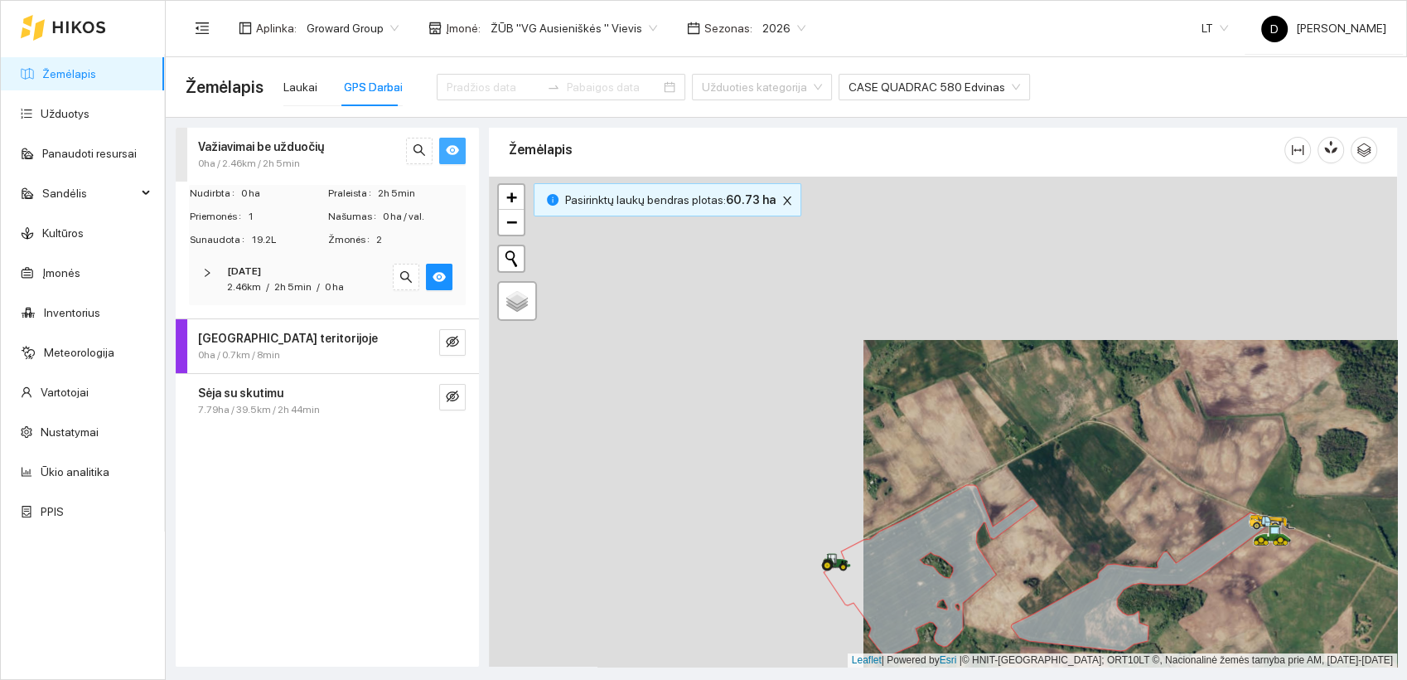
drag, startPoint x: 760, startPoint y: 371, endPoint x: 1041, endPoint y: 492, distance: 305.6
click at [1041, 492] on div at bounding box center [943, 422] width 908 height 491
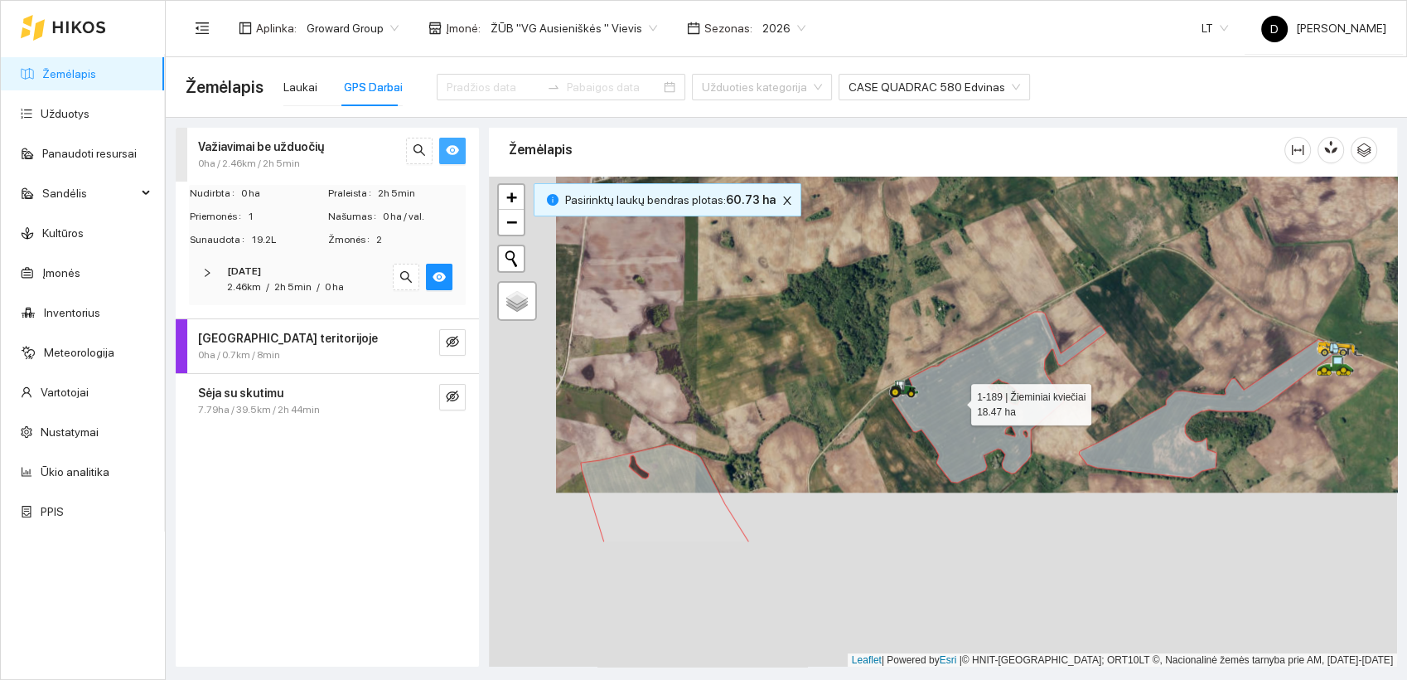
drag, startPoint x: 891, startPoint y: 580, endPoint x: 956, endPoint y: 404, distance: 187.2
click at [956, 404] on icon at bounding box center [999, 397] width 215 height 171
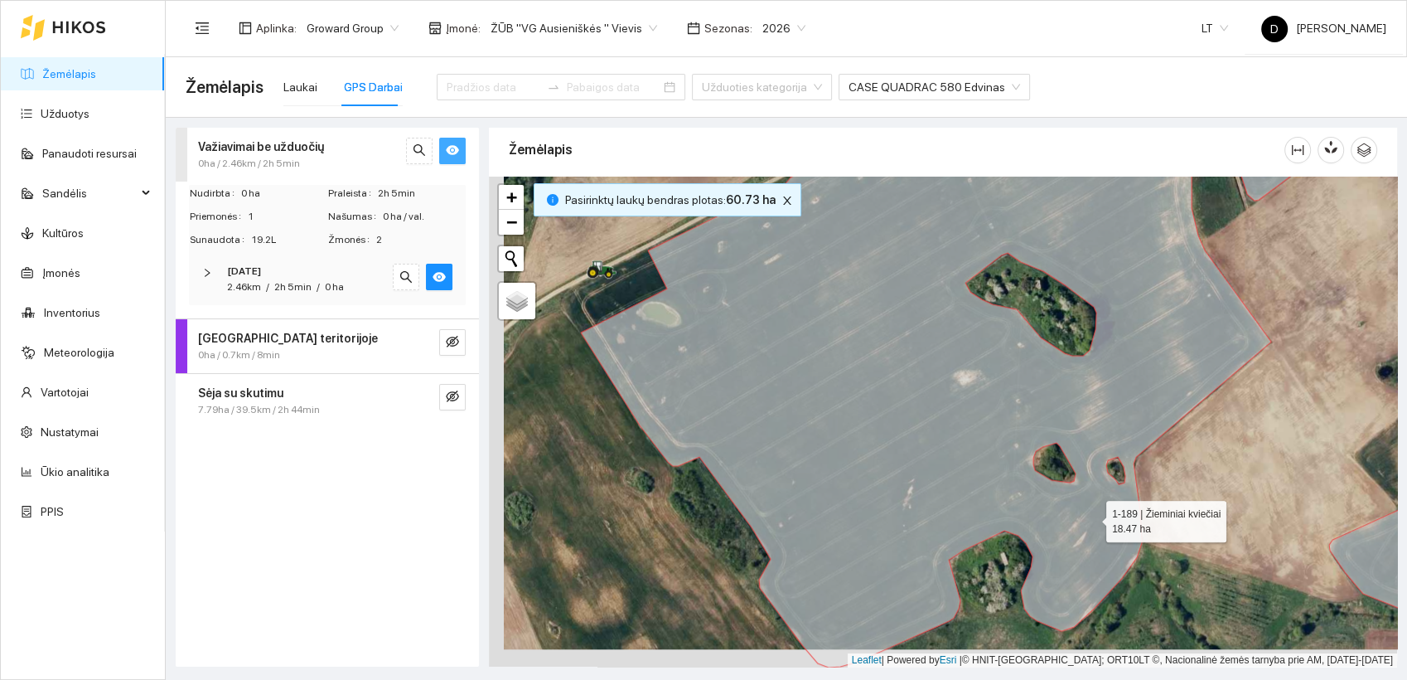
drag, startPoint x: 1075, startPoint y: 537, endPoint x: 1090, endPoint y: 519, distance: 23.6
click at [1090, 519] on icon at bounding box center [981, 388] width 801 height 559
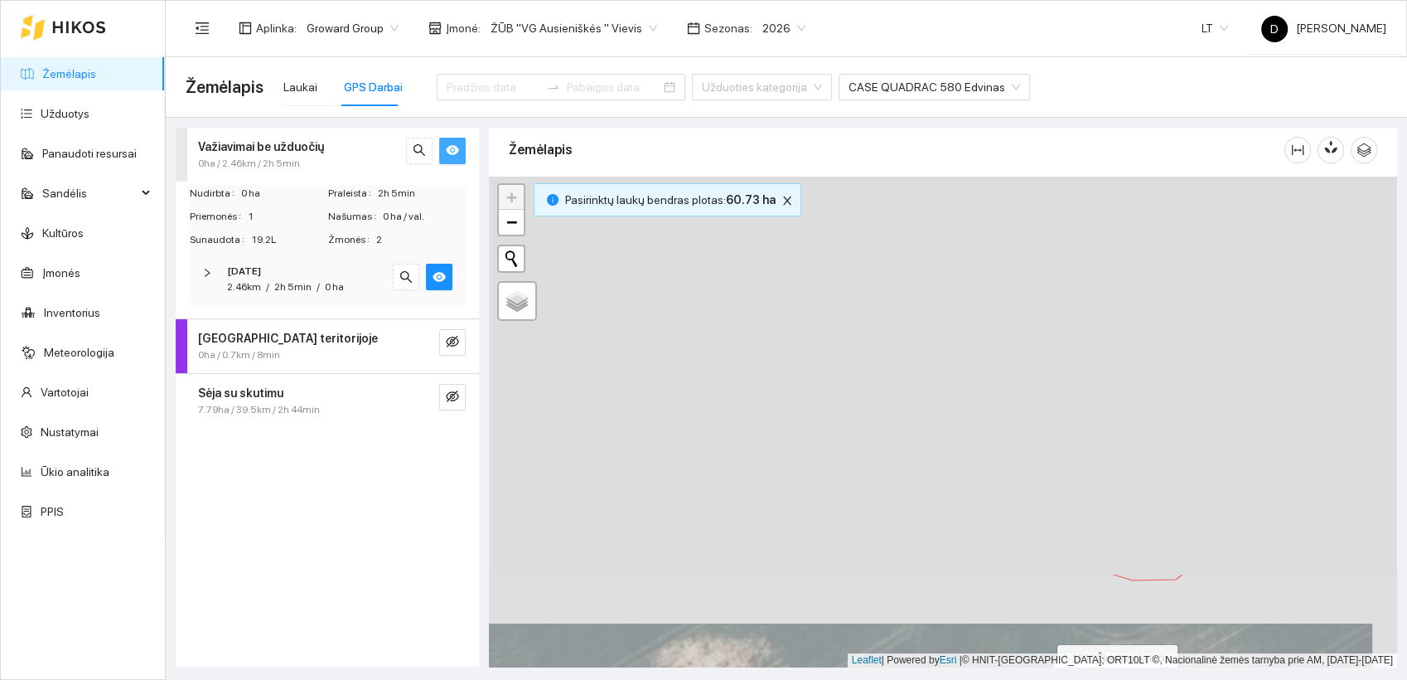
drag, startPoint x: 1068, startPoint y: 201, endPoint x: 1039, endPoint y: 701, distance: 500.6
click at [1039, 679] on html "Žemėlapis Užduotys Panaudoti resursai Sandėlis Kultūros Įmonės Inventorius Mete…" at bounding box center [703, 340] width 1407 height 680
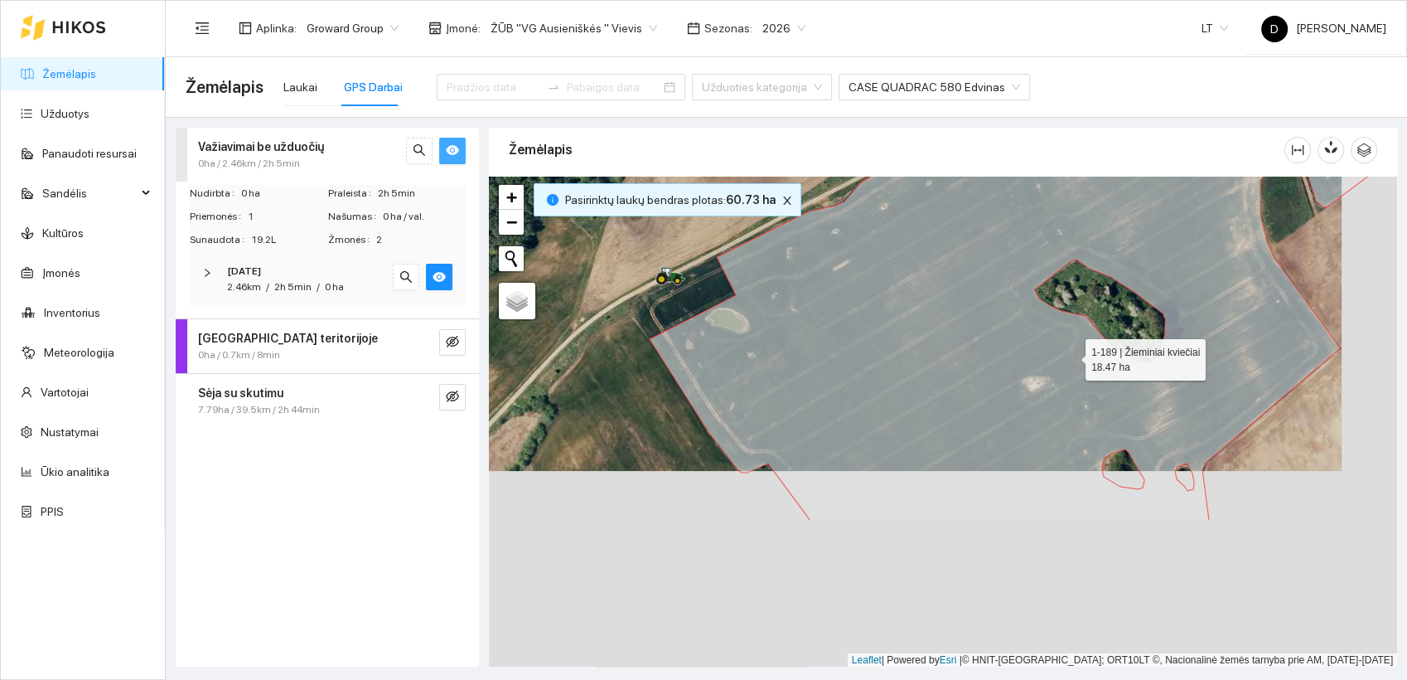
drag, startPoint x: 1129, startPoint y: 560, endPoint x: 1048, endPoint y: 324, distance: 249.5
click at [1053, 330] on icon at bounding box center [1041, 256] width 783 height 530
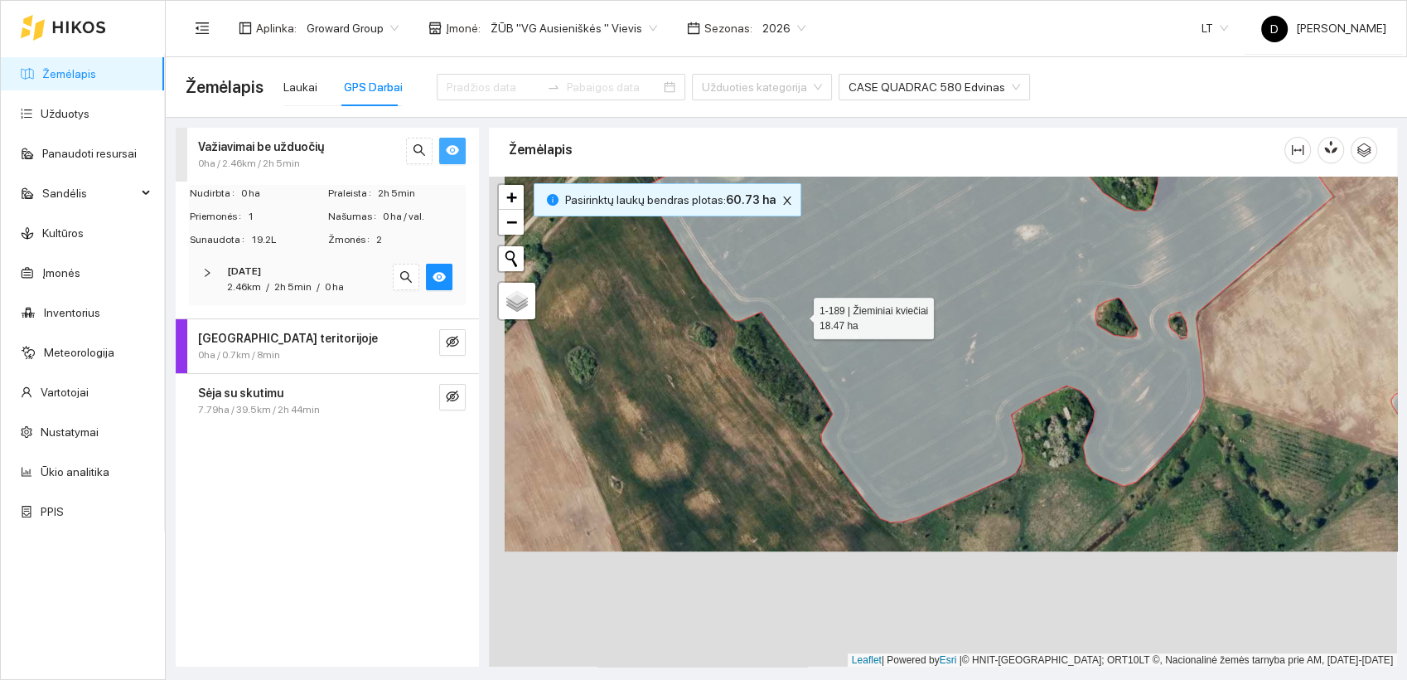
drag, startPoint x: 785, startPoint y: 437, endPoint x: 796, endPoint y: 314, distance: 123.1
click at [796, 314] on icon at bounding box center [1011, 266] width 737 height 511
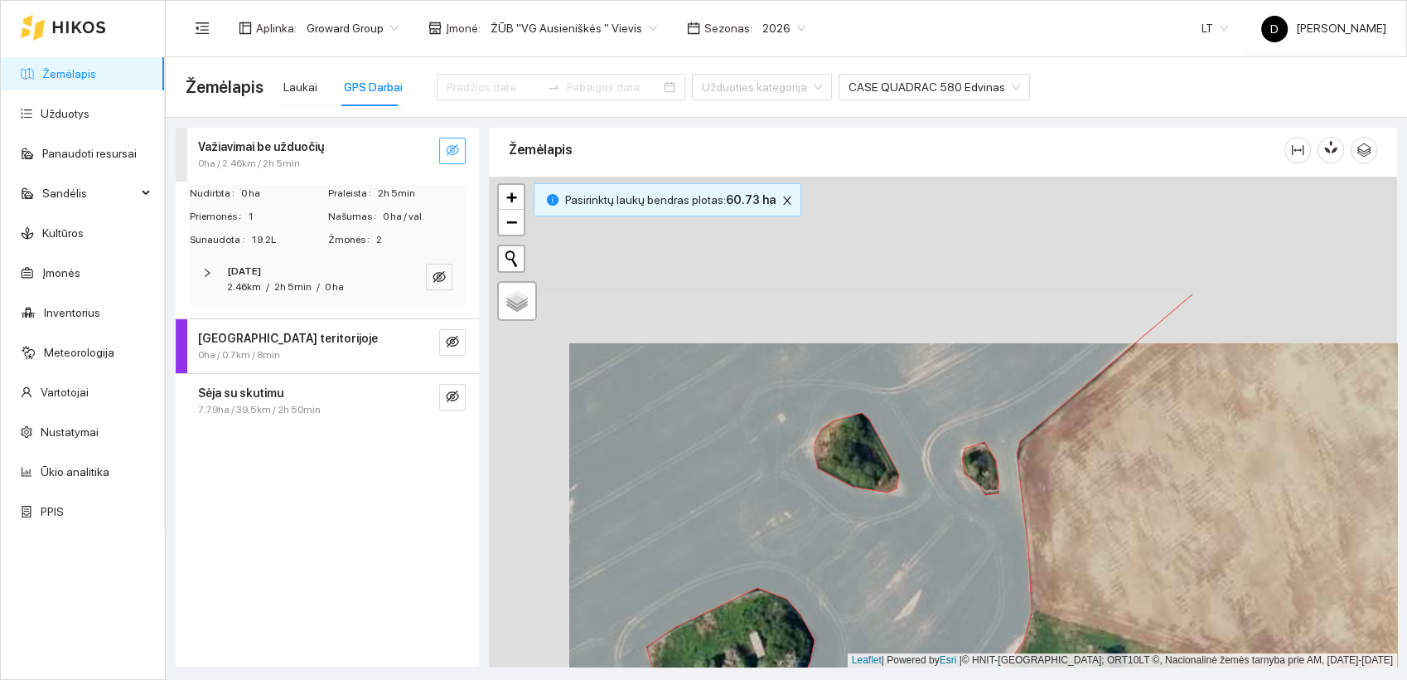
drag, startPoint x: 1047, startPoint y: 317, endPoint x: 1134, endPoint y: 495, distance: 197.6
click at [1134, 495] on div at bounding box center [943, 422] width 908 height 491
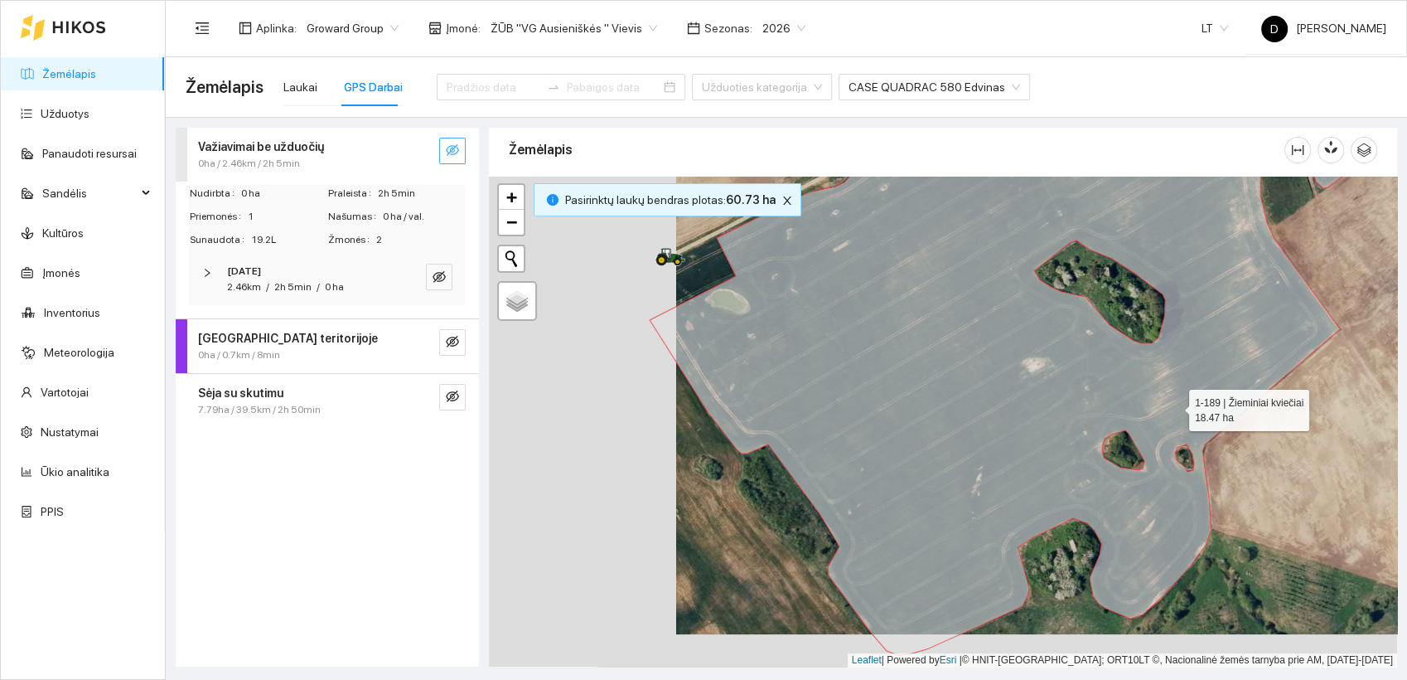
drag, startPoint x: 986, startPoint y: 441, endPoint x: 1174, endPoint y: 407, distance: 191.2
click at [1174, 407] on icon at bounding box center [1052, 374] width 804 height 561
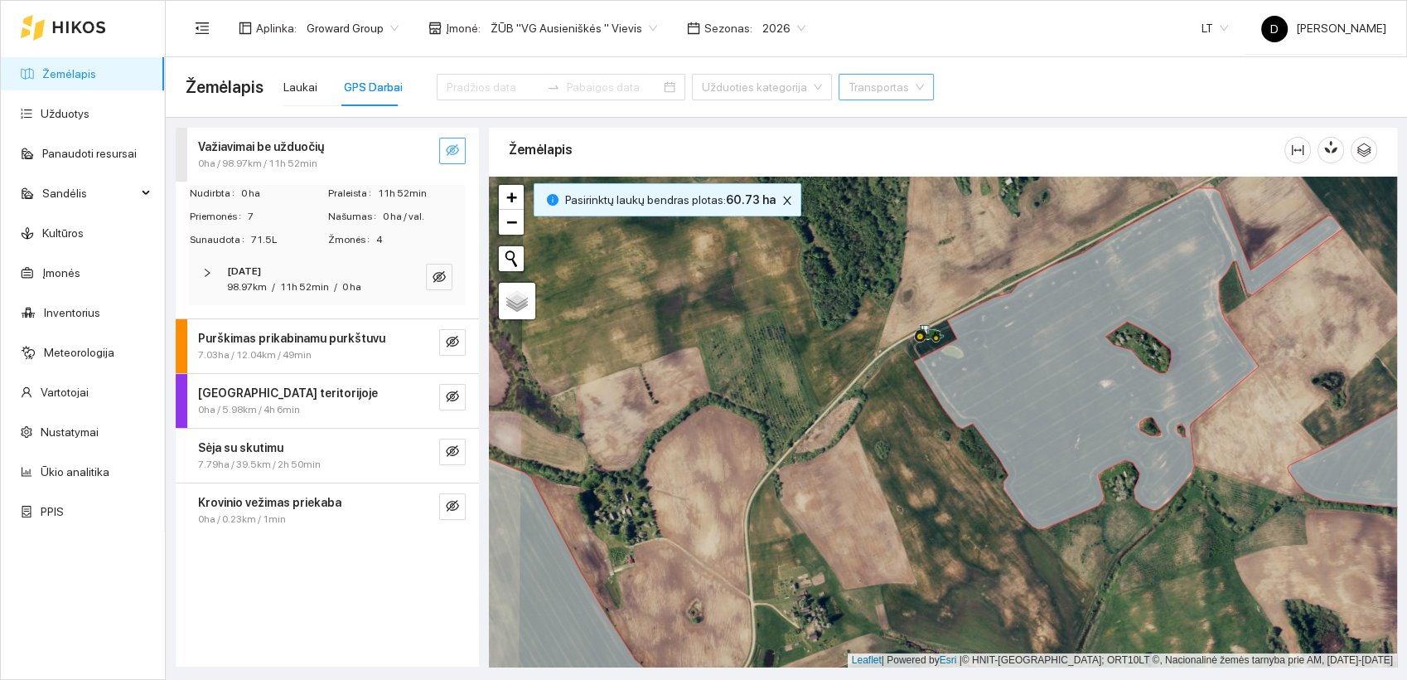
click at [1016, 89] on div "Žemėlapis Laukai GPS Darbai Užduoties kategorija Transportas" at bounding box center [787, 87] width 1202 height 53
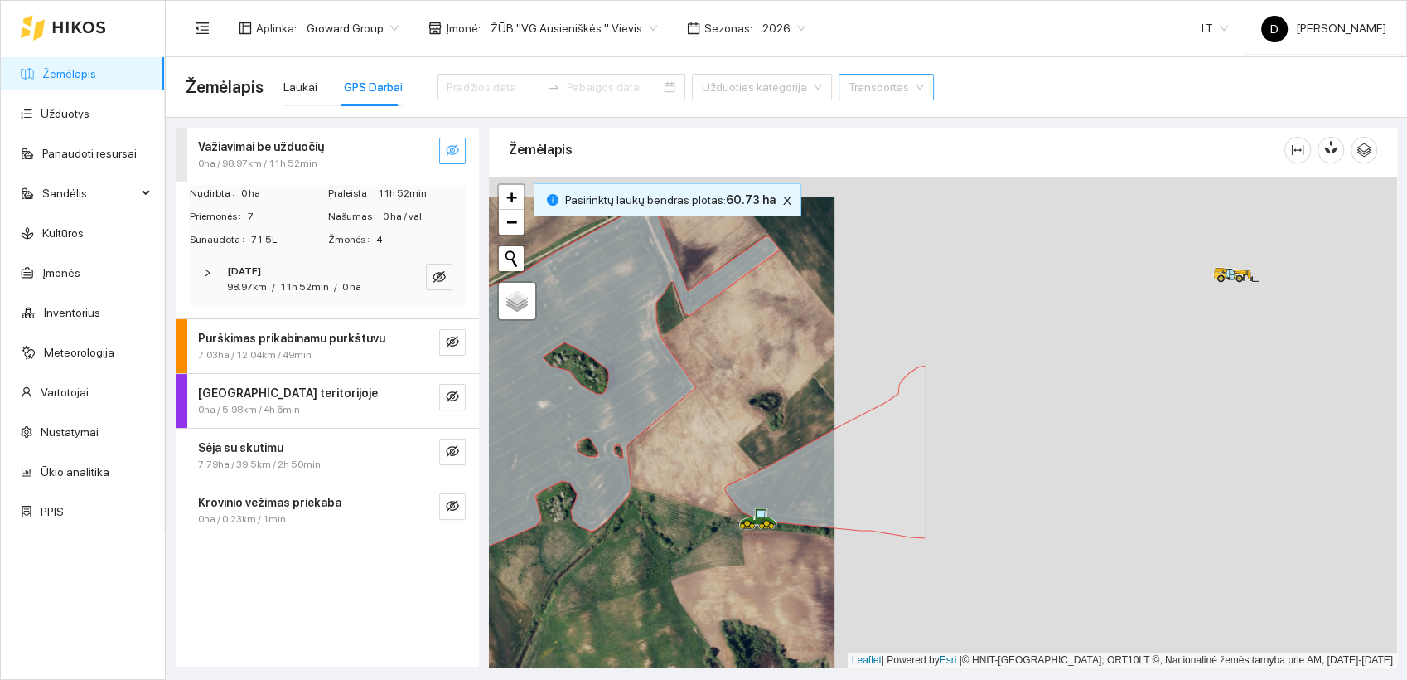
drag, startPoint x: 1219, startPoint y: 544, endPoint x: 656, endPoint y: 564, distance: 563.1
click at [656, 564] on div at bounding box center [943, 422] width 908 height 491
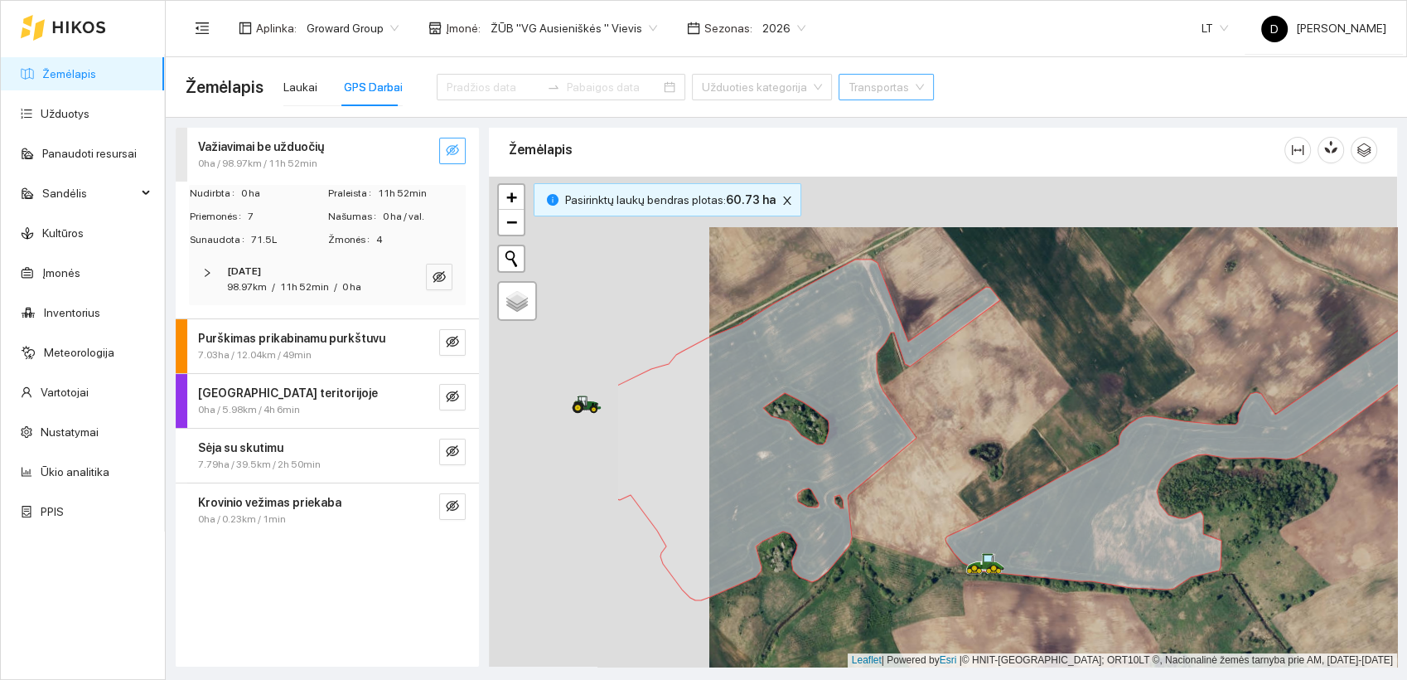
drag, startPoint x: 706, startPoint y: 444, endPoint x: 928, endPoint y: 494, distance: 227.6
click at [927, 494] on div at bounding box center [943, 422] width 908 height 491
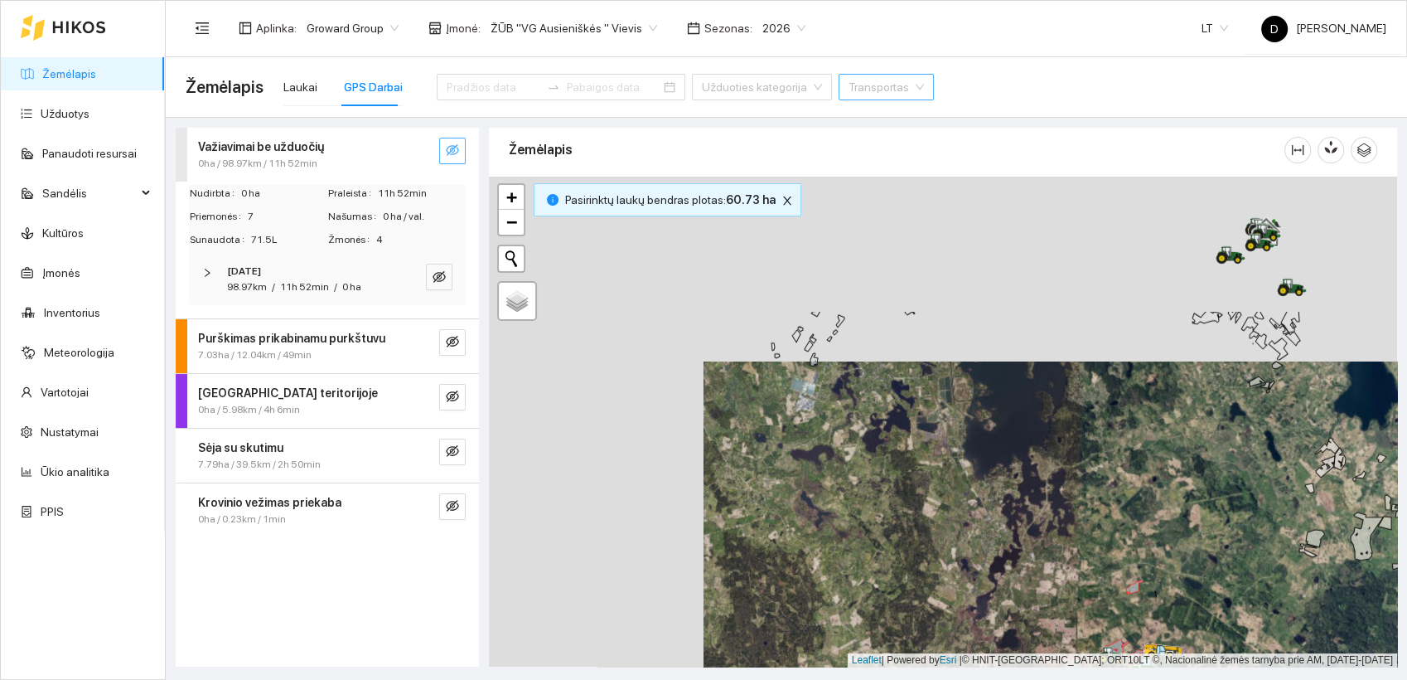
drag, startPoint x: 676, startPoint y: 295, endPoint x: 892, endPoint y: 479, distance: 284.0
click at [891, 480] on div at bounding box center [943, 422] width 908 height 491
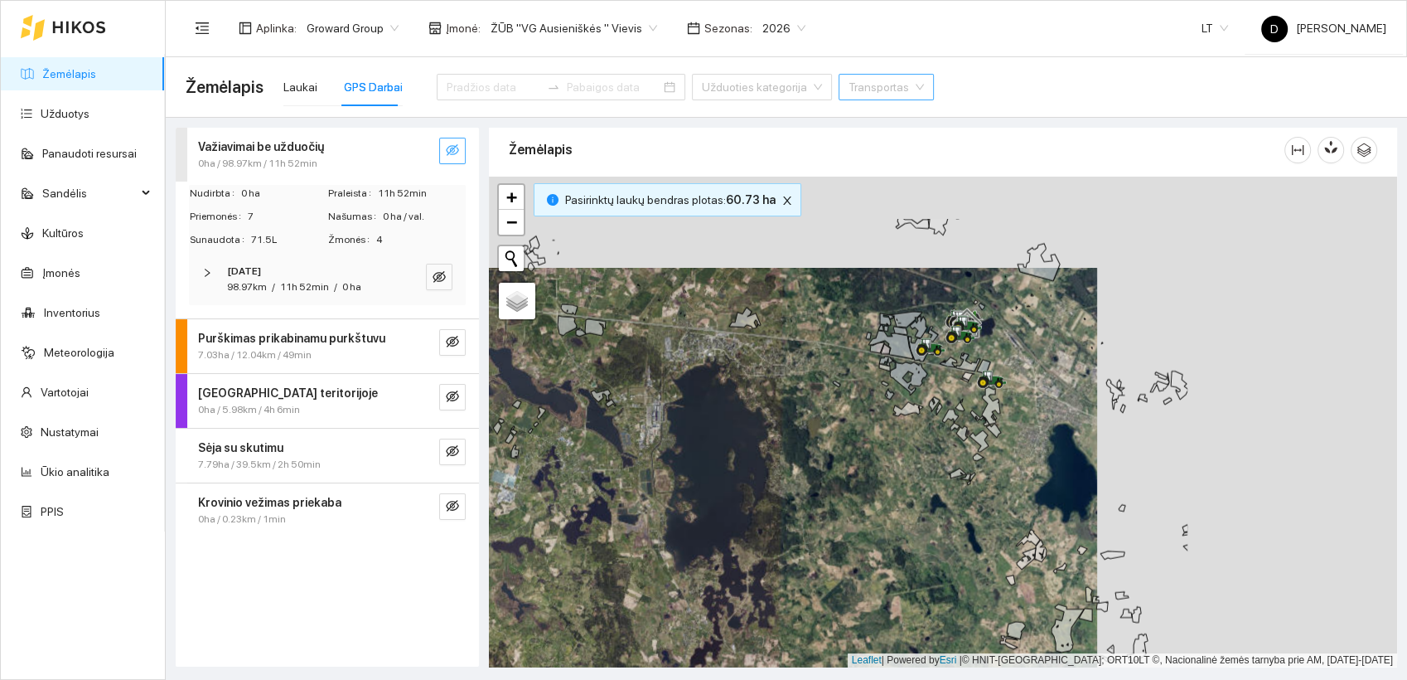
drag, startPoint x: 1120, startPoint y: 379, endPoint x: 816, endPoint y: 516, distance: 333.9
click at [816, 516] on div at bounding box center [943, 422] width 908 height 491
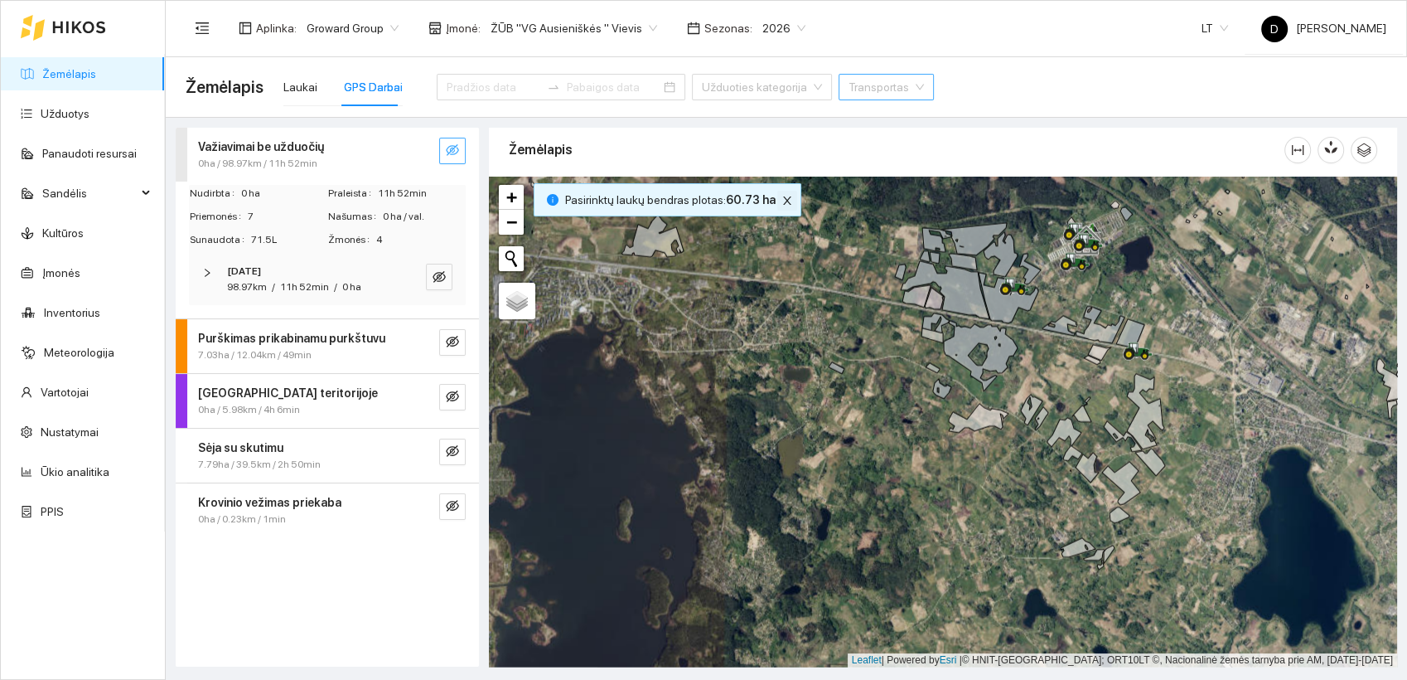
click at [783, 198] on icon "close" at bounding box center [787, 200] width 8 height 8
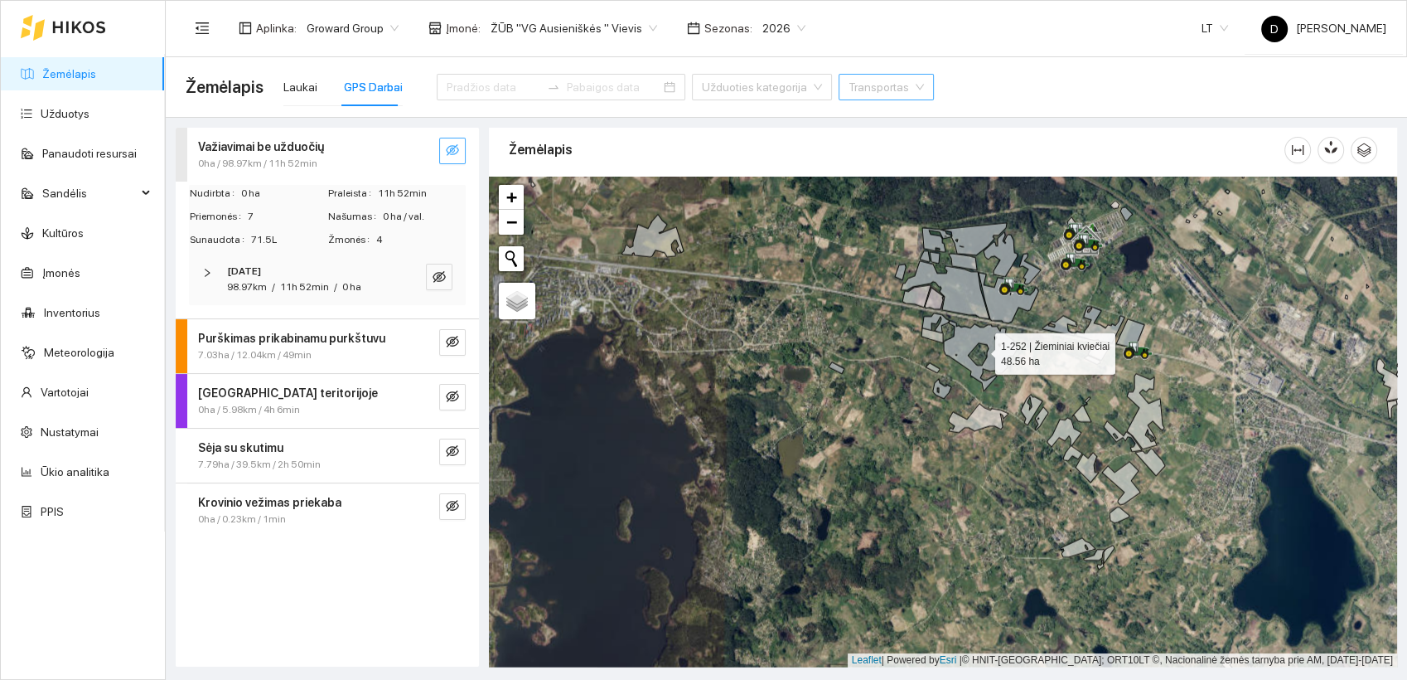
click at [957, 344] on icon at bounding box center [970, 352] width 95 height 78
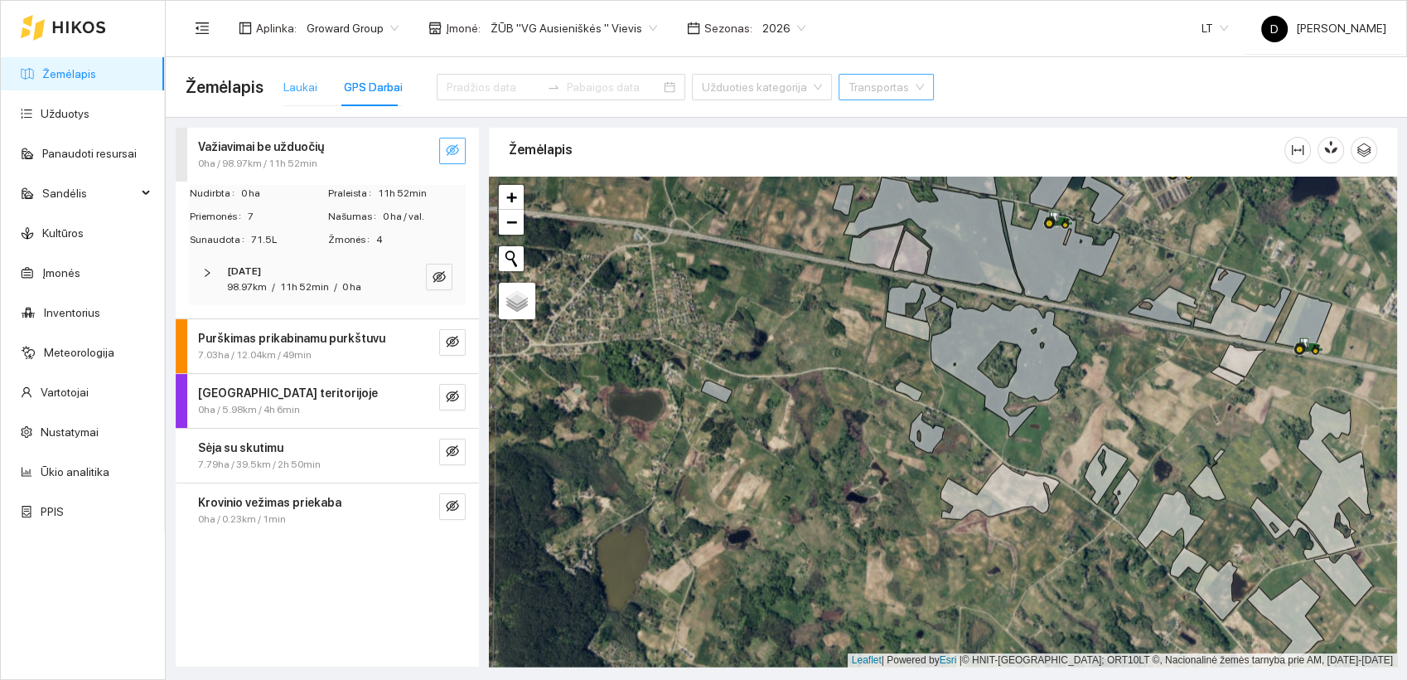
click at [285, 75] on div "Laukai" at bounding box center [300, 87] width 34 height 38
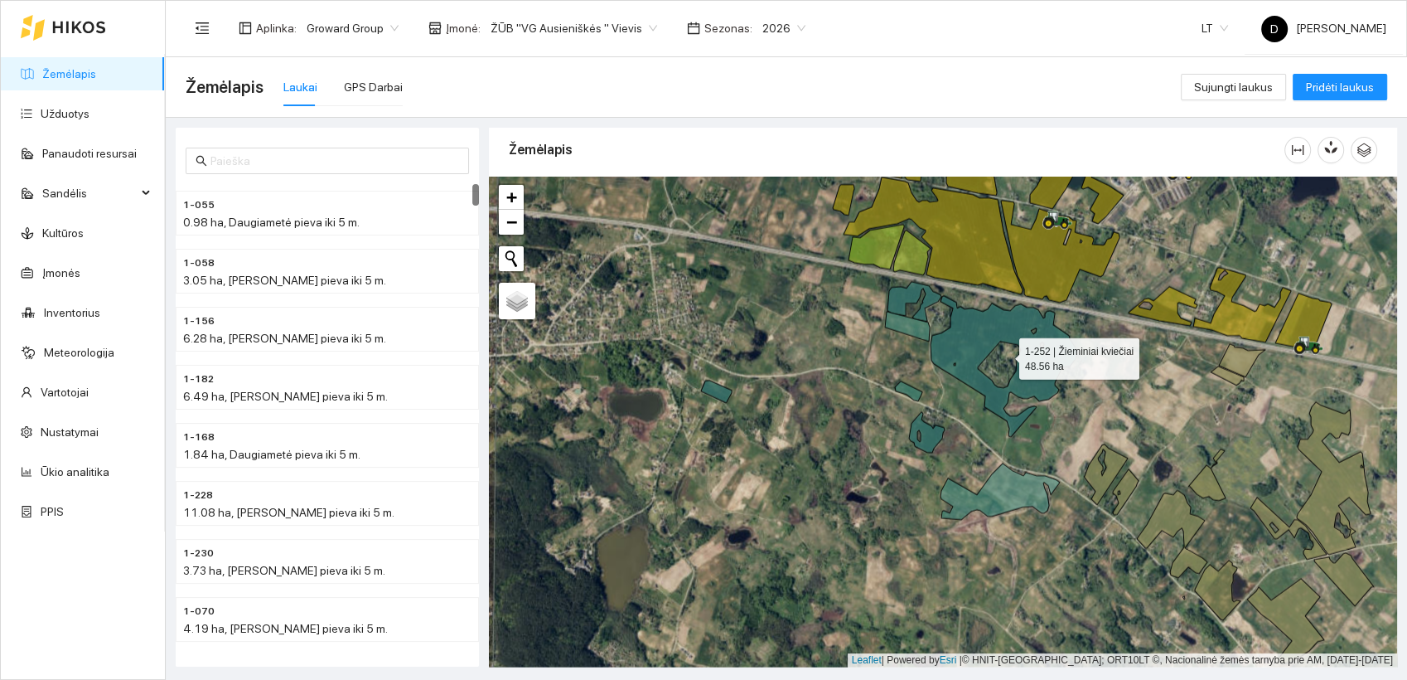
click at [975, 332] on icon at bounding box center [983, 359] width 191 height 155
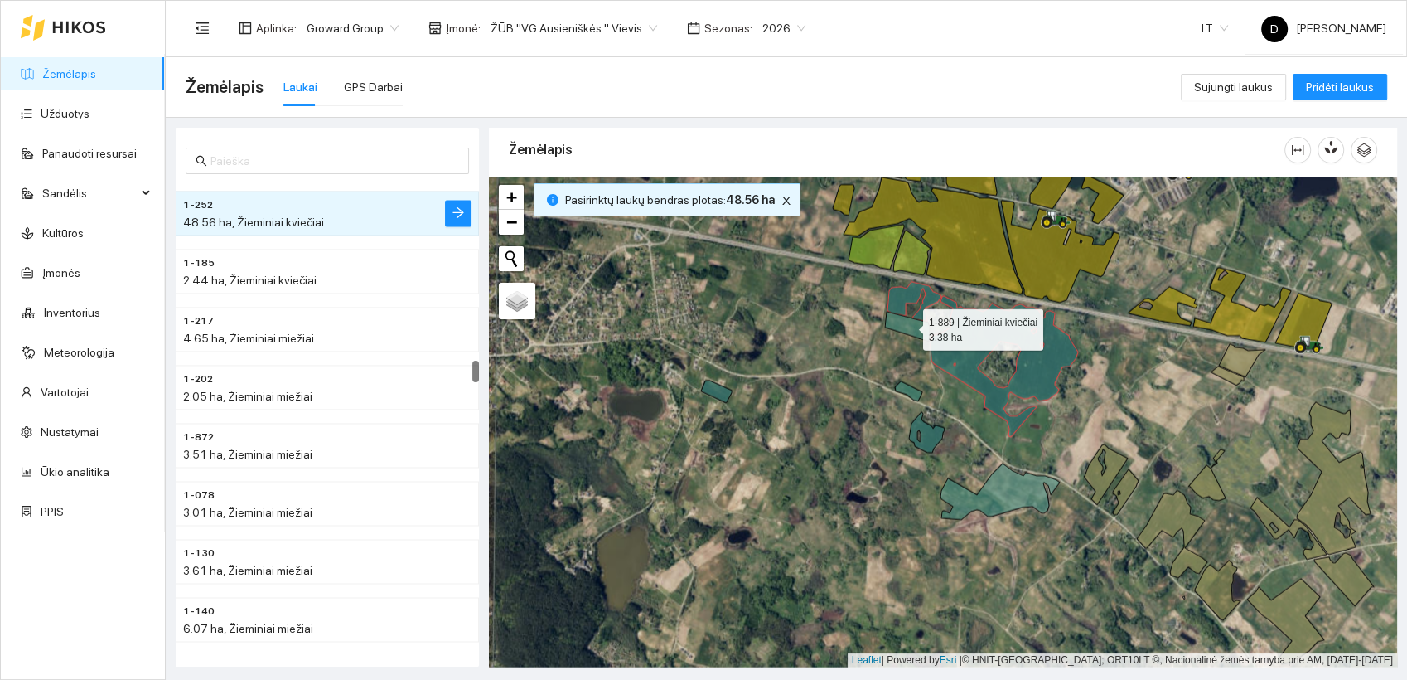
click at [908, 328] on icon at bounding box center [907, 327] width 45 height 30
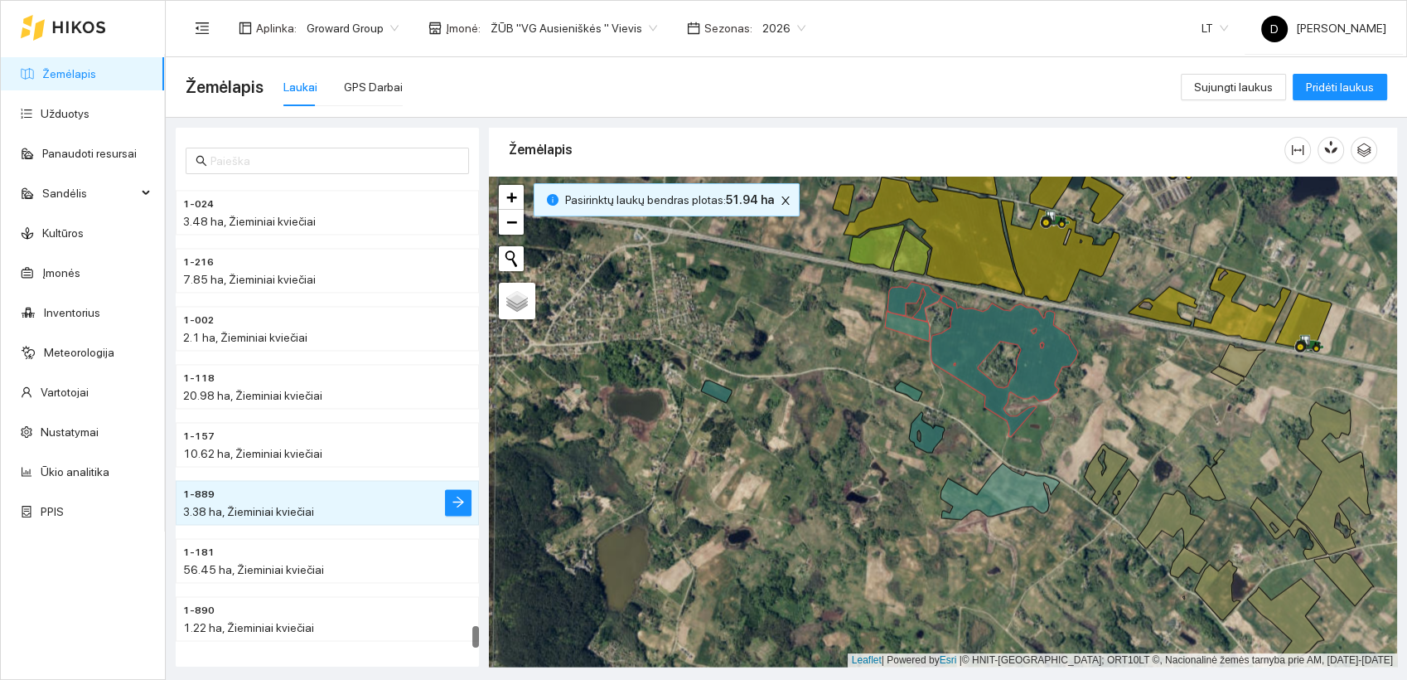
click at [723, 403] on div at bounding box center [943, 422] width 908 height 491
click at [712, 389] on icon at bounding box center [716, 391] width 31 height 22
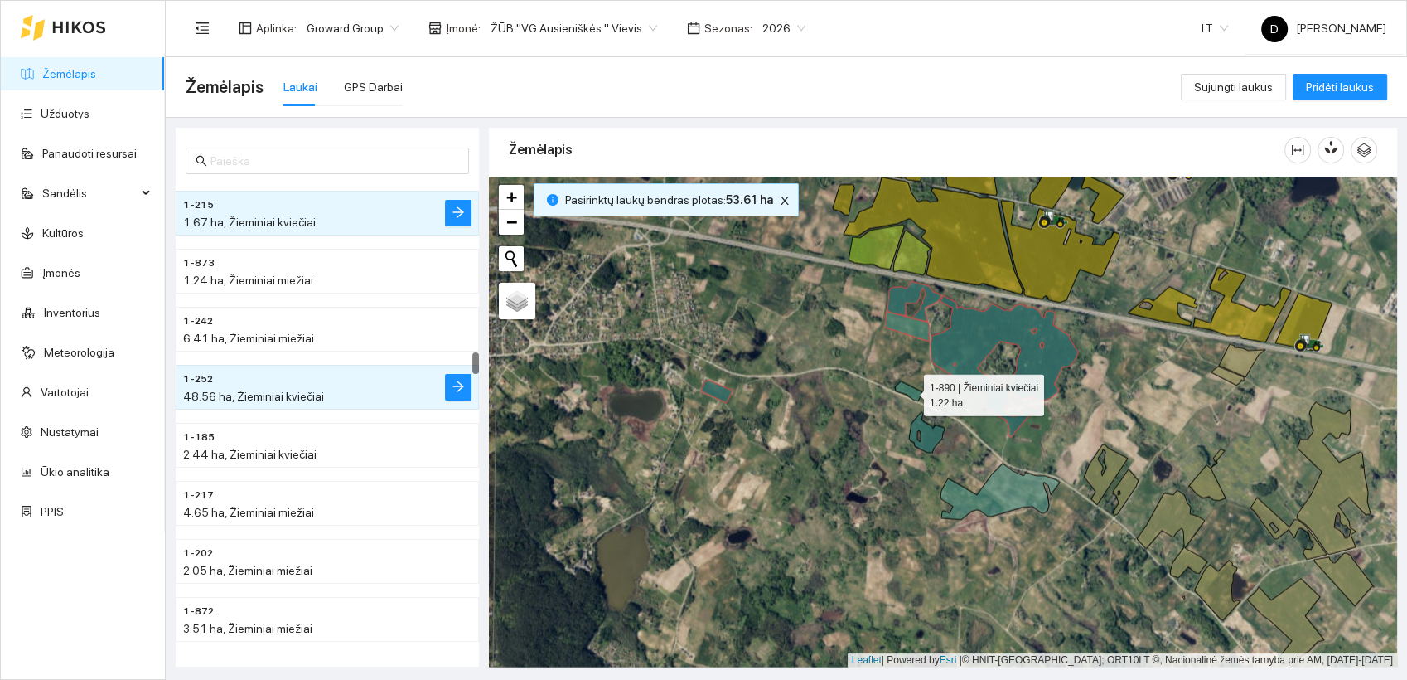
click at [909, 392] on icon at bounding box center [908, 391] width 27 height 20
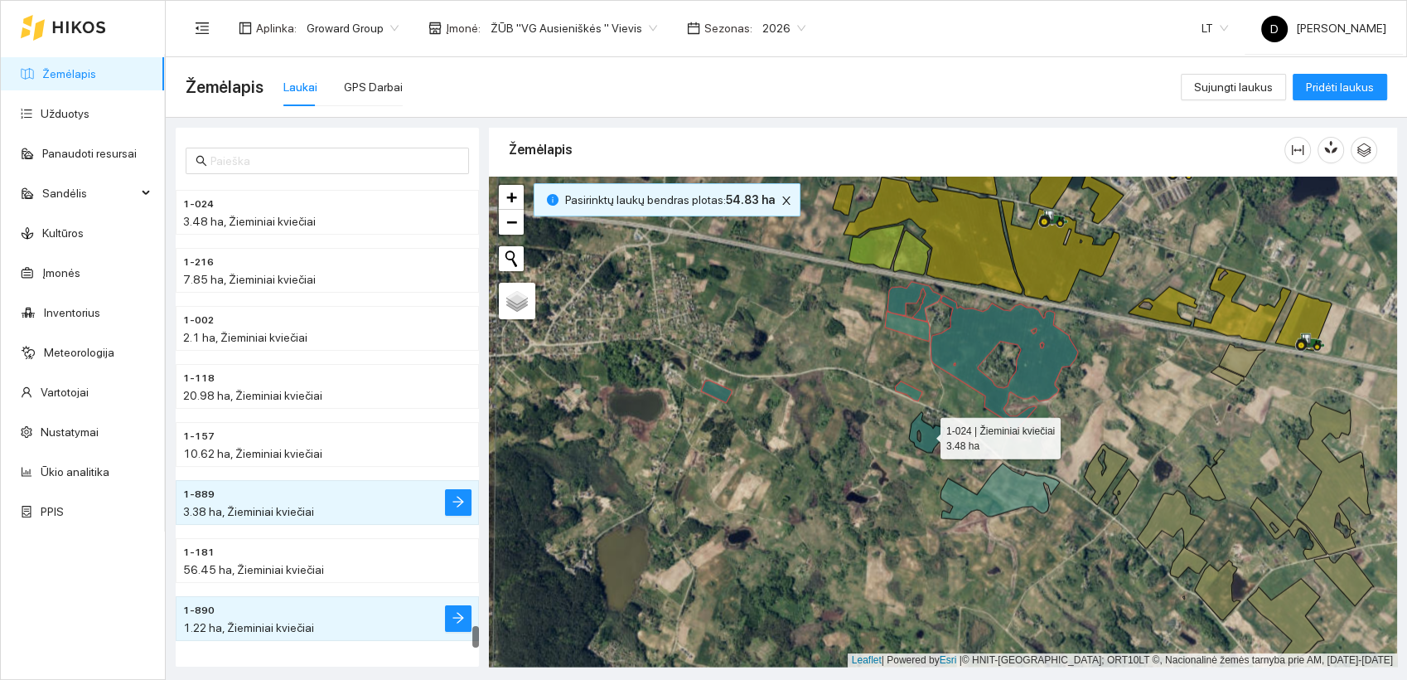
click at [933, 430] on icon at bounding box center [927, 432] width 36 height 41
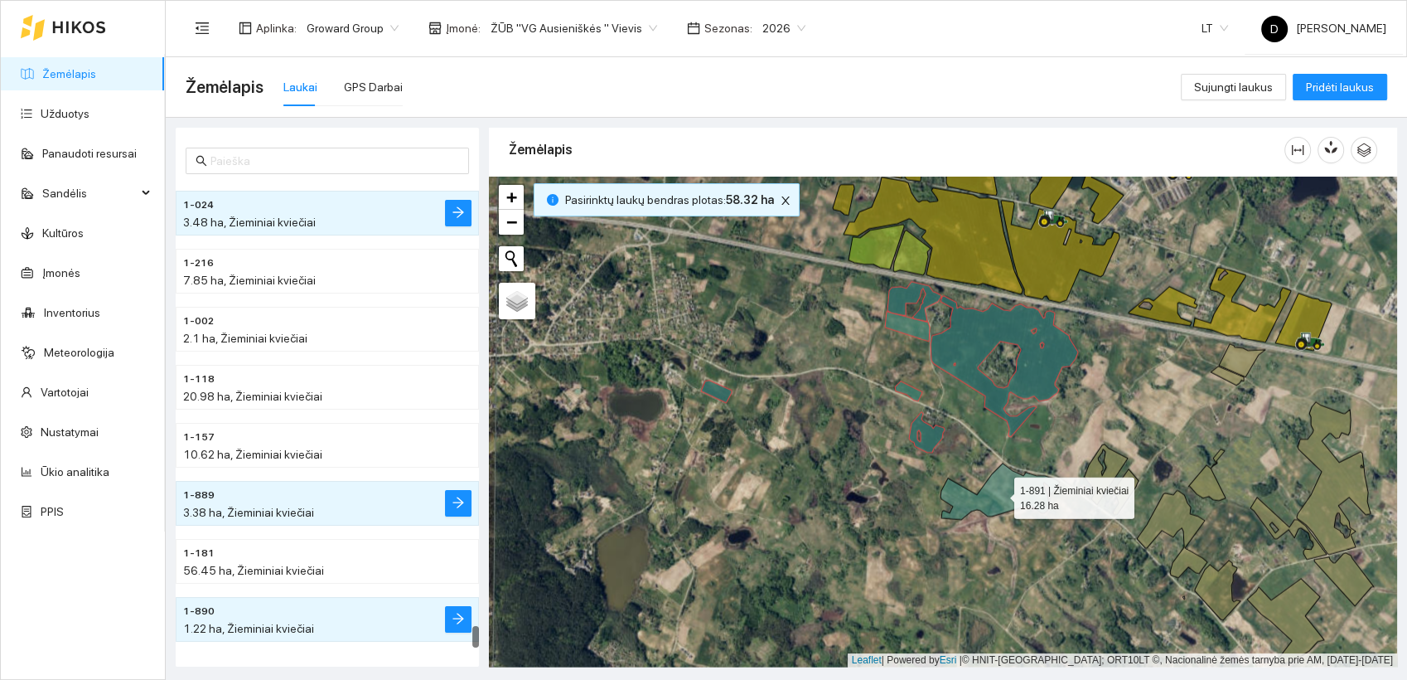
click at [1015, 488] on icon at bounding box center [1000, 491] width 119 height 56
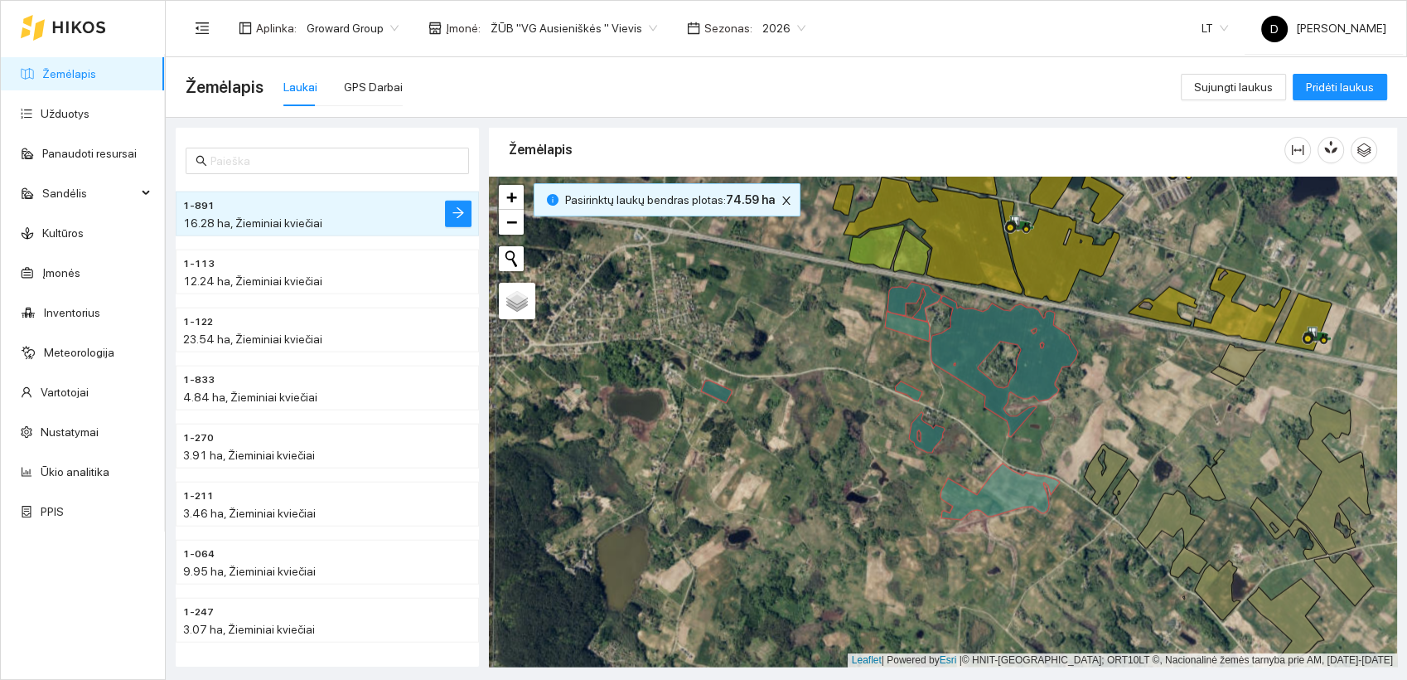
click at [973, 416] on div at bounding box center [943, 422] width 908 height 491
